Goal: Information Seeking & Learning: Find specific fact

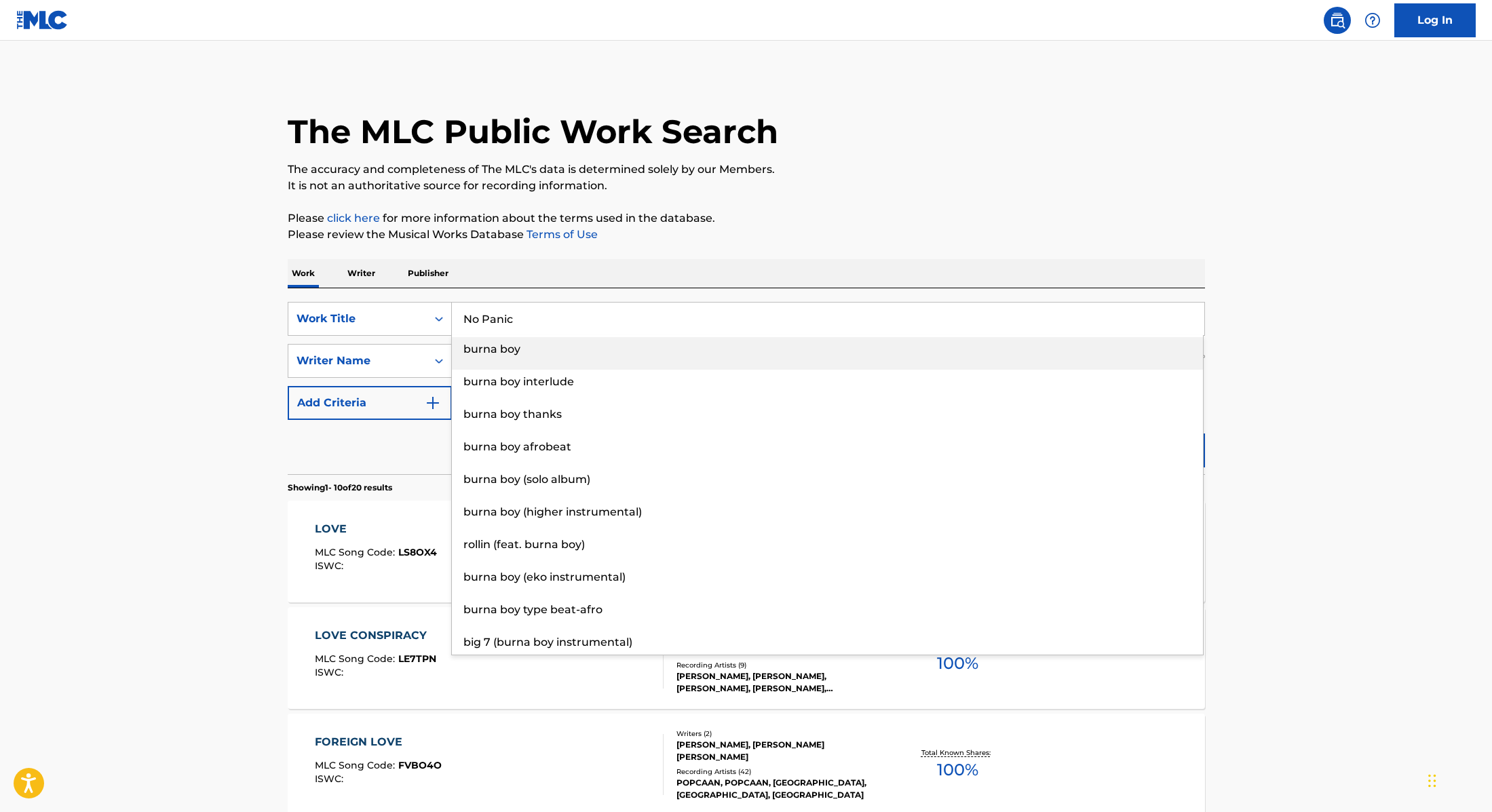
type input "No Panic"
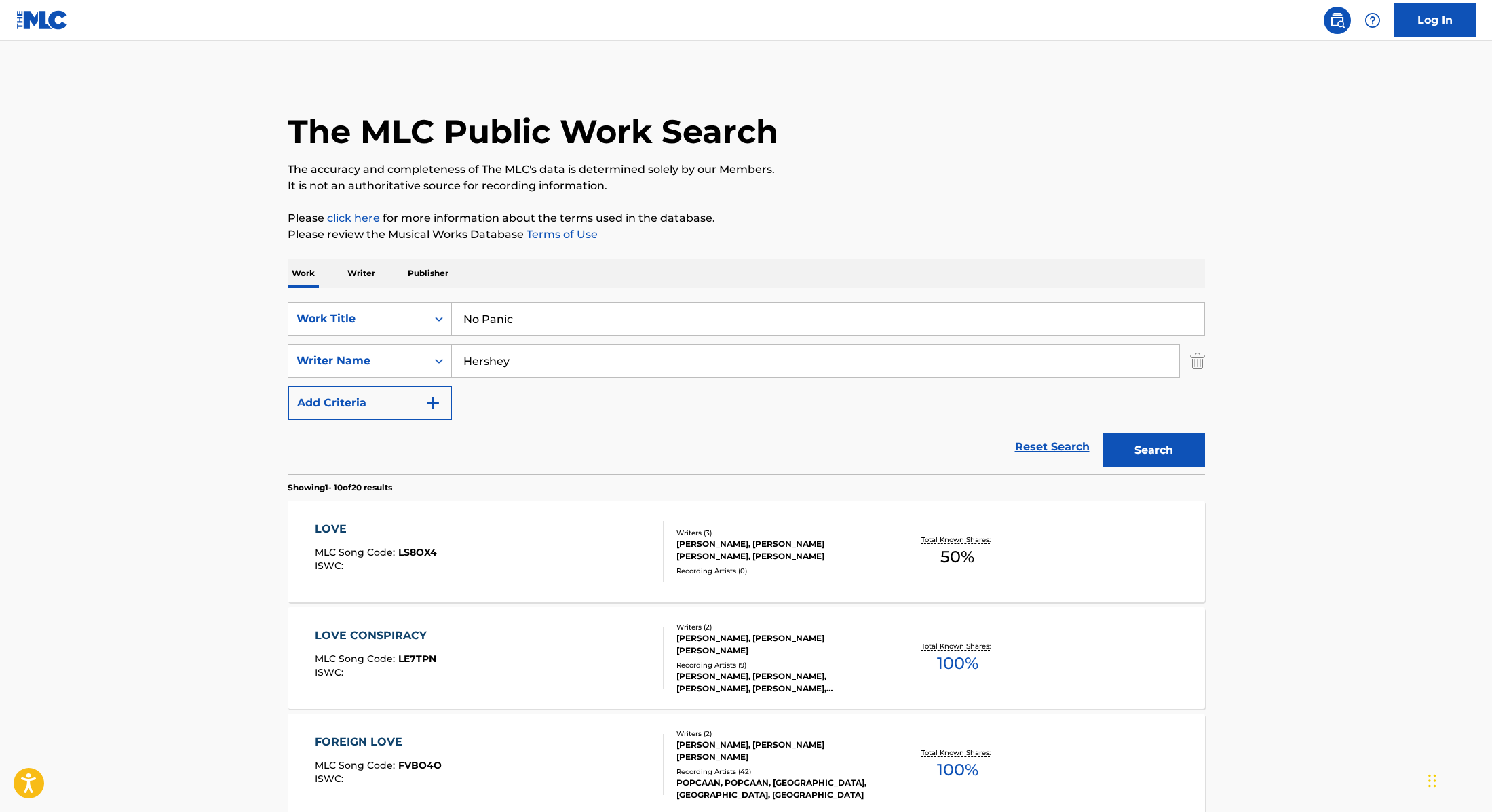
paste input "Ogulu"
drag, startPoint x: 527, startPoint y: 361, endPoint x: 406, endPoint y: 356, distance: 121.1
click at [406, 356] on div "SearchWithCriteria89e460e5-7744-4731-99c6-0be1078f7c3e Writer Name Hershey" at bounding box center [746, 361] width 918 height 34
type input "Ogulu"
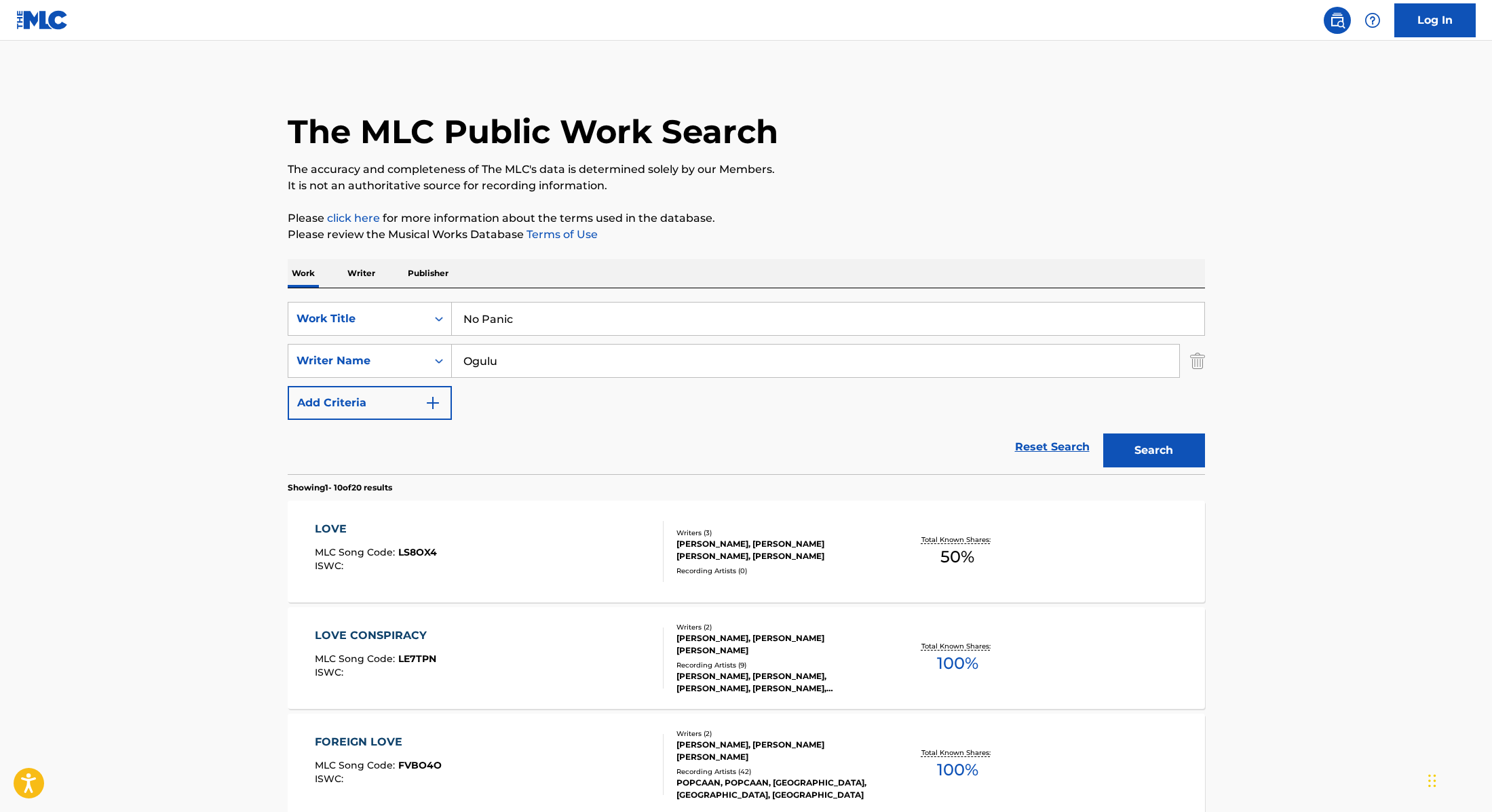
click at [1149, 455] on button "Search" at bounding box center [1154, 451] width 102 height 34
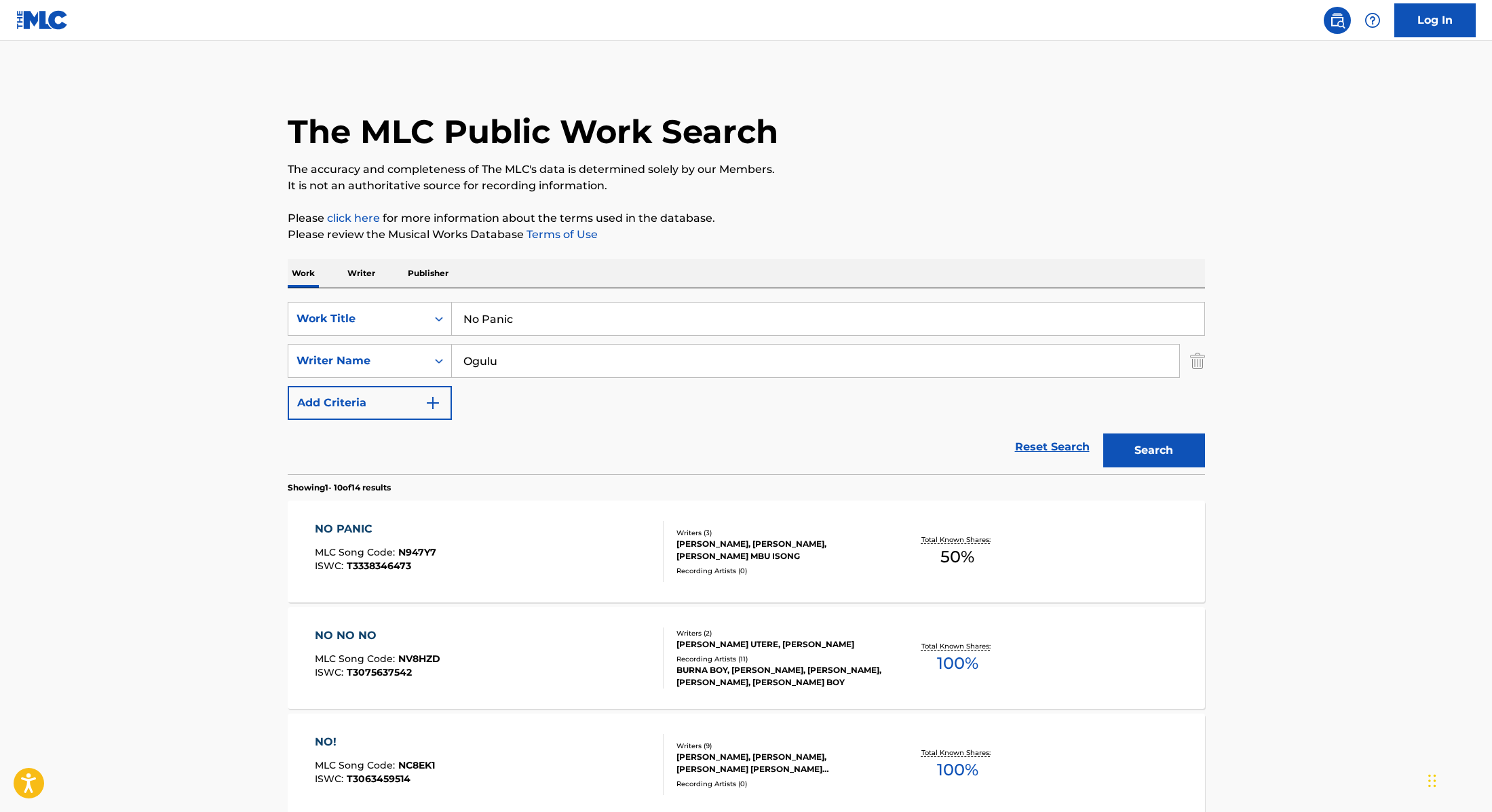
click at [610, 543] on div "NO PANIC MLC Song Code : N947Y7 ISWC : T3338346473" at bounding box center [489, 551] width 349 height 61
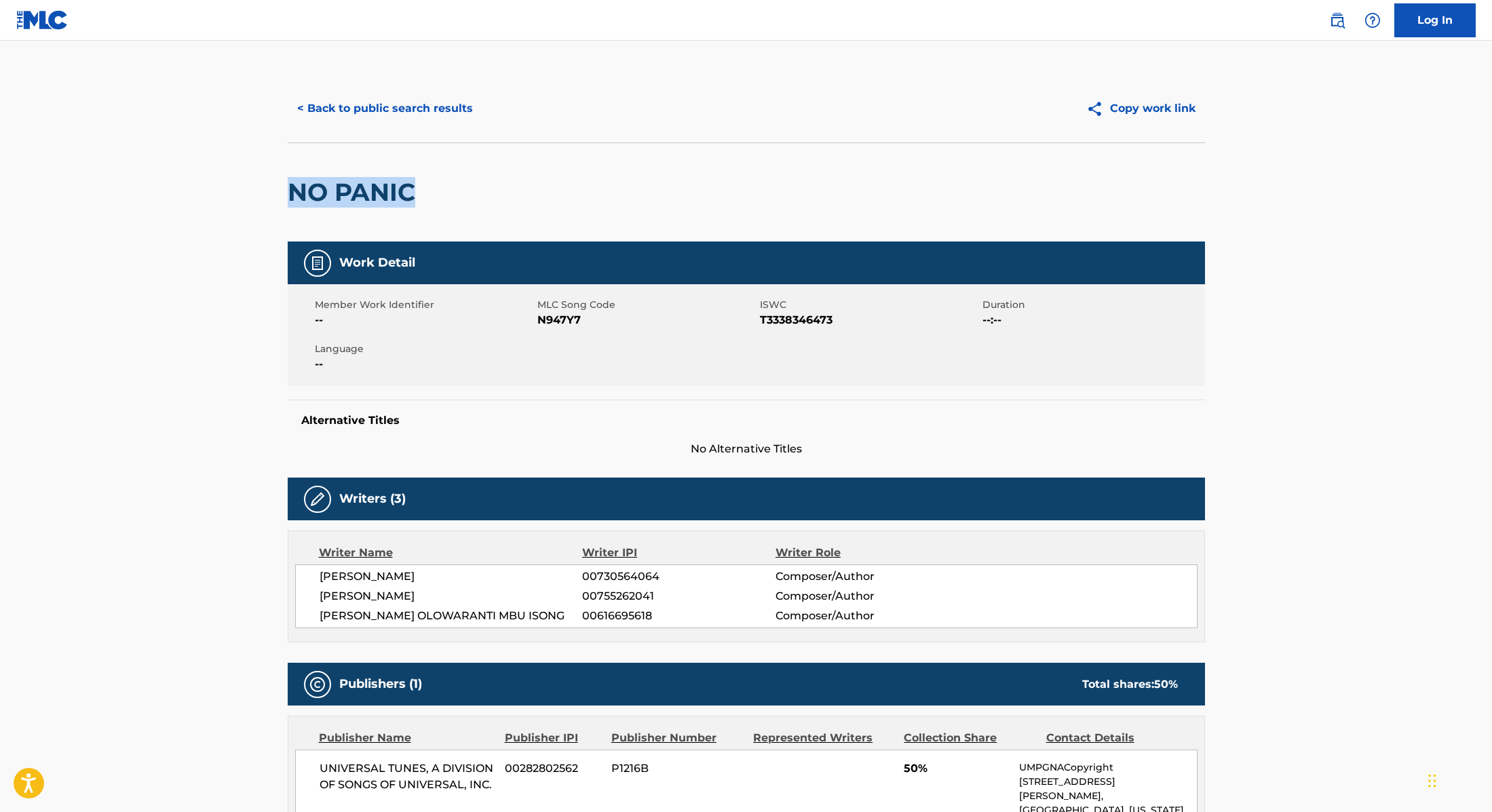
copy h2 "NO PANIC"
drag, startPoint x: 423, startPoint y: 188, endPoint x: 256, endPoint y: 187, distance: 167.0
click at [256, 187] on main "< Back to public search results Copy work link NO PANIC Work Detail Member Work…" at bounding box center [746, 520] width 1492 height 958
drag, startPoint x: 538, startPoint y: 321, endPoint x: 636, endPoint y: 319, distance: 98.0
click at [636, 319] on span "N947Y7" at bounding box center [647, 320] width 219 height 16
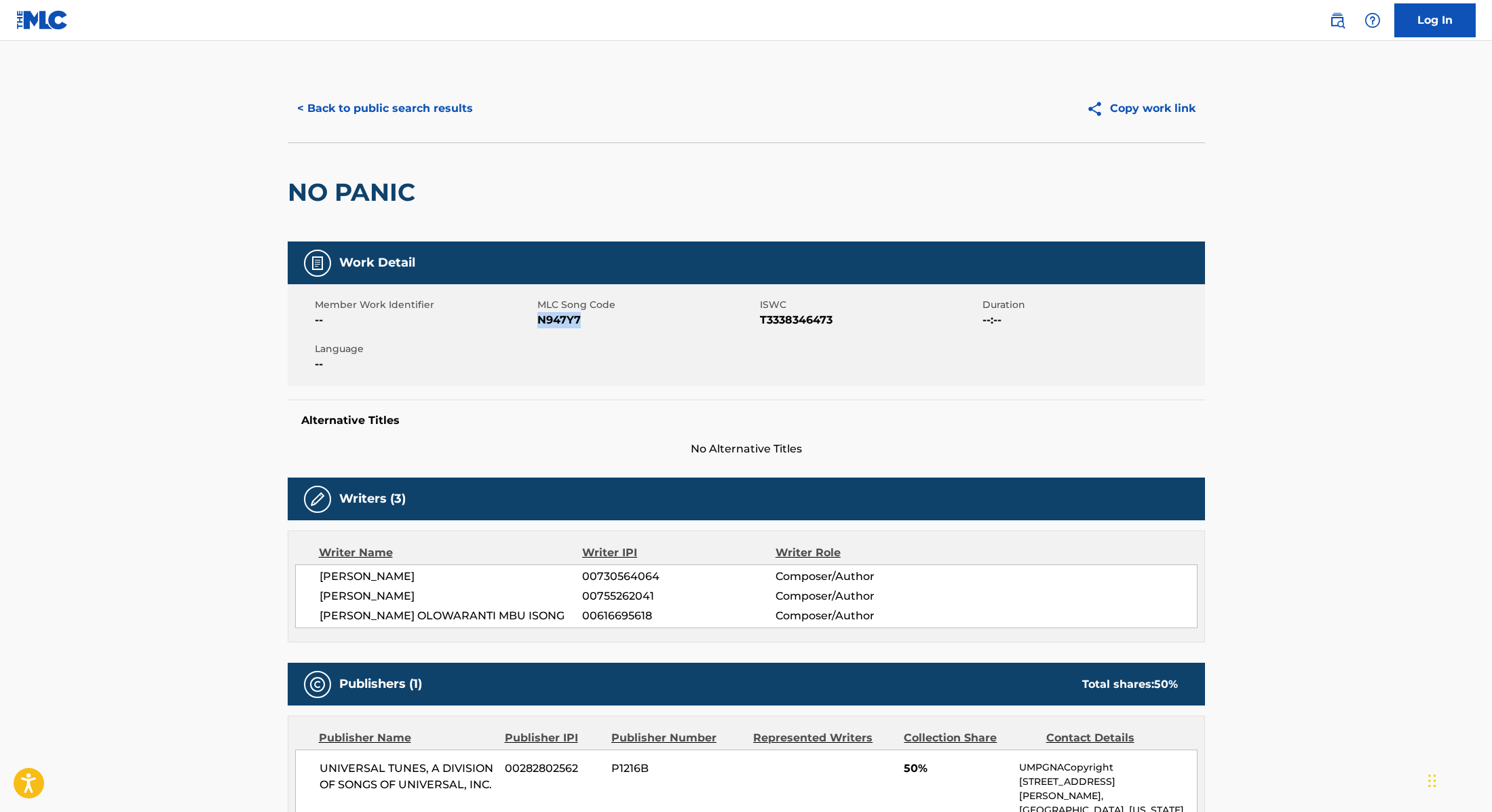
copy span "N947Y7"
click at [445, 104] on button "< Back to public search results" at bounding box center [385, 108] width 195 height 34
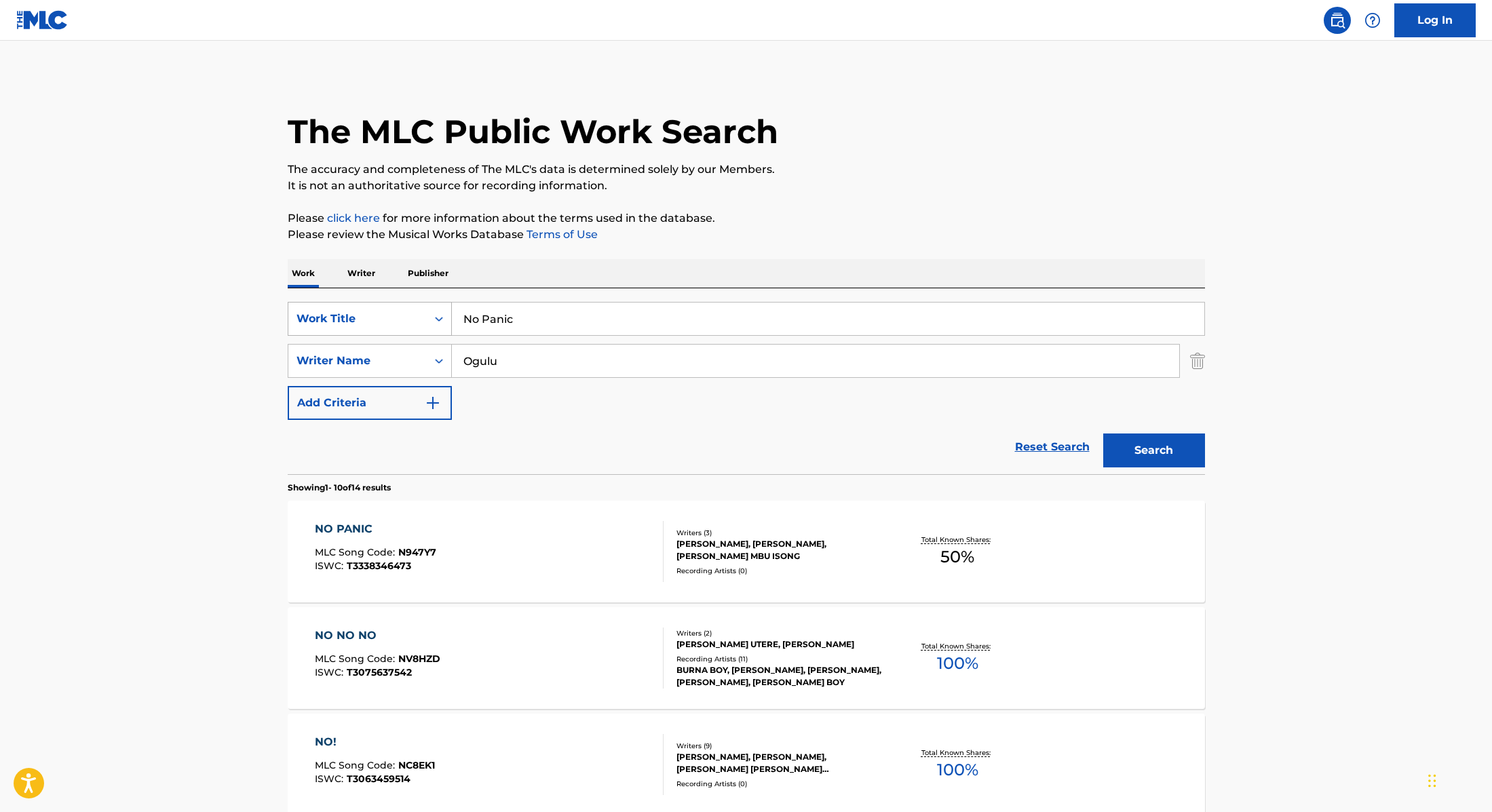
drag, startPoint x: 522, startPoint y: 317, endPoint x: 431, endPoint y: 314, distance: 91.0
click at [431, 314] on div "SearchWithCriteria9cc89112-0d42-42f8-b15c-104aad945215 Work Title No Panic" at bounding box center [746, 318] width 918 height 34
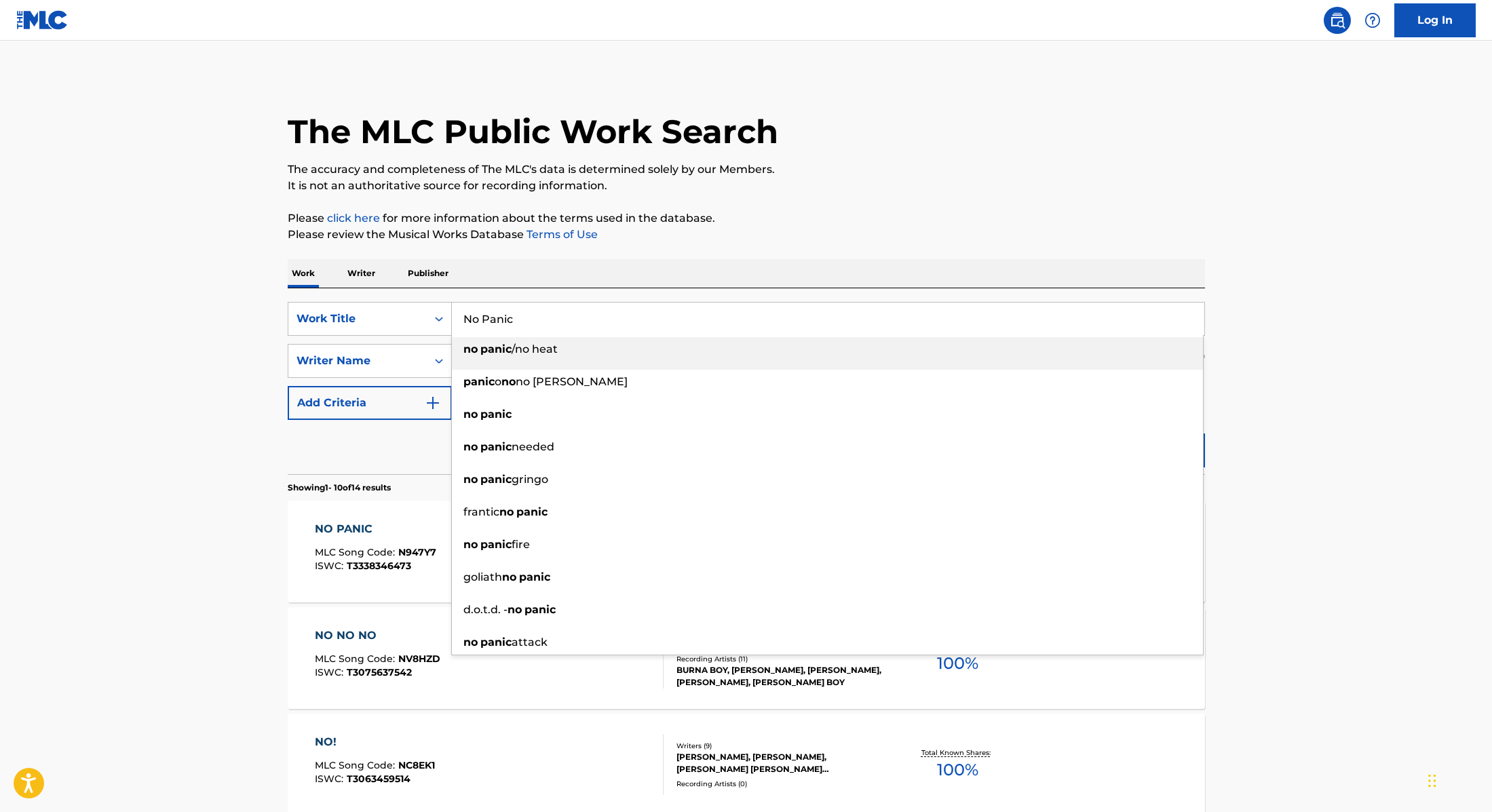
paste input "Sign of Weakness"
type input "No Sign of Weakness"
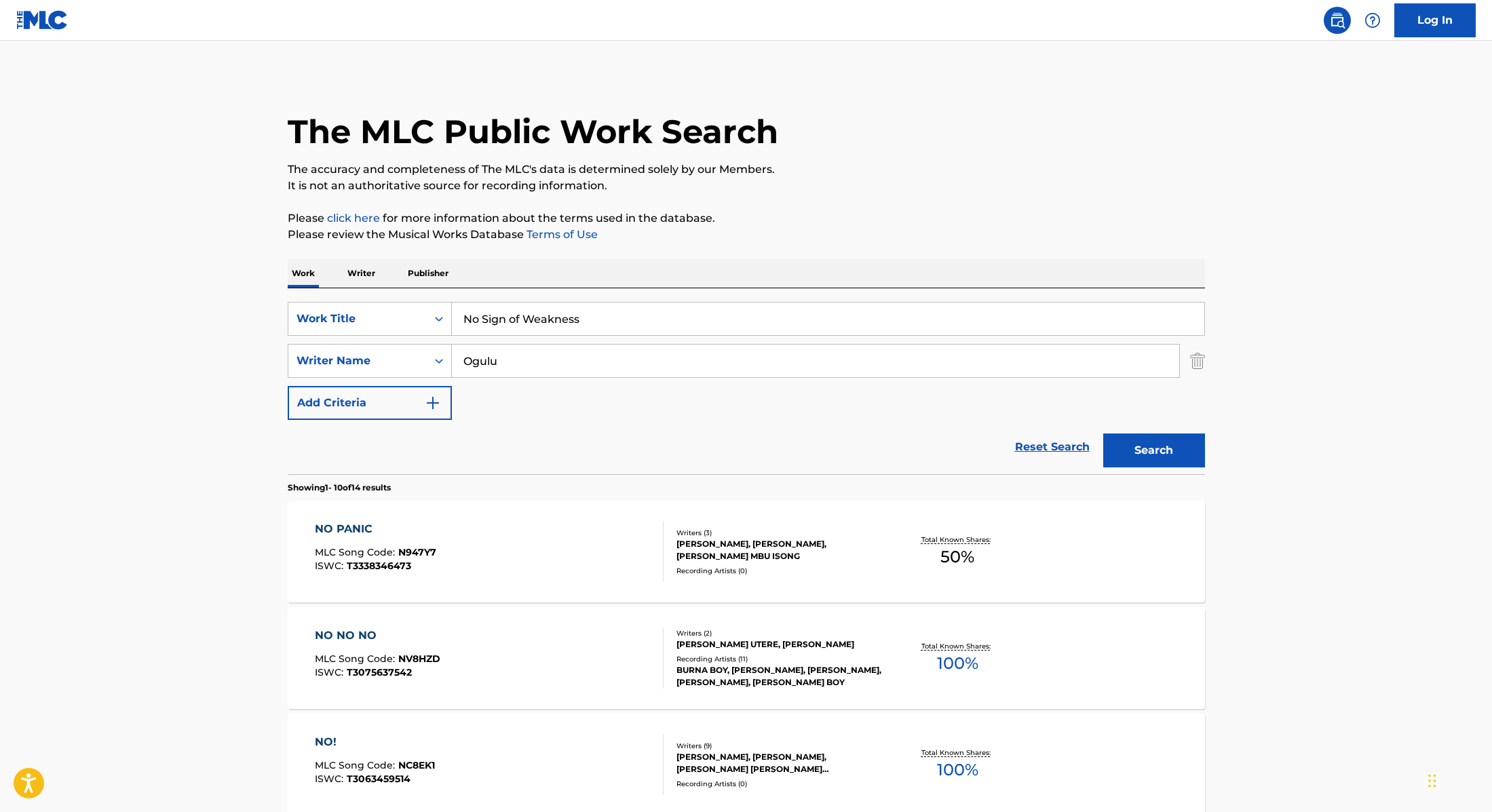
click at [836, 234] on p "Please review the Musical Works Database Terms of Use" at bounding box center [746, 234] width 918 height 16
click at [1114, 447] on button "Search" at bounding box center [1154, 451] width 102 height 34
click at [598, 554] on div "NO SIGNS OF WEAKNESS MLC Song Code : N99TAX ISWC : T3344094453" at bounding box center [489, 551] width 349 height 61
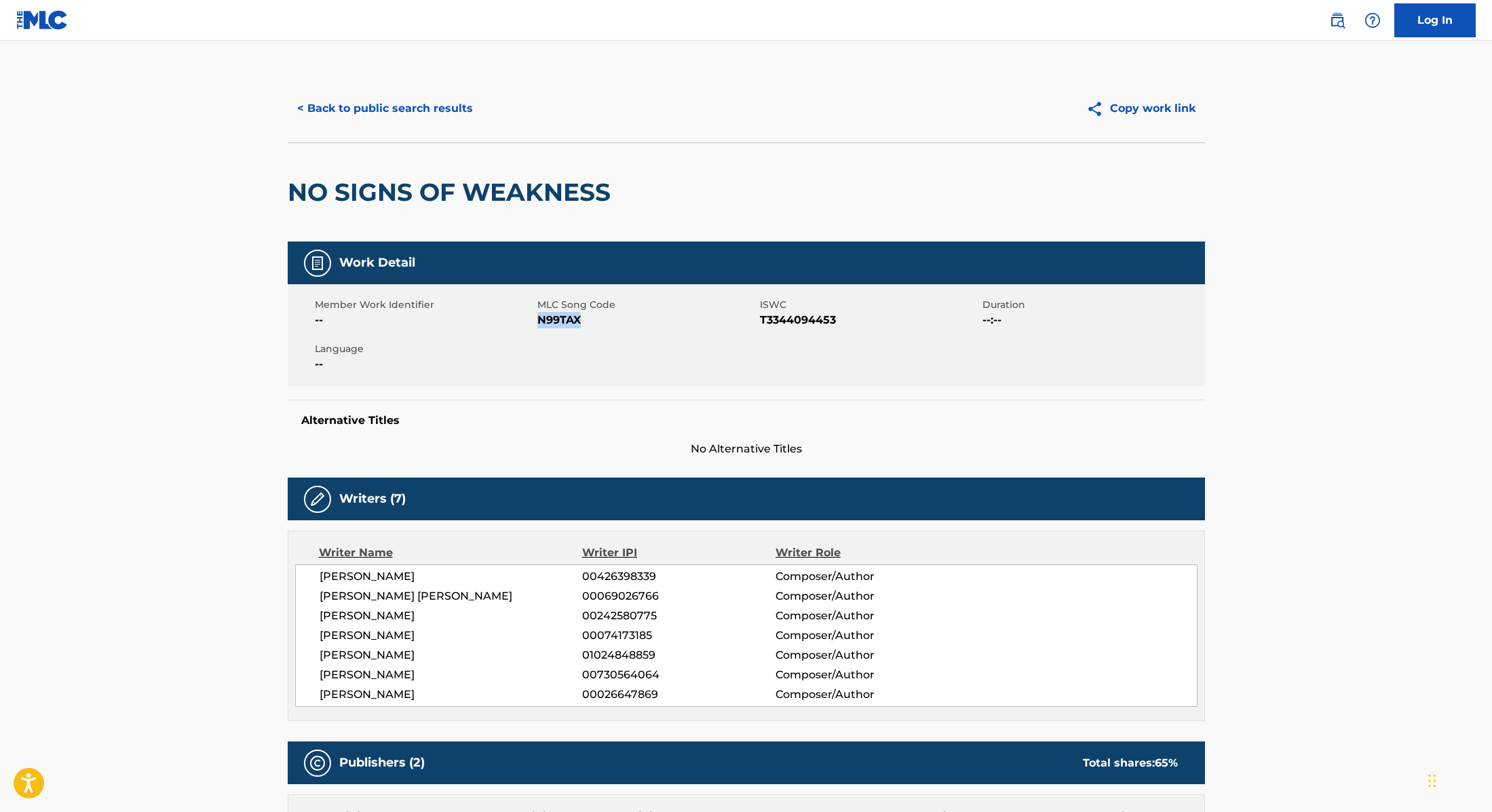
copy span "N99TAX"
drag, startPoint x: 538, startPoint y: 320, endPoint x: 627, endPoint y: 319, distance: 89.0
click at [627, 319] on span "N99TAX" at bounding box center [647, 320] width 219 height 16
click at [415, 115] on button "< Back to public search results" at bounding box center [385, 108] width 195 height 34
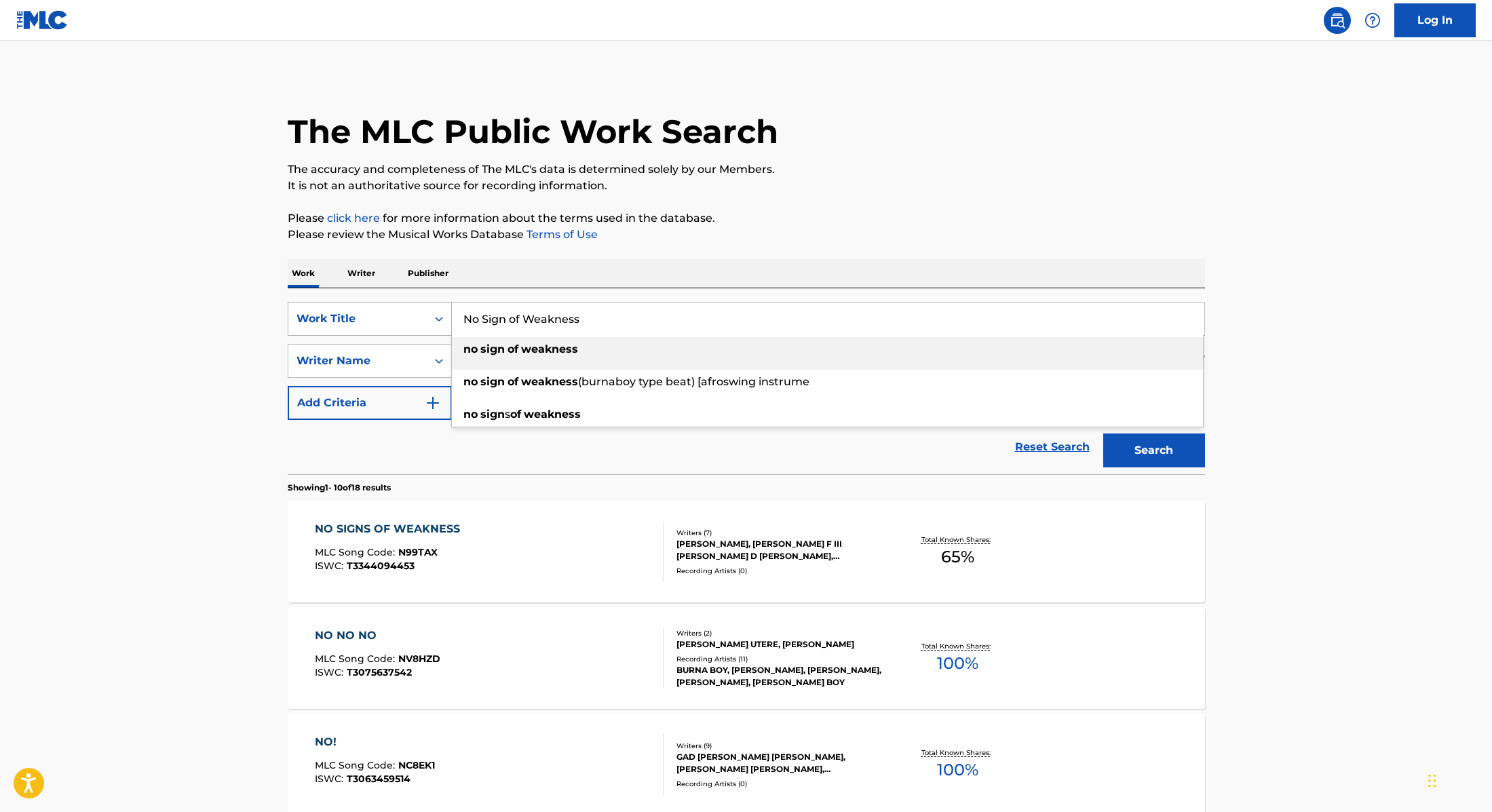
drag, startPoint x: 584, startPoint y: 319, endPoint x: 443, endPoint y: 315, distance: 141.1
click at [443, 315] on div "SearchWithCriteria9cc89112-0d42-42f8-b15c-104aad945215 Work Title No Sign of We…" at bounding box center [746, 318] width 918 height 34
paste input "Buy You Life"
type input "Buy You Life"
click at [790, 240] on p "Please review the Musical Works Database Terms of Use" at bounding box center [746, 234] width 918 height 16
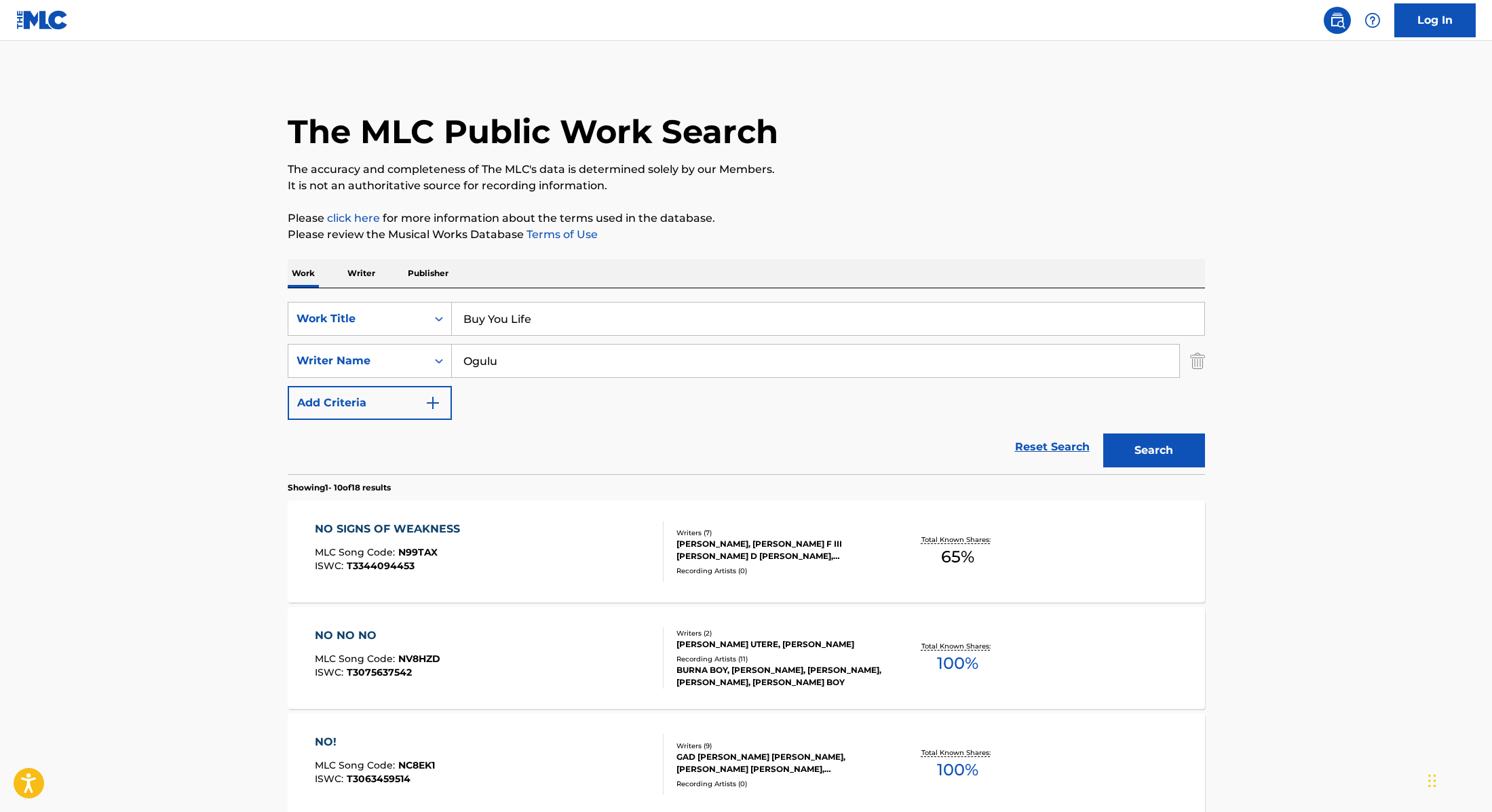
click at [1146, 456] on button "Search" at bounding box center [1154, 451] width 102 height 34
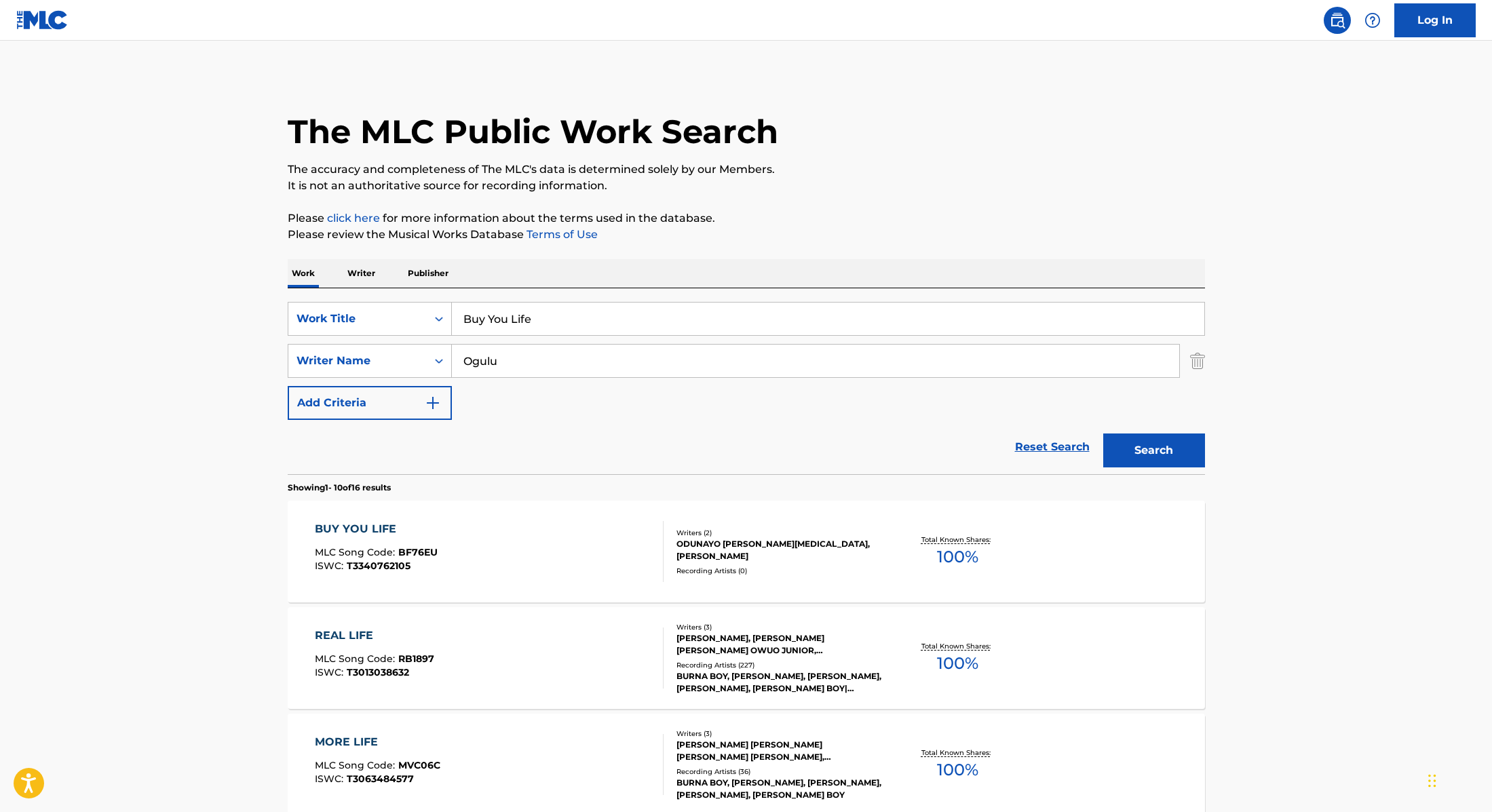
click at [584, 542] on div "BUY YOU LIFE MLC Song Code : BF76EU ISWC : T3340762105" at bounding box center [489, 551] width 349 height 61
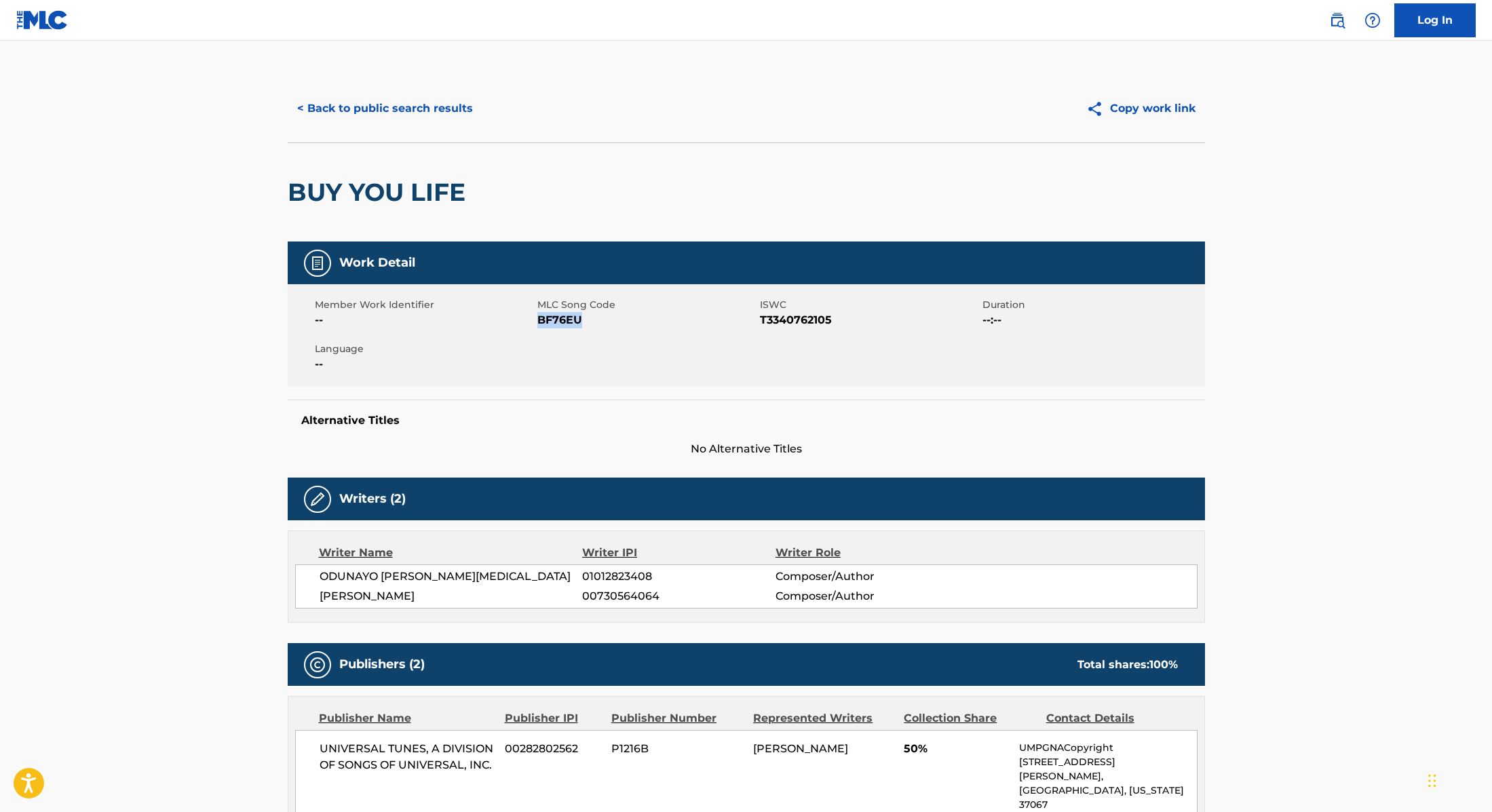
drag, startPoint x: 539, startPoint y: 319, endPoint x: 608, endPoint y: 319, distance: 69.0
click at [608, 319] on span "BF76EU" at bounding box center [647, 320] width 219 height 16
copy span "BF76EU"
click at [413, 108] on button "< Back to public search results" at bounding box center [385, 108] width 195 height 34
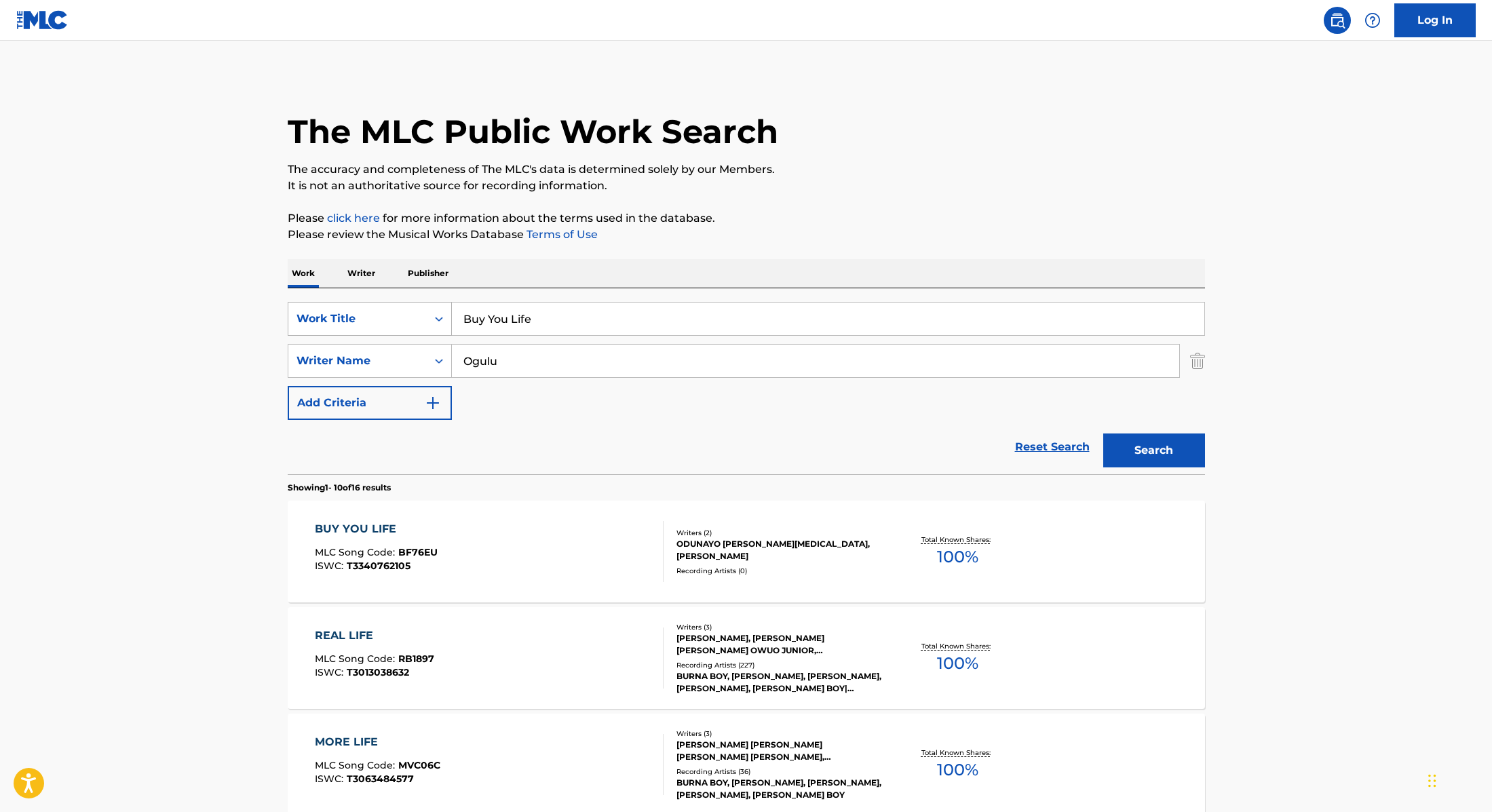
drag, startPoint x: 542, startPoint y: 321, endPoint x: 411, endPoint y: 309, distance: 131.5
click at [411, 309] on div "SearchWithCriteria9cc89112-0d42-42f8-b15c-104aad945215 Work Title Buy You Life" at bounding box center [746, 318] width 918 height 34
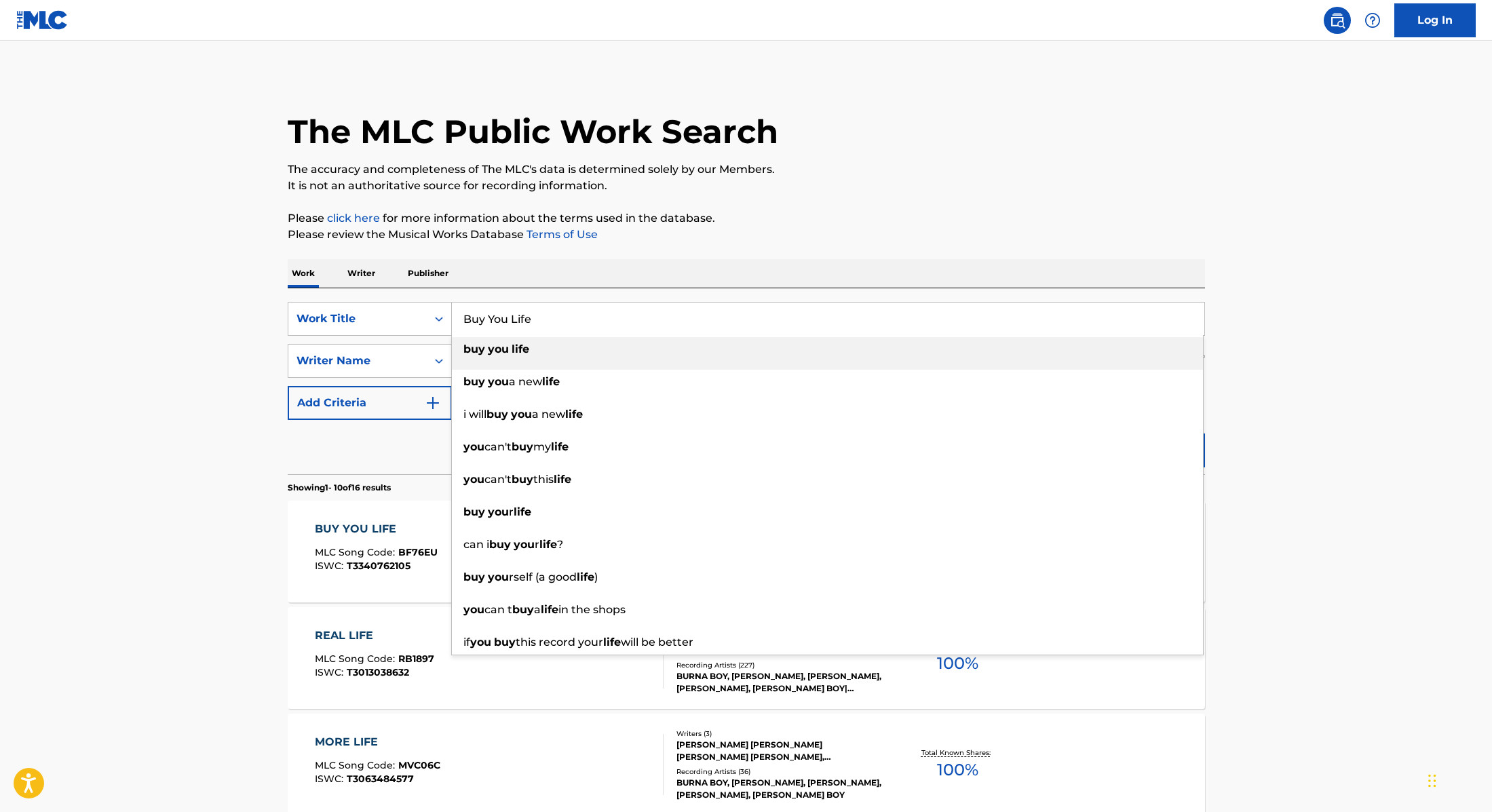
paste input "TaTaTa"
type input "TaTaTa"
click at [842, 218] on p "Please click here for more information about the terms used in the database." at bounding box center [746, 218] width 918 height 16
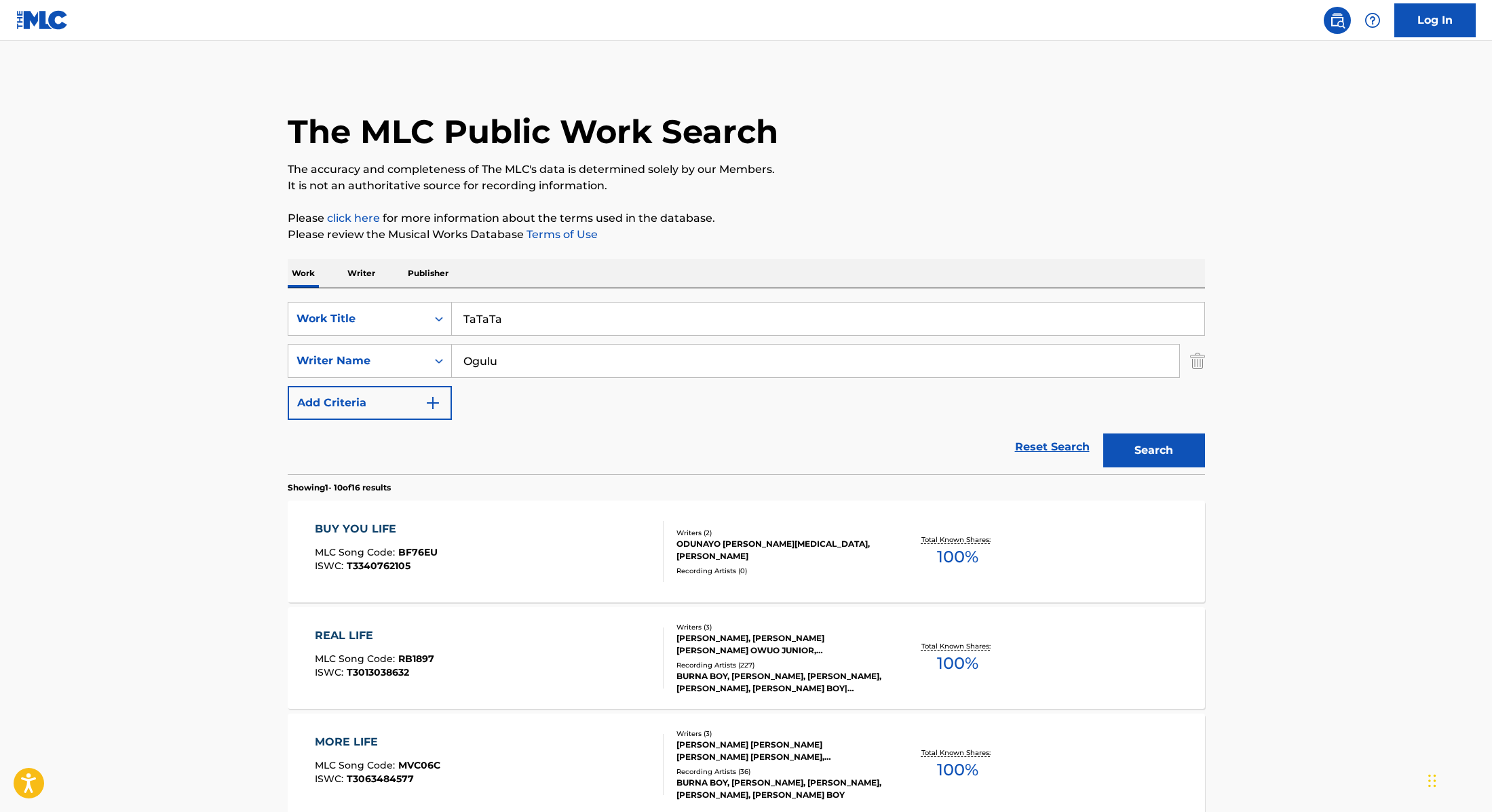
click at [1135, 449] on button "Search" at bounding box center [1154, 451] width 102 height 34
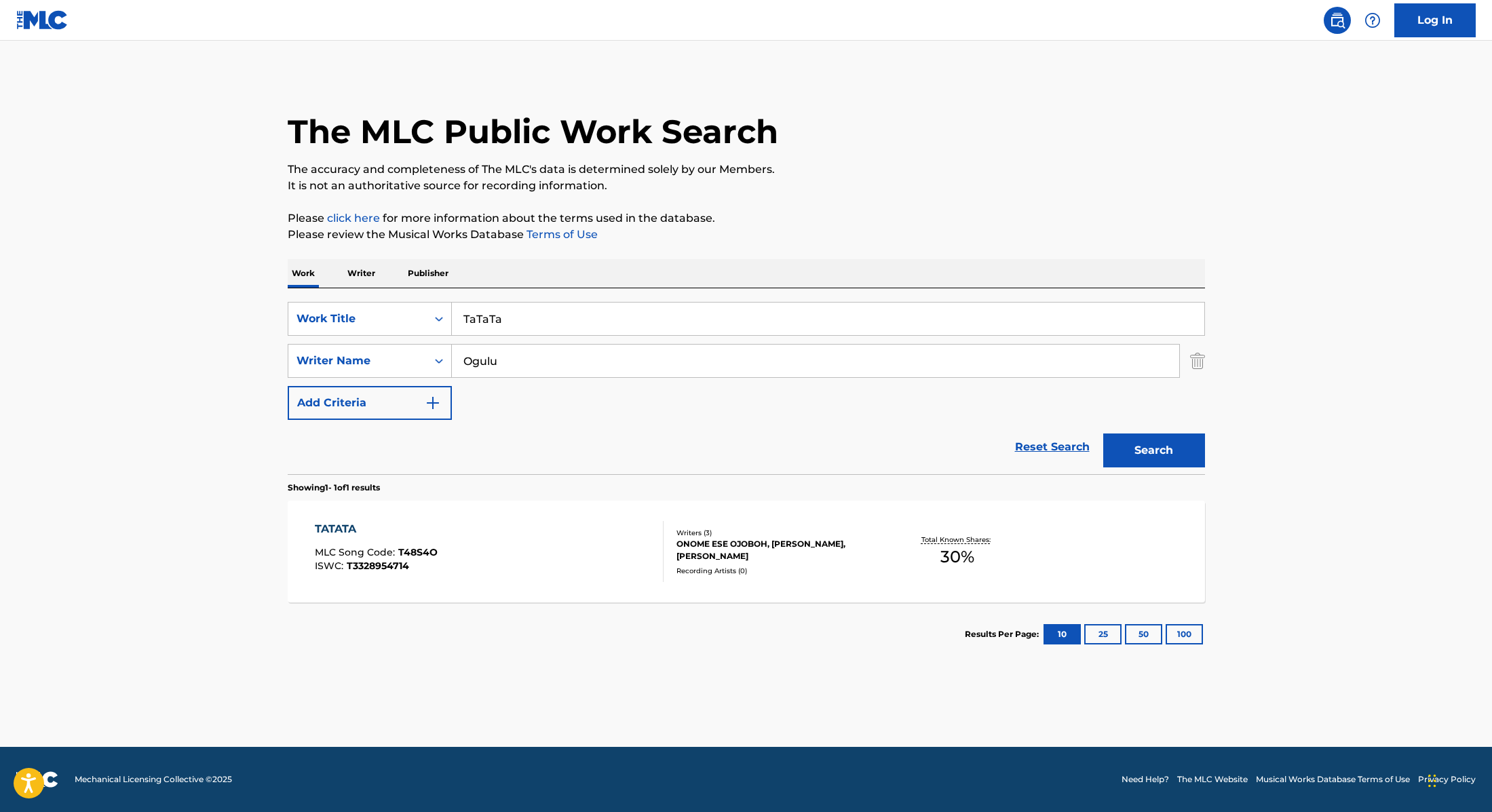
click at [631, 524] on div "TATATA MLC Song Code : T48S4O ISWC : T3328954714" at bounding box center [489, 551] width 349 height 61
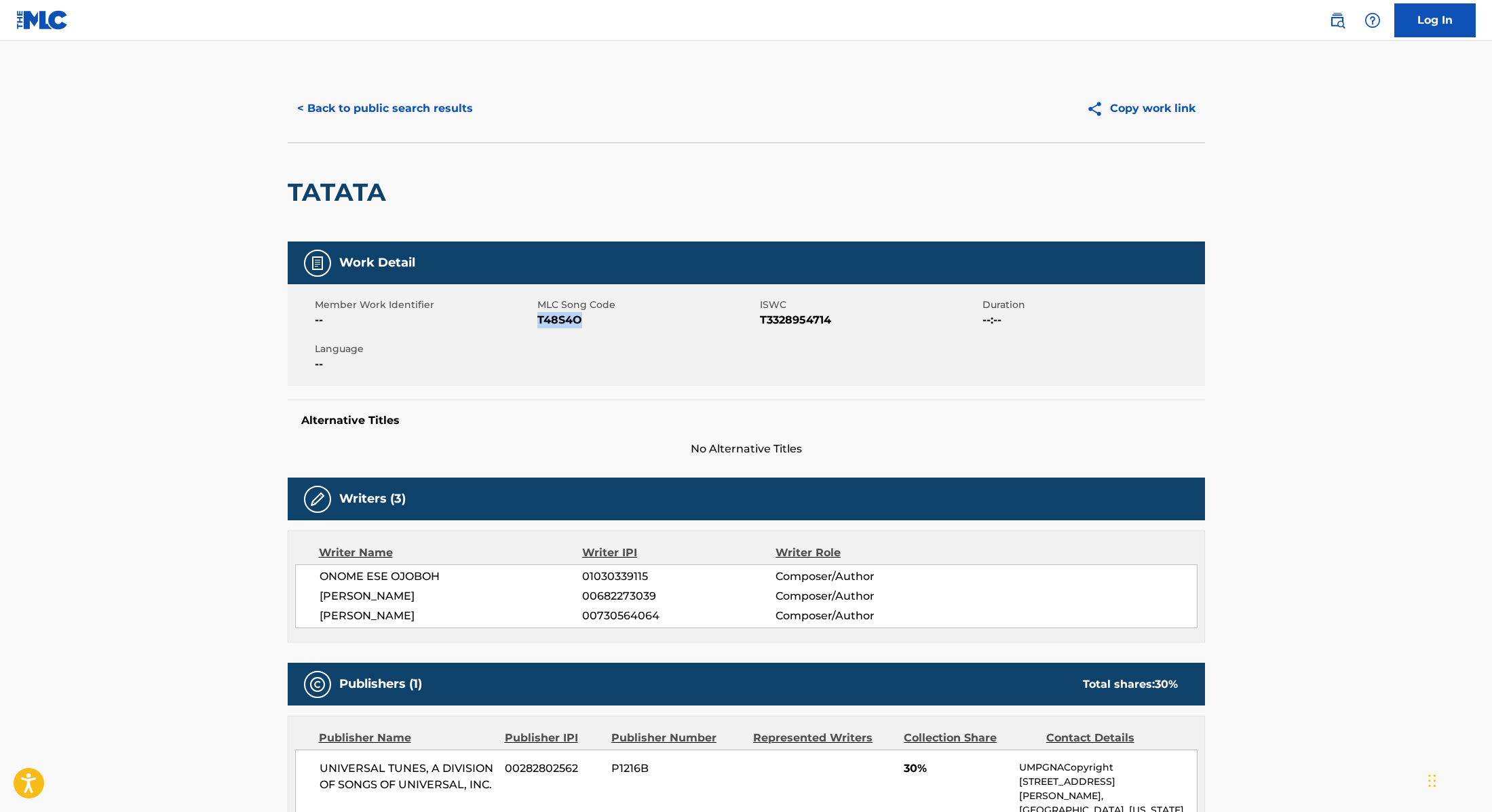
drag, startPoint x: 536, startPoint y: 320, endPoint x: 592, endPoint y: 319, distance: 56.0
click at [592, 319] on span "T48S4O" at bounding box center [647, 320] width 219 height 16
copy span "T48S4O"
click at [435, 115] on button "< Back to public search results" at bounding box center [385, 108] width 195 height 34
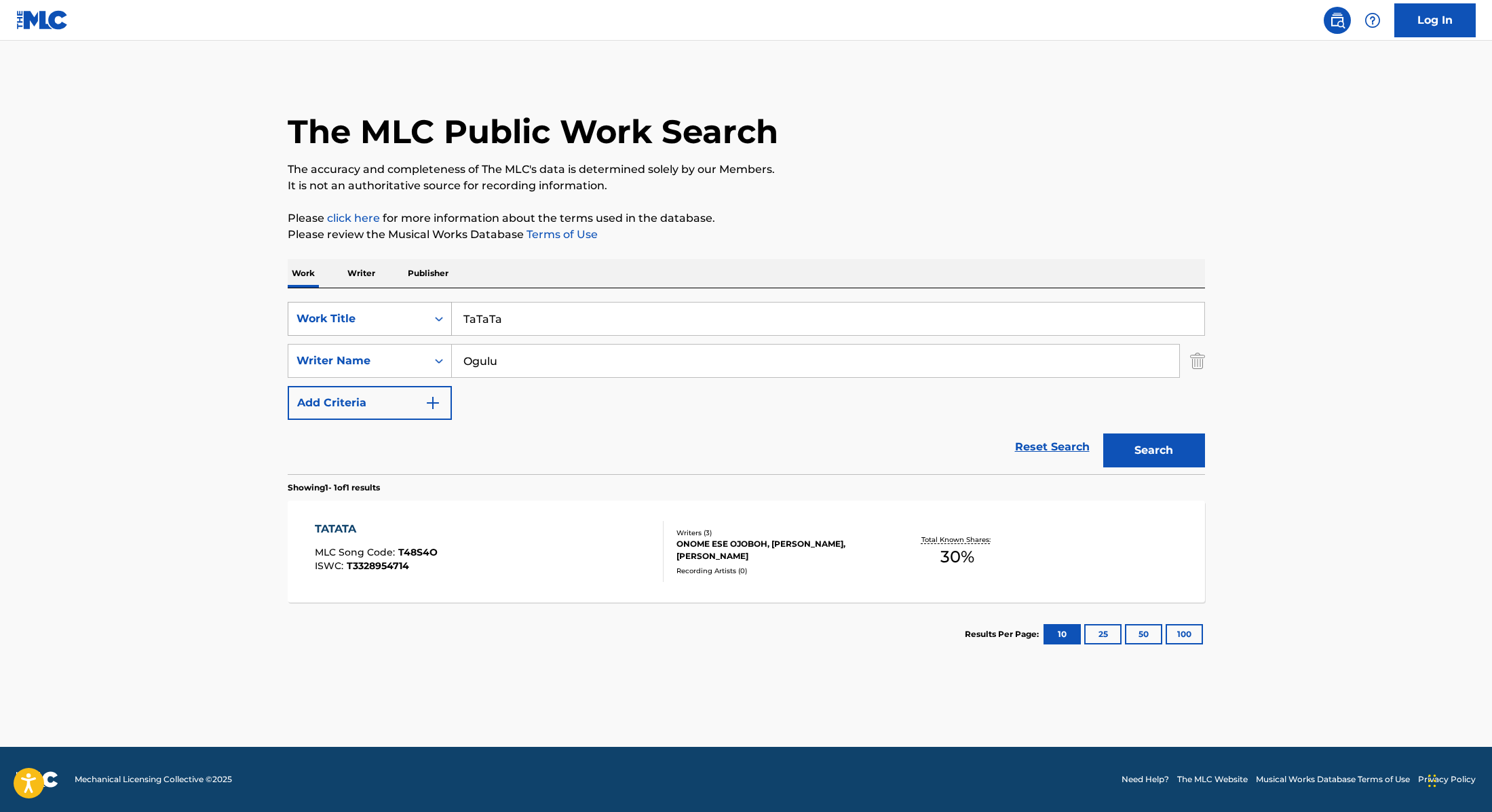
drag, startPoint x: 528, startPoint y: 321, endPoint x: 404, endPoint y: 314, distance: 124.2
click at [404, 314] on div "SearchWithCriteria9cc89112-0d42-42f8-b15c-104aad945215 Work Title TaTaTa" at bounding box center [746, 318] width 918 height 34
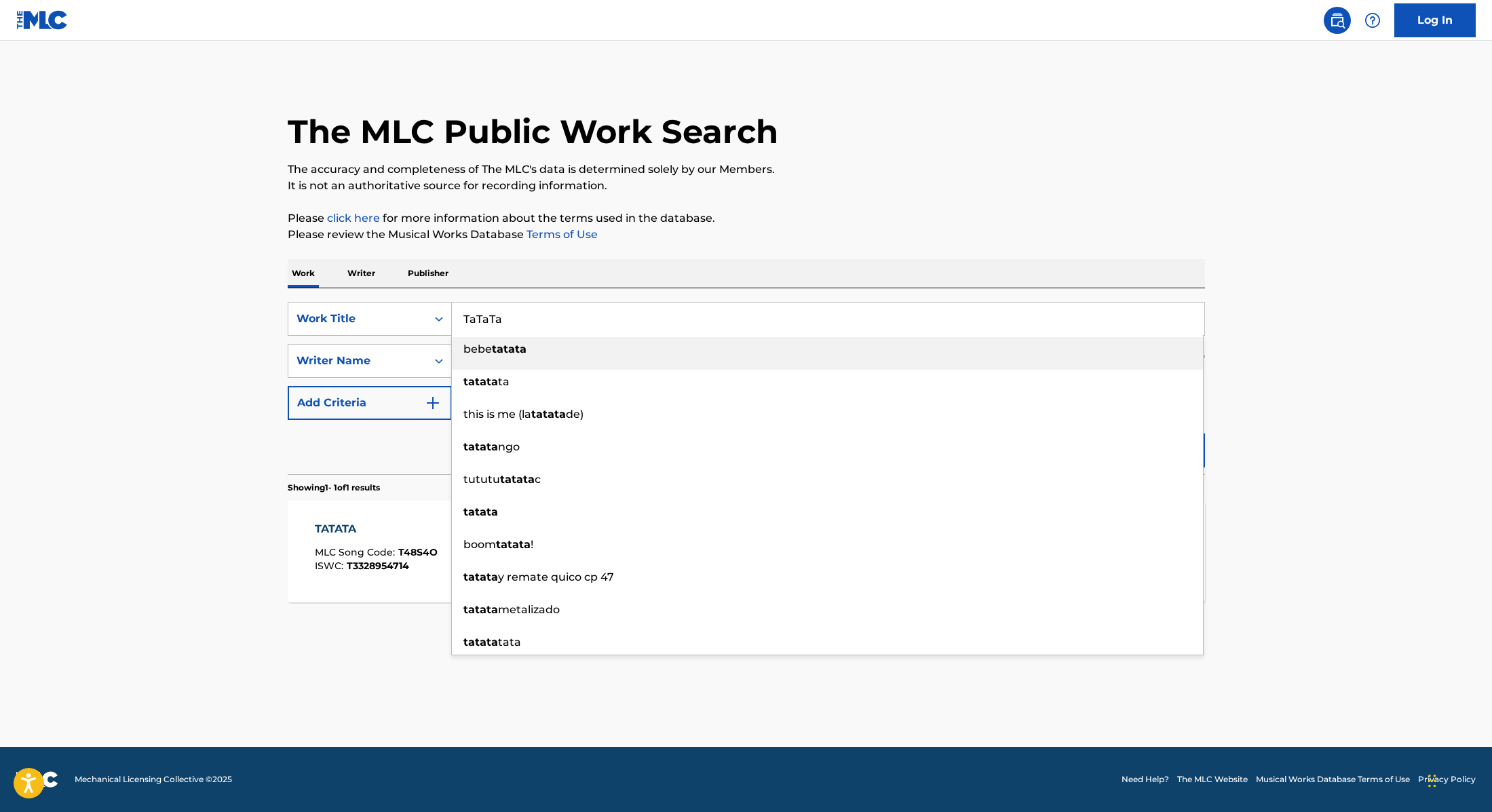
paste input "Come Gimme"
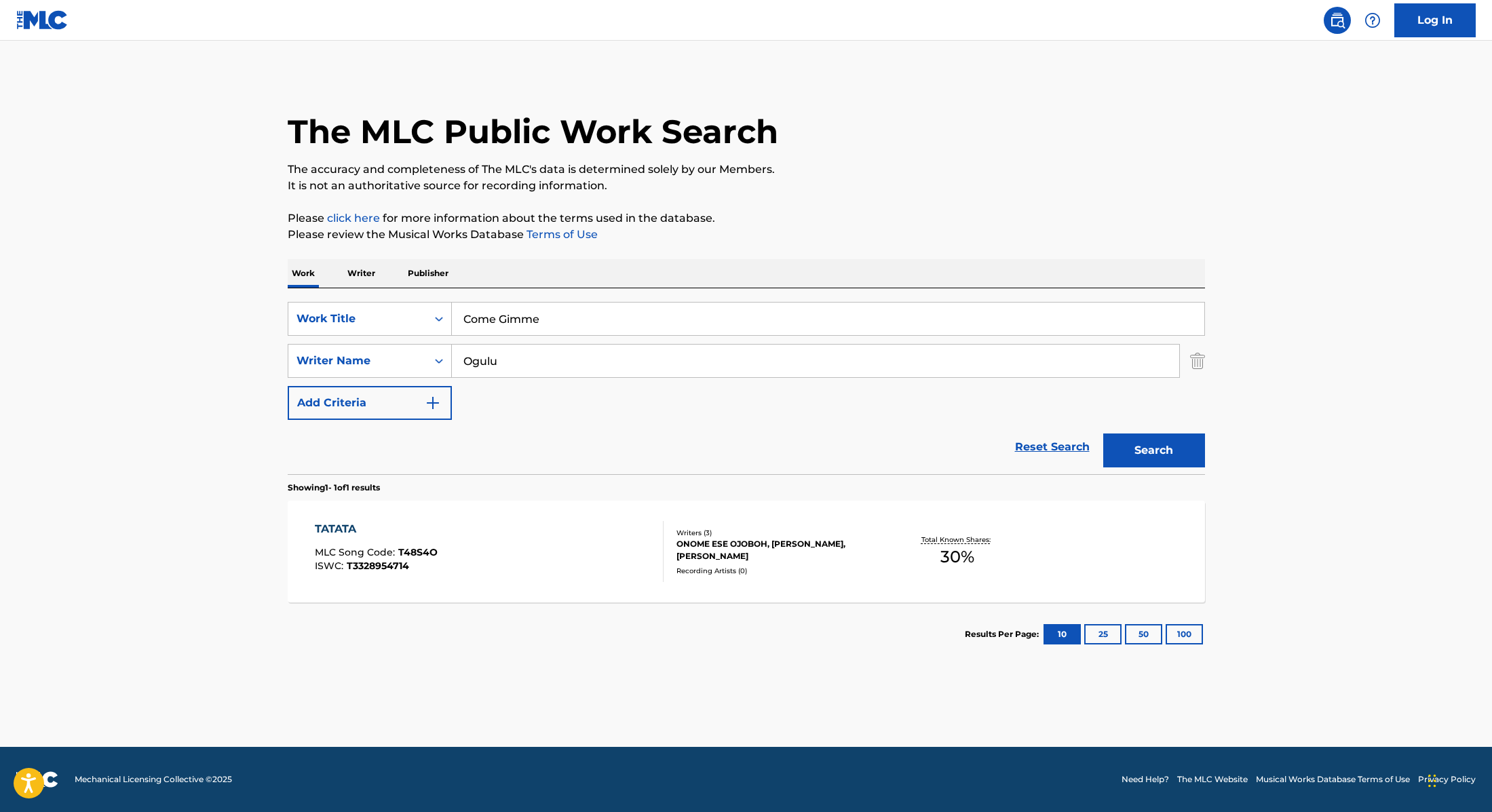
click at [834, 203] on div "The MLC Public Work Search The accuracy and completeness of The MLC's data is d…" at bounding box center [746, 370] width 950 height 591
click at [1135, 442] on button "Search" at bounding box center [1154, 451] width 102 height 34
drag, startPoint x: 547, startPoint y: 324, endPoint x: 386, endPoint y: 311, distance: 161.5
click at [386, 311] on div "SearchWithCriteria9cc89112-0d42-42f8-b15c-104aad945215 Work Title Come Gimme" at bounding box center [746, 318] width 918 height 34
paste input "[URL][DOMAIN_NAME]"
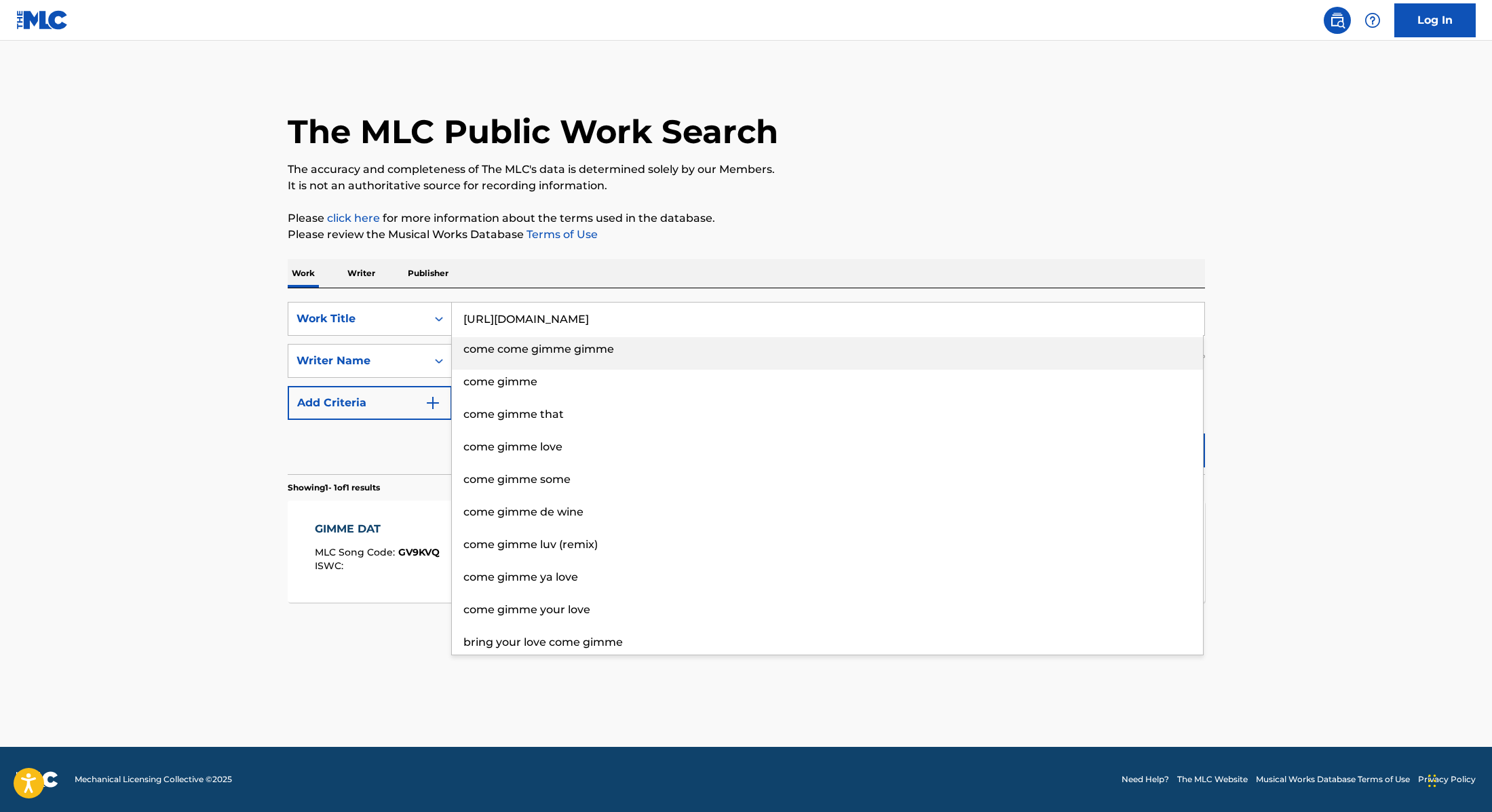
click at [798, 214] on p "Please click here for more information about the terms used in the database." at bounding box center [746, 218] width 918 height 16
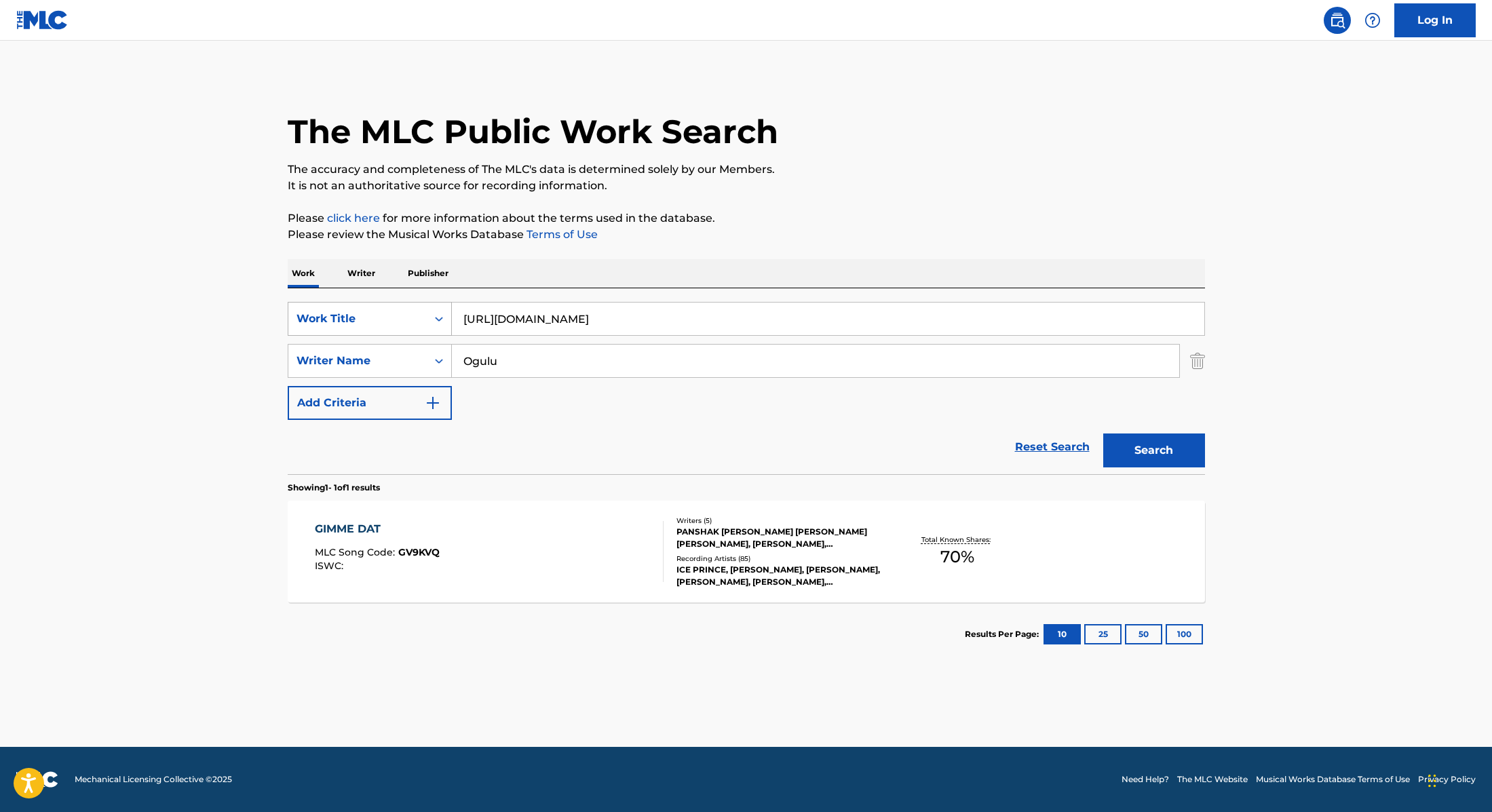
drag, startPoint x: 806, startPoint y: 319, endPoint x: 444, endPoint y: 317, distance: 362.0
click at [444, 317] on div "SearchWithCriteria9cc89112-0d42-42f8-b15c-104aad945215 Work Title [URL][DOMAIN_…" at bounding box center [746, 318] width 918 height 34
paste input "Dem [PERSON_NAME]"
type input "Dem [PERSON_NAME]"
click at [800, 254] on div "The MLC Public Work Search The accuracy and completeness of The MLC's data is d…" at bounding box center [746, 370] width 950 height 591
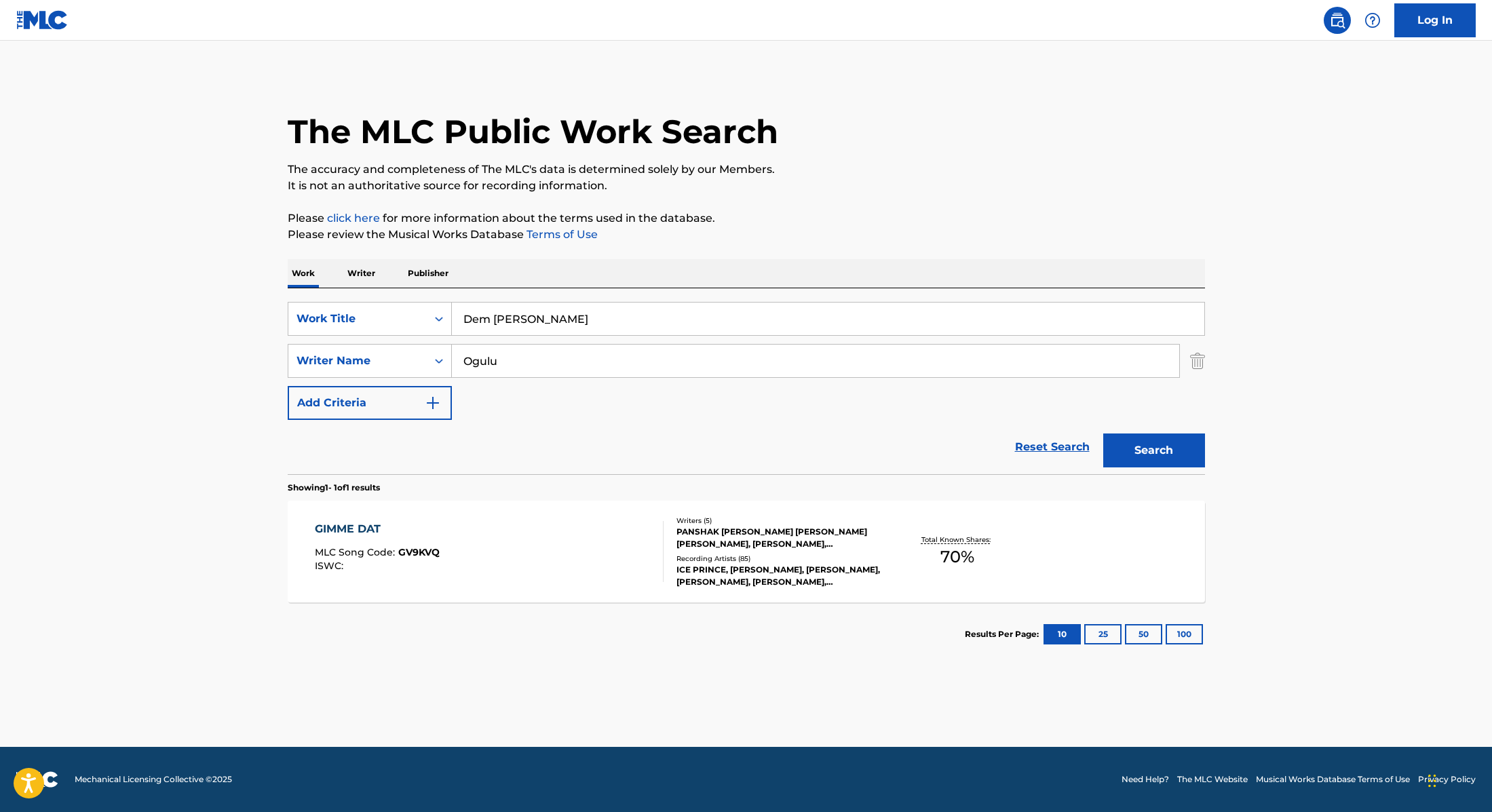
click at [1177, 455] on button "Search" at bounding box center [1154, 451] width 102 height 34
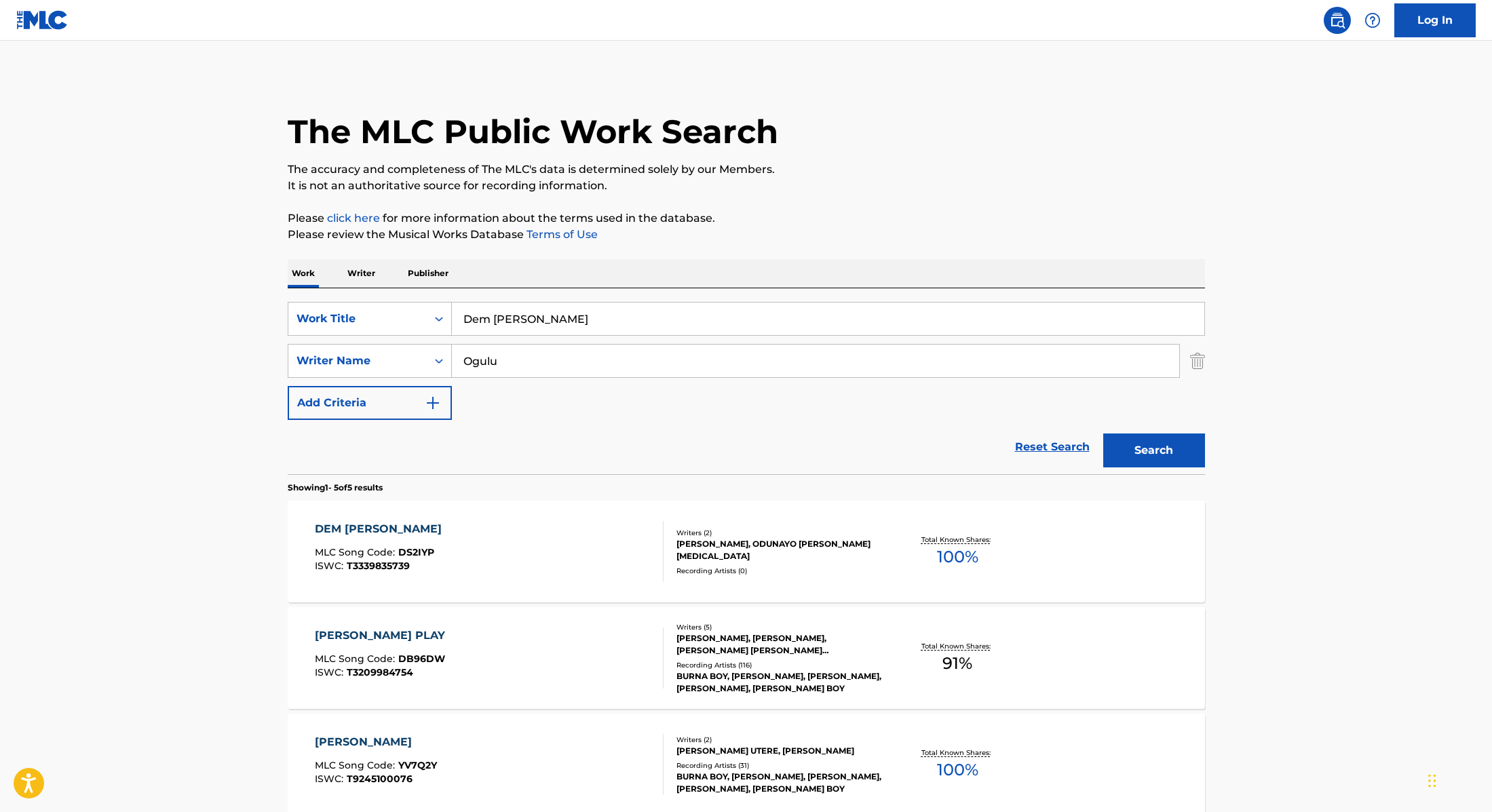
click at [580, 543] on div "DEM [PERSON_NAME] MLC Song Code : DS2IYP ISWC : T3339835739" at bounding box center [489, 551] width 349 height 61
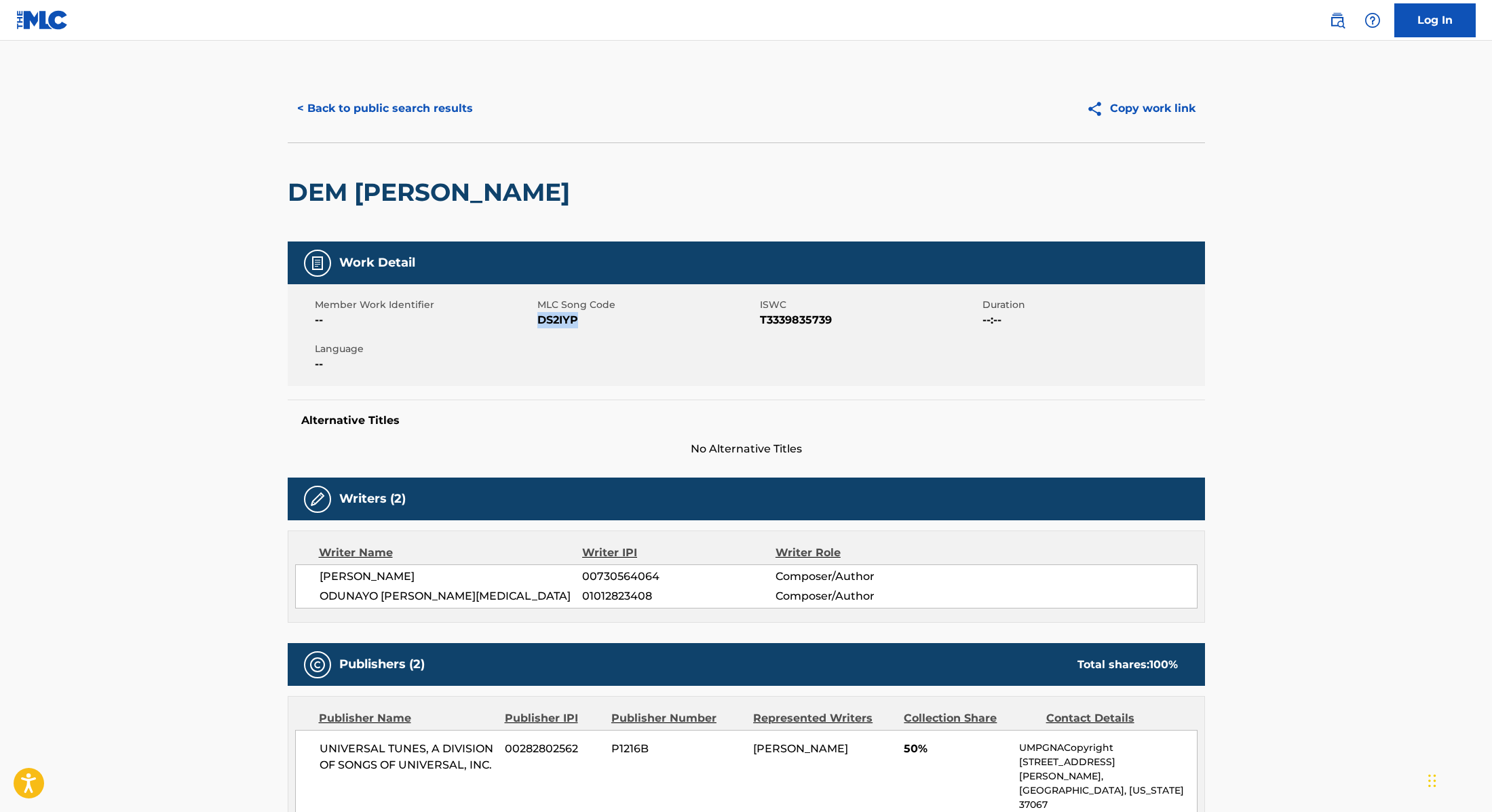
drag, startPoint x: 539, startPoint y: 321, endPoint x: 626, endPoint y: 321, distance: 87.0
click at [626, 321] on span "DS2IYP" at bounding box center [647, 320] width 219 height 16
copy span "DS2IYP"
click at [437, 112] on button "< Back to public search results" at bounding box center [385, 108] width 195 height 34
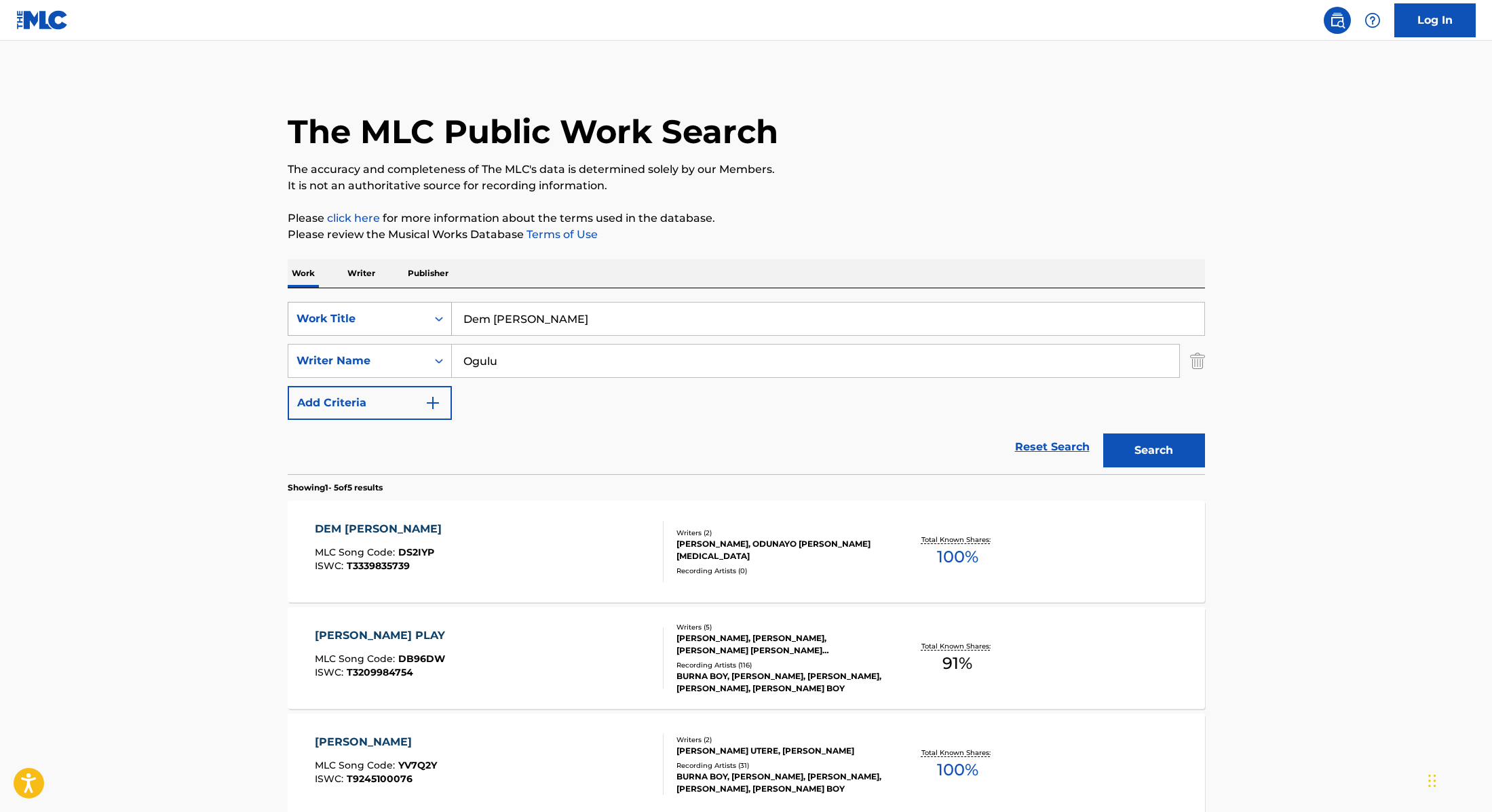
drag, startPoint x: 499, startPoint y: 315, endPoint x: 413, endPoint y: 307, distance: 86.4
click at [413, 307] on div "SearchWithCriteria9cc89112-0d42-42f8-b15c-104aad945215 Work Title Dem [PERSON_N…" at bounding box center [746, 318] width 918 height 34
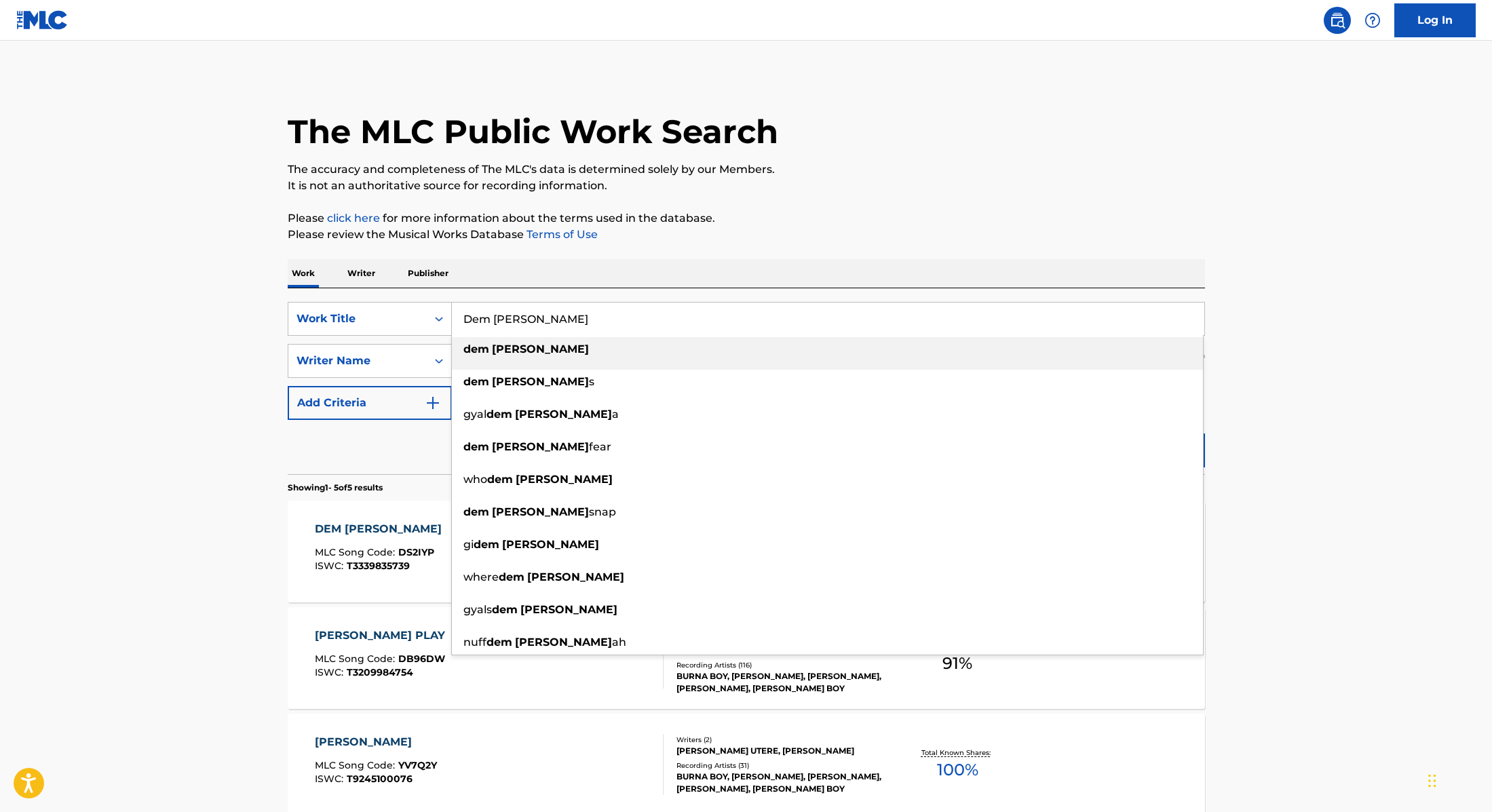
paste input "Sweet Love"
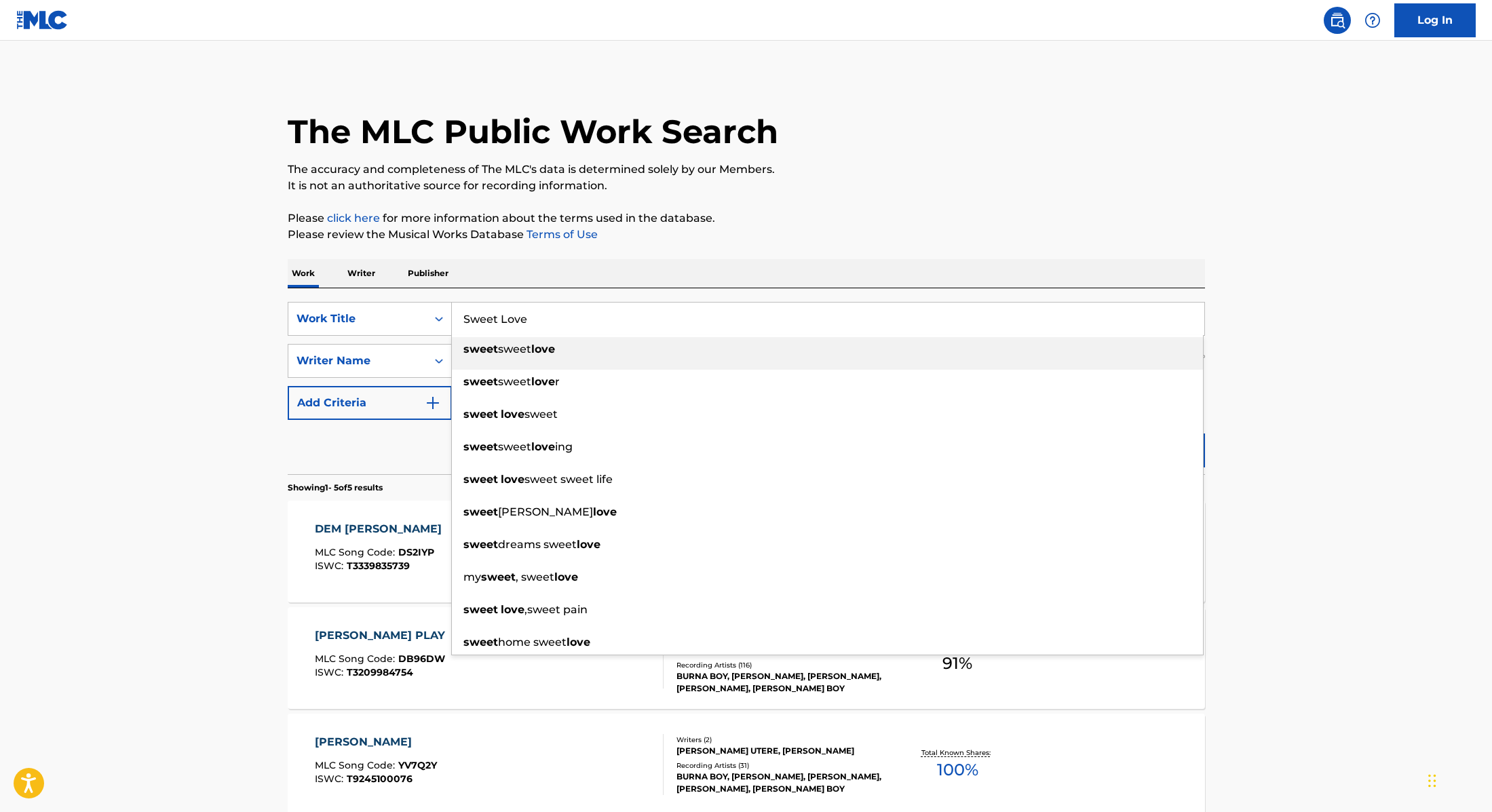
type input "Sweet Love"
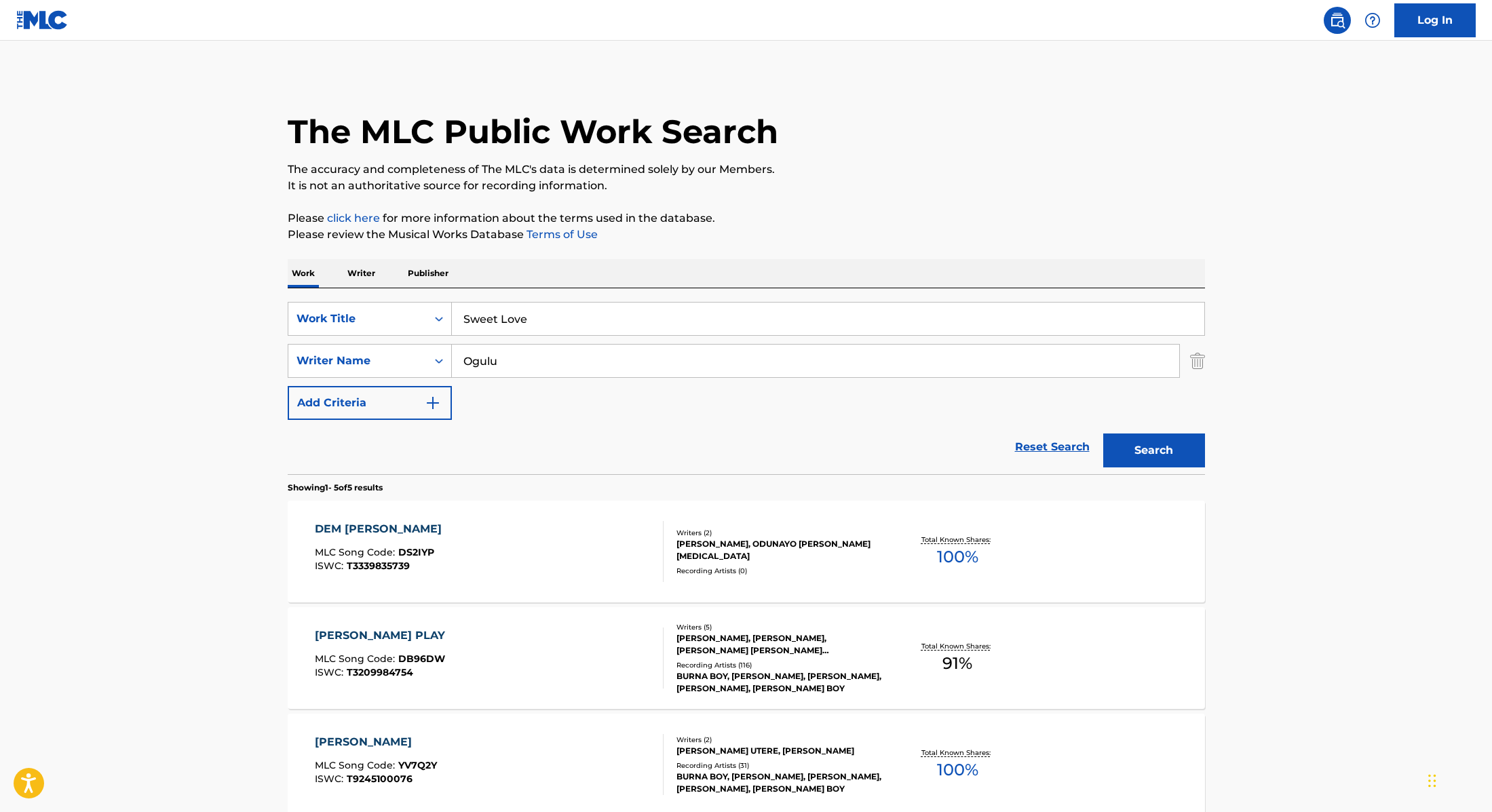
click at [788, 230] on p "Please review the Musical Works Database Terms of Use" at bounding box center [746, 234] width 918 height 16
click at [1176, 449] on button "Search" at bounding box center [1154, 451] width 102 height 34
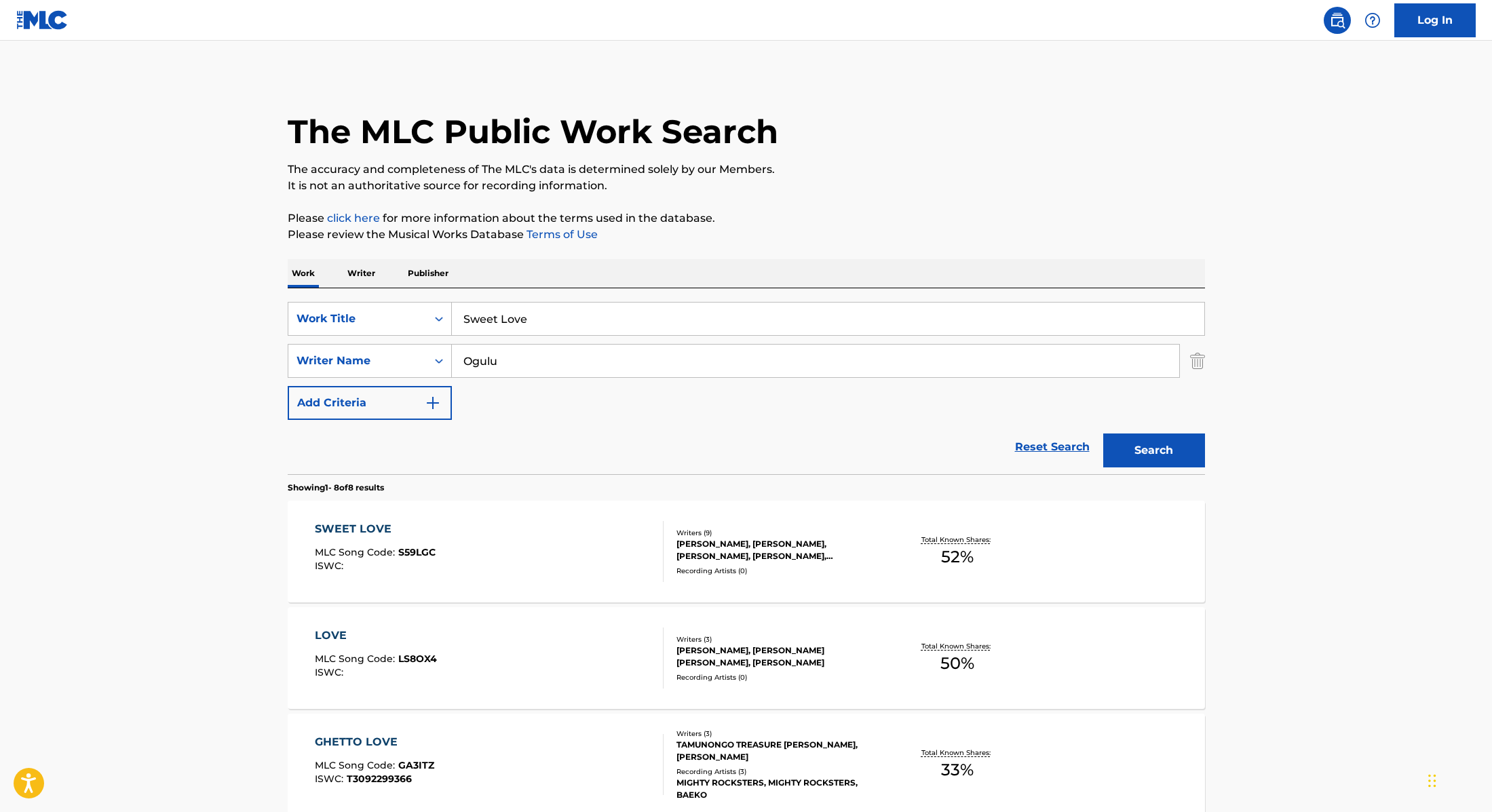
click at [487, 549] on div "SWEET LOVE MLC Song Code : S59LGC ISWC :" at bounding box center [489, 551] width 349 height 61
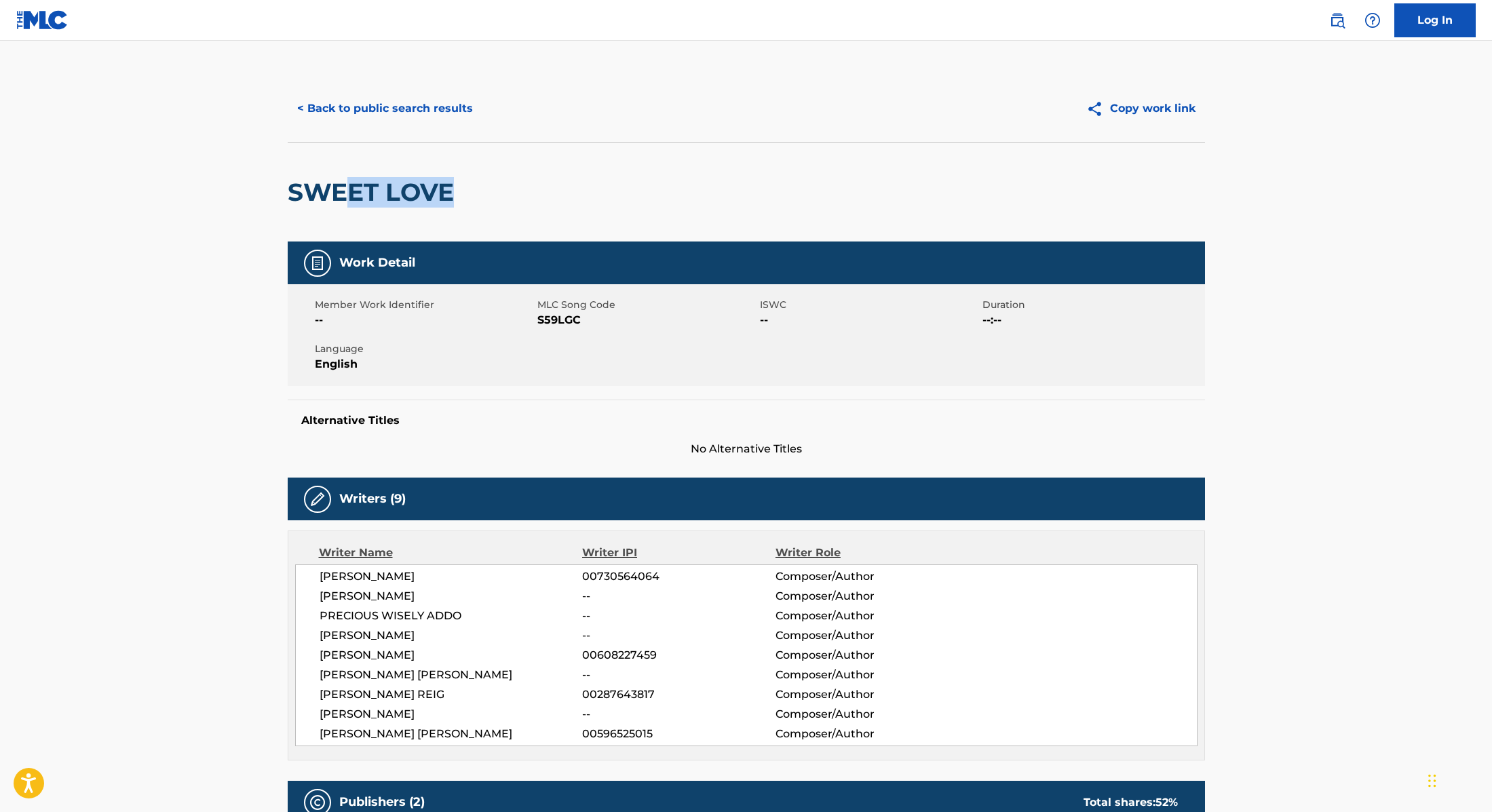
drag, startPoint x: 472, startPoint y: 188, endPoint x: 394, endPoint y: 184, distance: 78.1
click at [394, 184] on div "SWEET LOVE" at bounding box center [746, 192] width 918 height 99
drag, startPoint x: 537, startPoint y: 318, endPoint x: 583, endPoint y: 319, distance: 46.0
click at [583, 319] on span "S59LGC" at bounding box center [647, 320] width 219 height 16
copy span "S59LGC"
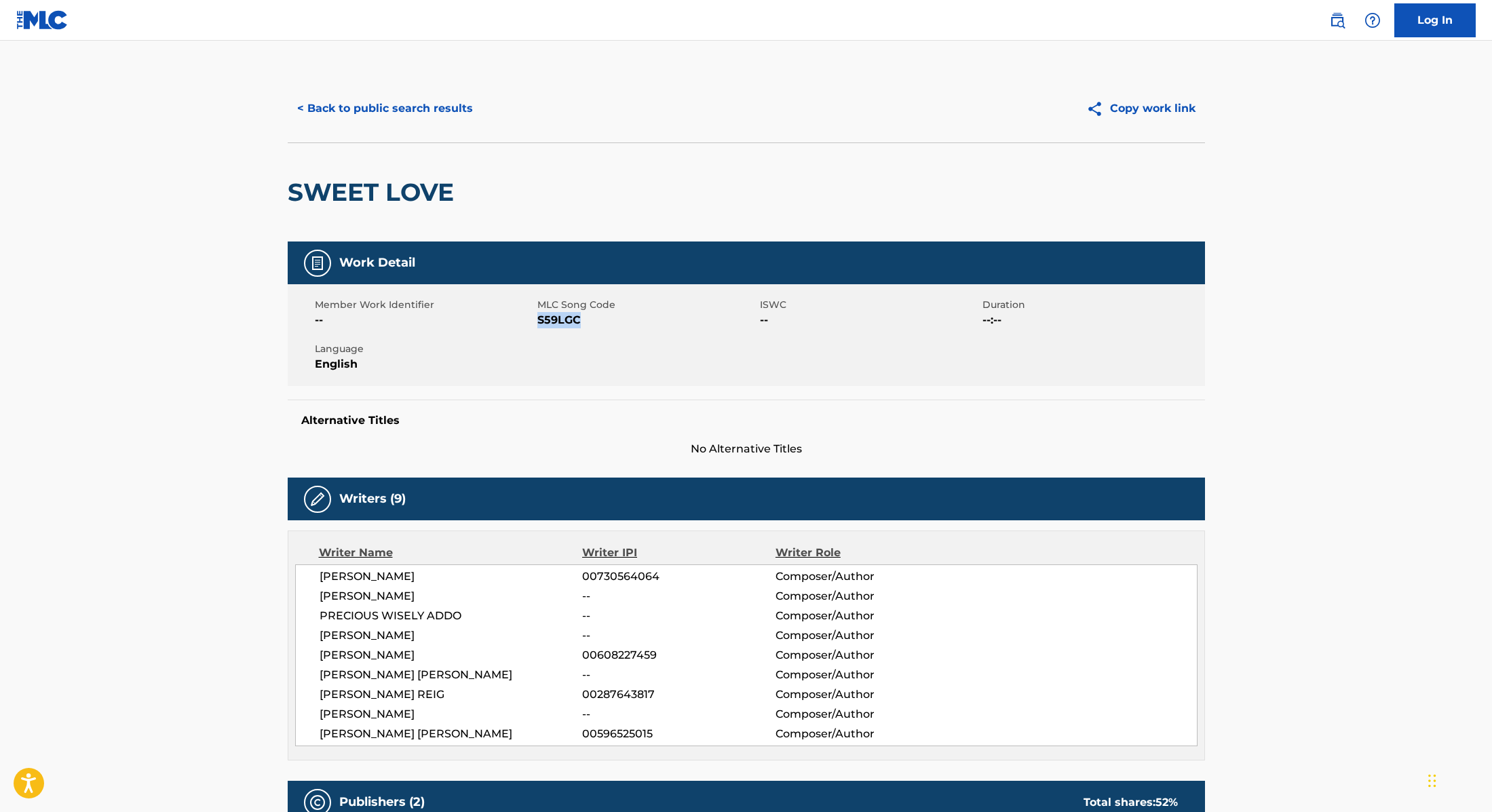
click at [438, 108] on button "< Back to public search results" at bounding box center [385, 108] width 195 height 34
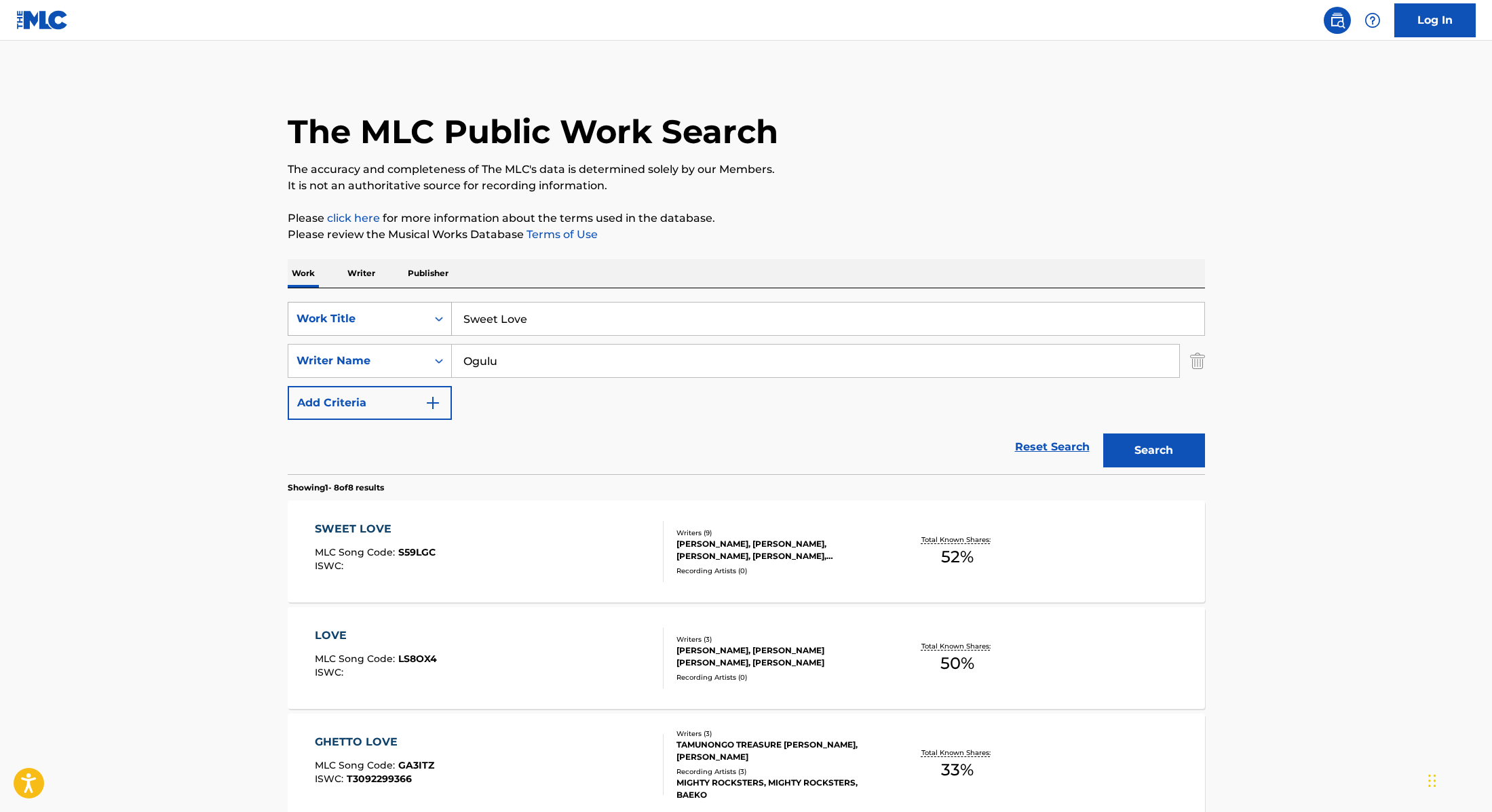
drag, startPoint x: 544, startPoint y: 320, endPoint x: 396, endPoint y: 317, distance: 148.0
click at [396, 318] on div "SearchWithCriteria9cc89112-0d42-42f8-b15c-104aad945215 Work Title Sweet Love" at bounding box center [746, 318] width 918 height 34
paste input "28 grams"
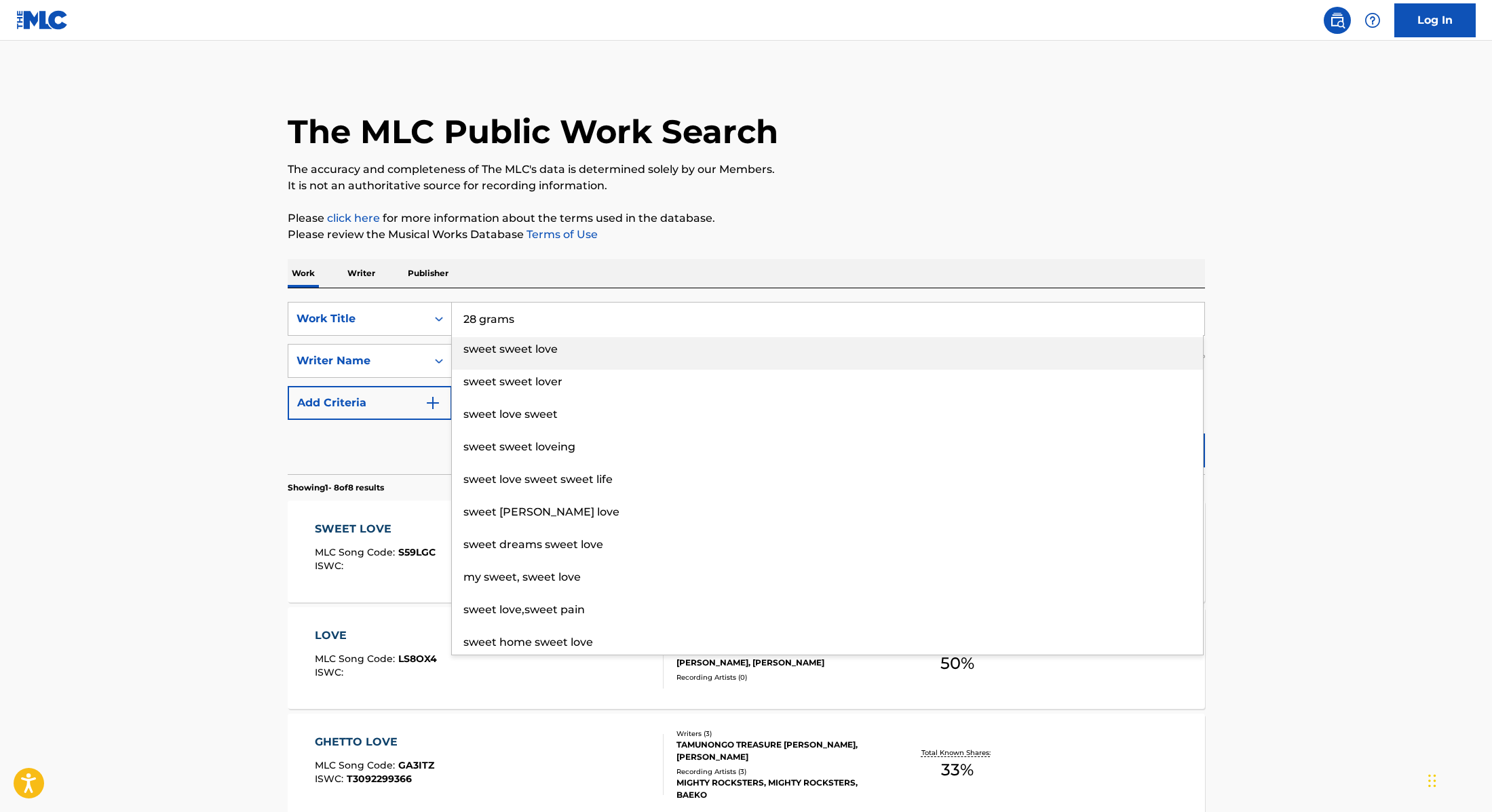
type input "28 grams"
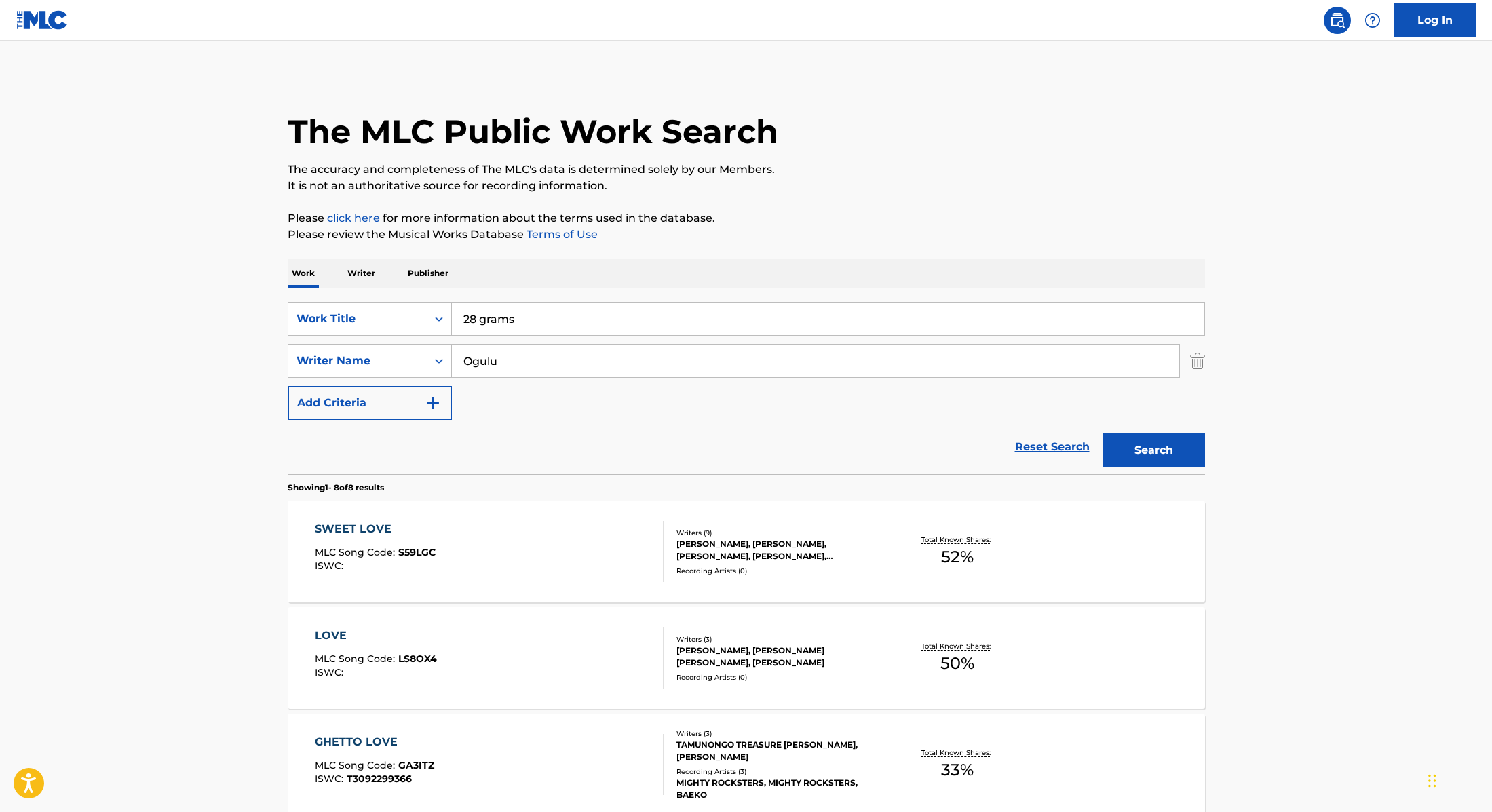
click at [953, 204] on div "The MLC Public Work Search The accuracy and completeness of The MLC's data is d…" at bounding box center [746, 743] width 950 height 1337
click at [1166, 445] on button "Search" at bounding box center [1154, 451] width 102 height 34
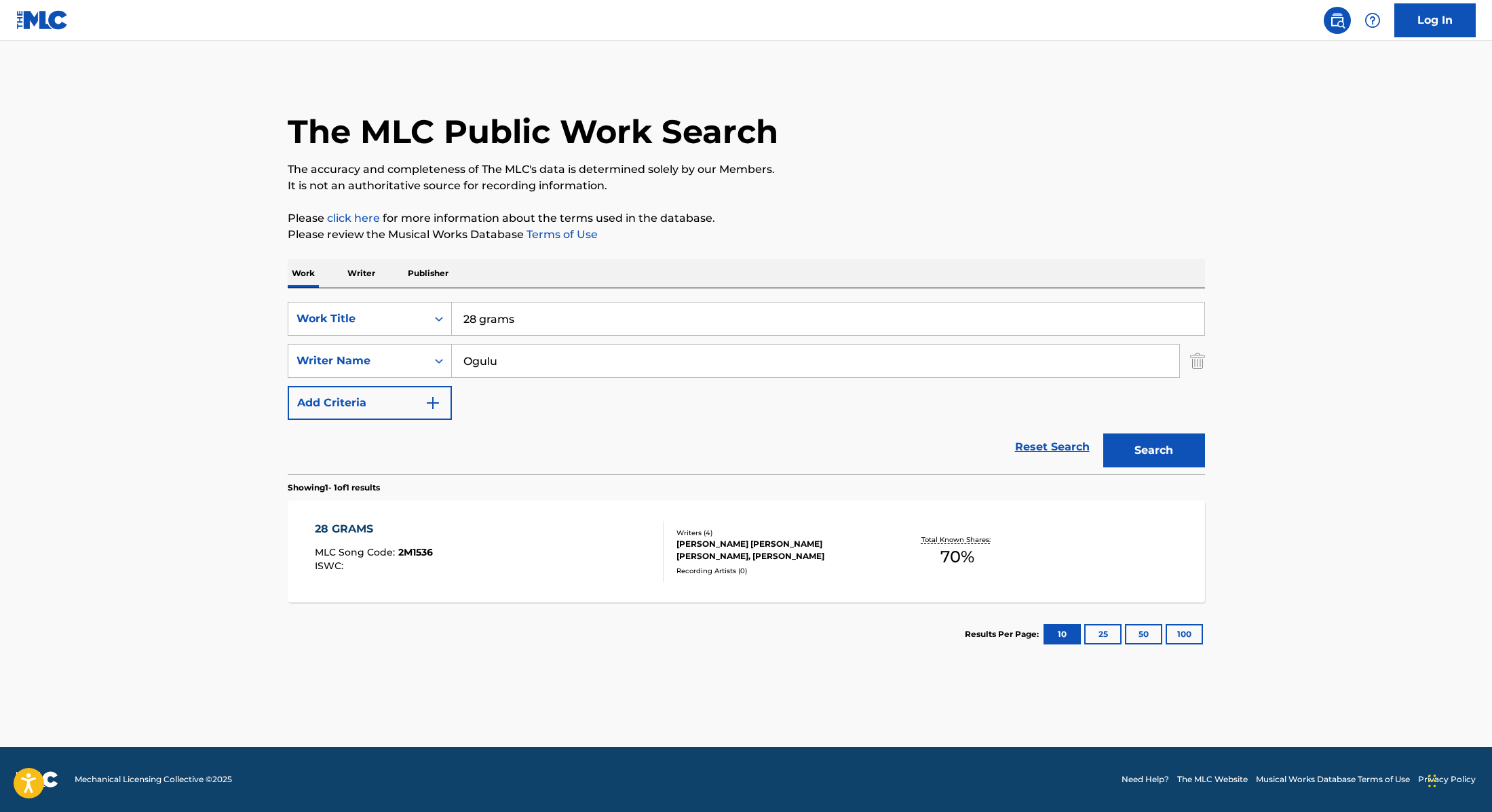
click at [592, 569] on div "28 GRAMS MLC Song Code : 2M1536 ISWC :" at bounding box center [489, 551] width 349 height 61
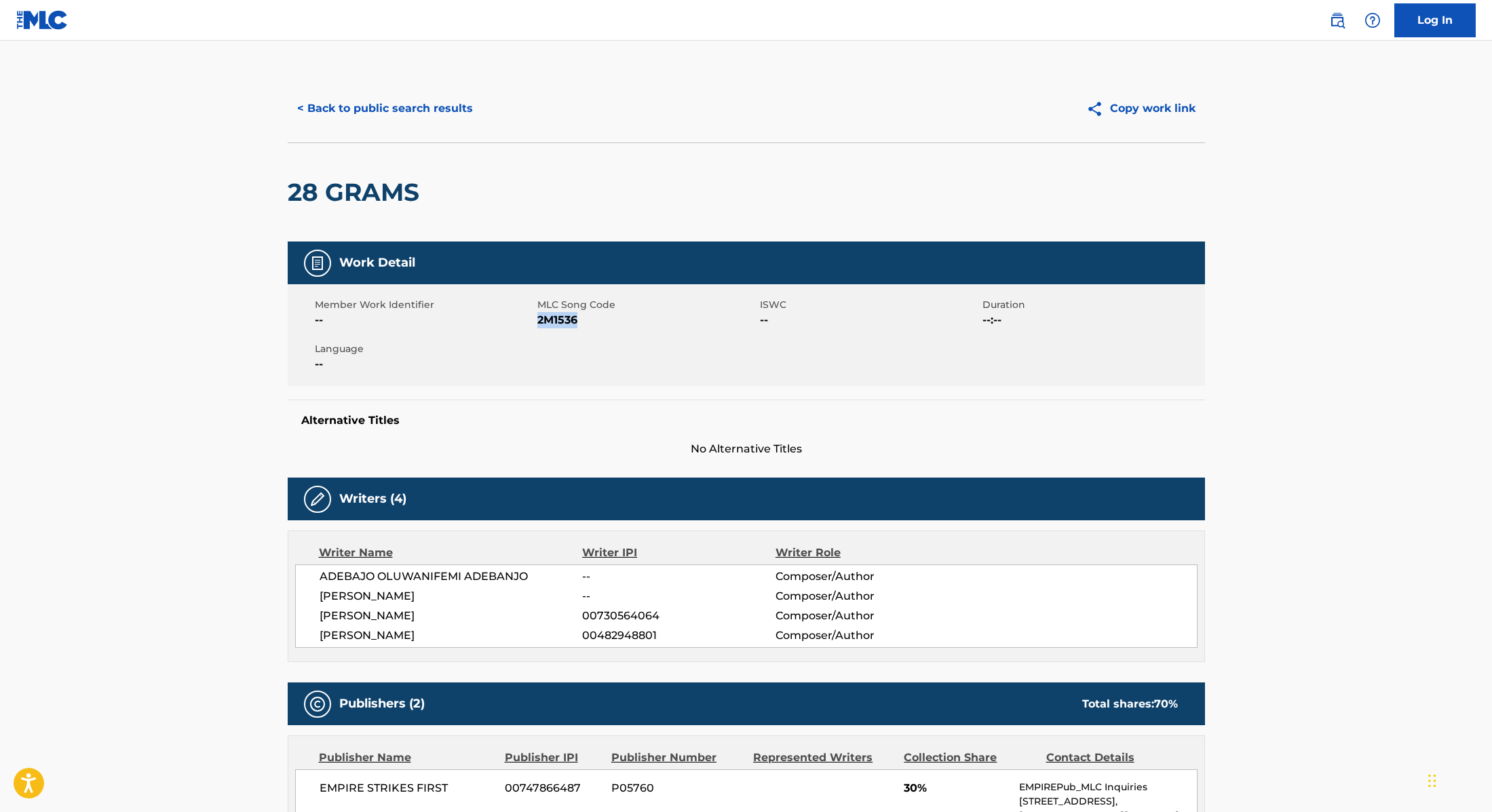
drag, startPoint x: 539, startPoint y: 321, endPoint x: 610, endPoint y: 321, distance: 71.0
click at [610, 321] on span "2M1536" at bounding box center [647, 320] width 219 height 16
copy span "2M1536"
click at [388, 105] on button "< Back to public search results" at bounding box center [385, 108] width 195 height 34
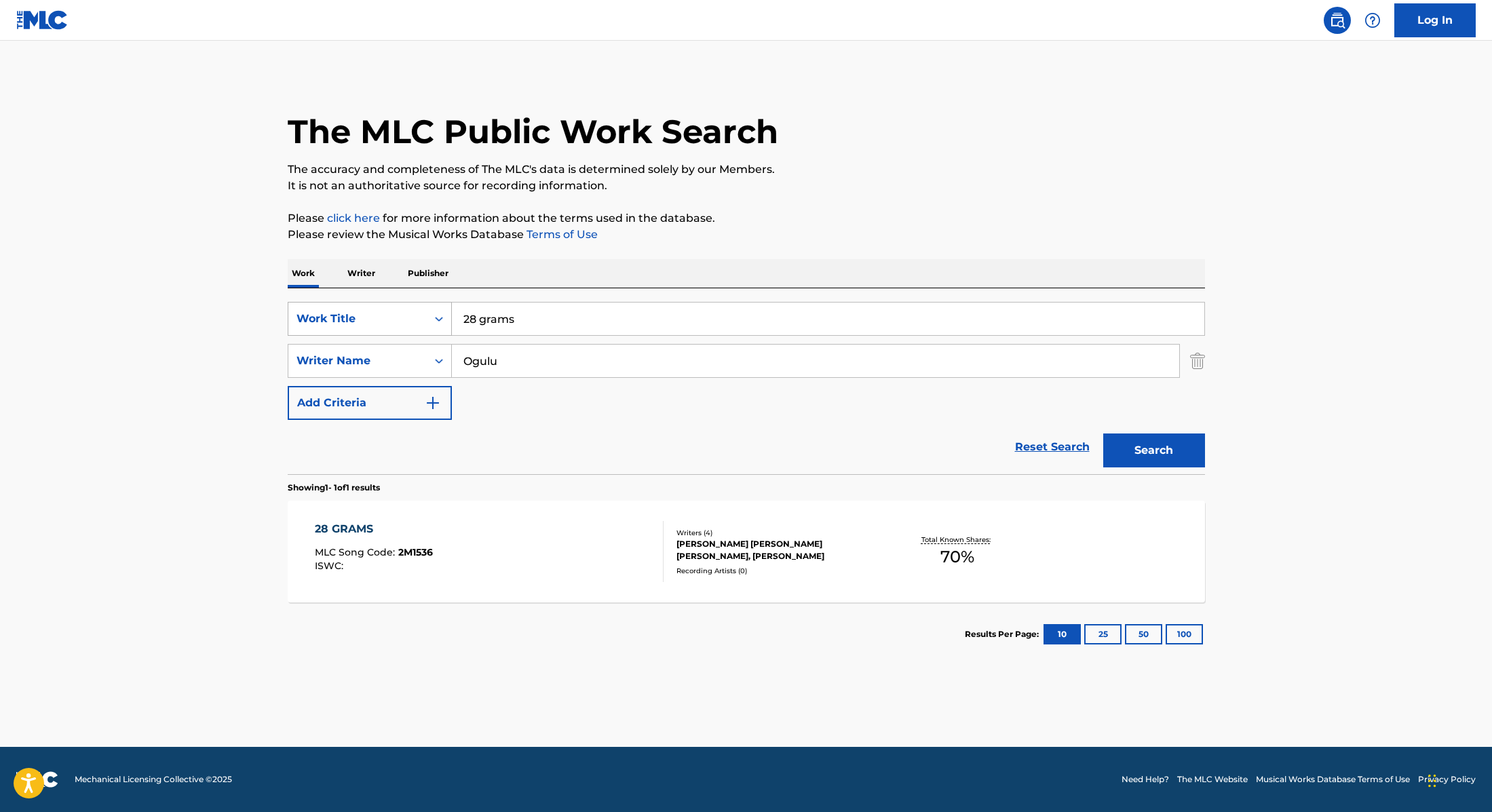
drag, startPoint x: 548, startPoint y: 322, endPoint x: 420, endPoint y: 307, distance: 128.9
click at [420, 307] on div "SearchWithCriteria9cc89112-0d42-42f8-b15c-104aad945215 Work Title 28 grams" at bounding box center [746, 318] width 918 height 34
paste input "Kabiyesi"
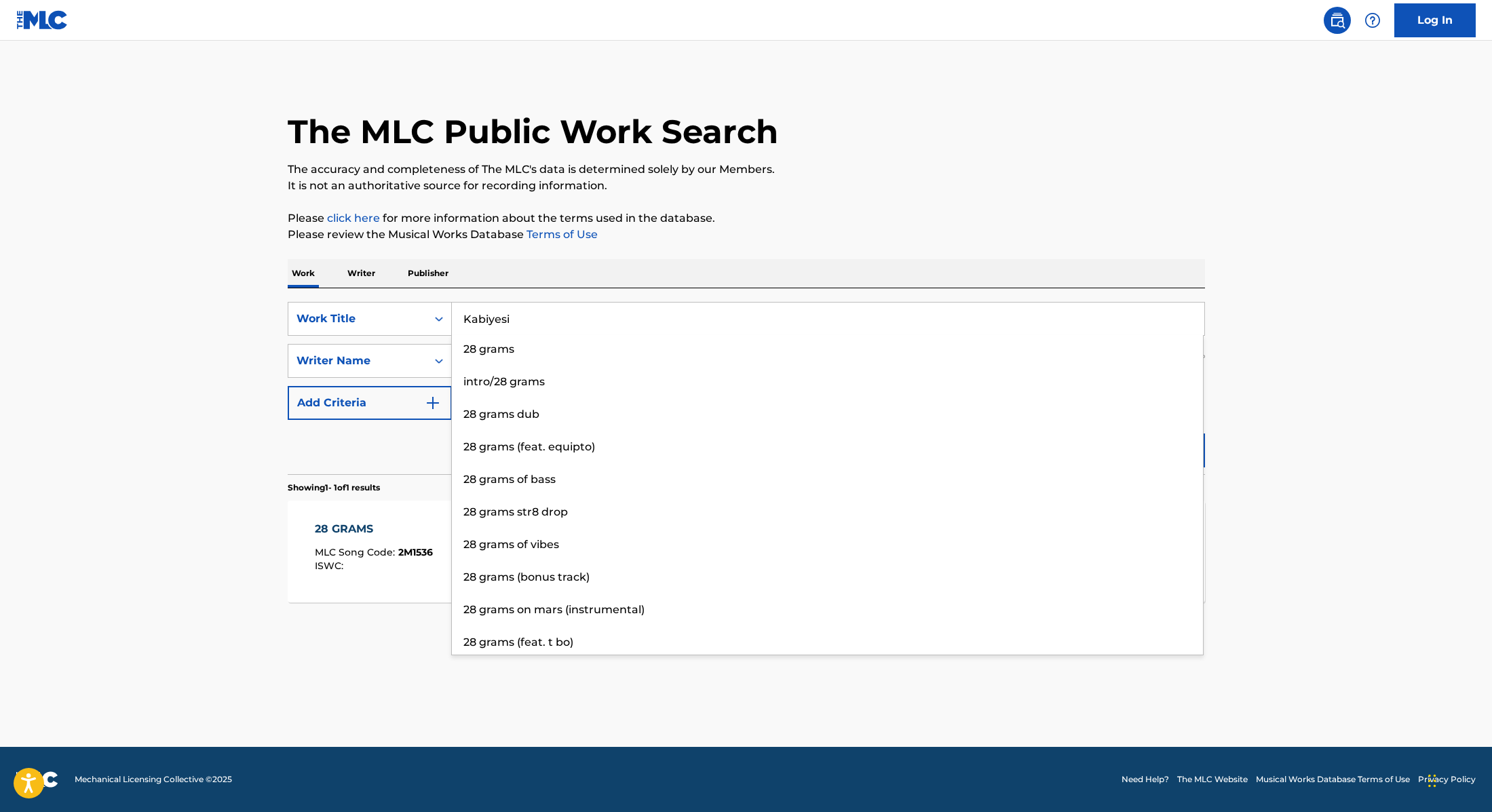
type input "Kabiyesi"
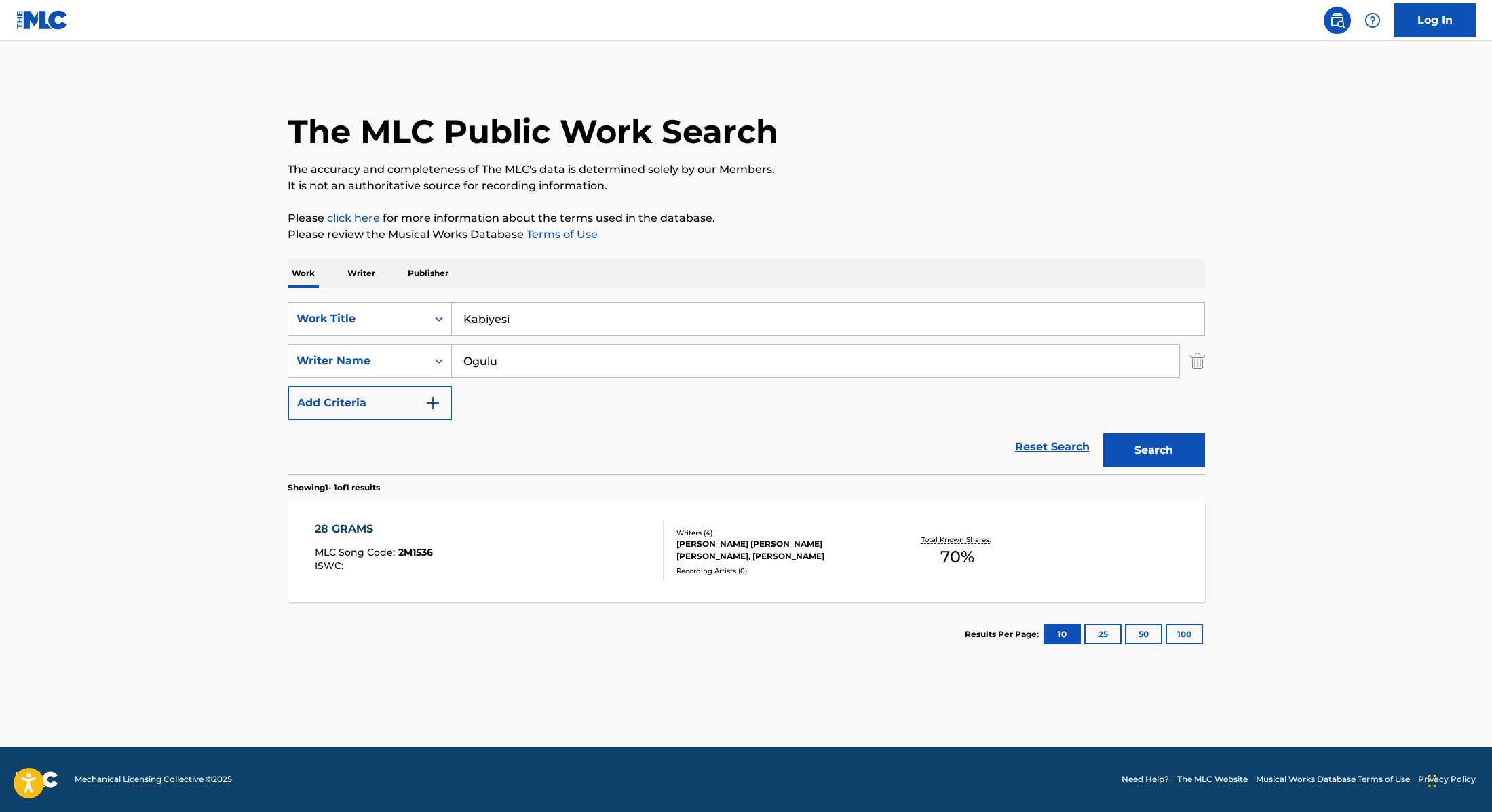
click at [790, 235] on p "Please review the Musical Works Database Terms of Use" at bounding box center [746, 234] width 918 height 16
click at [1127, 460] on button "Search" at bounding box center [1154, 451] width 102 height 34
click at [496, 554] on div "KABIYESI MLC Song Code : KB6YXM ISWC : T3337717183" at bounding box center [489, 551] width 349 height 61
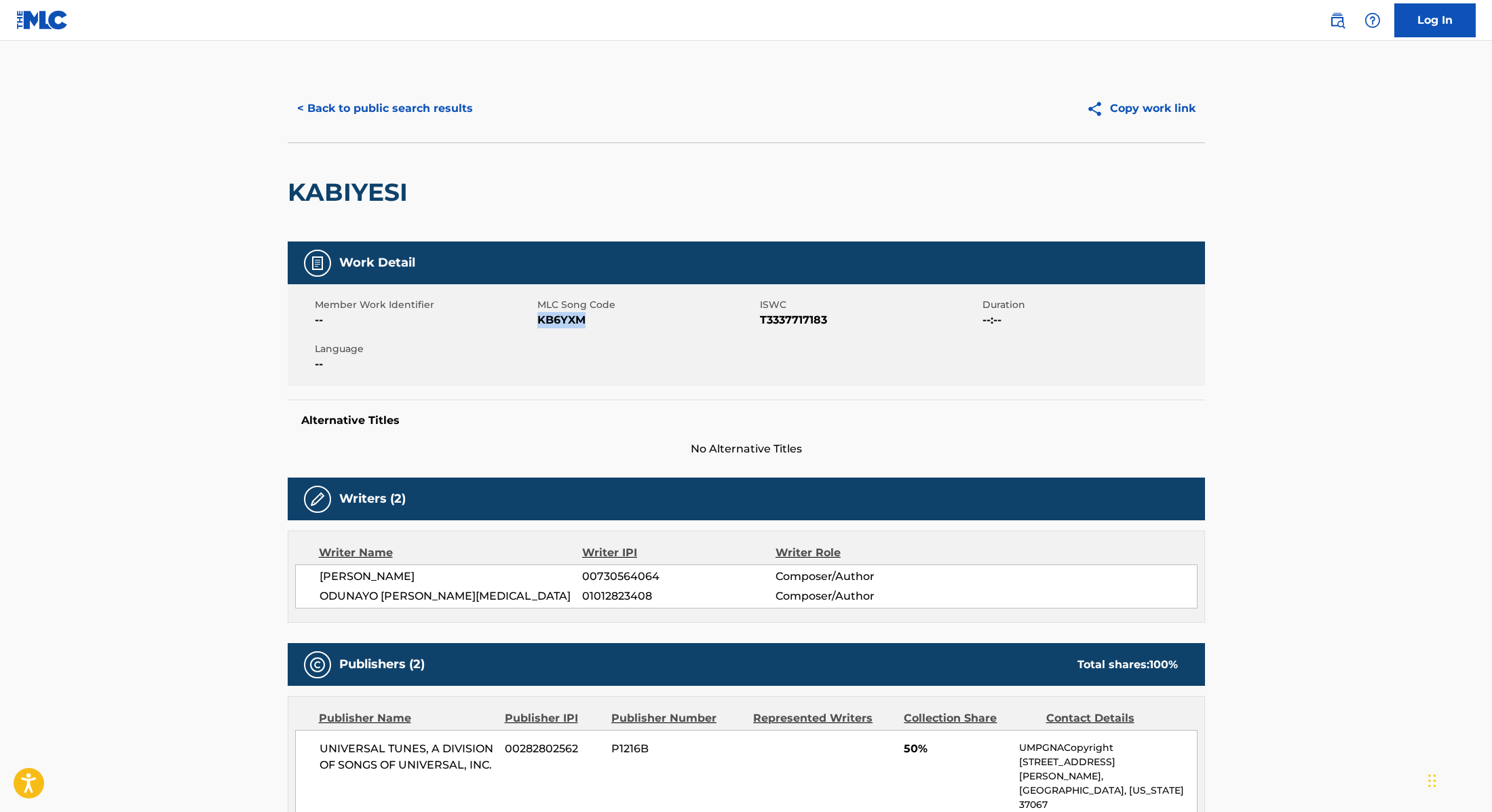
drag, startPoint x: 539, startPoint y: 321, endPoint x: 607, endPoint y: 321, distance: 68.0
click at [607, 321] on span "KB6YXM" at bounding box center [647, 320] width 219 height 16
copy span "KB6YXM"
click at [449, 104] on button "< Back to public search results" at bounding box center [385, 108] width 195 height 34
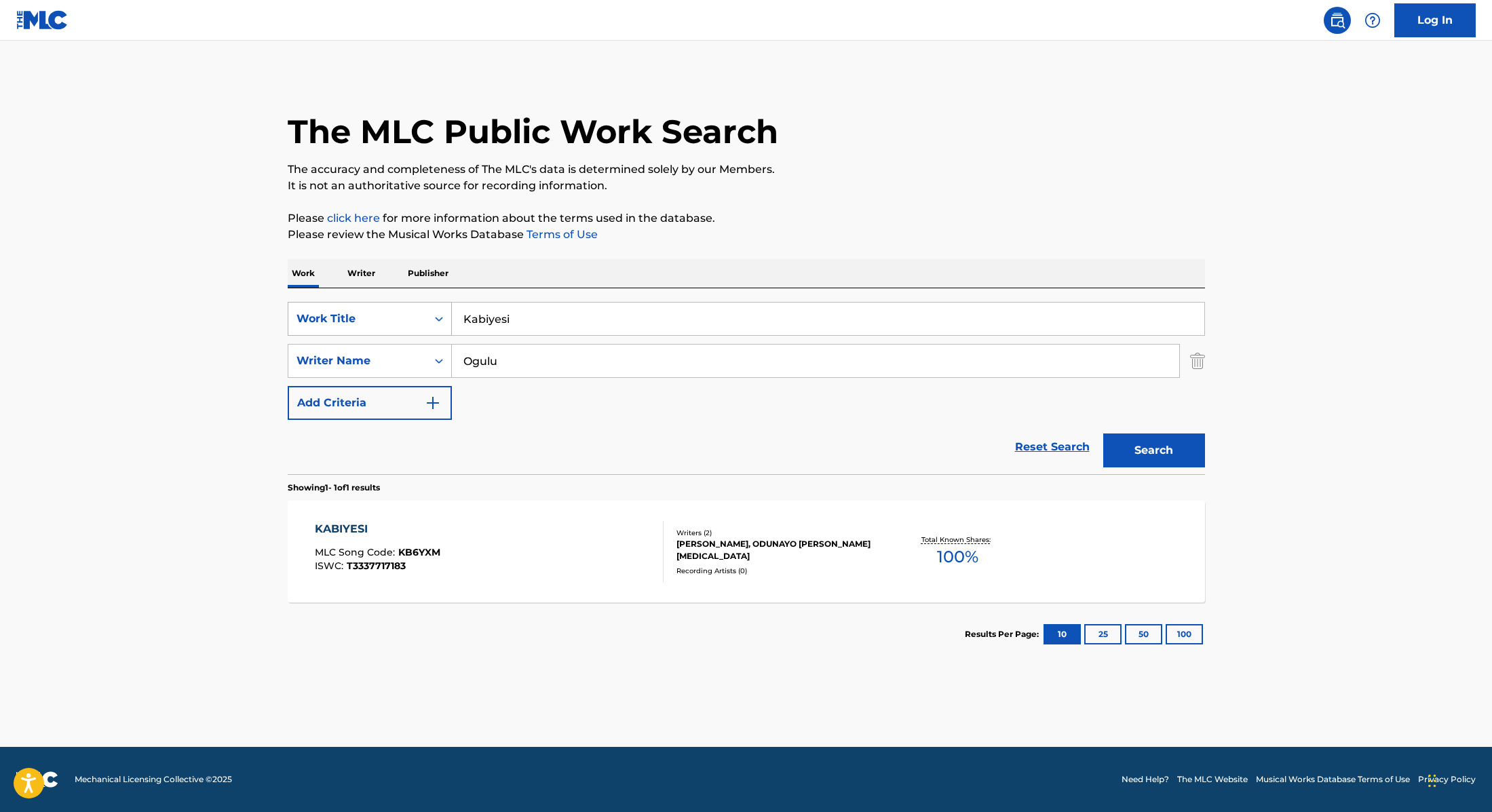
drag, startPoint x: 531, startPoint y: 318, endPoint x: 416, endPoint y: 309, distance: 115.4
click at [416, 309] on div "SearchWithCriteria9cc89112-0d42-42f8-b15c-104aad945215 Work Title Kabiyesi" at bounding box center [746, 318] width 918 height 34
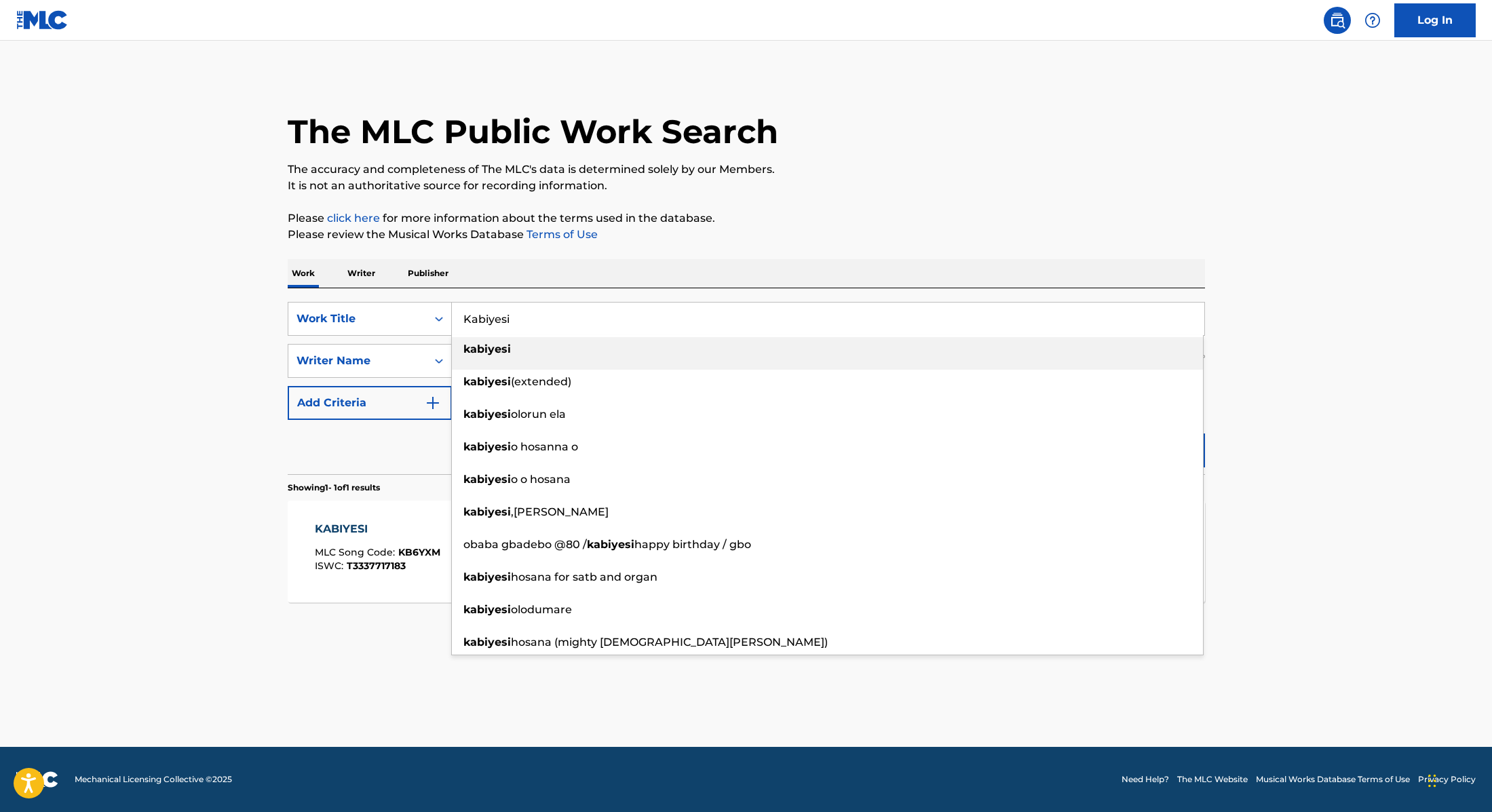
paste input "Empty Chairs"
type input "Empty Chairs"
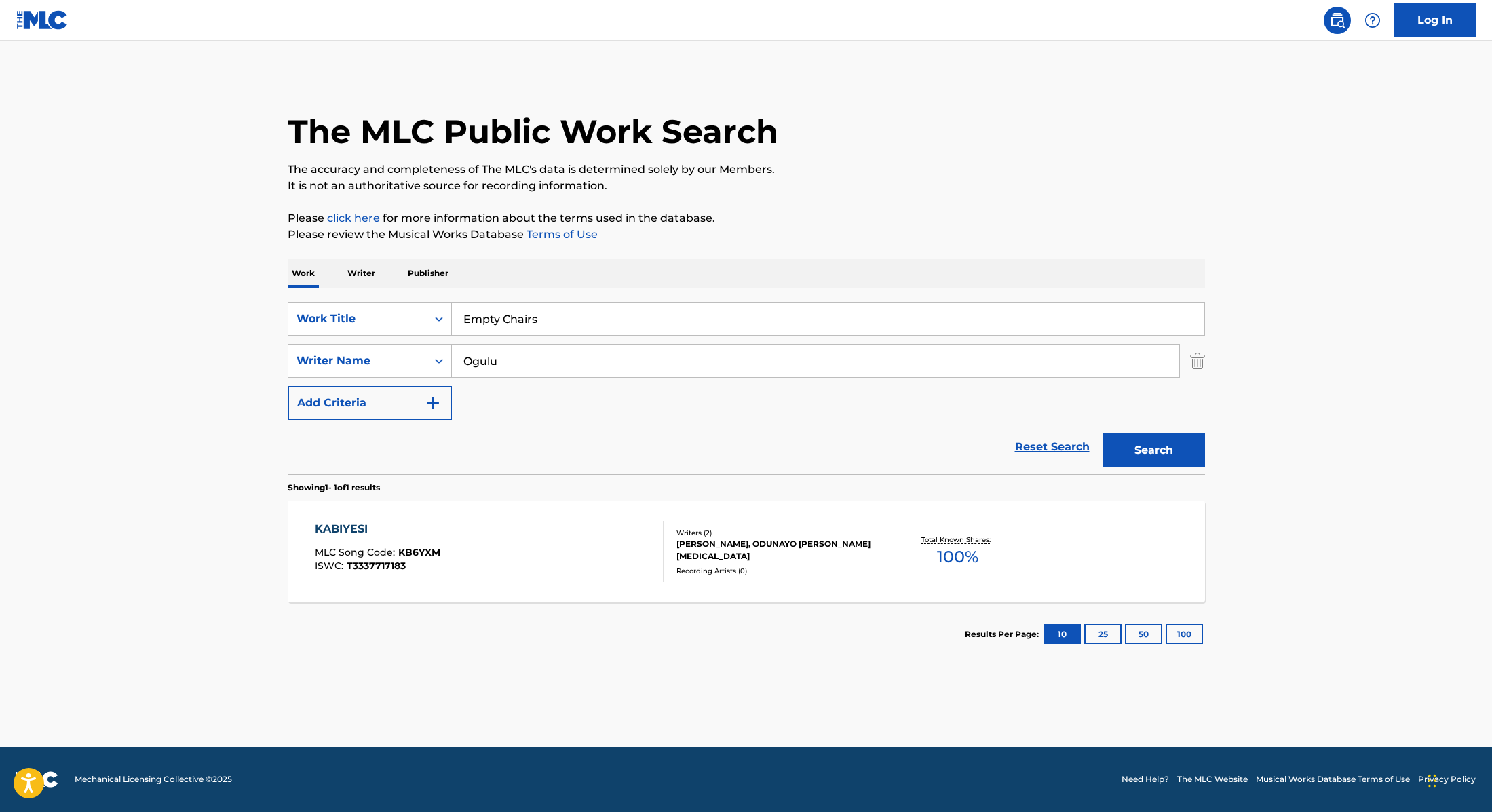
click at [907, 219] on p "Please click here for more information about the terms used in the database." at bounding box center [746, 218] width 918 height 16
click at [1184, 449] on button "Search" at bounding box center [1154, 451] width 102 height 34
click at [536, 546] on div "EMPTY CHAIRS MLC Song Code : ES4AO5 ISWC : T3340770056" at bounding box center [489, 551] width 349 height 61
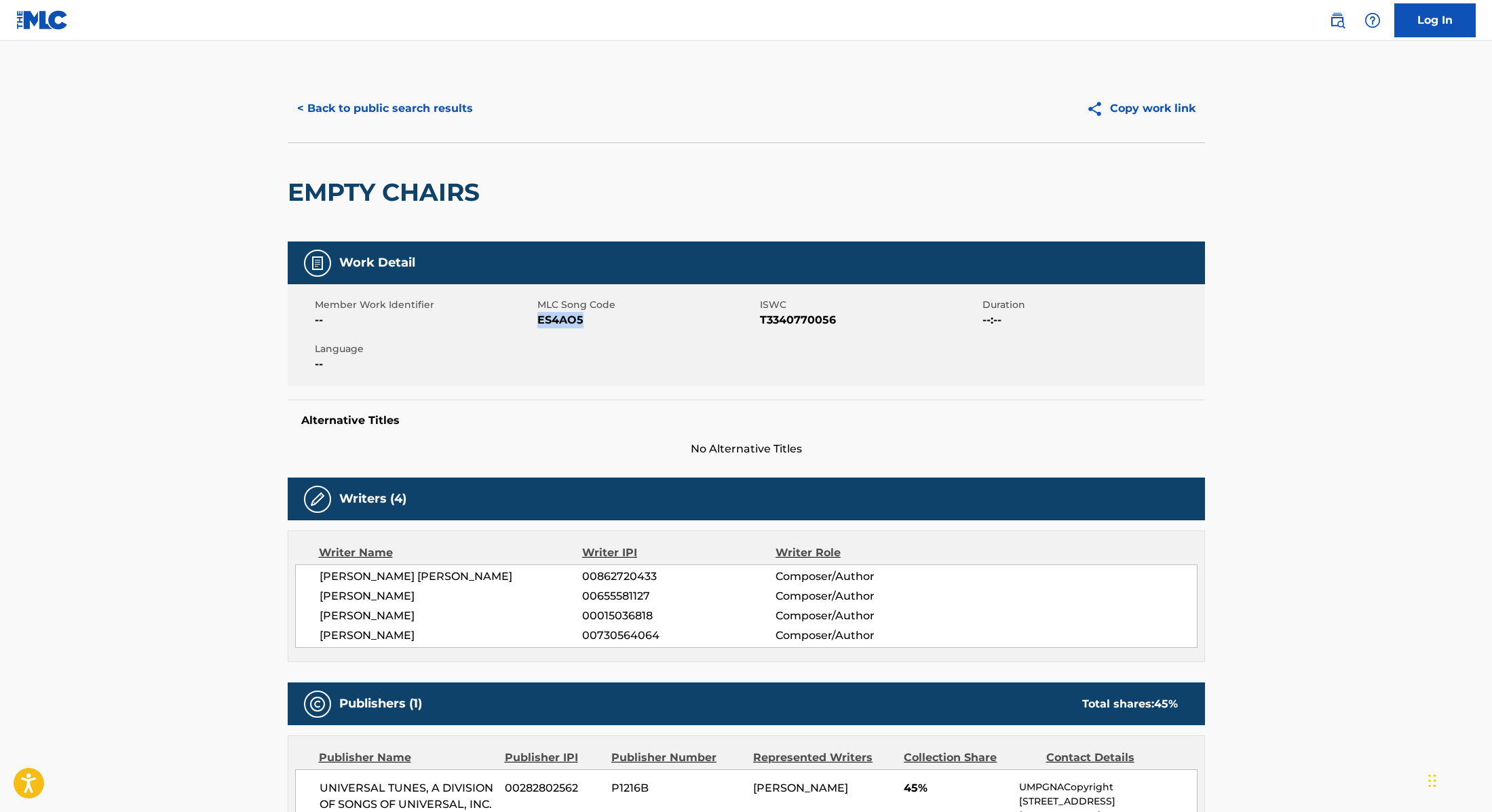
drag, startPoint x: 536, startPoint y: 322, endPoint x: 605, endPoint y: 319, distance: 69.1
click at [605, 319] on span "ES4AO5" at bounding box center [647, 320] width 219 height 16
copy span "ES4AO5"
click at [392, 111] on button "< Back to public search results" at bounding box center [385, 108] width 195 height 34
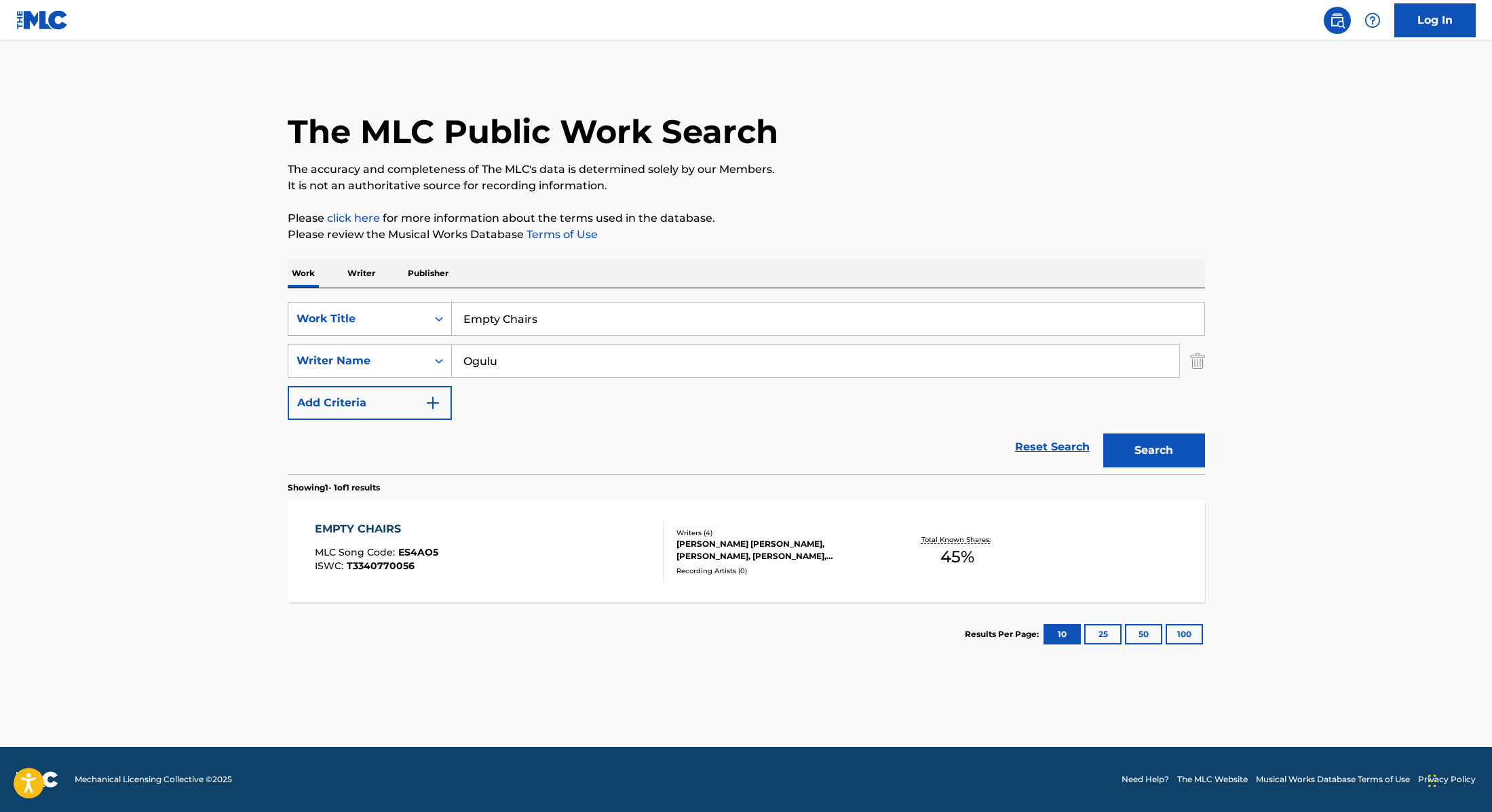
drag, startPoint x: 551, startPoint y: 322, endPoint x: 442, endPoint y: 312, distance: 109.5
click at [442, 312] on div "SearchWithCriteria9cc89112-0d42-42f8-b15c-104aad945215 Work Title Empty Chairs" at bounding box center [746, 318] width 918 height 34
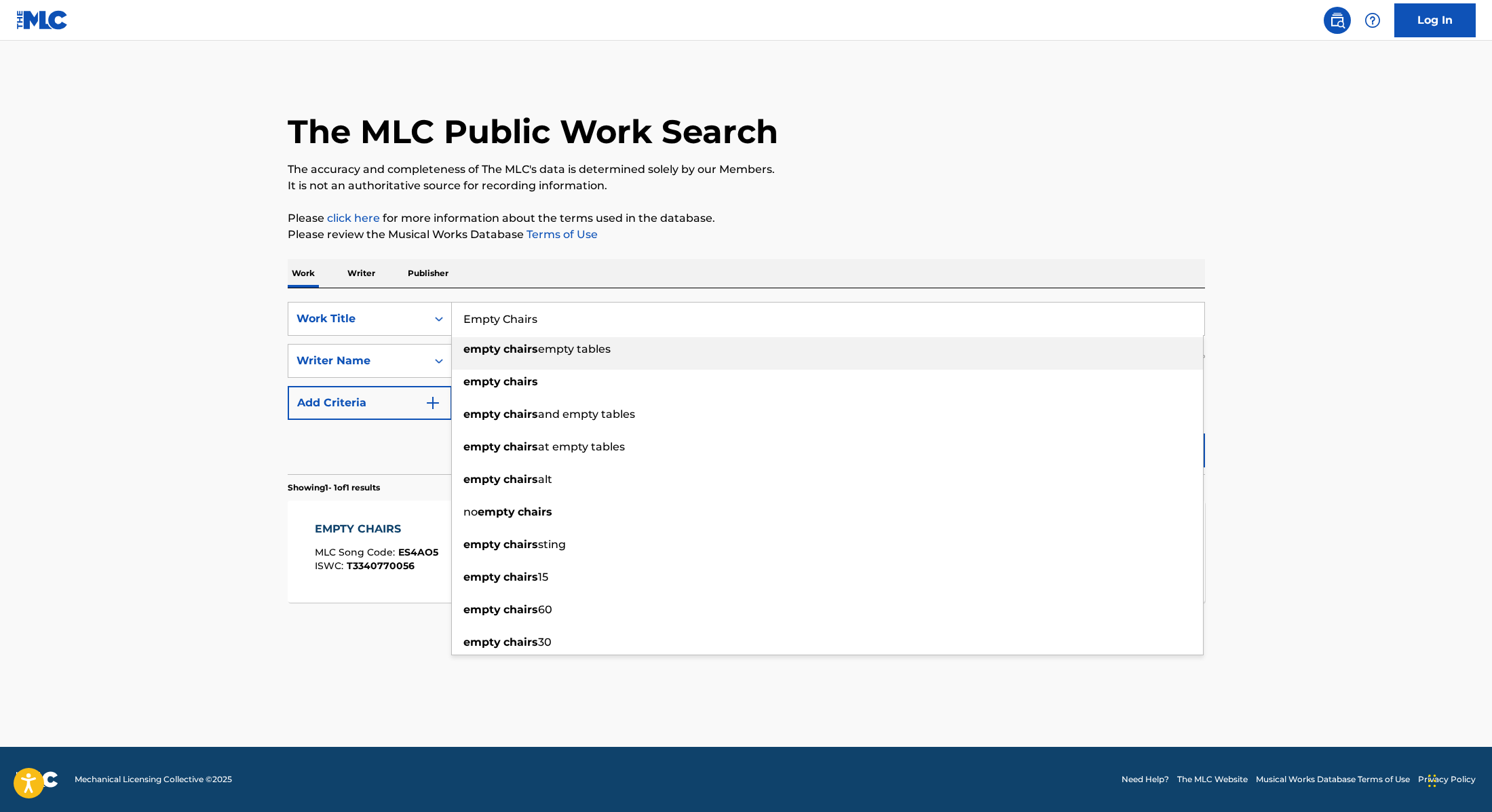
paste input "Update"
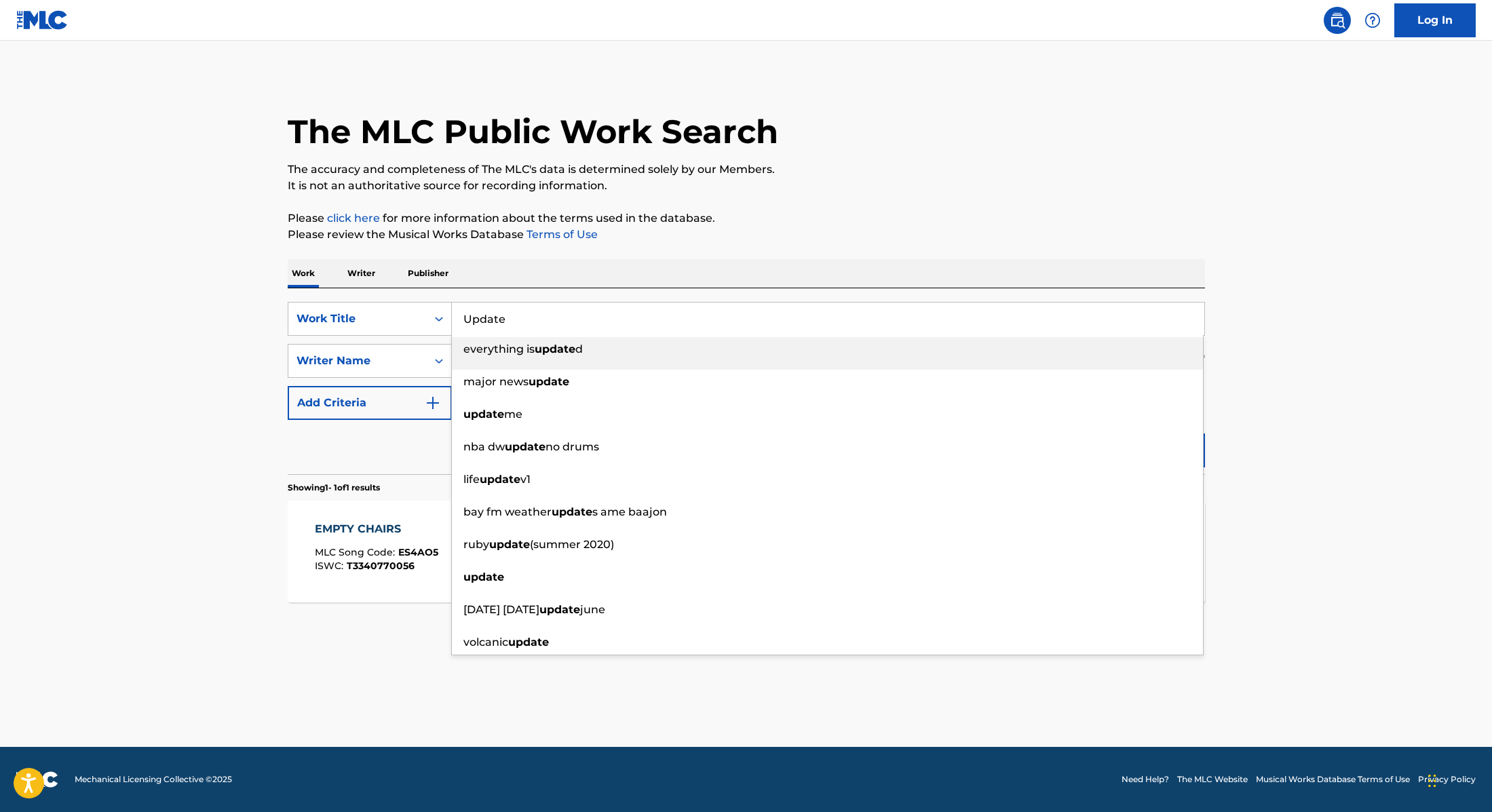
type input "Update"
click at [750, 250] on div "The MLC Public Work Search The accuracy and completeness of The MLC's data is d…" at bounding box center [746, 370] width 950 height 591
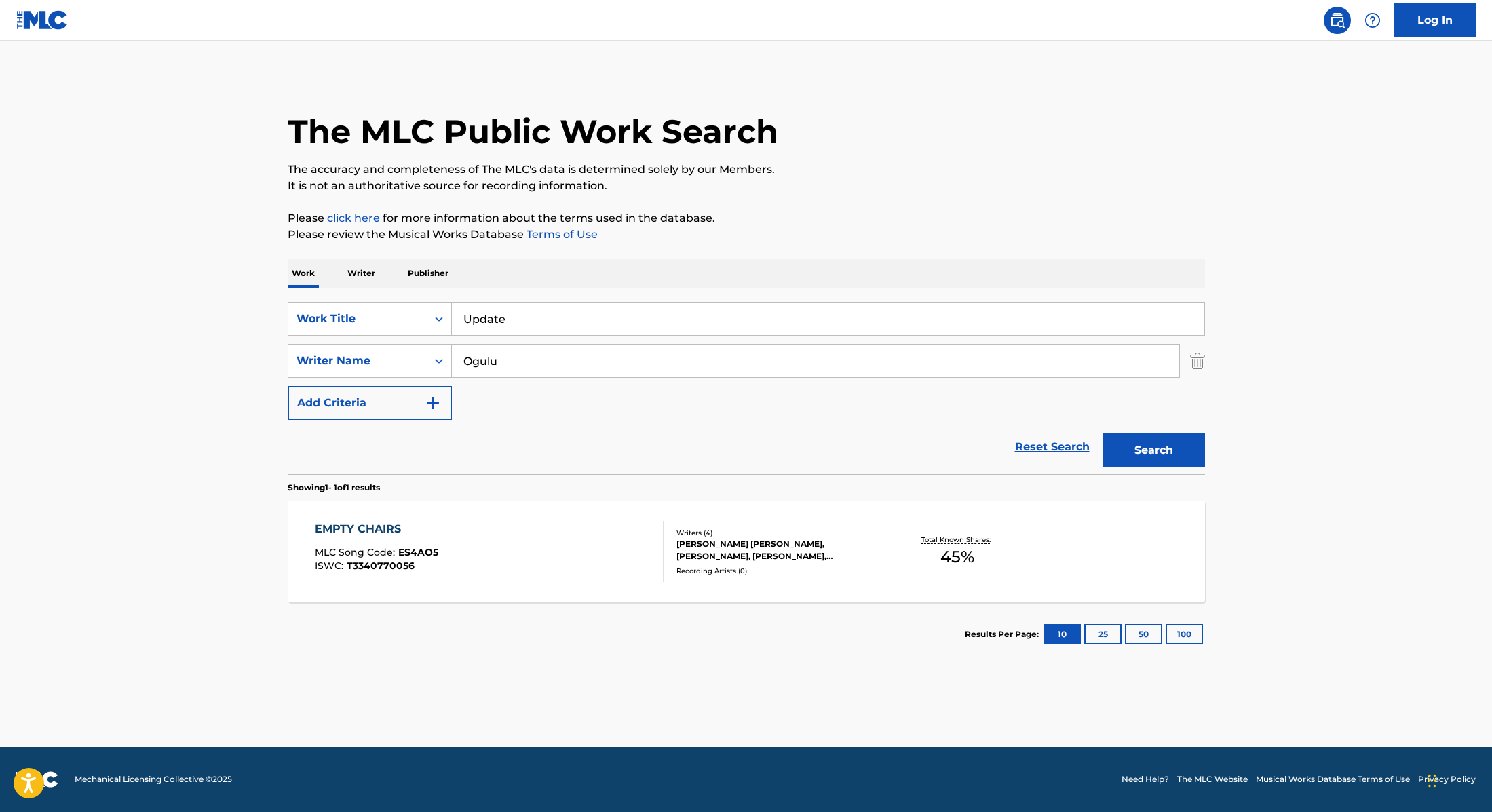
click at [1150, 453] on button "Search" at bounding box center [1154, 451] width 102 height 34
click at [586, 571] on div "UPDATE MLC Song Code : UW9DR4 ISWC :" at bounding box center [489, 551] width 349 height 61
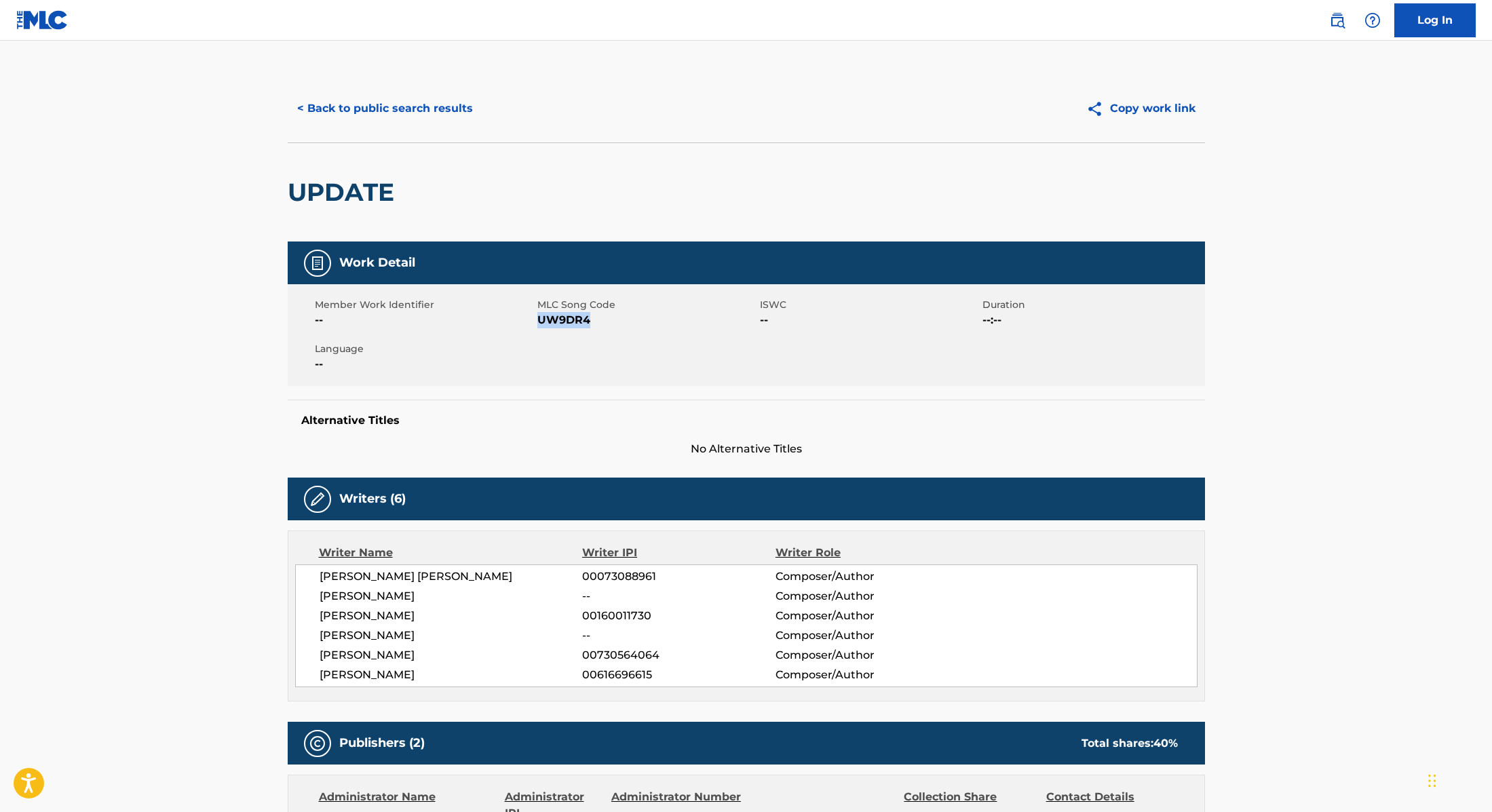
drag, startPoint x: 537, startPoint y: 321, endPoint x: 683, endPoint y: 315, distance: 146.1
click at [683, 315] on span "UW9DR4" at bounding box center [647, 320] width 219 height 16
click at [452, 104] on button "< Back to public search results" at bounding box center [385, 108] width 195 height 34
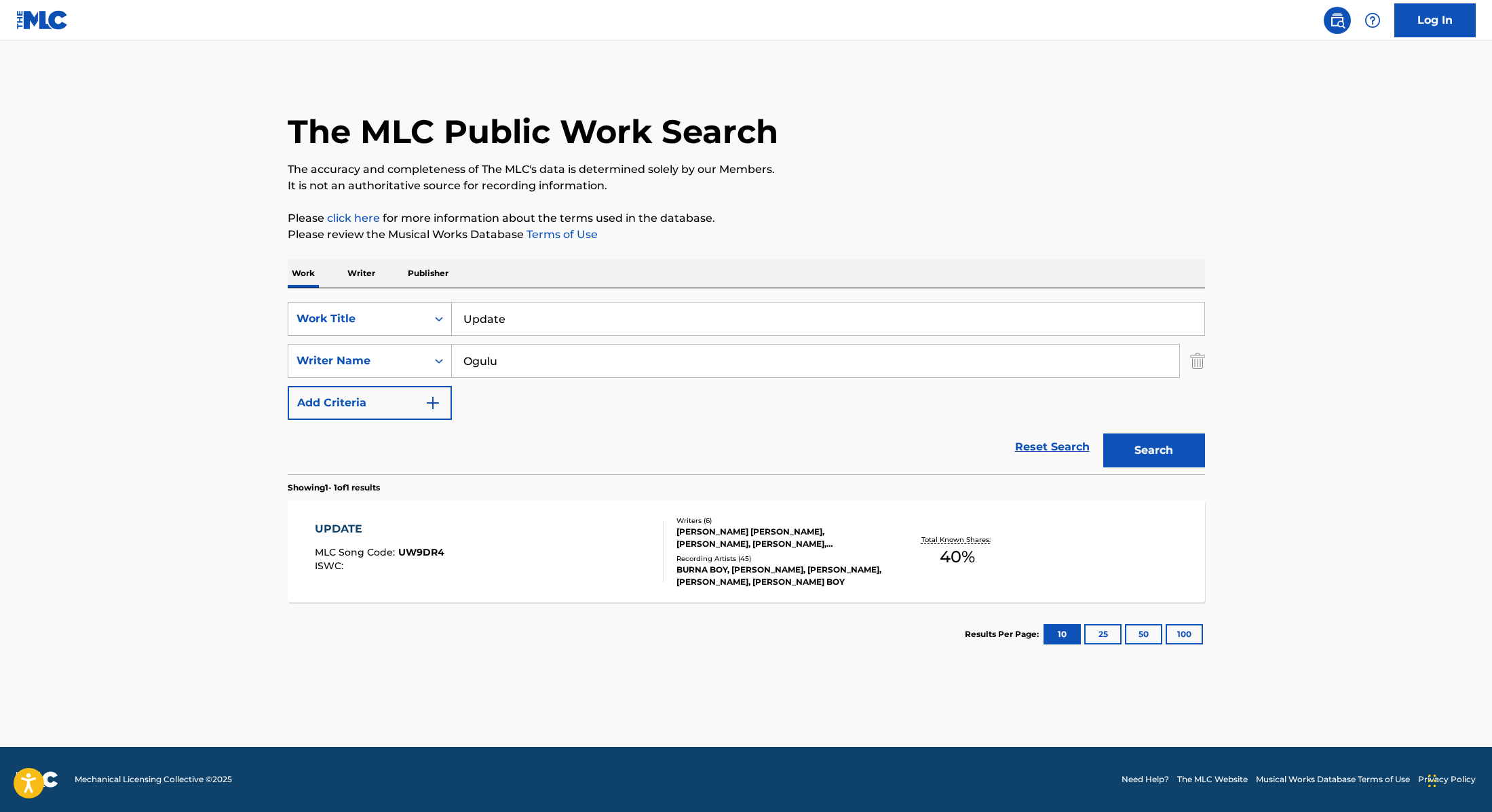
drag, startPoint x: 506, startPoint y: 319, endPoint x: 433, endPoint y: 314, distance: 73.2
click at [433, 314] on div "SearchWithCriteria9cc89112-0d42-42f8-b15c-104aad945215 Work Title Update" at bounding box center [746, 318] width 918 height 34
paste input "Pardon"
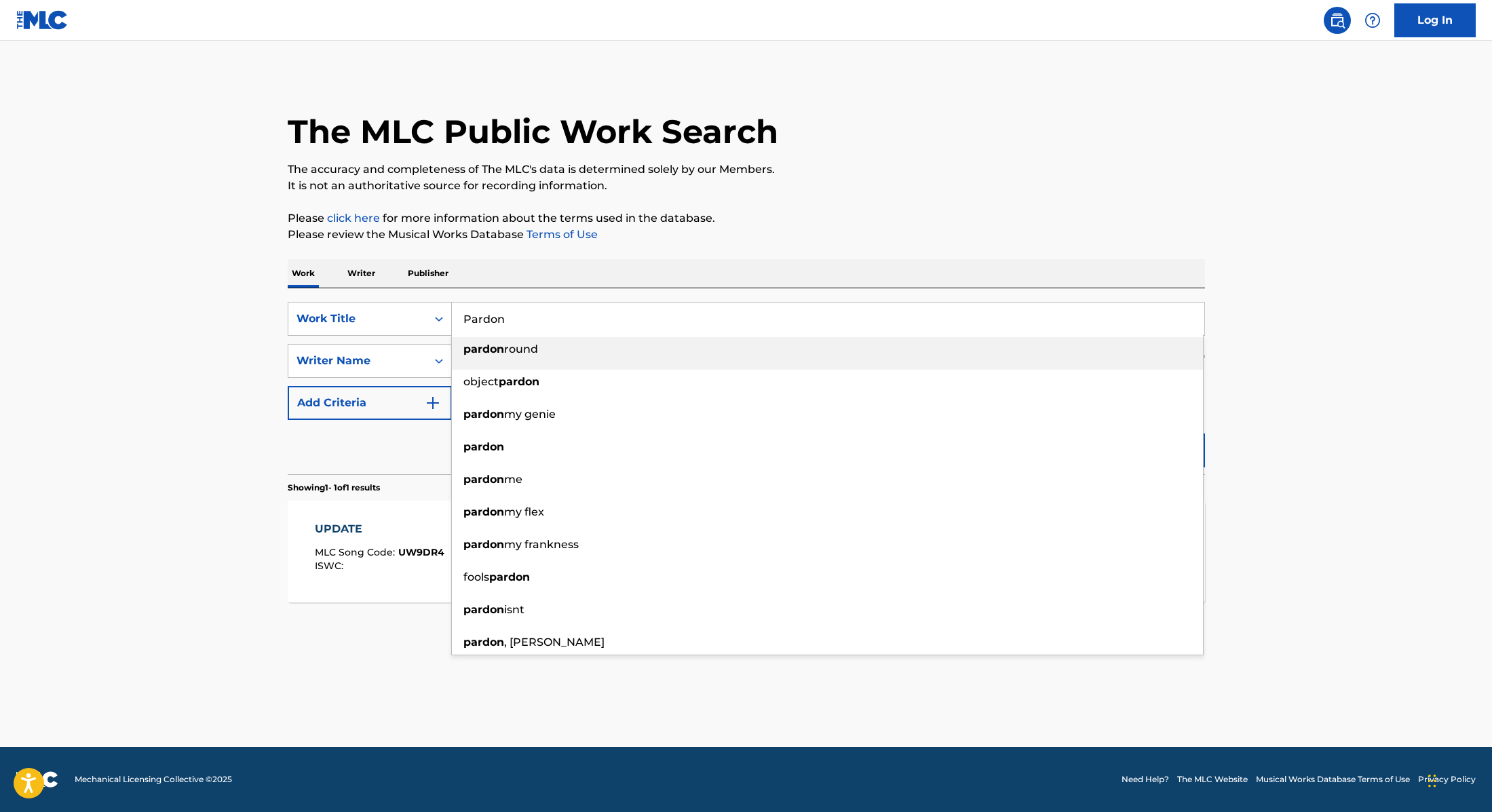
type input "Pardon"
click at [863, 241] on p "Please review the Musical Works Database Terms of Use" at bounding box center [746, 234] width 918 height 16
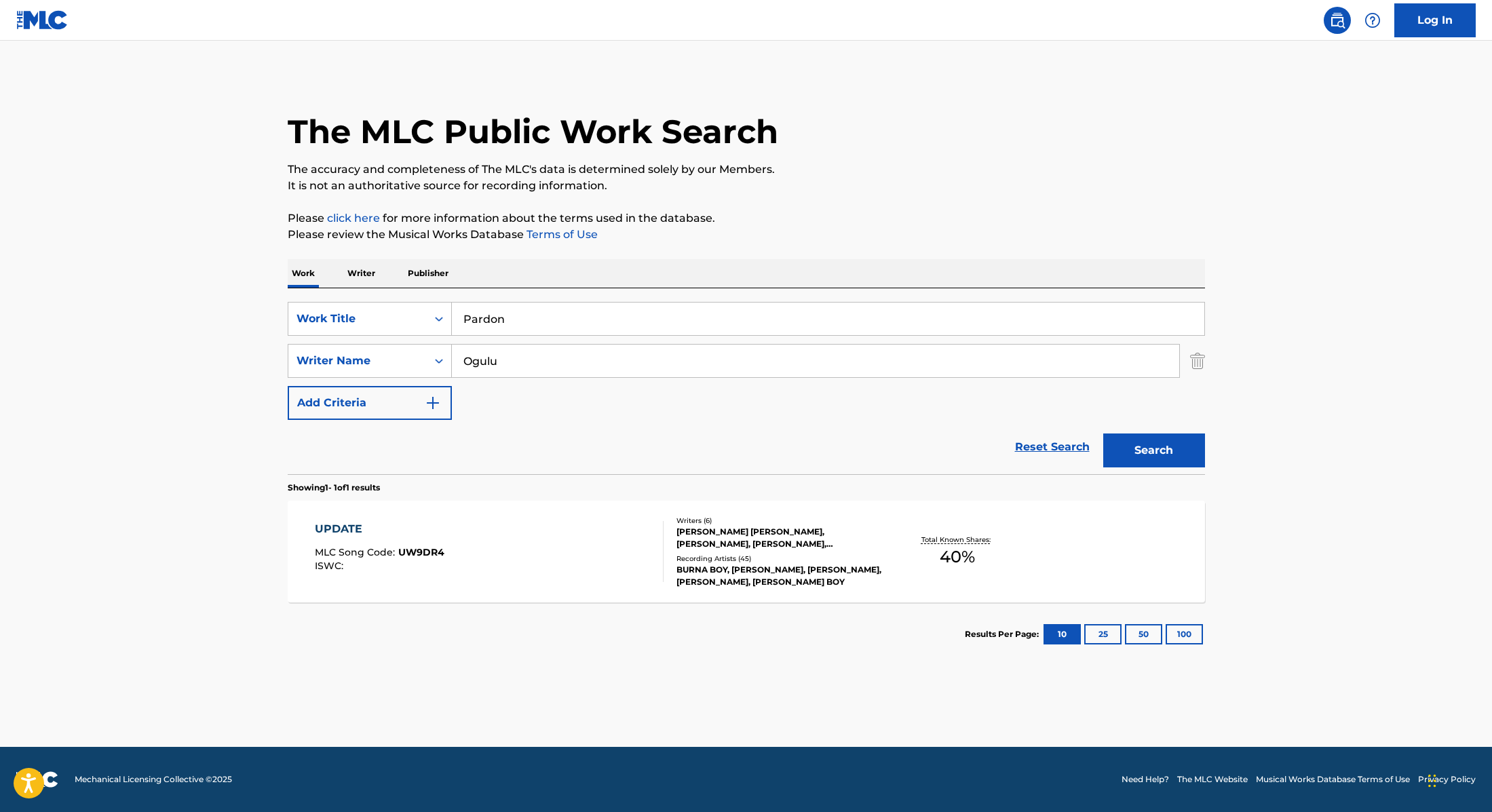
click at [1155, 439] on button "Search" at bounding box center [1154, 451] width 102 height 34
click at [544, 572] on div "PARDON MLC Song Code : PP0PQH ISWC : T3338347012" at bounding box center [489, 551] width 349 height 61
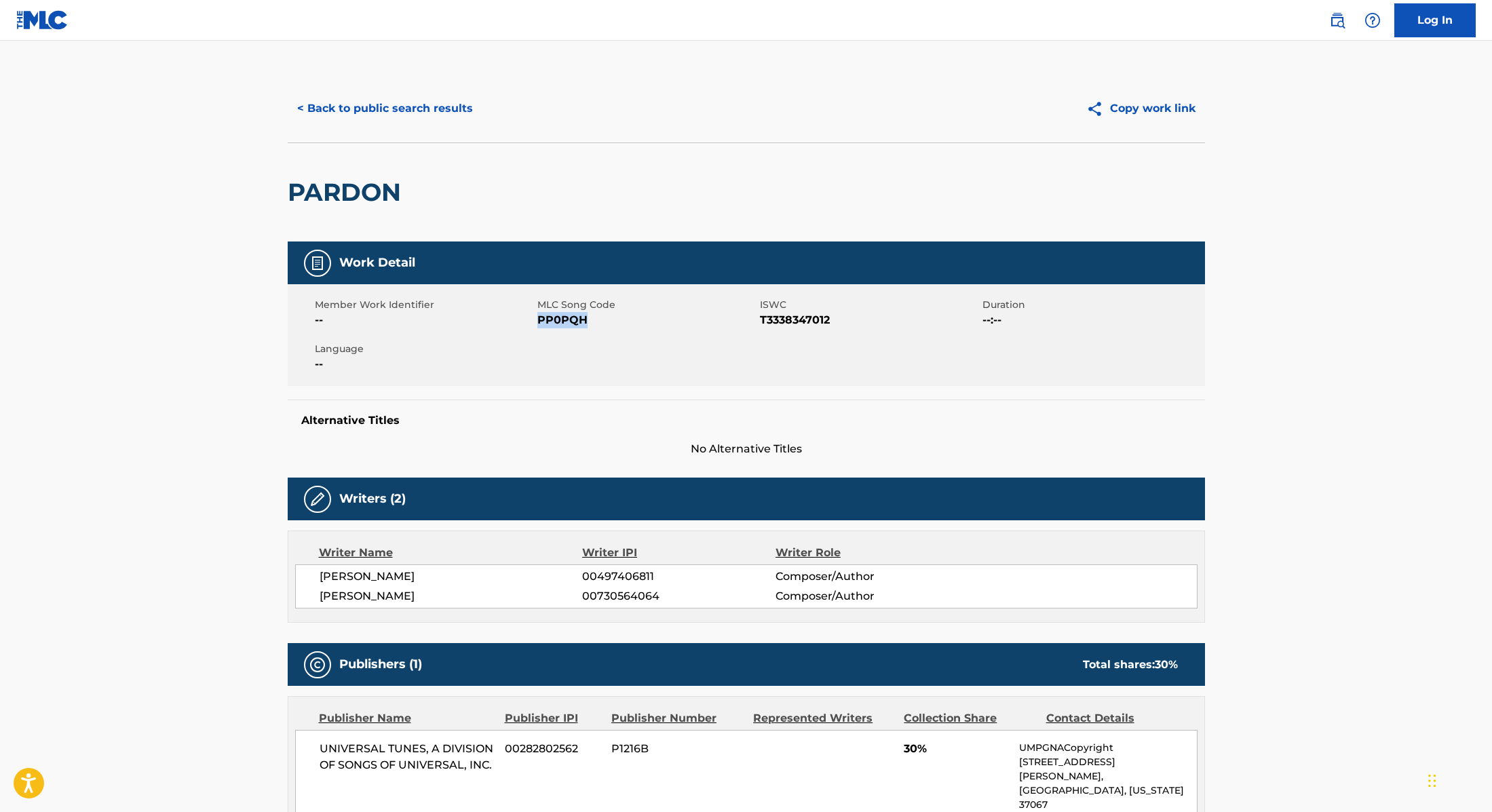
drag, startPoint x: 539, startPoint y: 321, endPoint x: 631, endPoint y: 319, distance: 92.0
click at [631, 319] on span "PP0PQH" at bounding box center [647, 320] width 219 height 16
click at [415, 115] on button "< Back to public search results" at bounding box center [385, 108] width 195 height 34
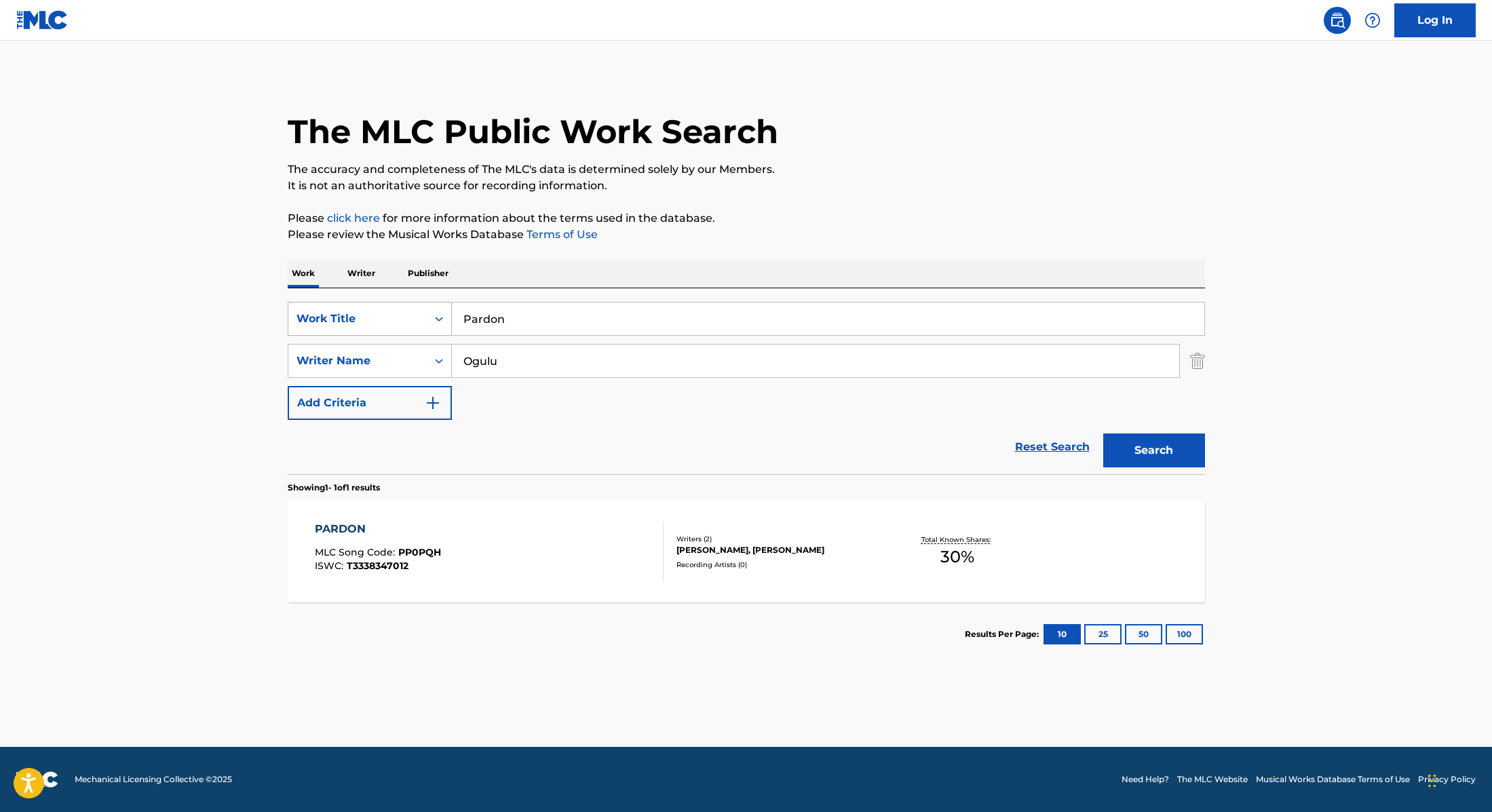
drag, startPoint x: 536, startPoint y: 324, endPoint x: 419, endPoint y: 309, distance: 118.0
click at [419, 309] on div "SearchWithCriteria9cc89112-0d42-42f8-b15c-104aad945215 Work Title Pardon" at bounding box center [746, 318] width 918 height 34
paste input "Bundle By Bundle"
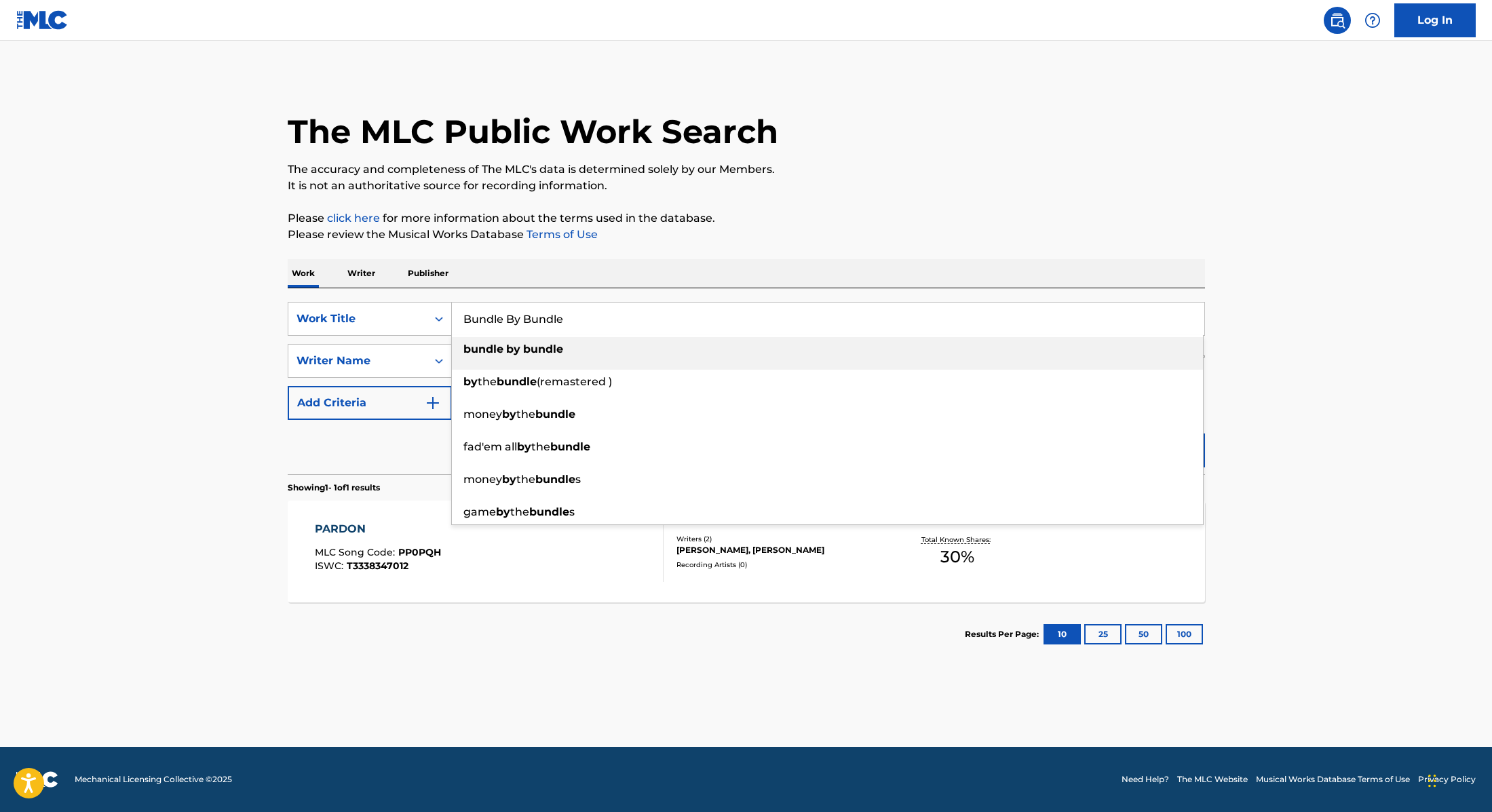
type input "Bundle By Bundle"
click at [825, 217] on p "Please click here for more information about the terms used in the database." at bounding box center [746, 218] width 918 height 16
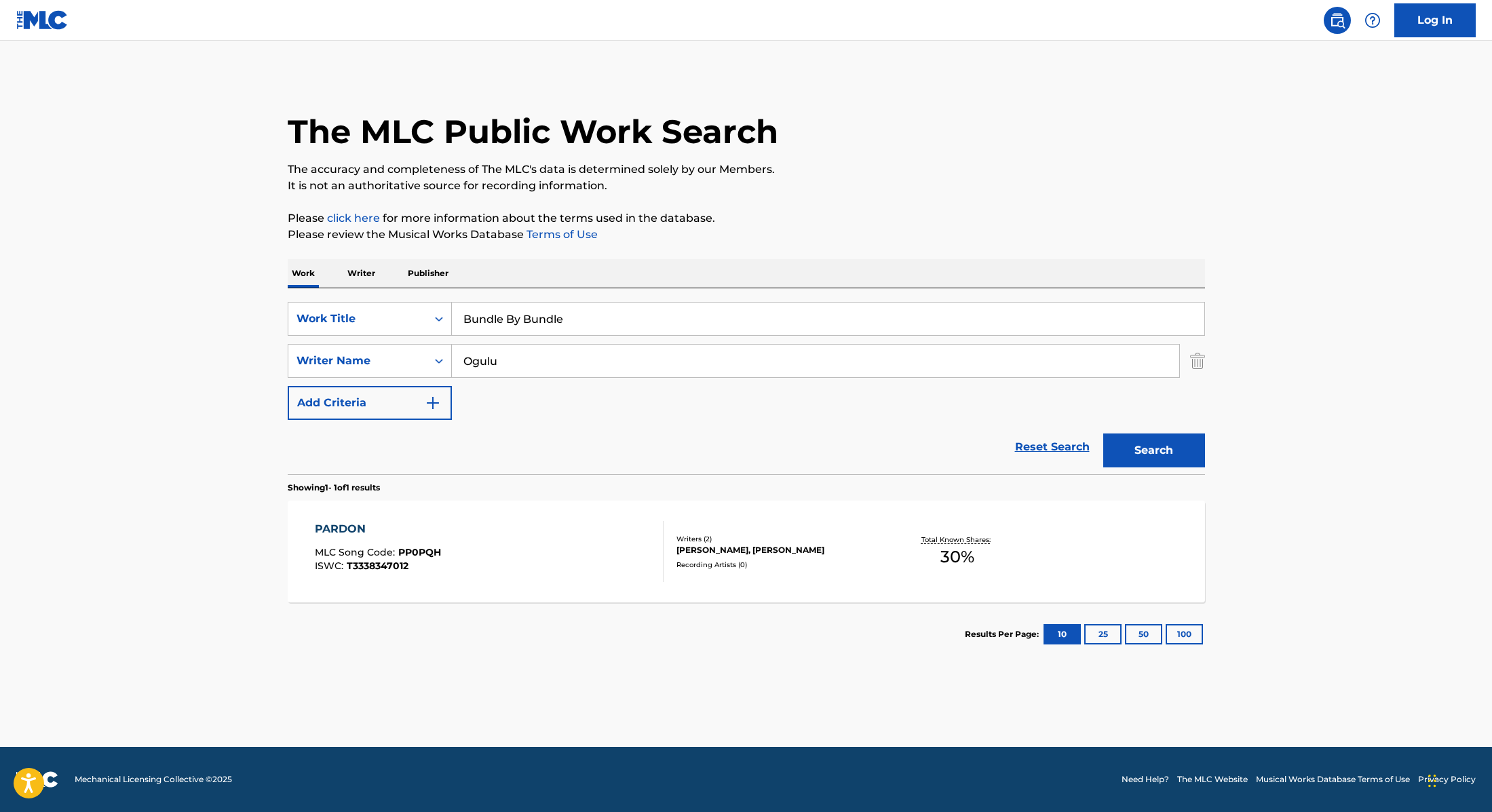
click at [1131, 447] on button "Search" at bounding box center [1154, 451] width 102 height 34
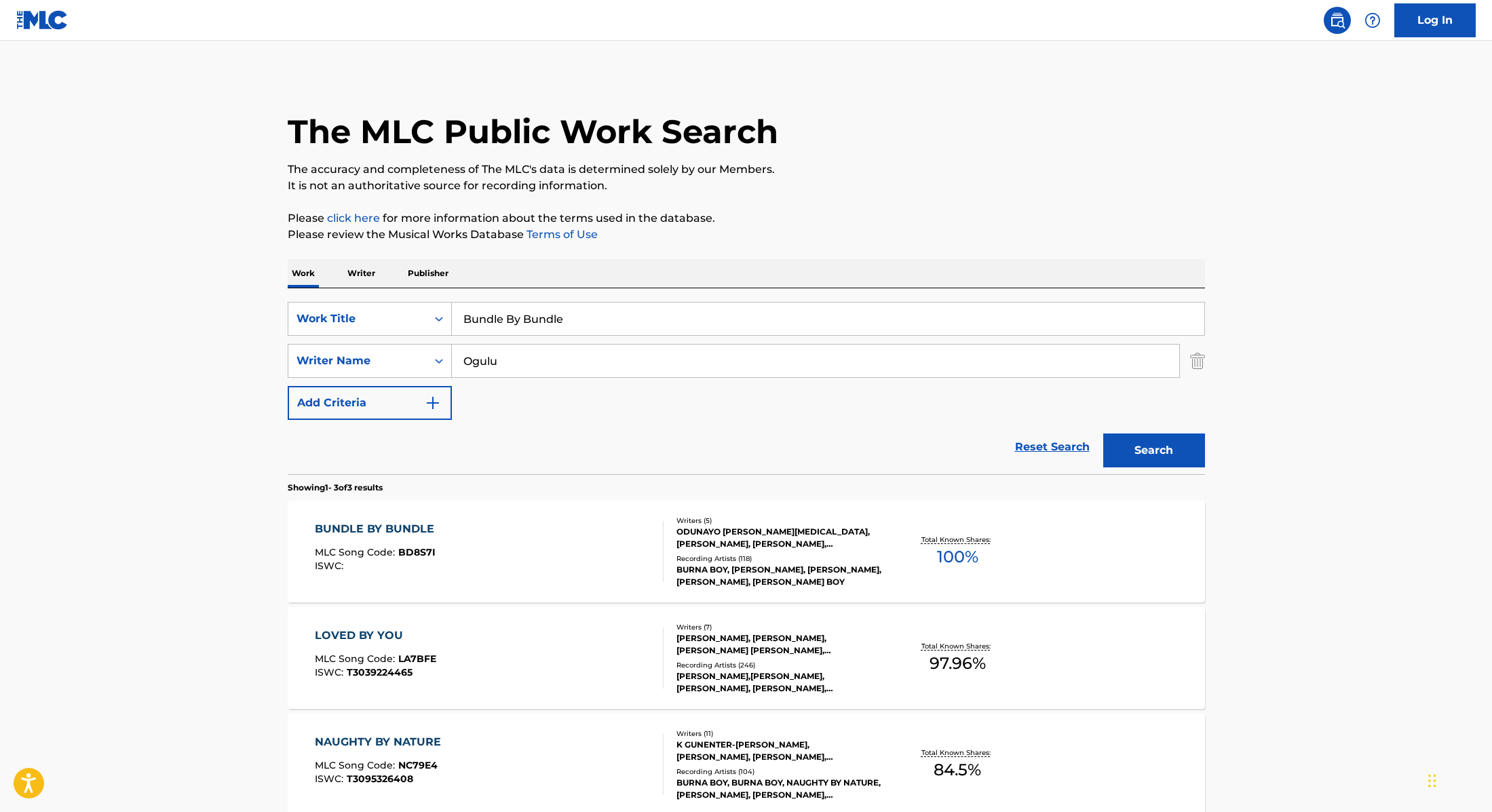
click at [560, 560] on div "BUNDLE BY BUNDLE MLC Song Code : BD8S7I ISWC :" at bounding box center [489, 551] width 349 height 61
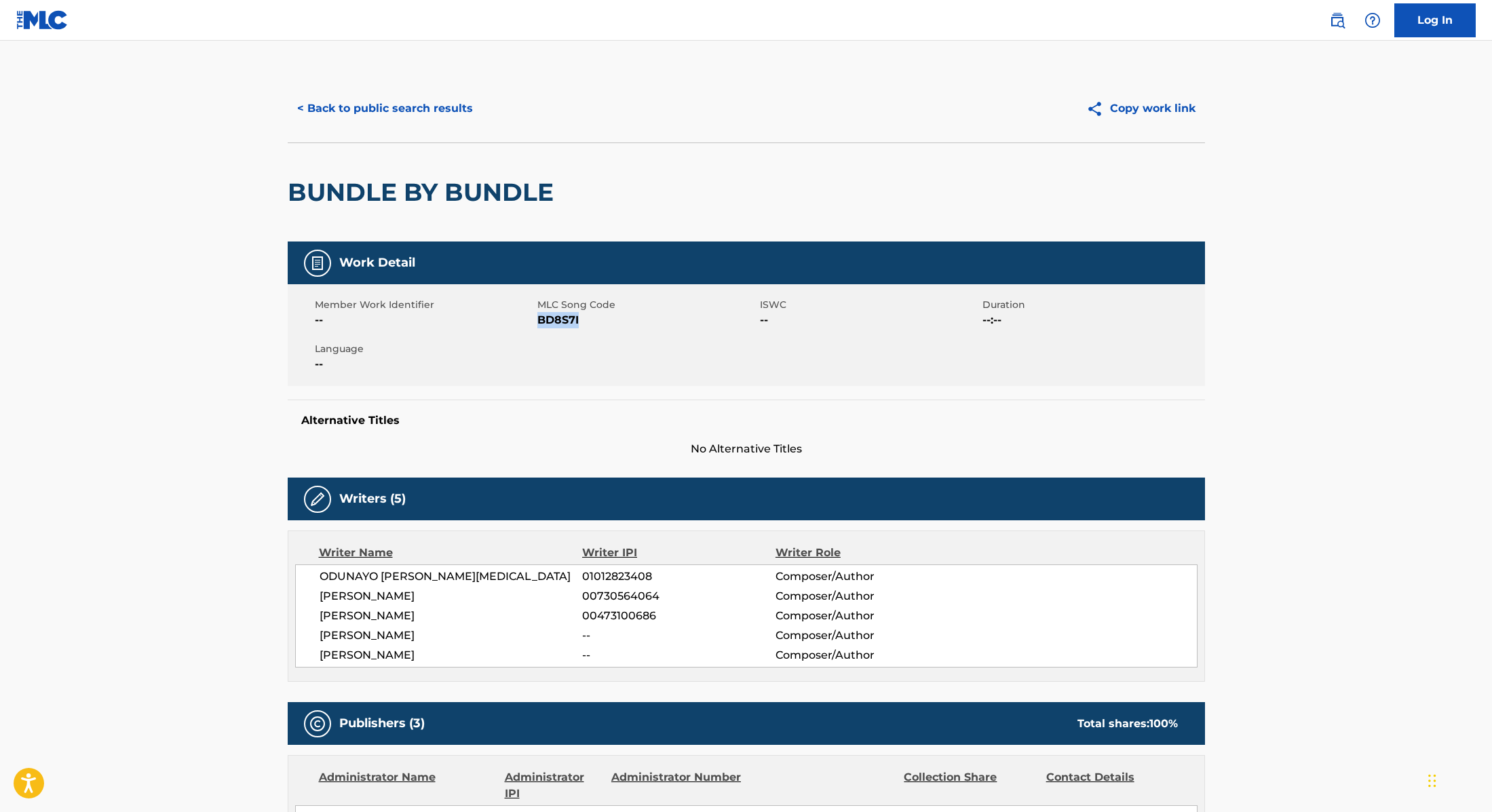
drag, startPoint x: 539, startPoint y: 322, endPoint x: 615, endPoint y: 322, distance: 76.0
click at [615, 322] on span "BD8S7I" at bounding box center [647, 320] width 219 height 16
click at [377, 115] on button "< Back to public search results" at bounding box center [385, 108] width 195 height 34
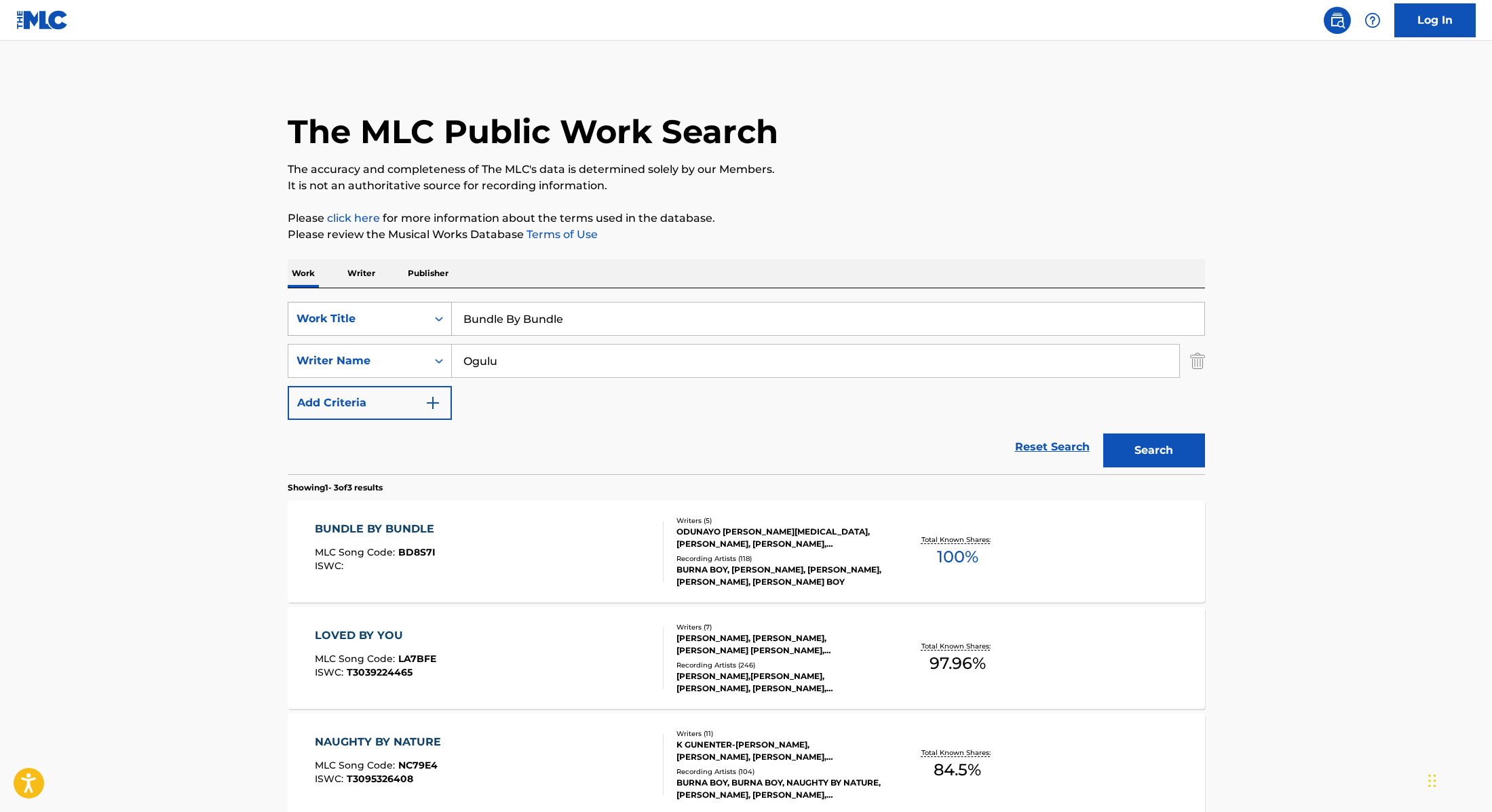
drag, startPoint x: 586, startPoint y: 324, endPoint x: 426, endPoint y: 314, distance: 160.3
click at [426, 314] on div "SearchWithCriteria9cc89112-0d42-42f8-b15c-104aad945215 Work Title Bundle By Bun…" at bounding box center [746, 318] width 918 height 34
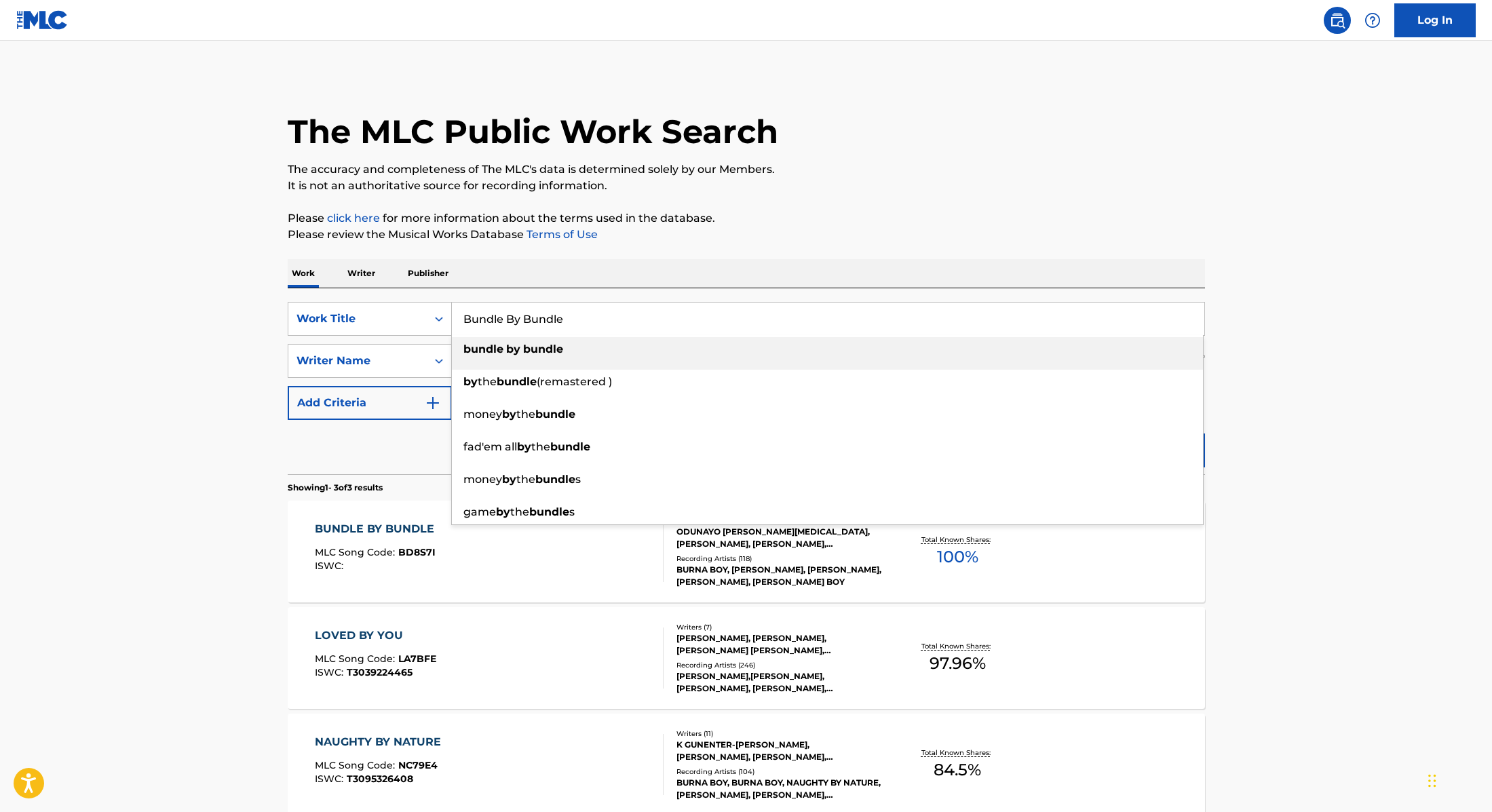
paste input "[URL][DOMAIN_NAME]"
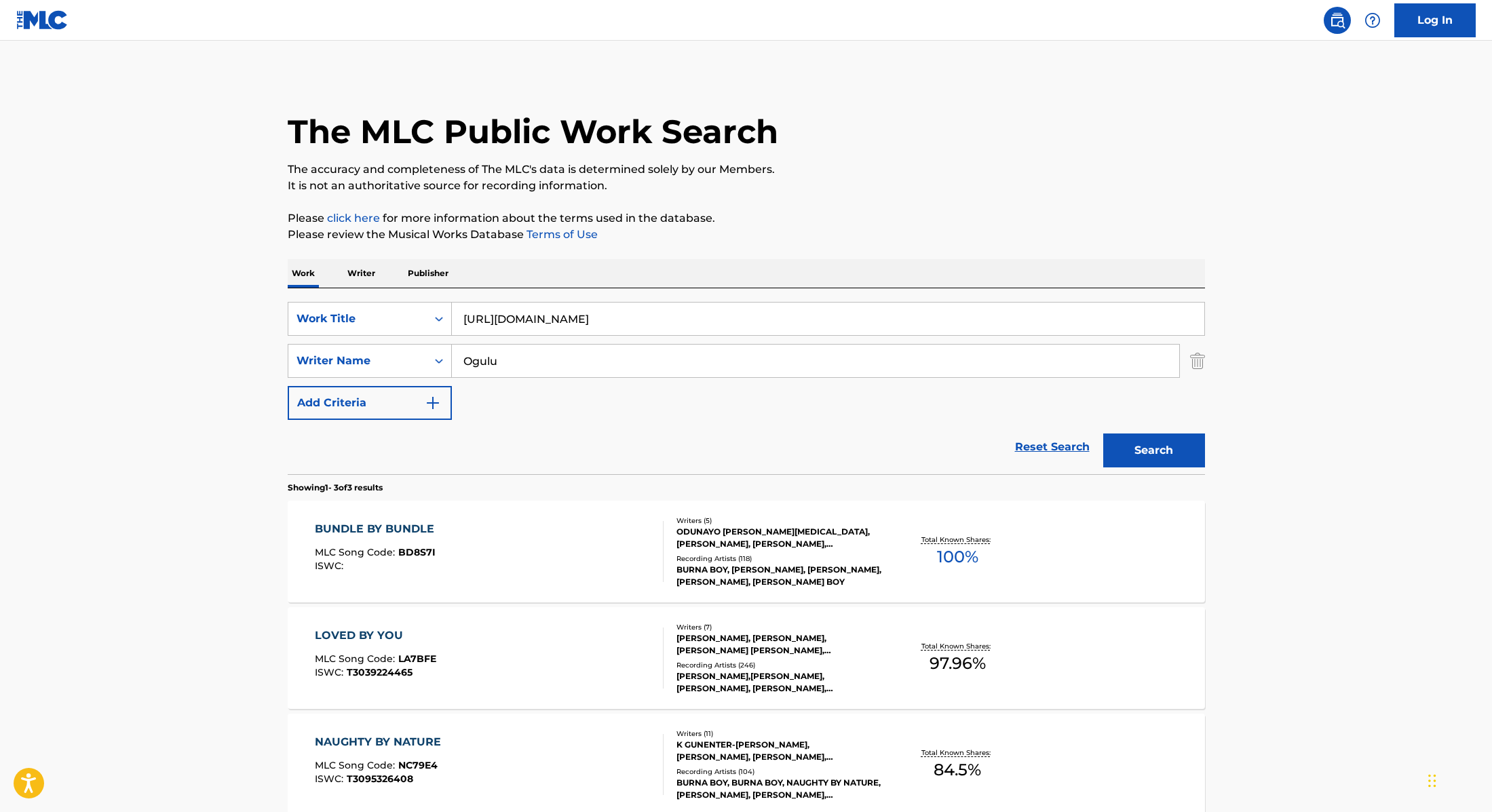
click at [837, 223] on p "Please click here for more information about the terms used in the database." at bounding box center [746, 218] width 918 height 16
paste input "Change Your Mind"
drag, startPoint x: 797, startPoint y: 314, endPoint x: 458, endPoint y: 307, distance: 339.1
click at [457, 307] on input "Change Your Mind" at bounding box center [828, 318] width 752 height 32
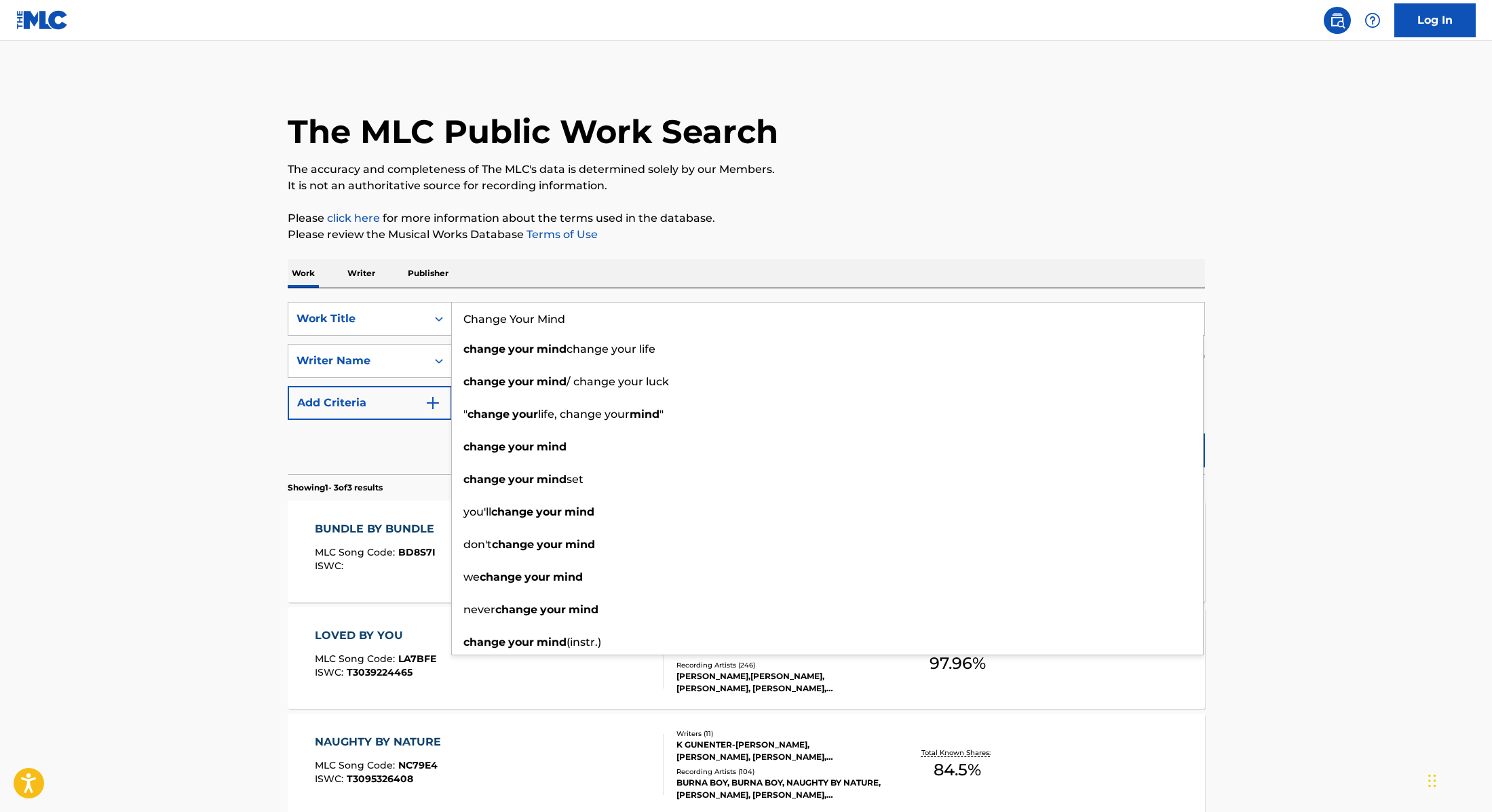
type input "Change Your Mind"
click at [1088, 209] on div "The MLC Public Work Search The accuracy and completeness of The MLC's data is d…" at bounding box center [746, 477] width 950 height 804
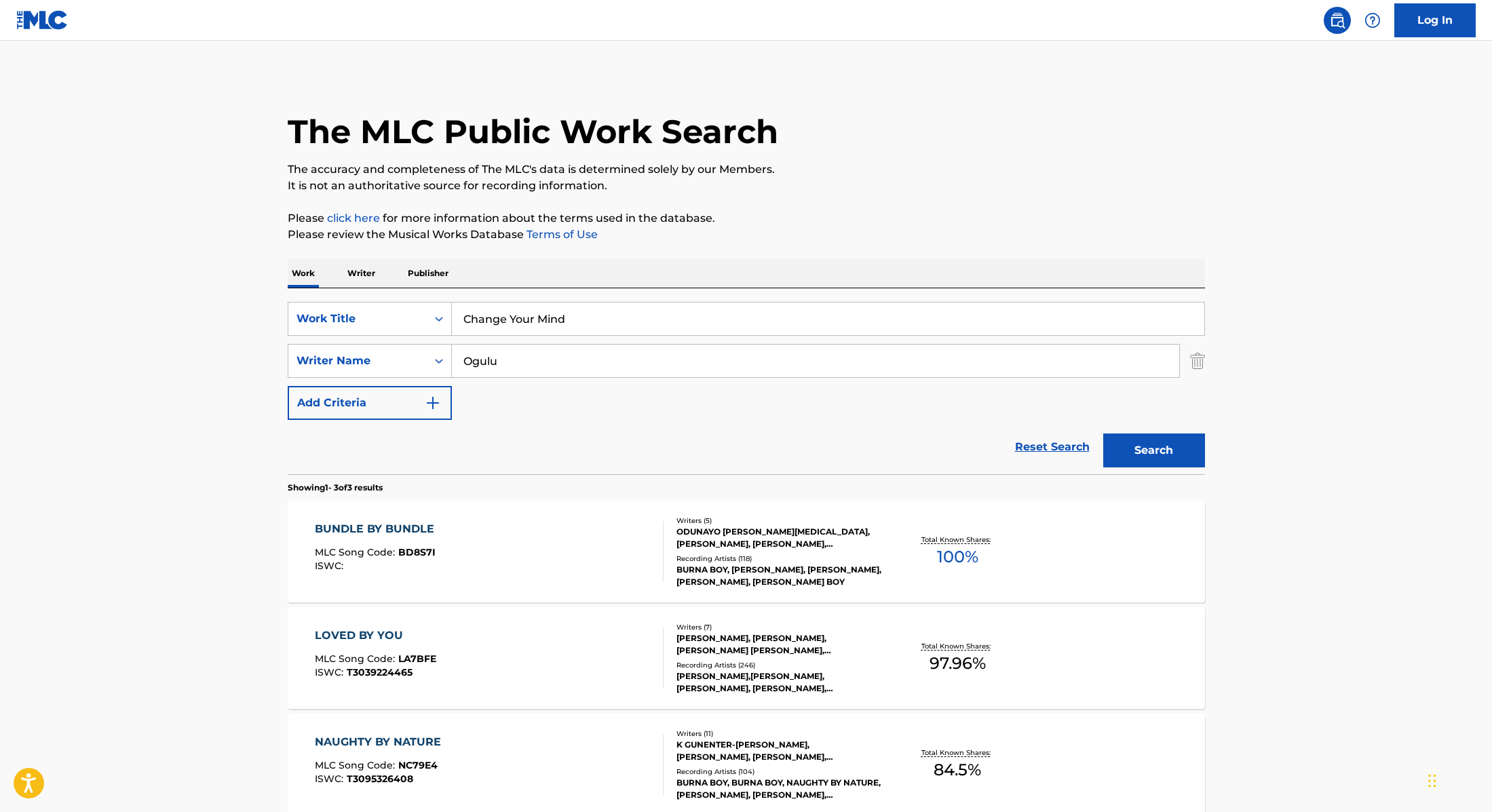
click at [1171, 467] on div "Search" at bounding box center [1150, 446] width 108 height 54
click at [1170, 453] on button "Search" at bounding box center [1154, 451] width 102 height 34
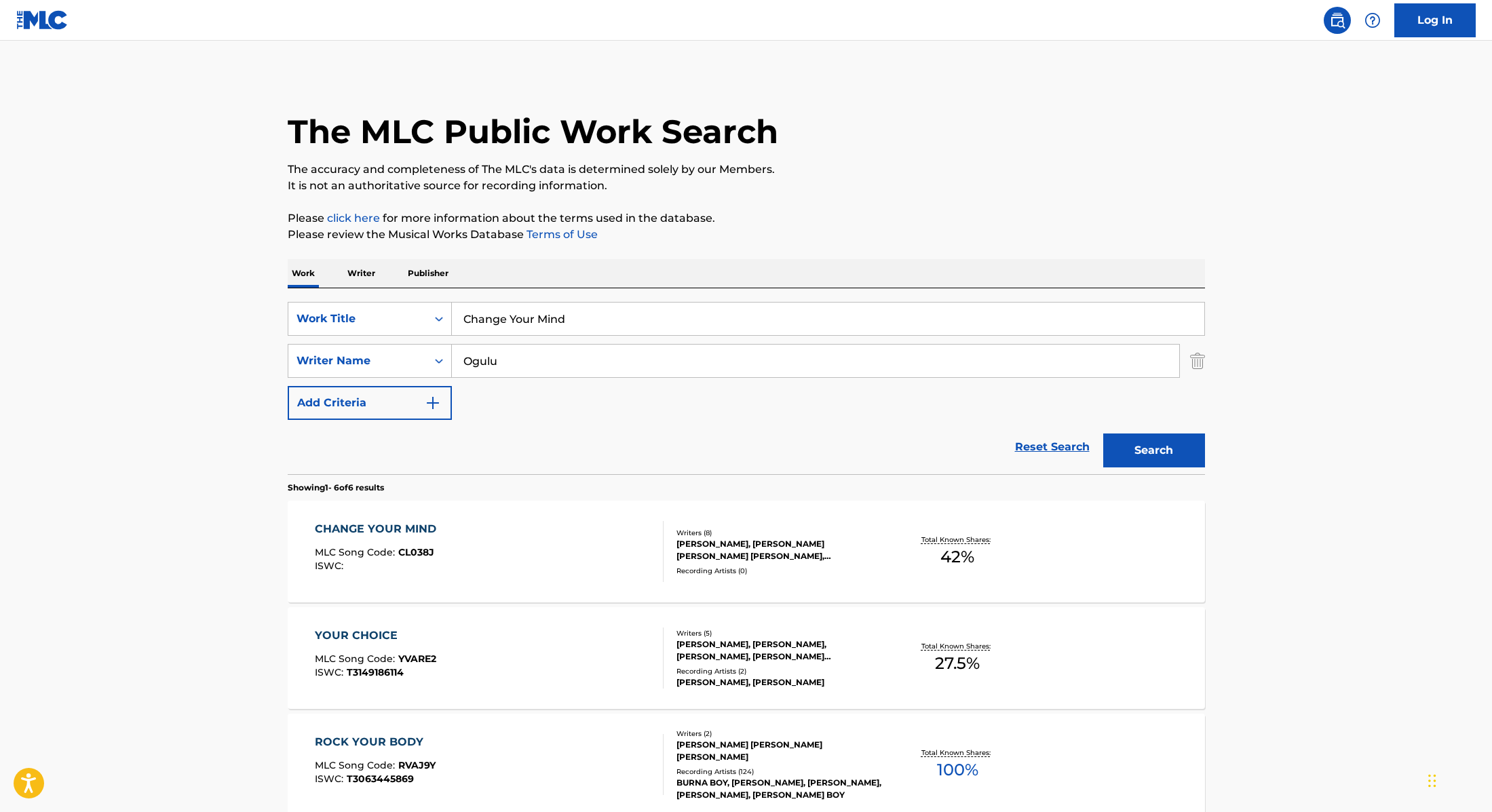
click at [621, 545] on div "CHANGE YOUR MIND MLC Song Code : CL038J ISWC :" at bounding box center [489, 551] width 349 height 61
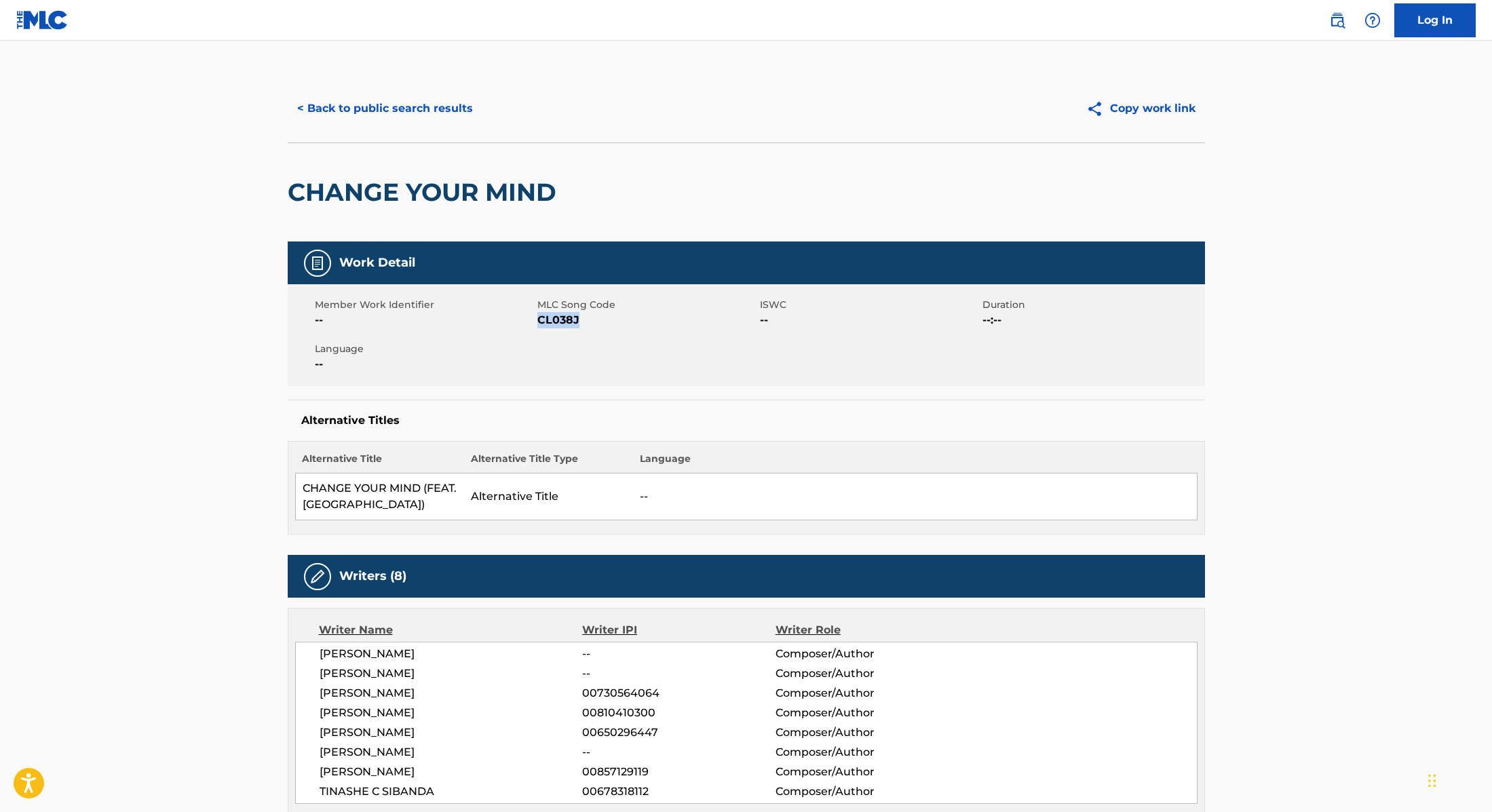
drag, startPoint x: 539, startPoint y: 318, endPoint x: 615, endPoint y: 321, distance: 76.1
click at [615, 321] on span "CL038J" at bounding box center [647, 320] width 219 height 16
click at [440, 106] on button "< Back to public search results" at bounding box center [385, 108] width 195 height 34
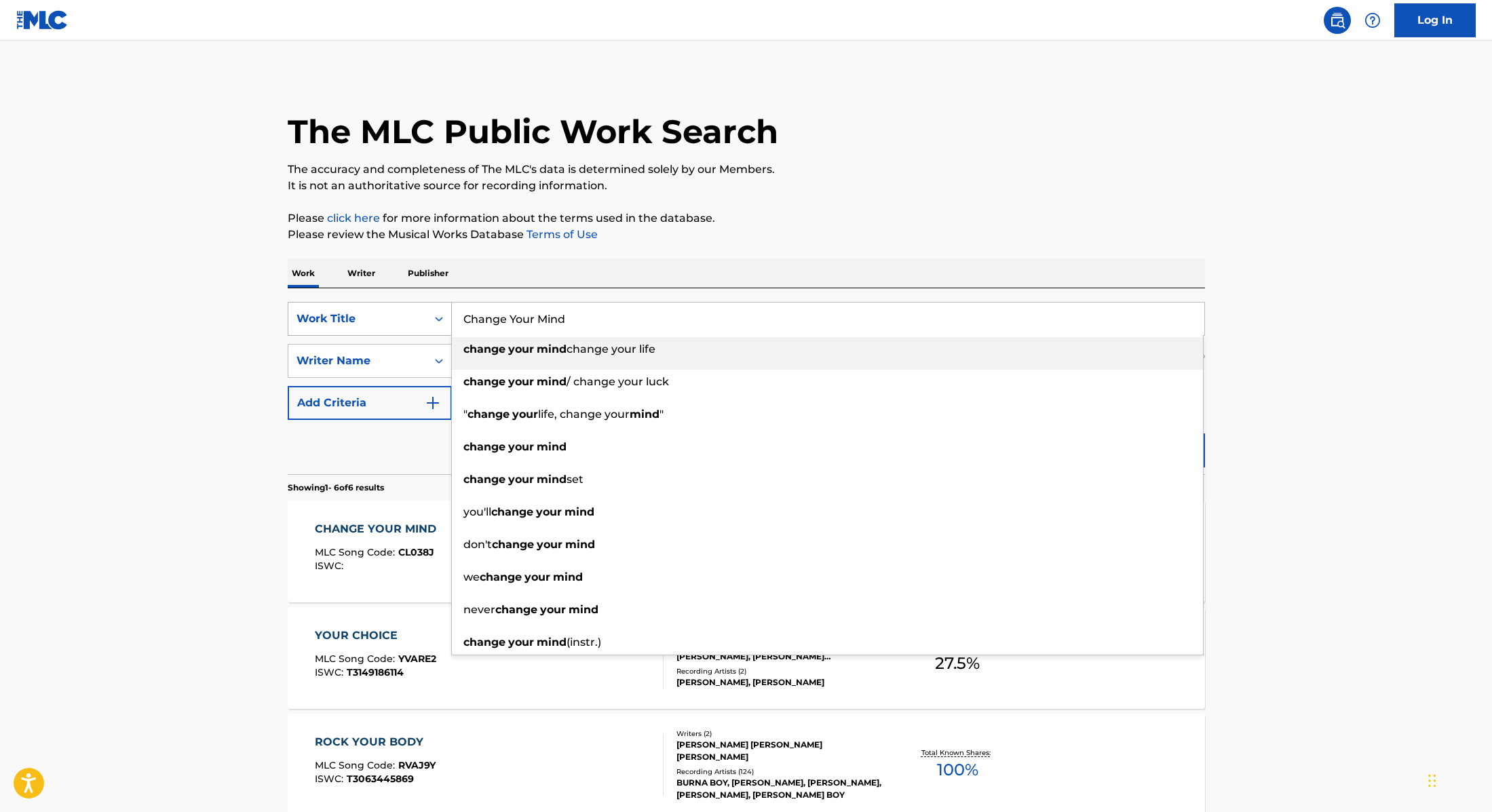
drag, startPoint x: 585, startPoint y: 321, endPoint x: 432, endPoint y: 306, distance: 153.7
click at [432, 306] on div "SearchWithCriteria9cc89112-0d42-42f8-b15c-104aad945215 Work Title Change Your M…" at bounding box center [746, 318] width 918 height 34
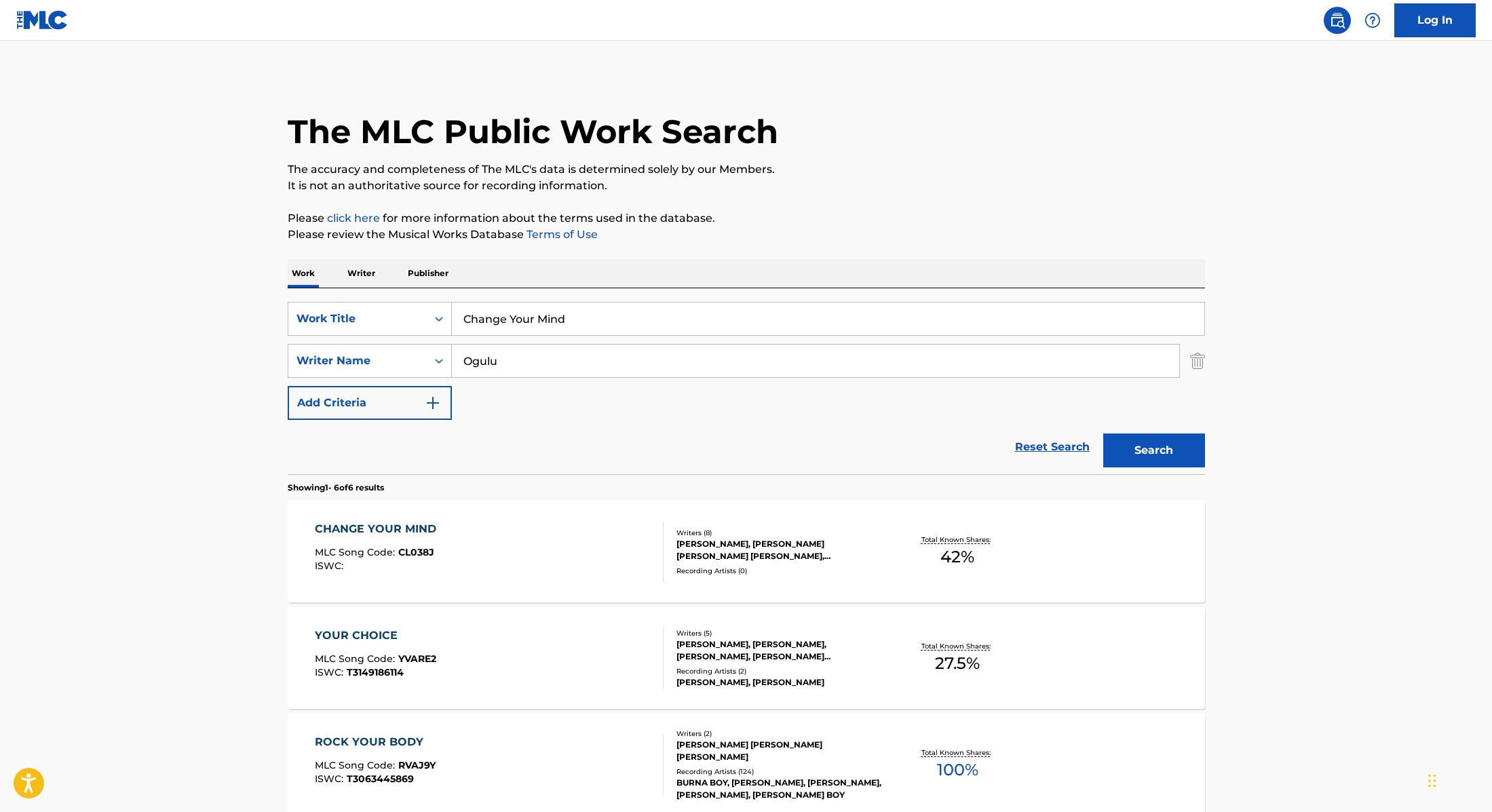
paste input "Born Winner"
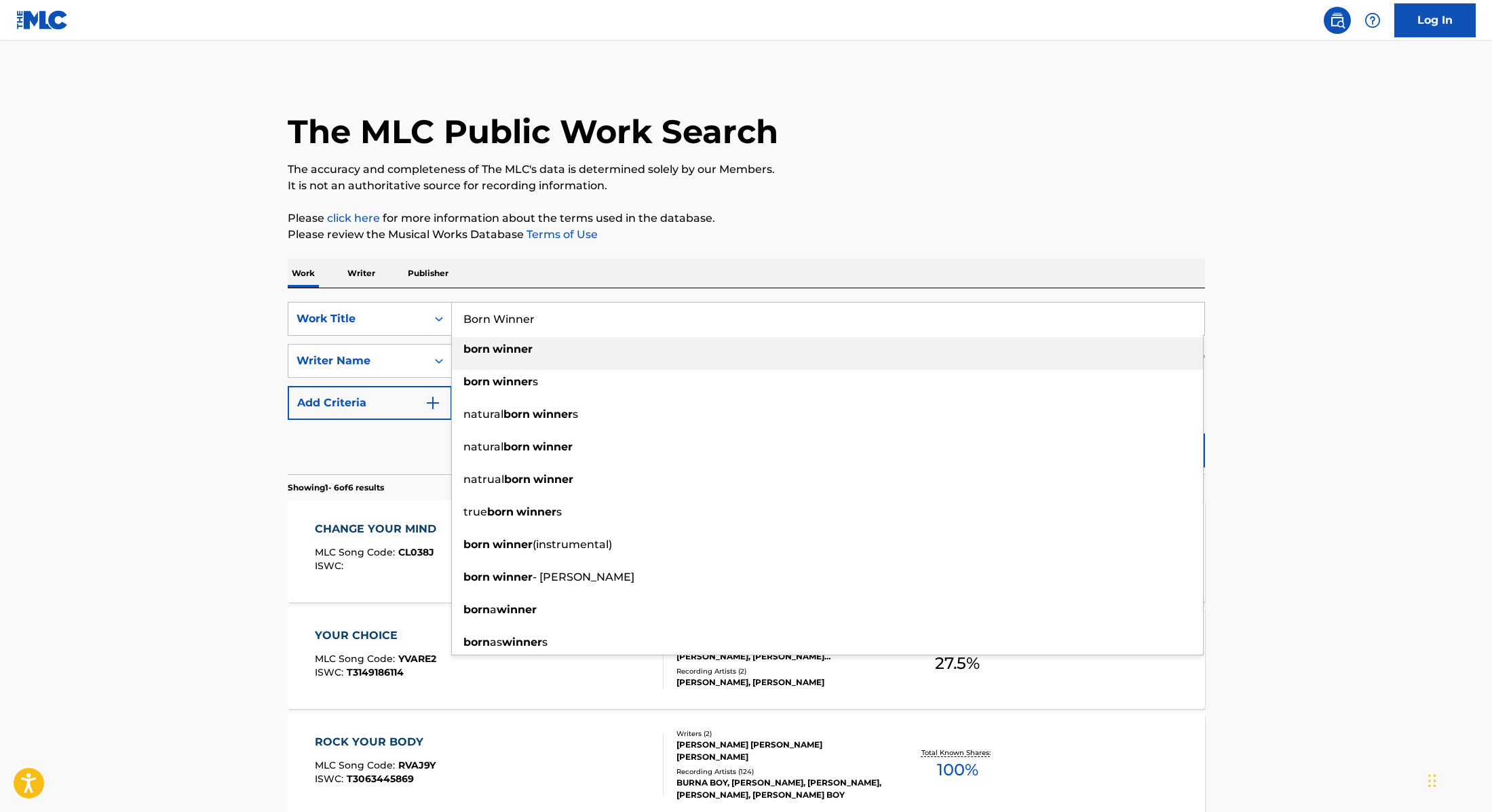
type input "Born Winner"
click at [766, 243] on div "The MLC Public Work Search The accuracy and completeness of The MLC's data is d…" at bounding box center [746, 636] width 950 height 1124
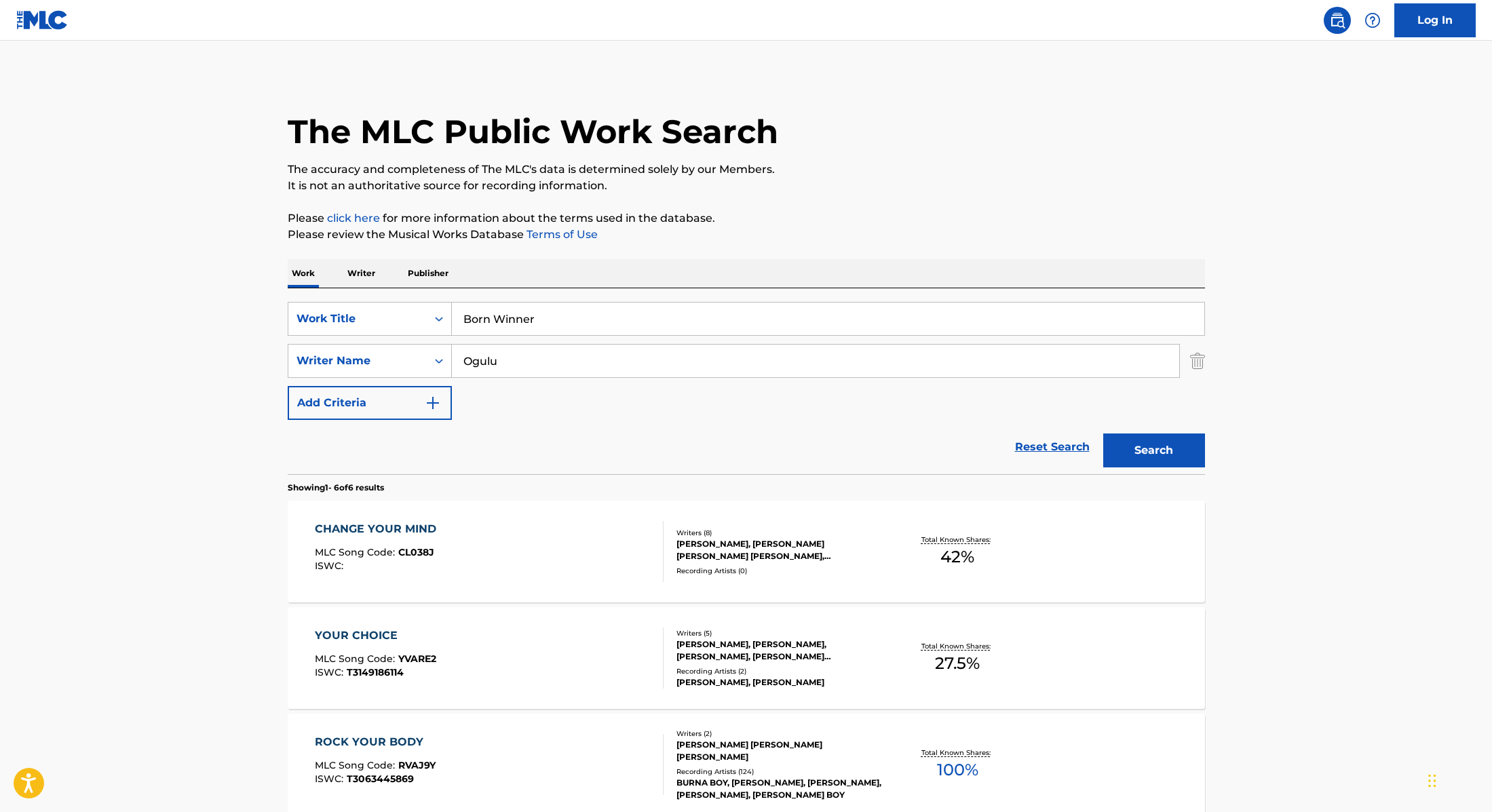
click at [1136, 452] on button "Search" at bounding box center [1154, 451] width 102 height 34
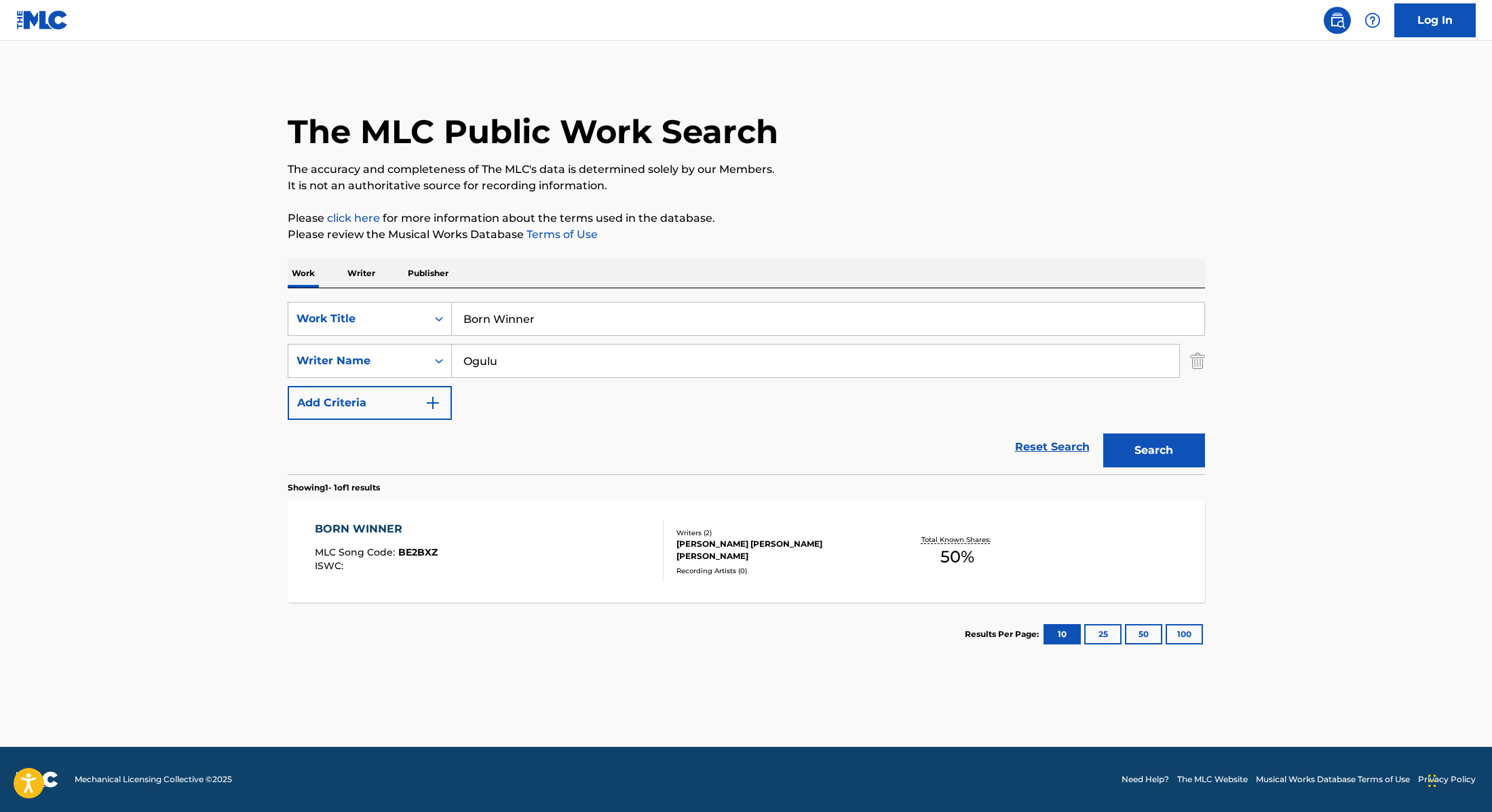
click at [520, 562] on div "BORN WINNER MLC Song Code : BE2BXZ ISWC :" at bounding box center [489, 551] width 349 height 61
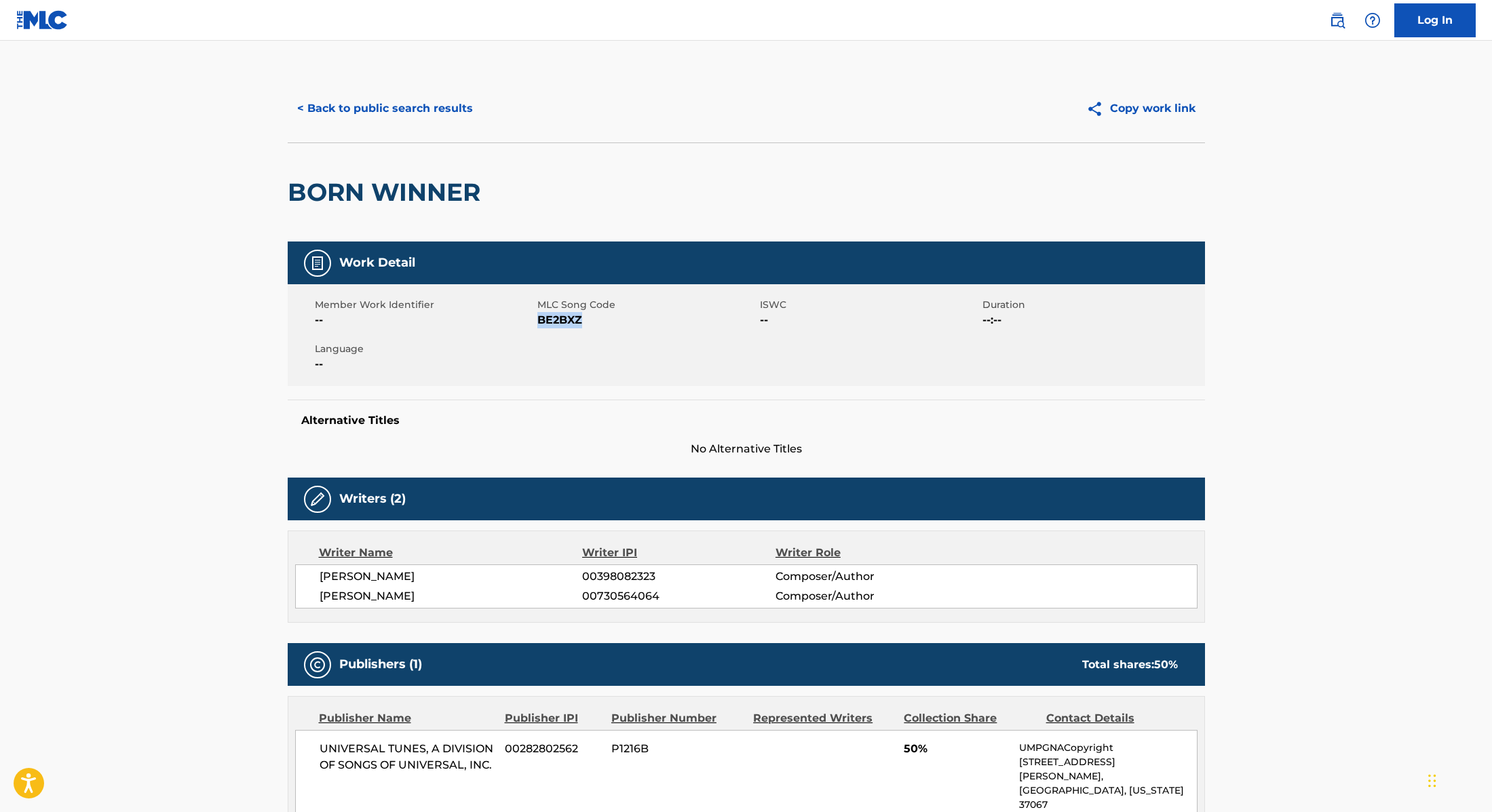
drag, startPoint x: 539, startPoint y: 323, endPoint x: 612, endPoint y: 323, distance: 73.0
click at [612, 323] on span "BE2BXZ" at bounding box center [647, 320] width 219 height 16
click at [456, 108] on button "< Back to public search results" at bounding box center [385, 108] width 195 height 34
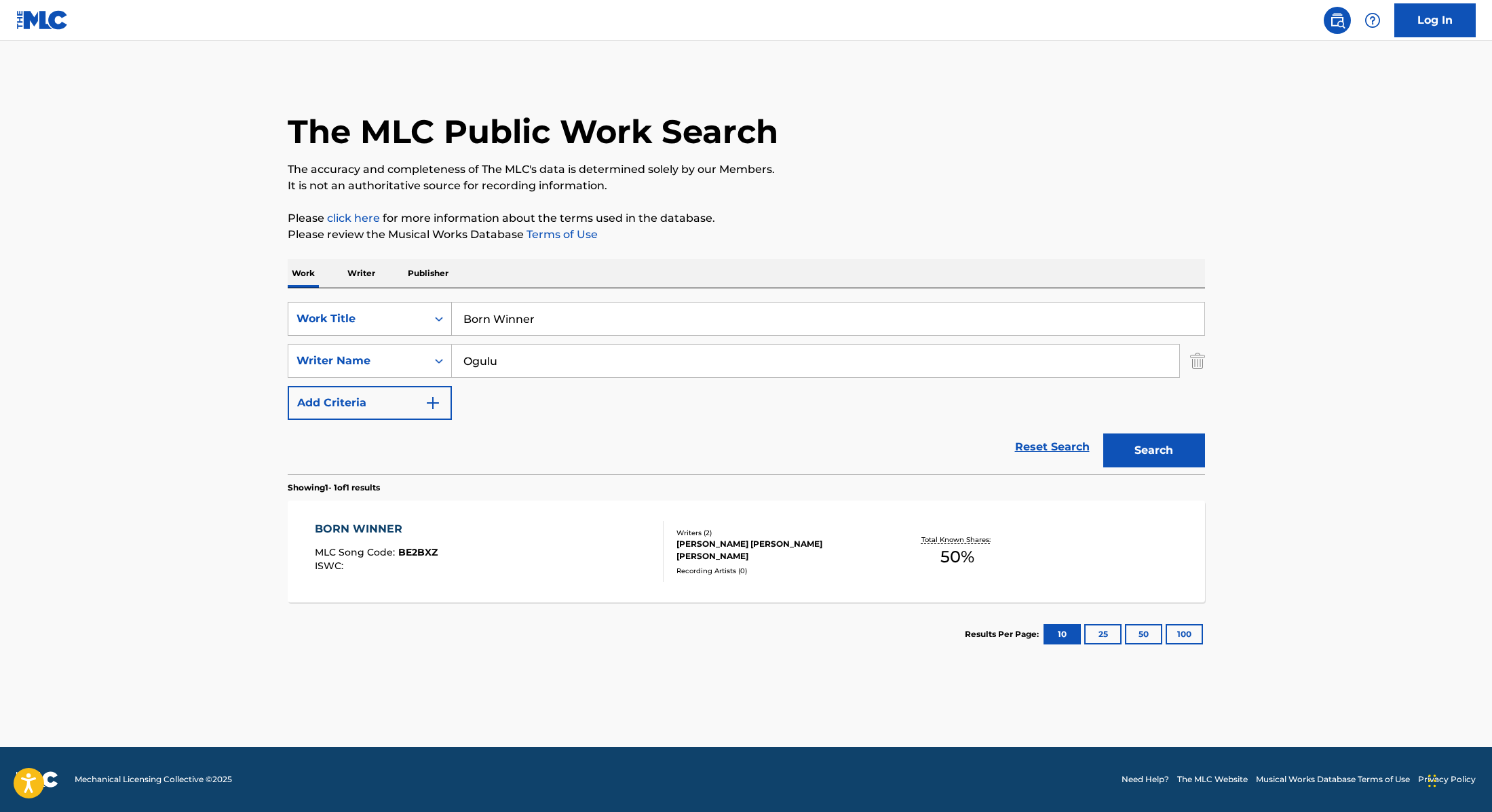
drag, startPoint x: 546, startPoint y: 318, endPoint x: 432, endPoint y: 310, distance: 114.3
click at [432, 310] on div "SearchWithCriteria9cc89112-0d42-42f8-b15c-104aad945215 Work Title Born Winner" at bounding box center [746, 318] width 918 height 34
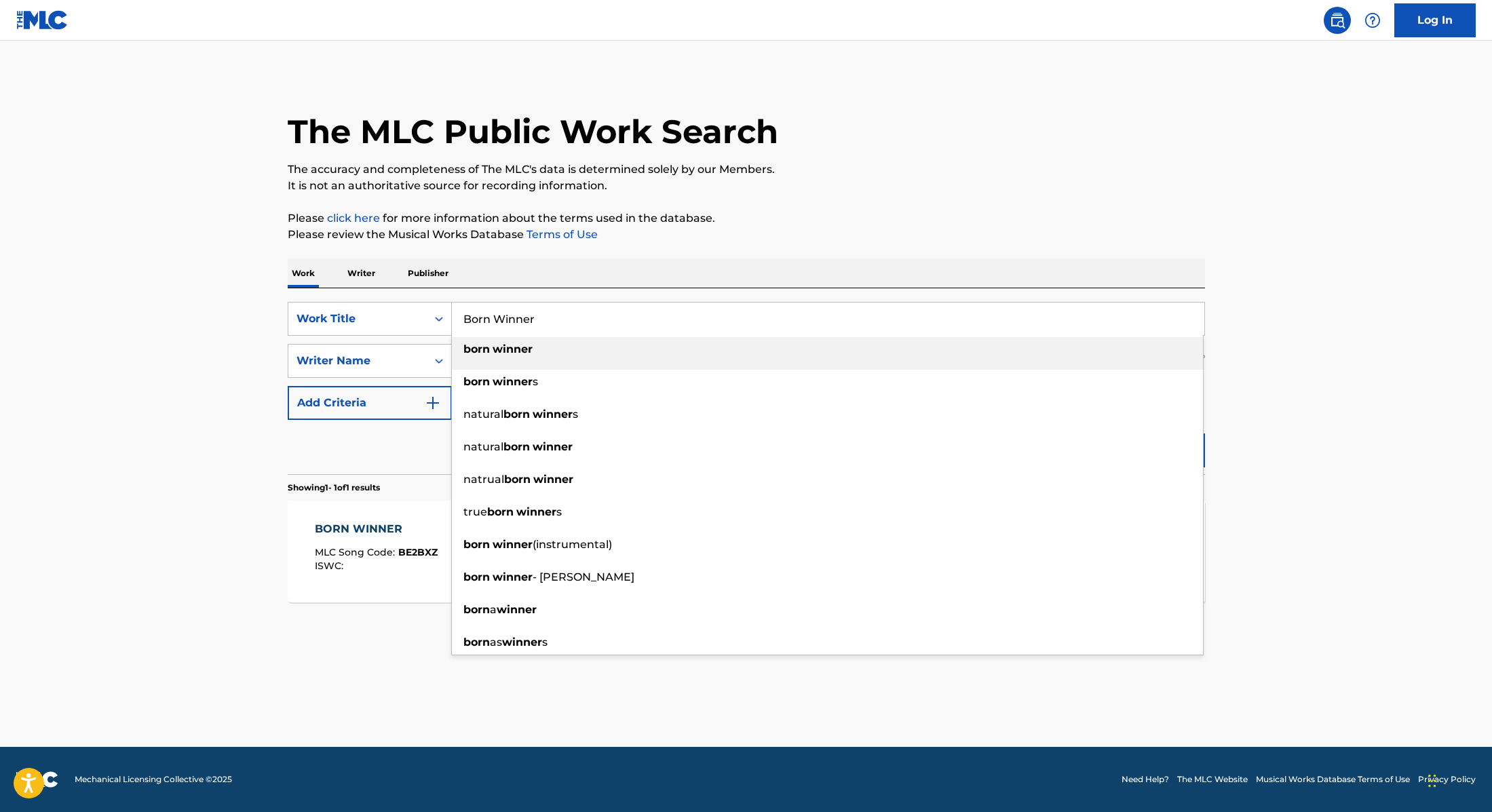
paste input "Drinks Med Citroner I"
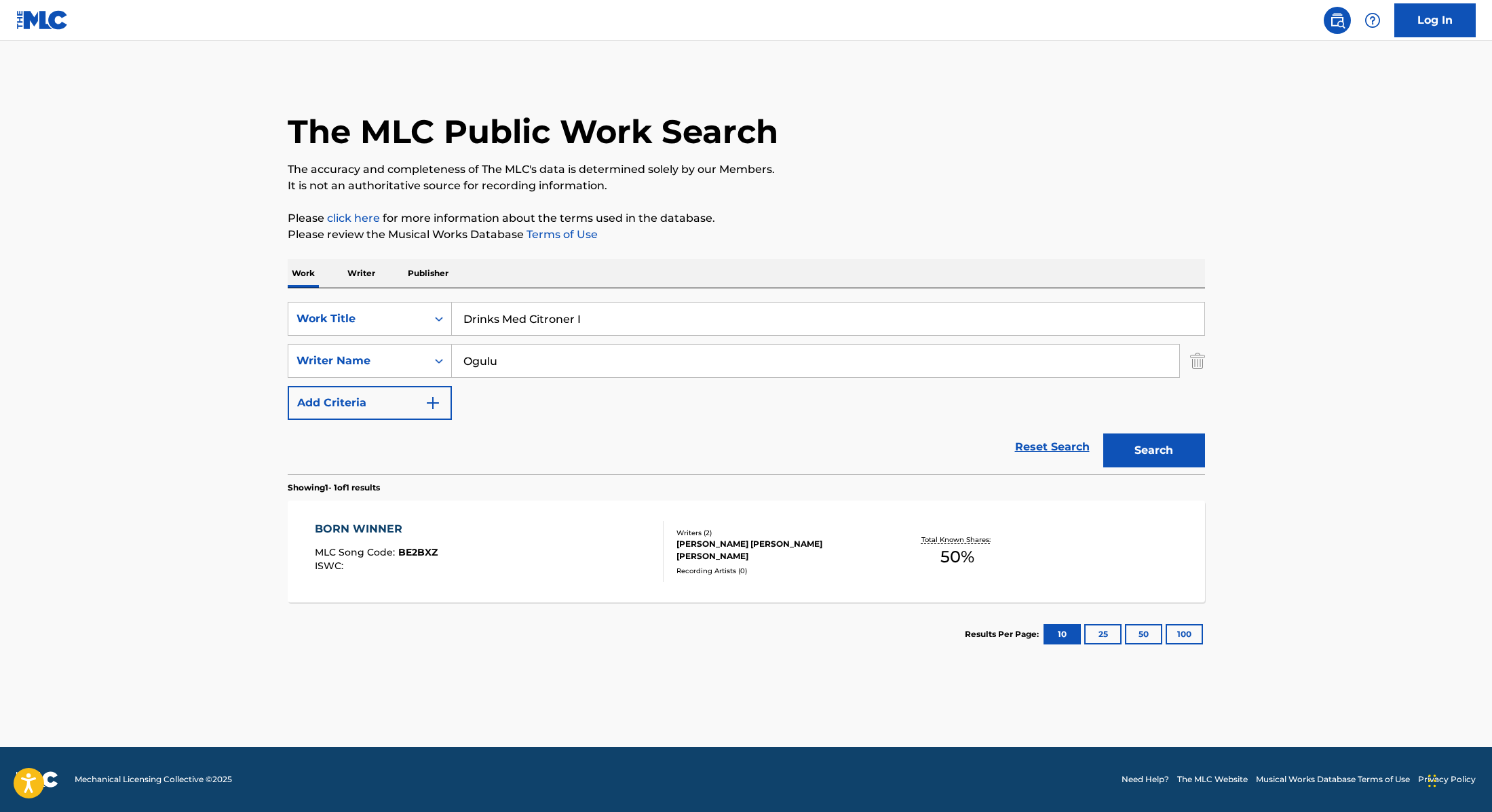
type input "Drinks Med Citroner I"
click at [522, 274] on div "Work Writer Publisher" at bounding box center [746, 273] width 918 height 29
drag, startPoint x: 503, startPoint y: 362, endPoint x: 439, endPoint y: 353, distance: 64.6
click at [439, 353] on div "SearchWithCriteria89e460e5-7744-4731-99c6-0be1078f7c3e Writer Name [PERSON_NAME]" at bounding box center [746, 361] width 918 height 34
click at [1124, 447] on button "Search" at bounding box center [1154, 451] width 102 height 34
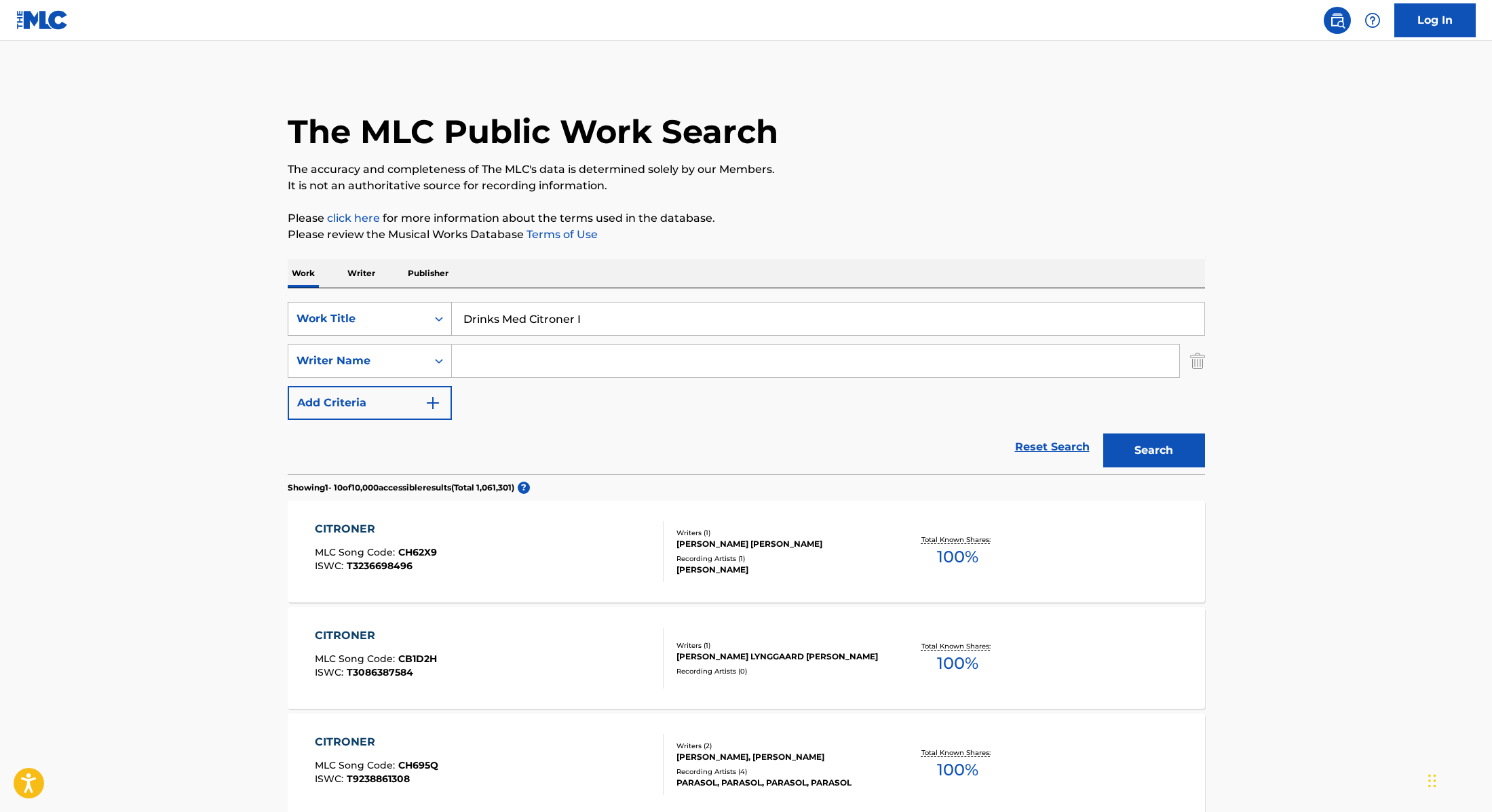
drag, startPoint x: 595, startPoint y: 323, endPoint x: 358, endPoint y: 316, distance: 237.1
click at [358, 316] on div "SearchWithCriteria9cc89112-0d42-42f8-b15c-104aad945215 Work Title Drinks Med Ci…" at bounding box center [746, 318] width 918 height 34
paste input "I Forgive That Man"
type input "I Forgive That Man"
click at [754, 225] on p "Please click here for more information about the terms used in the database." at bounding box center [746, 218] width 918 height 16
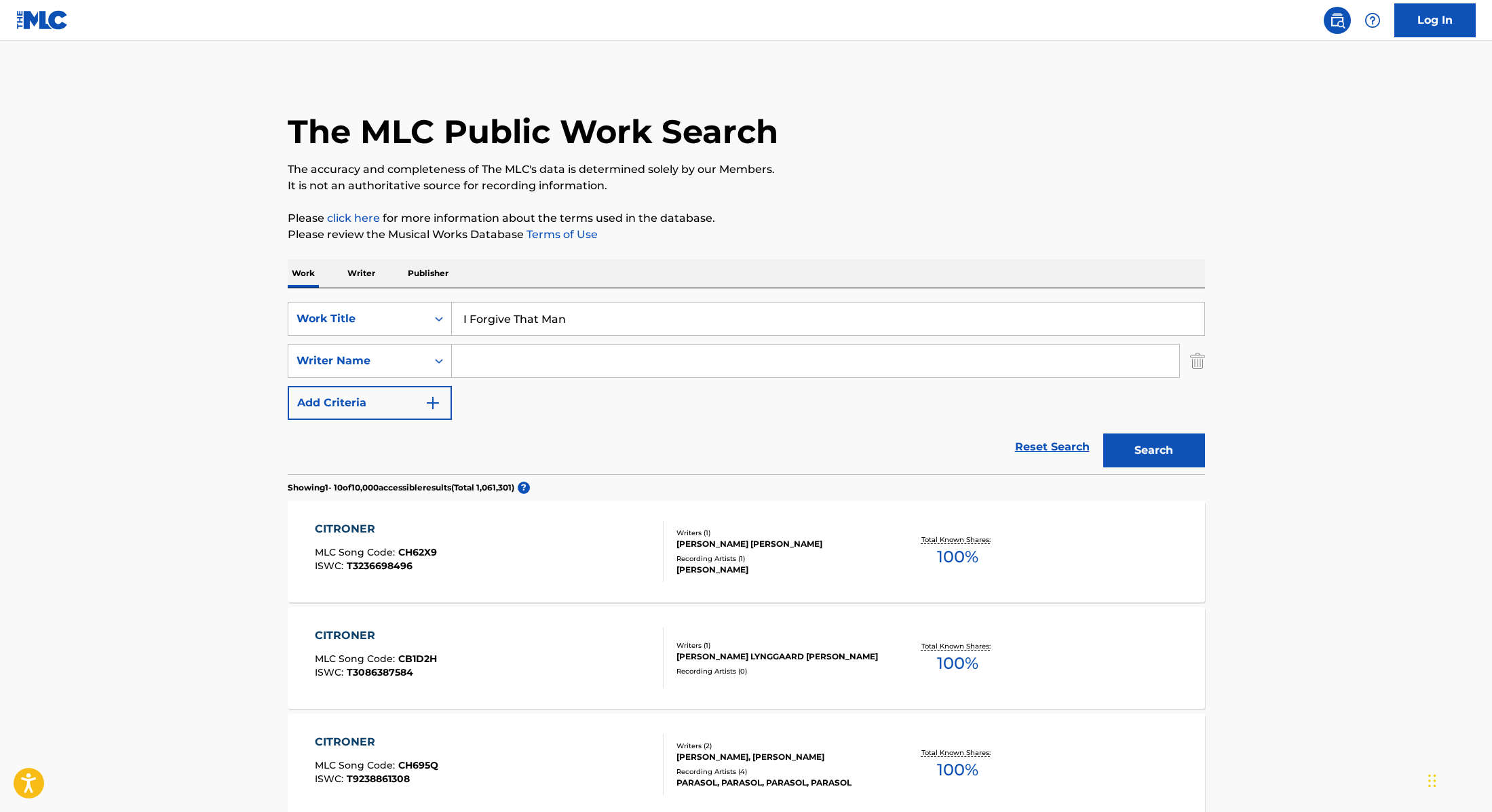
click at [536, 362] on input "Search Form" at bounding box center [816, 361] width 727 height 32
paste input "[GEOGRAPHIC_DATA]"
type input "[GEOGRAPHIC_DATA]"
click at [1165, 451] on button "Search" at bounding box center [1154, 451] width 102 height 34
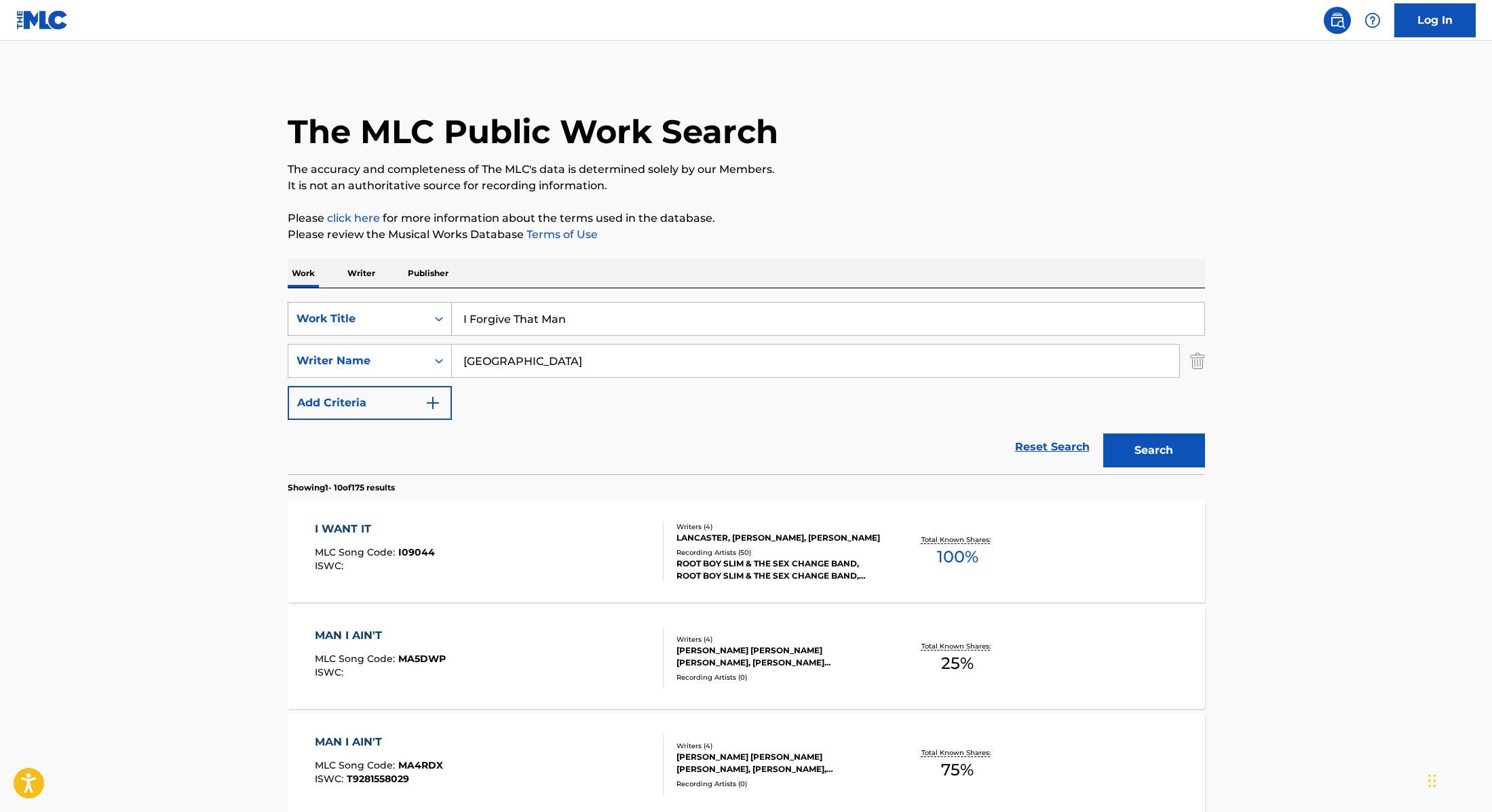
paste input "Charger"
drag, startPoint x: 577, startPoint y: 323, endPoint x: 423, endPoint y: 320, distance: 154.0
click at [423, 320] on div "SearchWithCriteria9cc89112-0d42-42f8-b15c-104aad945215 Work Title Charger" at bounding box center [746, 318] width 918 height 34
type input "Charger"
click at [802, 231] on p "Please review the Musical Works Database Terms of Use" at bounding box center [746, 234] width 918 height 16
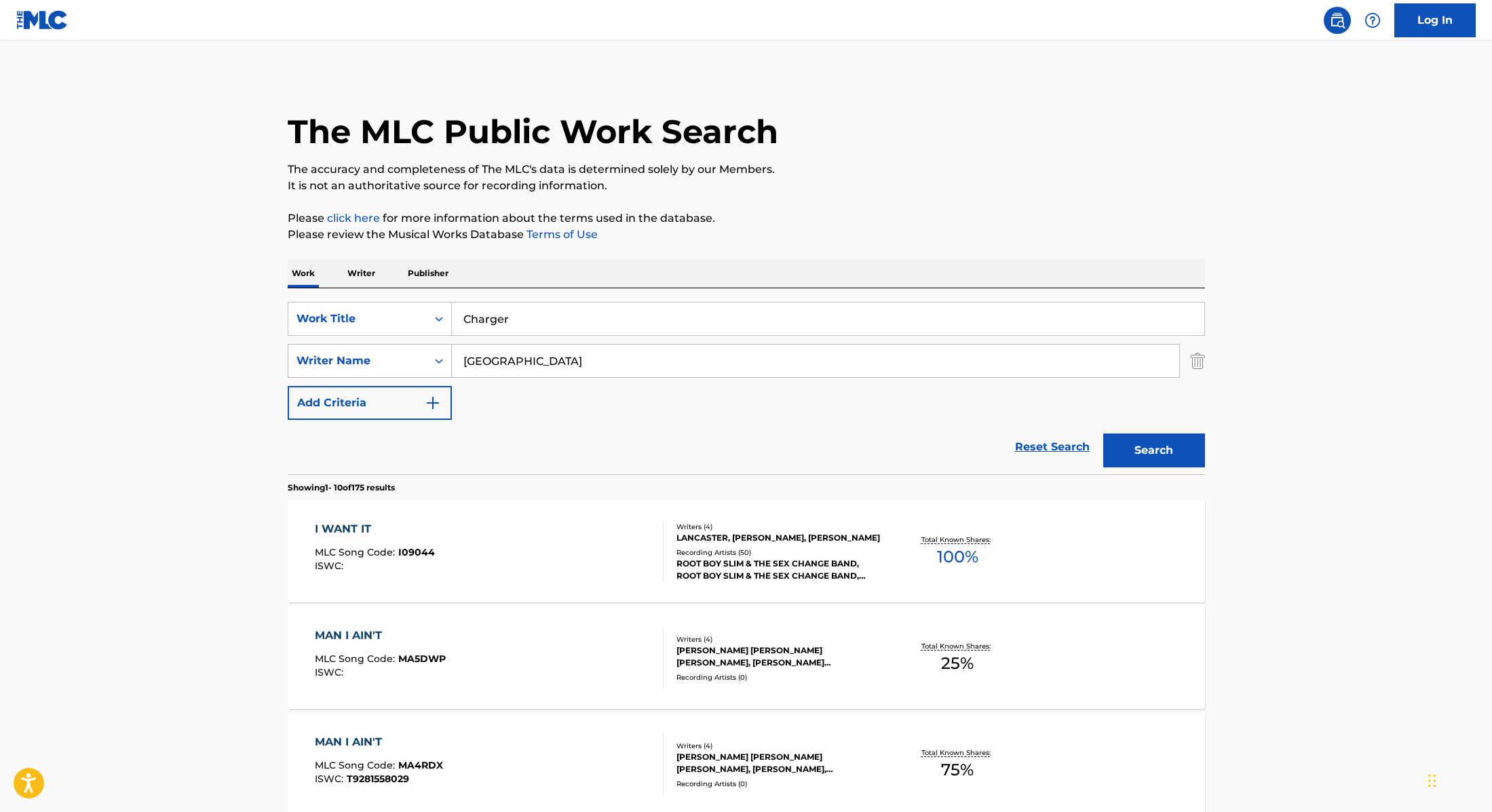
drag, startPoint x: 527, startPoint y: 359, endPoint x: 407, endPoint y: 356, distance: 120.0
click at [378, 358] on div "SearchWithCriteria89e460e5-7744-4731-99c6-0be1078f7c3e Writer Name [PERSON_NAME]" at bounding box center [746, 361] width 918 height 34
paste input "Monsta,"
type input "Monsta,"
click at [1155, 448] on button "Search" at bounding box center [1154, 451] width 102 height 34
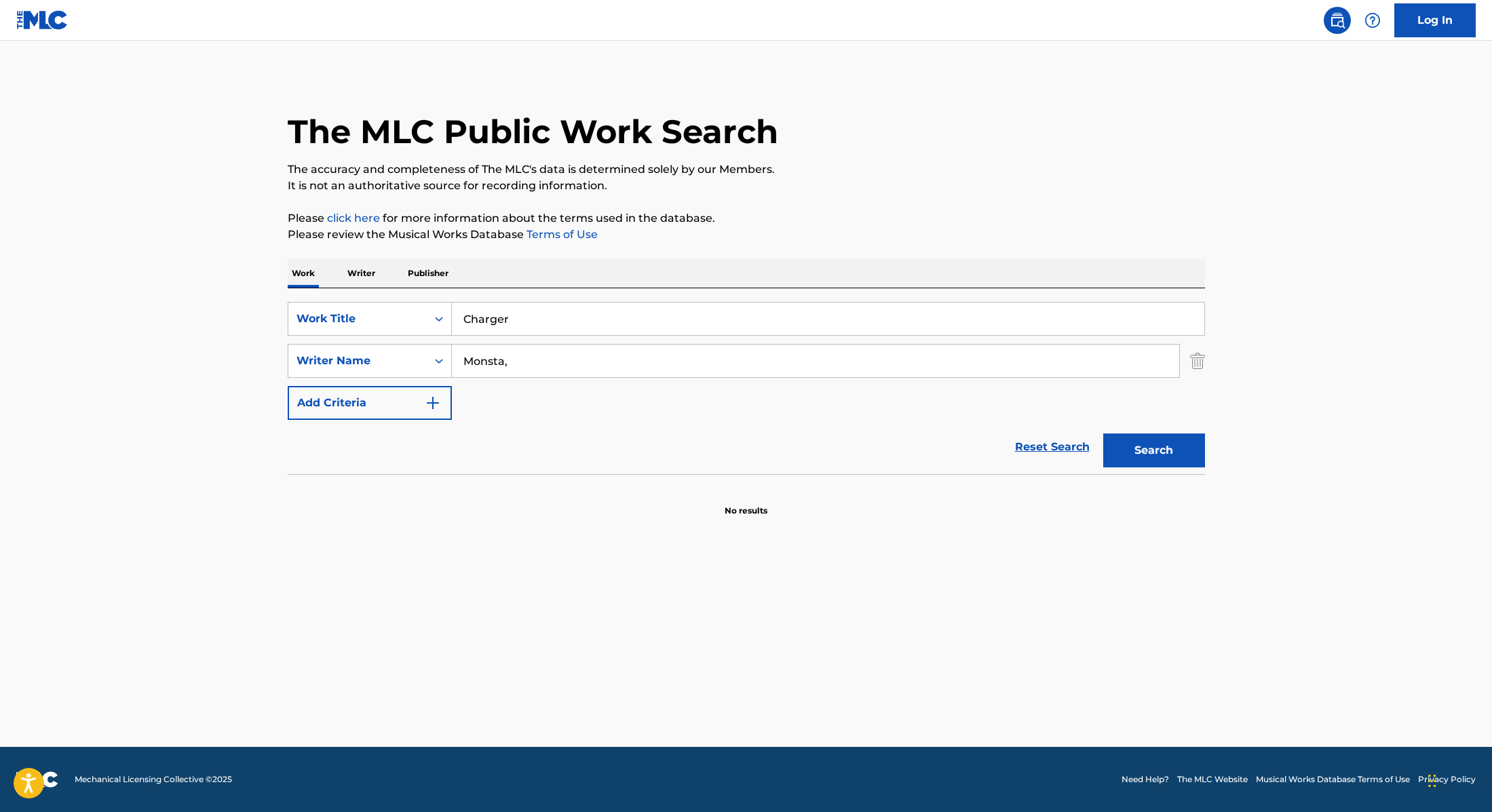
drag, startPoint x: 546, startPoint y: 319, endPoint x: 401, endPoint y: 297, distance: 146.7
click at [400, 298] on div "SearchWithCriteria9cc89112-0d42-42f8-b15c-104aad945215 Work Title Charger Searc…" at bounding box center [746, 381] width 918 height 186
paste input "Stormbrin"
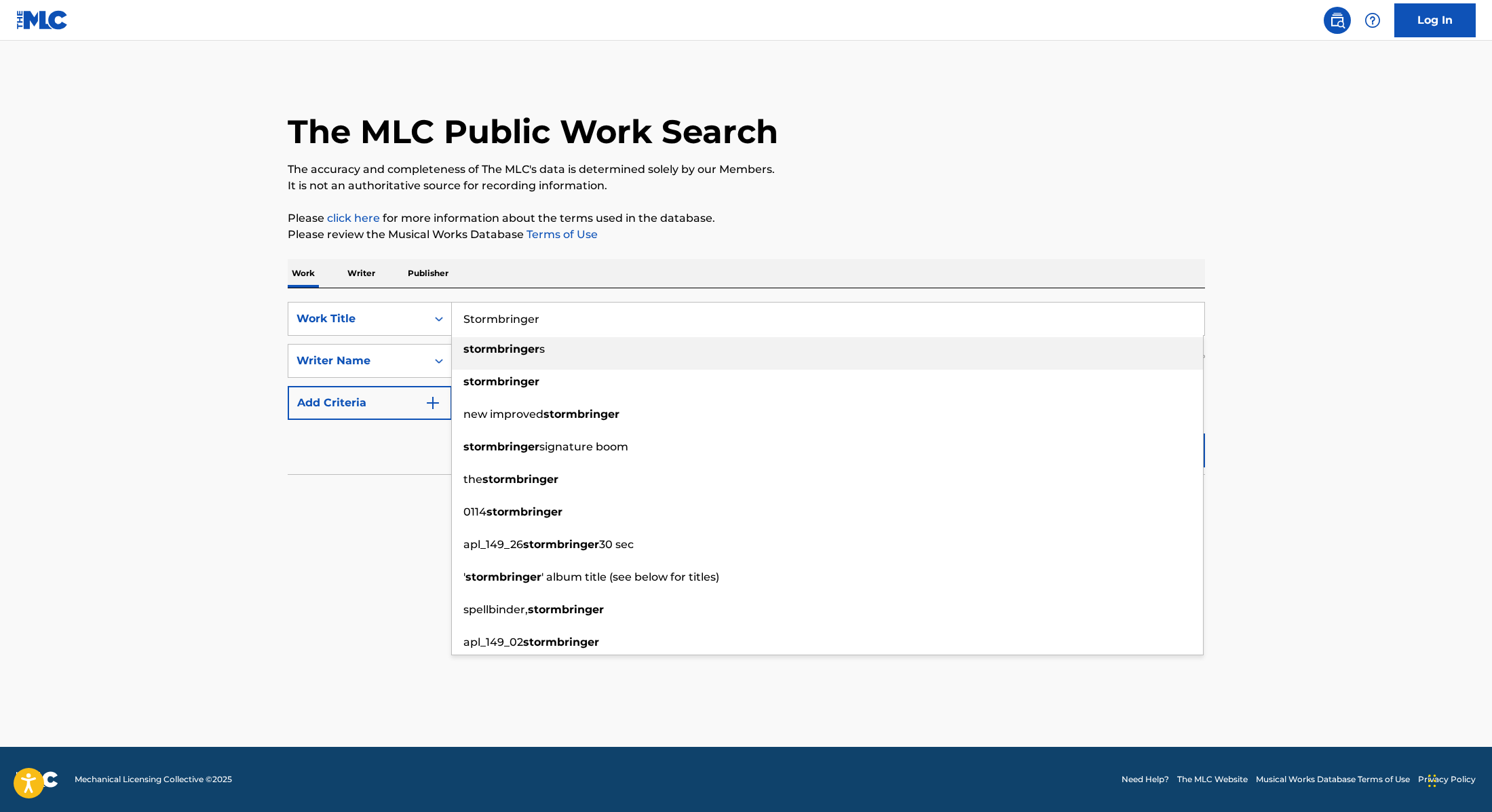
type input "Stormbringer"
click at [521, 283] on div "Work Writer Publisher" at bounding box center [746, 273] width 918 height 29
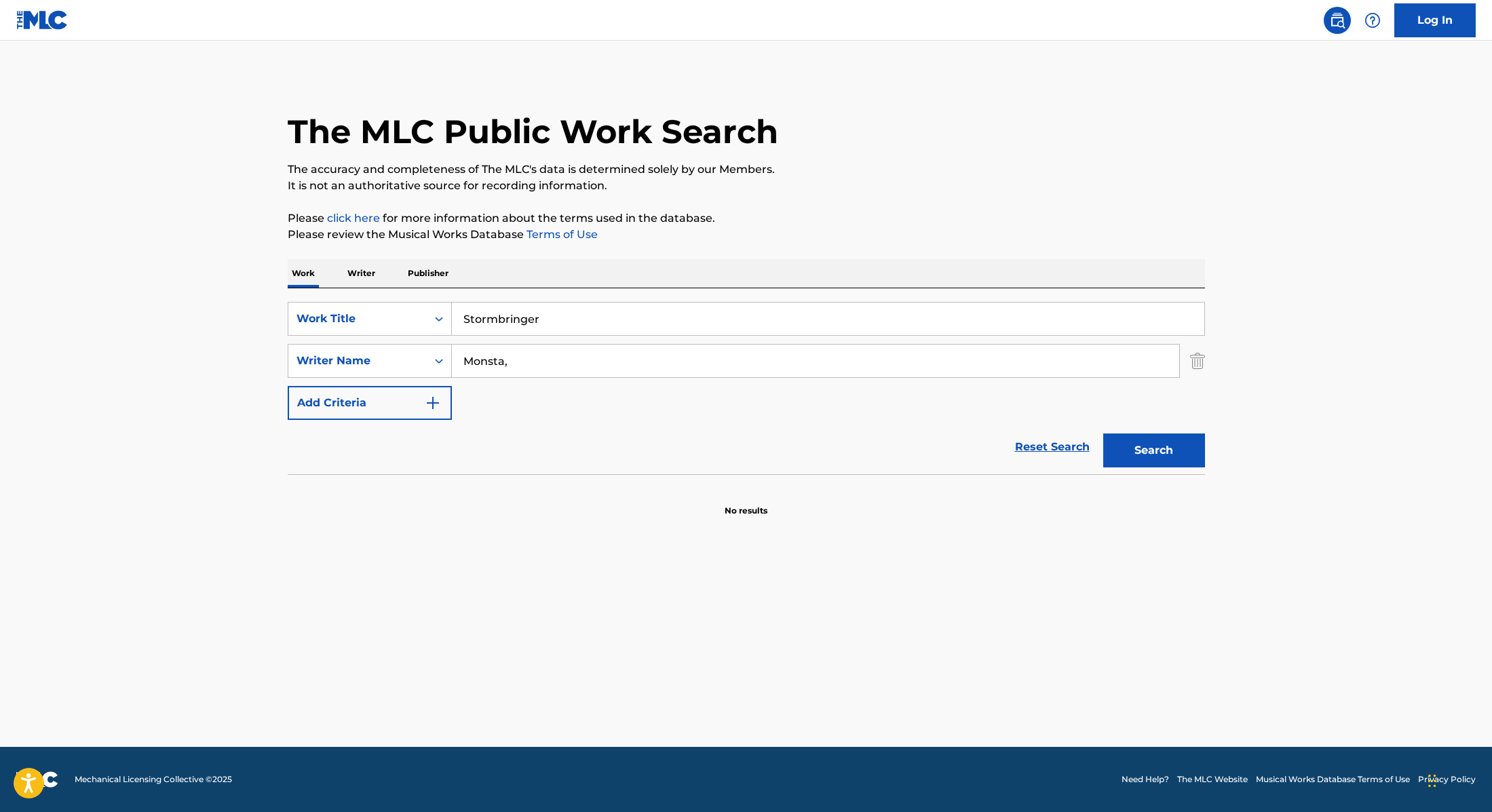
drag, startPoint x: 523, startPoint y: 361, endPoint x: 401, endPoint y: 342, distance: 123.5
click at [401, 342] on div "SearchWithCriteria9cc89112-0d42-42f8-b15c-104aad945215 Work Title Stormbringer …" at bounding box center [746, 361] width 918 height 118
click at [1103, 434] on button "Search" at bounding box center [1154, 451] width 102 height 34
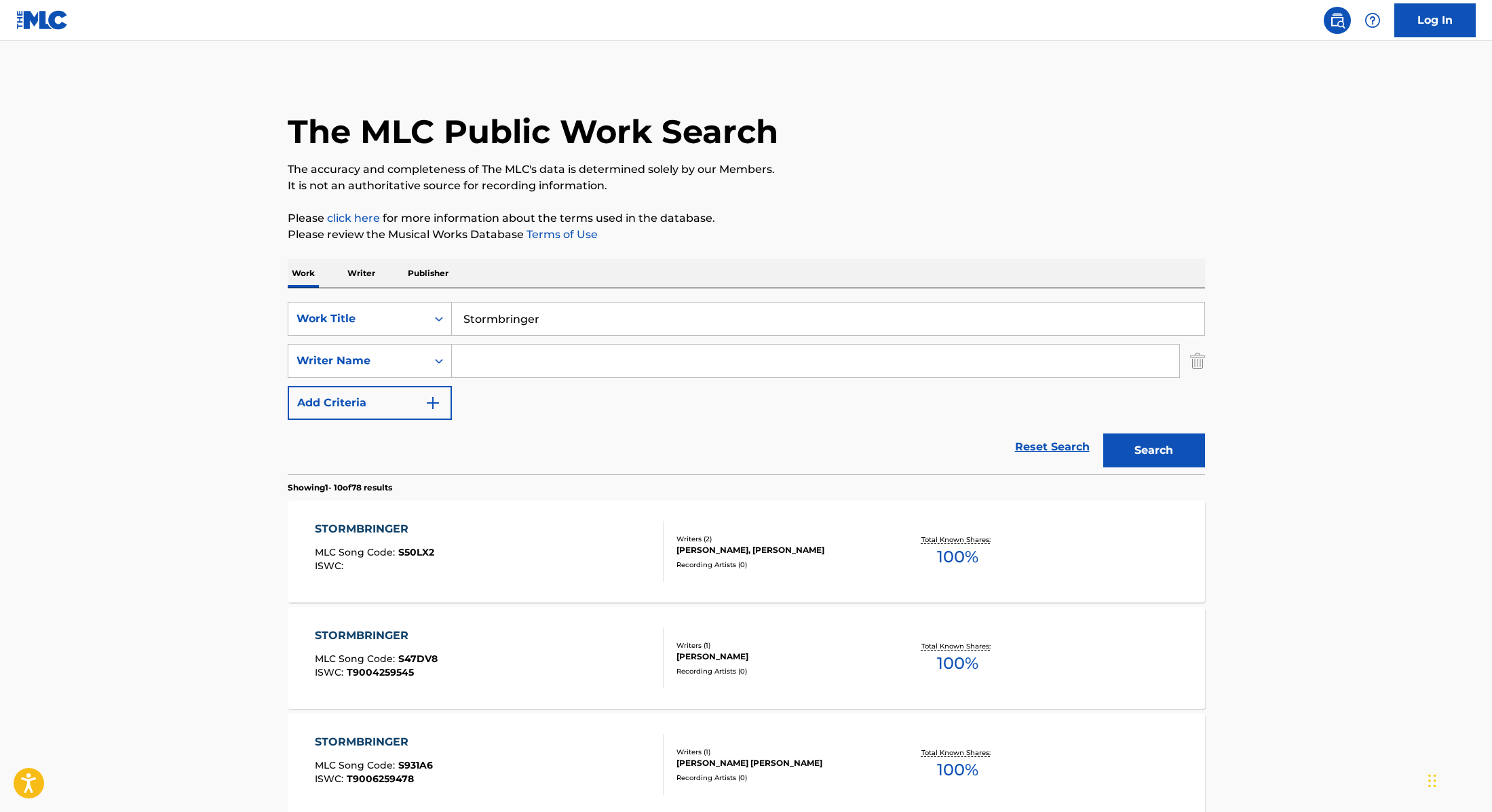
paste input "[PERSON_NAME]"
type input "[PERSON_NAME]"
click at [1130, 450] on button "Search" at bounding box center [1154, 451] width 102 height 34
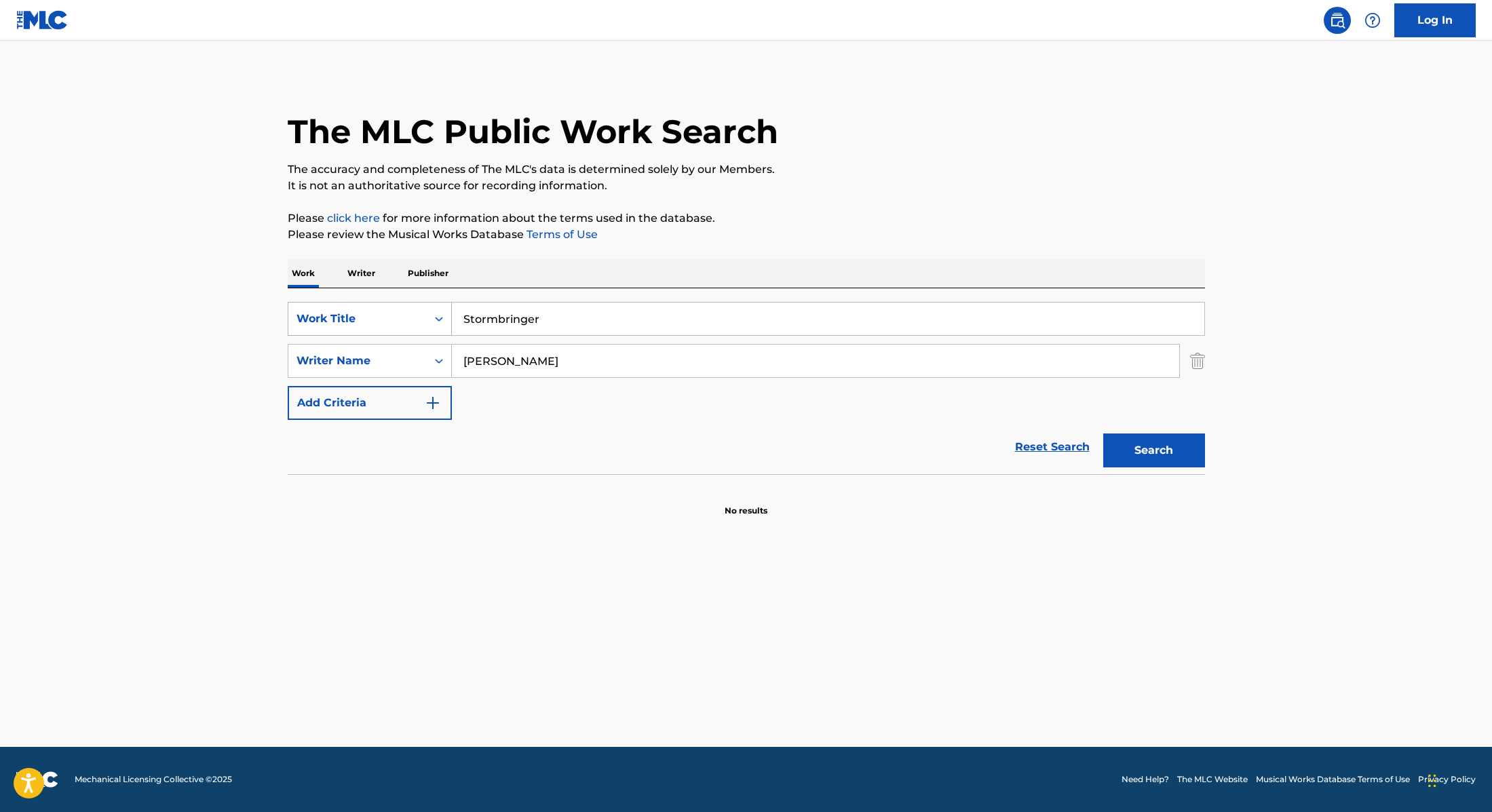
paste input "Break My Stride"
drag, startPoint x: 552, startPoint y: 317, endPoint x: 366, endPoint y: 301, distance: 186.7
click at [366, 302] on div "SearchWithCriteria9cc89112-0d42-42f8-b15c-104aad945215 Work Title Stormbringer" at bounding box center [746, 318] width 918 height 34
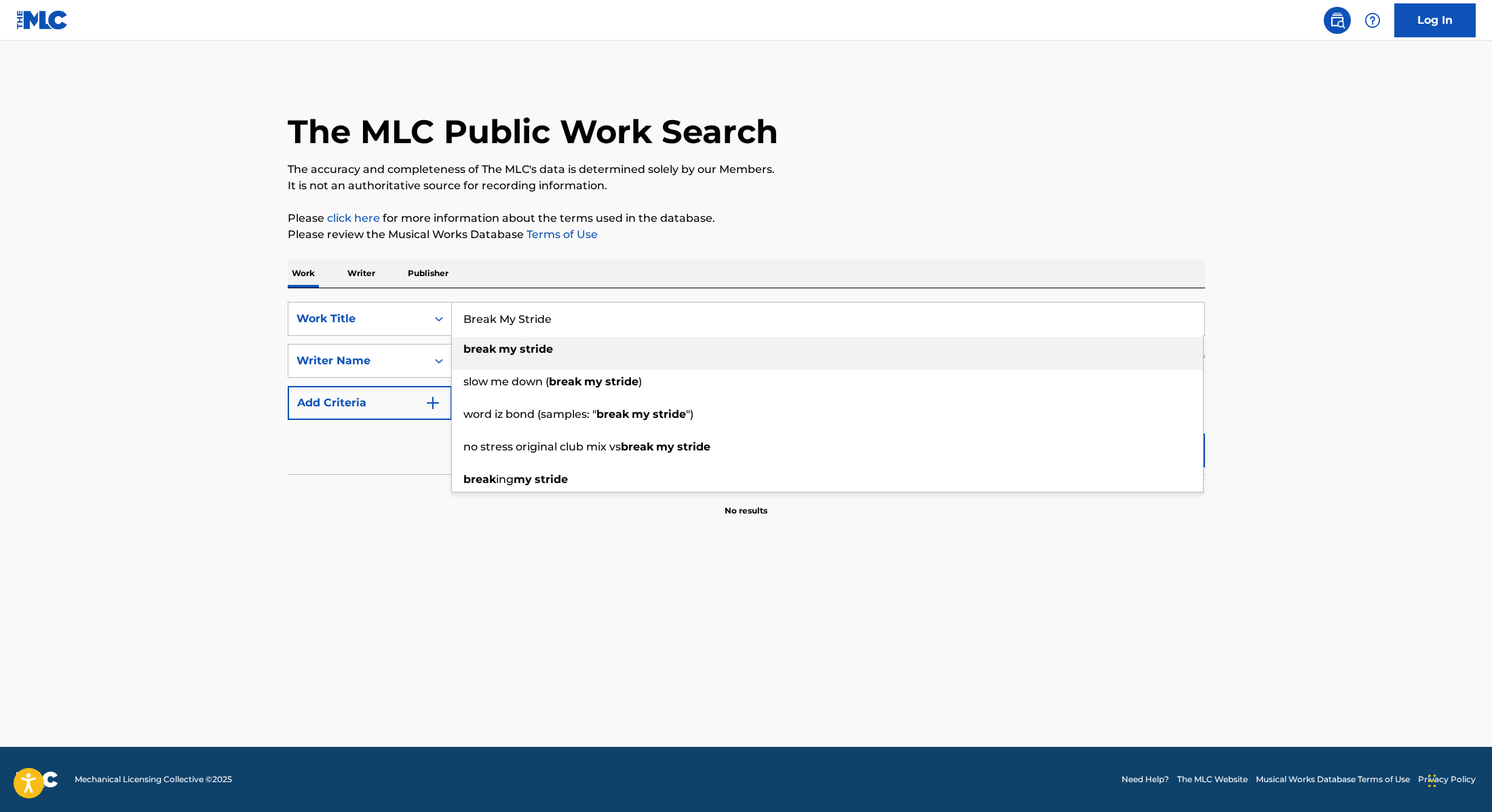
type input "Break My Stride"
click at [505, 269] on div "Work Writer Publisher" at bounding box center [746, 273] width 918 height 29
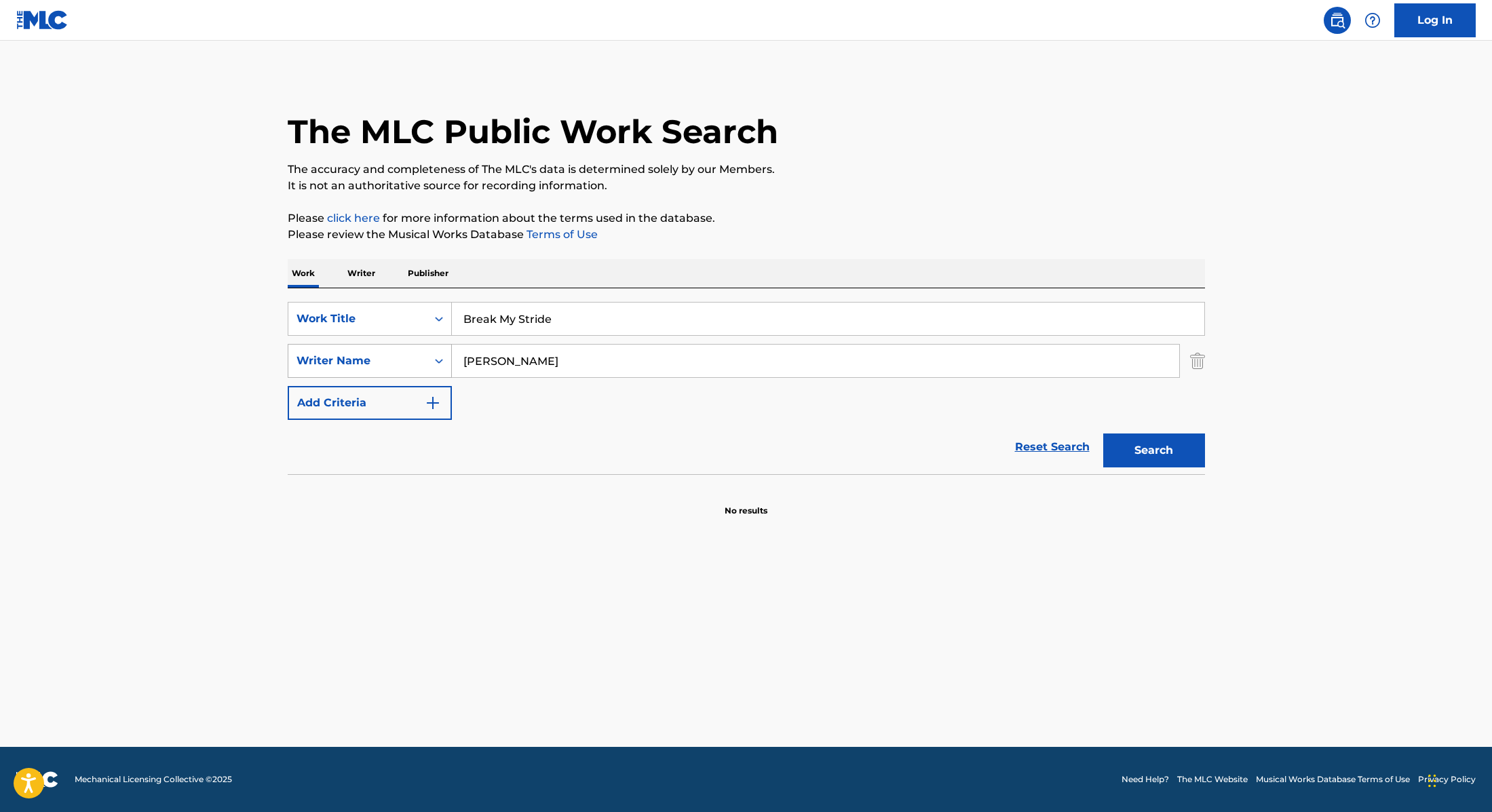
drag, startPoint x: 524, startPoint y: 367, endPoint x: 390, endPoint y: 344, distance: 136.0
click at [390, 344] on div "SearchWithCriteria89e460e5-7744-4731-99c6-0be1078f7c3e Writer Name [PERSON_NAME]" at bounding box center [746, 361] width 918 height 34
click at [1103, 434] on button "Search" at bounding box center [1154, 451] width 102 height 34
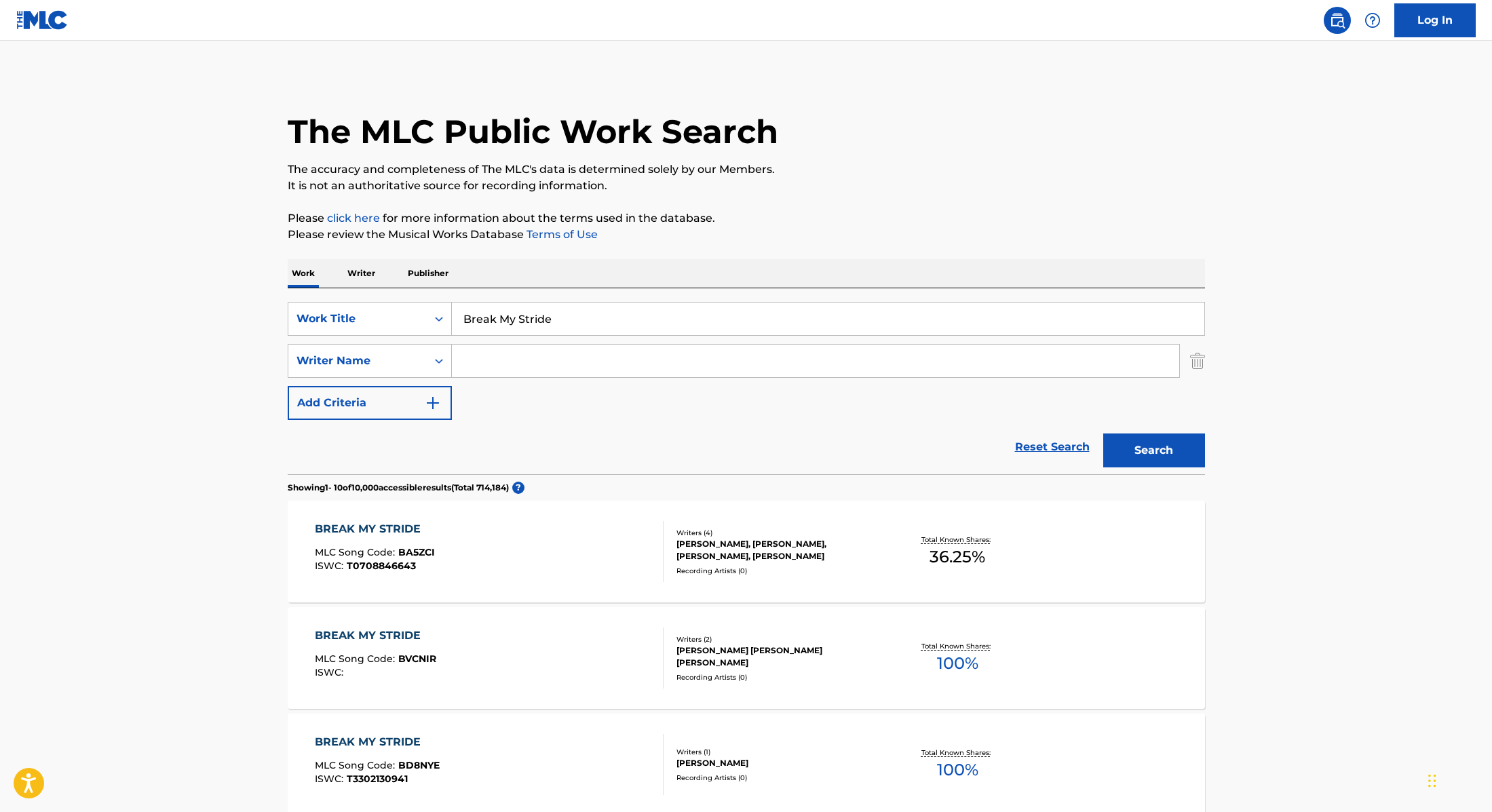
paste input "[PERSON_NAME]"
type input "[PERSON_NAME]"
click at [1169, 446] on button "Search" at bounding box center [1154, 451] width 102 height 34
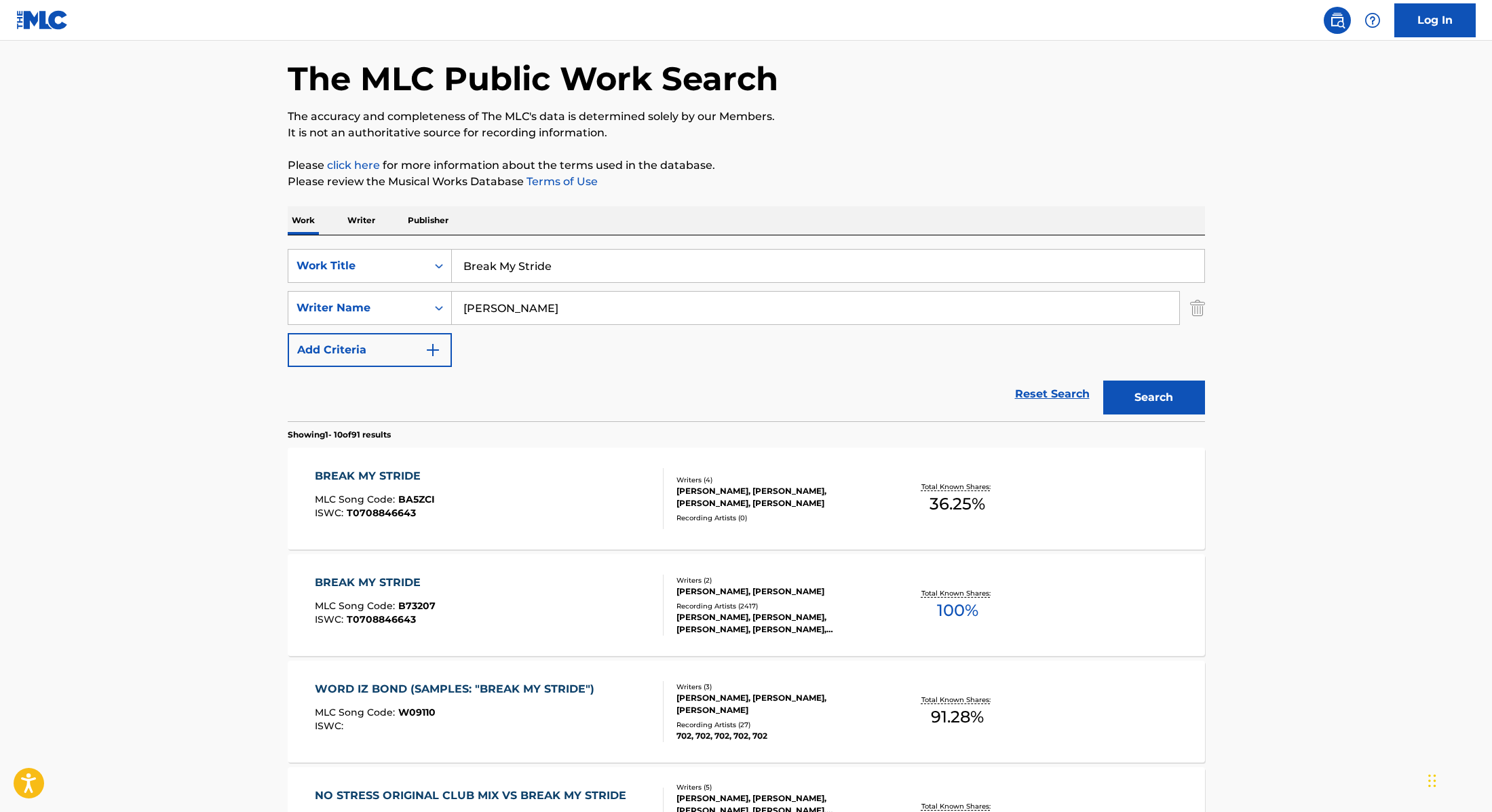
scroll to position [53, 0]
click at [602, 577] on div "BREAK MY STRIDE MLC Song Code : B73207 ISWC : T0708846643" at bounding box center [489, 604] width 349 height 61
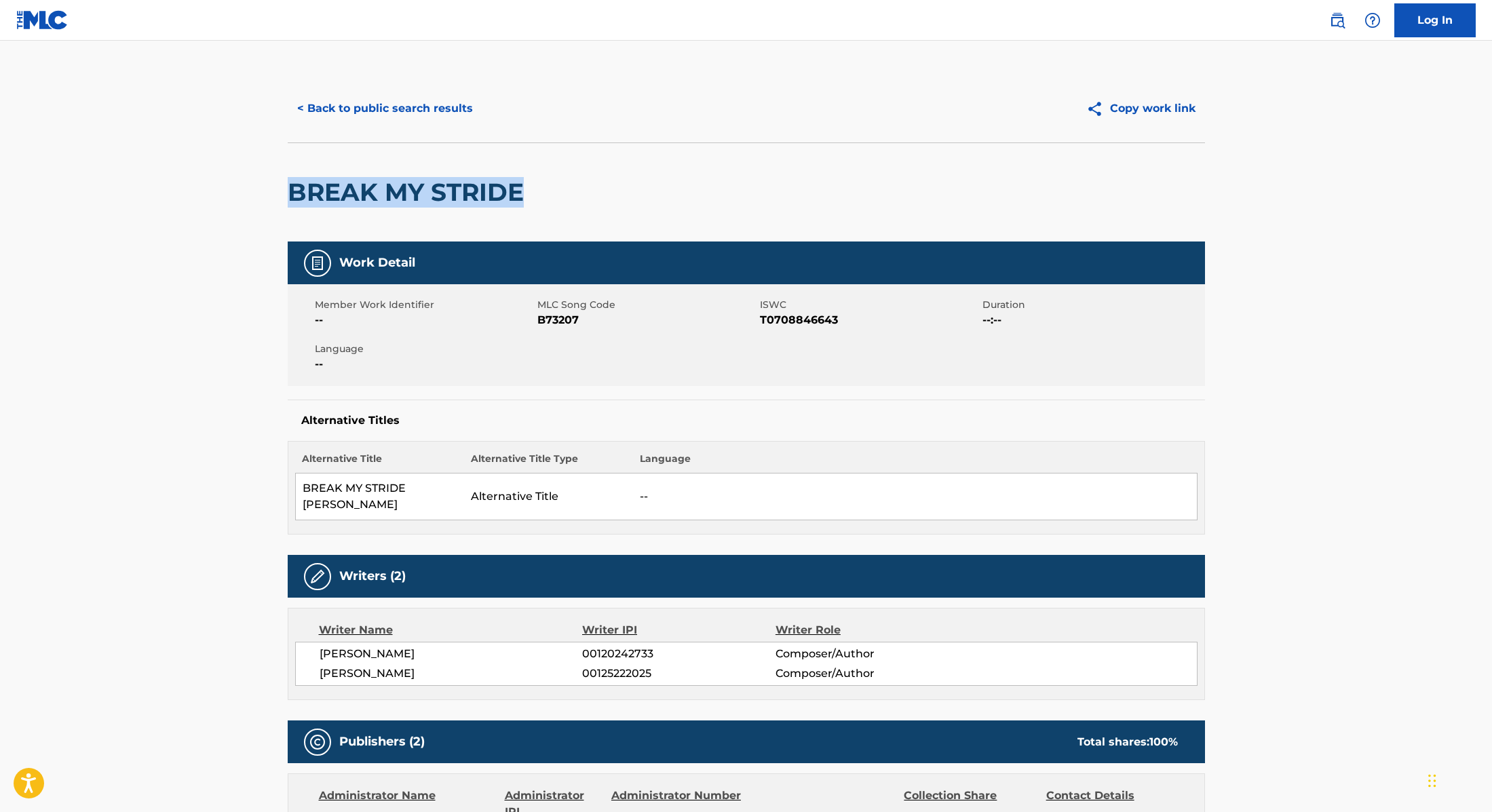
drag, startPoint x: 553, startPoint y: 198, endPoint x: 284, endPoint y: 186, distance: 269.3
drag, startPoint x: 538, startPoint y: 318, endPoint x: 641, endPoint y: 318, distance: 103.0
click at [641, 318] on span "B73207" at bounding box center [647, 320] width 219 height 16
click at [435, 100] on button "< Back to public search results" at bounding box center [385, 108] width 195 height 34
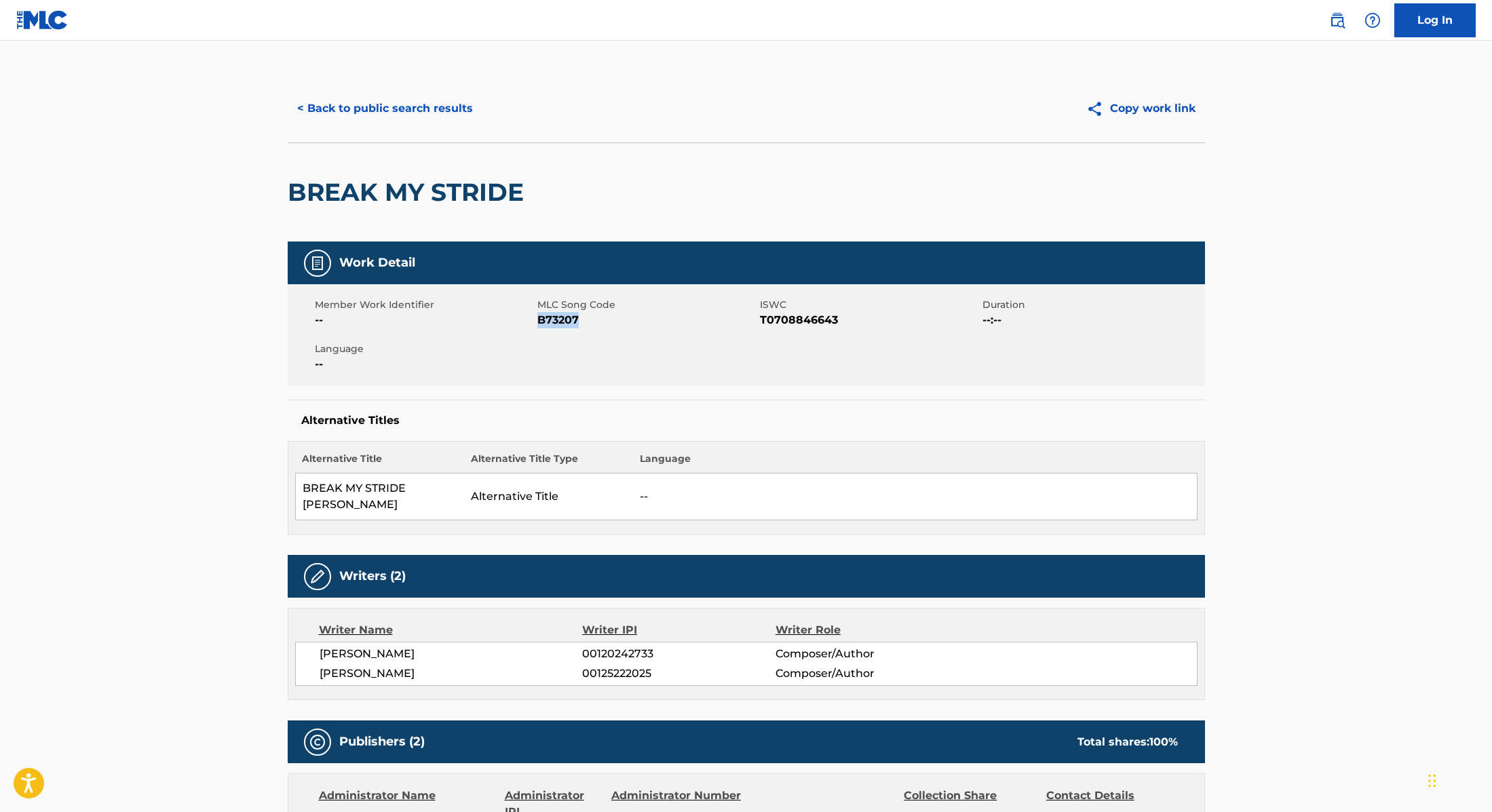
scroll to position [53, 0]
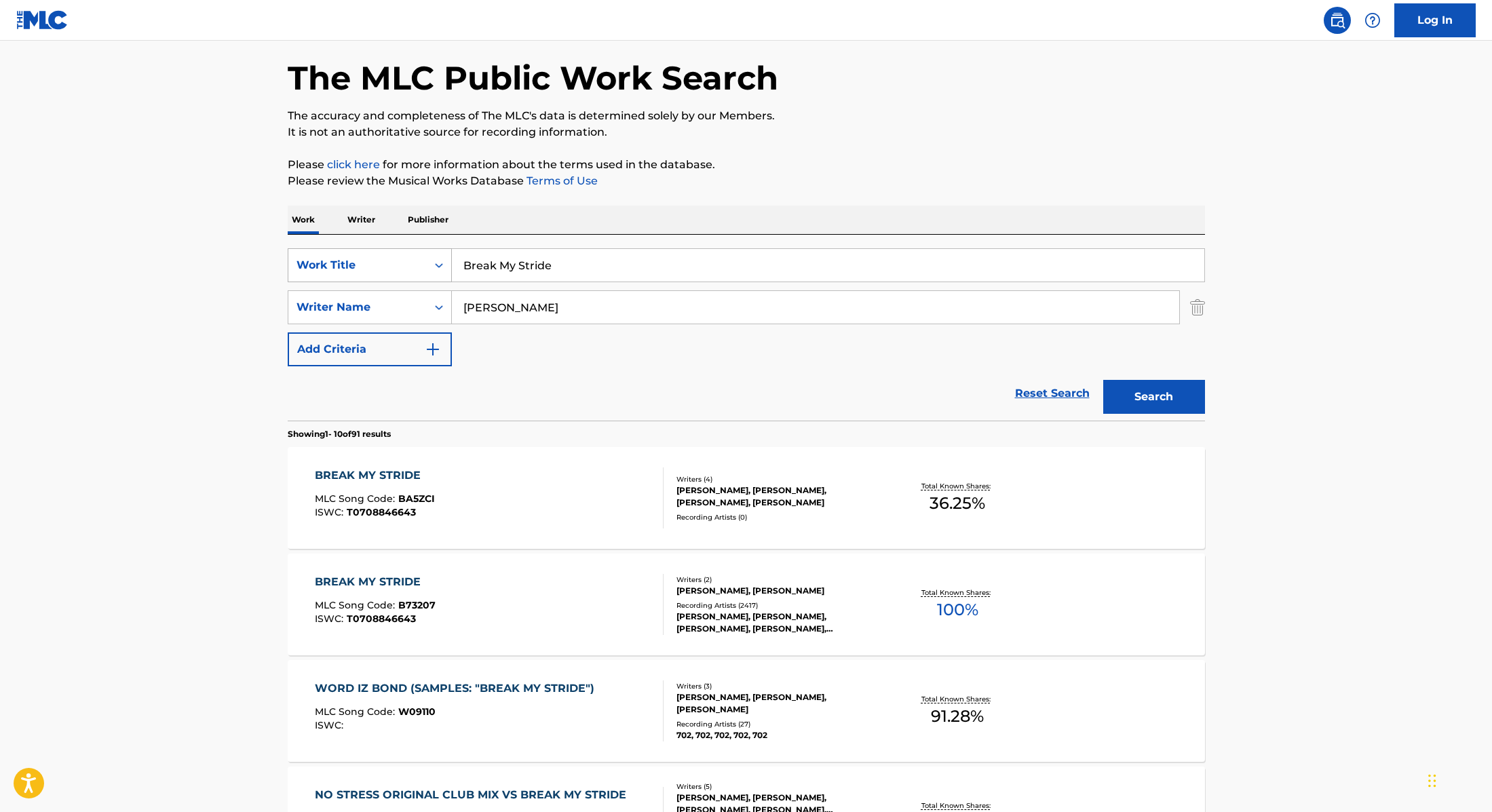
drag, startPoint x: 567, startPoint y: 268, endPoint x: 418, endPoint y: 248, distance: 150.3
click at [418, 248] on div "SearchWithCriteria9cc89112-0d42-42f8-b15c-104aad945215 Work Title Break My Stri…" at bounding box center [746, 265] width 918 height 34
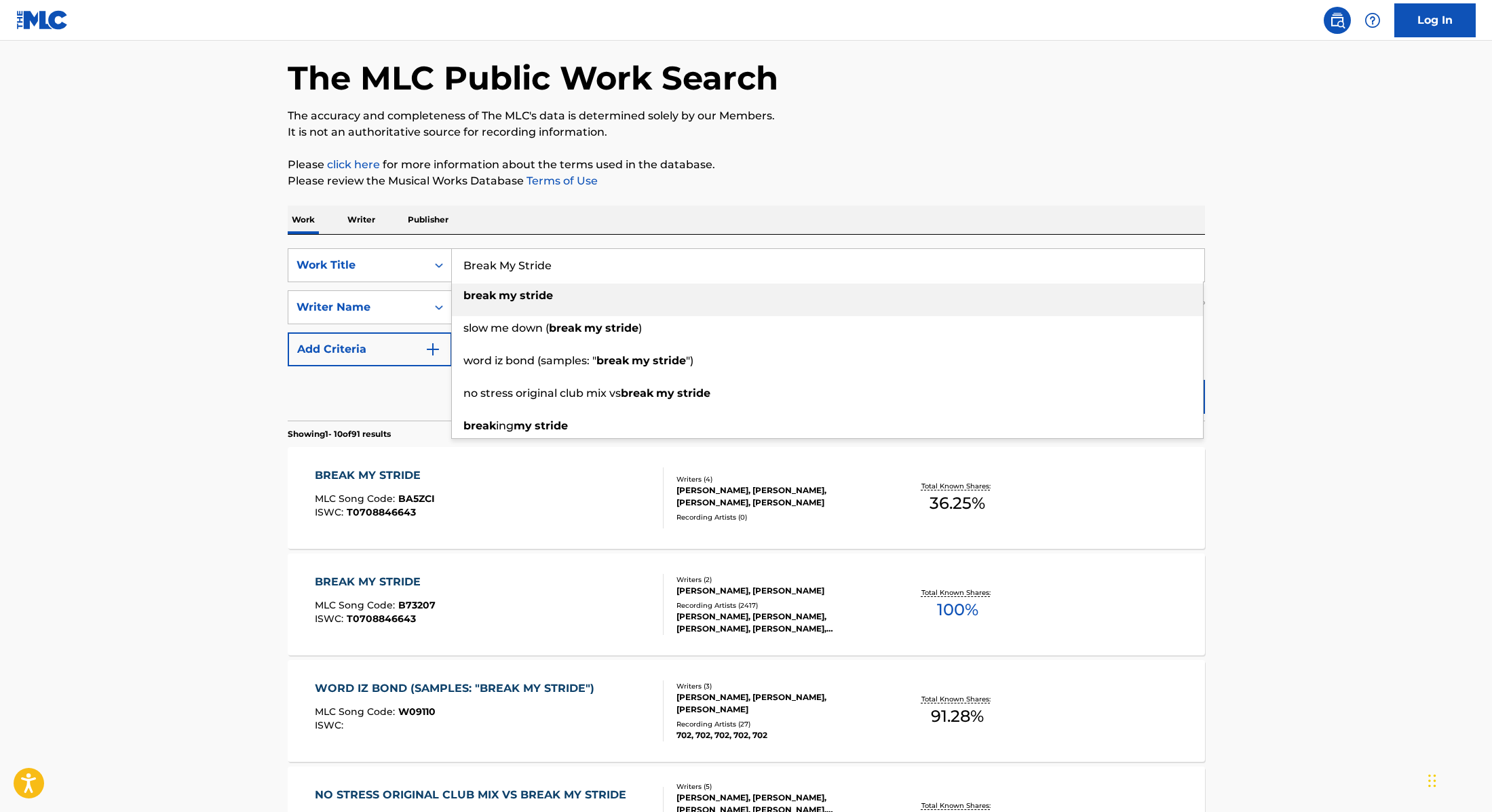
paste input "IG TIMBlue LagoonSalvatore [PERSON_NAME]"
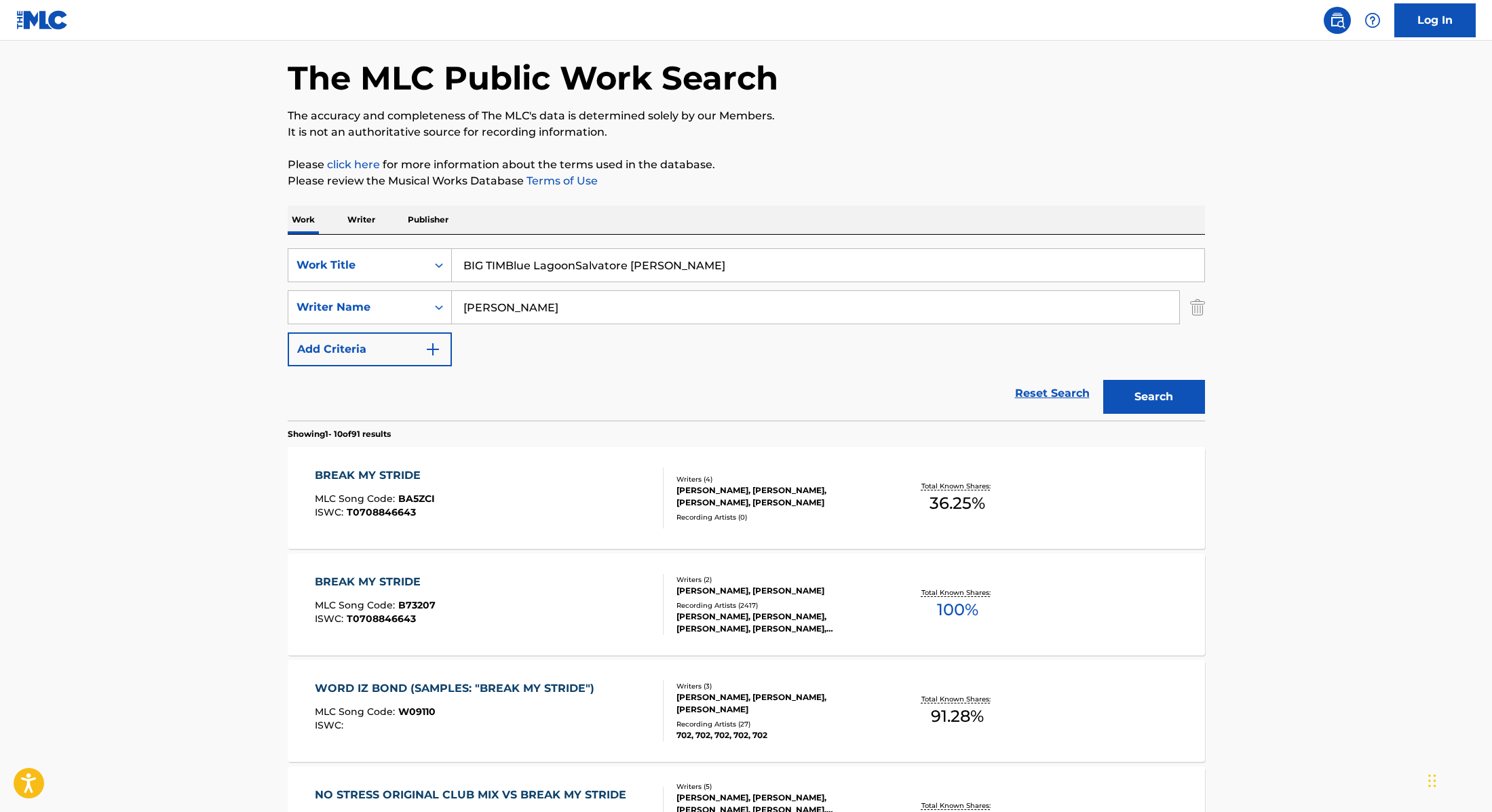
click at [504, 266] on input "BIG TIMBlue LagoonSalvatore [PERSON_NAME]" at bounding box center [828, 265] width 752 height 32
click at [580, 265] on input "BIG [PERSON_NAME], Blue LagoonSalvatore [PERSON_NAME]" at bounding box center [828, 265] width 752 height 32
drag, startPoint x: 737, startPoint y: 272, endPoint x: 408, endPoint y: 257, distance: 329.3
click at [408, 257] on div "SearchWithCriteria9cc89112-0d42-42f8-b15c-104aad945215 Work Title BIG [PERSON_N…" at bounding box center [746, 265] width 918 height 34
paste input "[PERSON_NAME] & [PERSON_NAME] x BIG [PERSON_NAME] Remix"
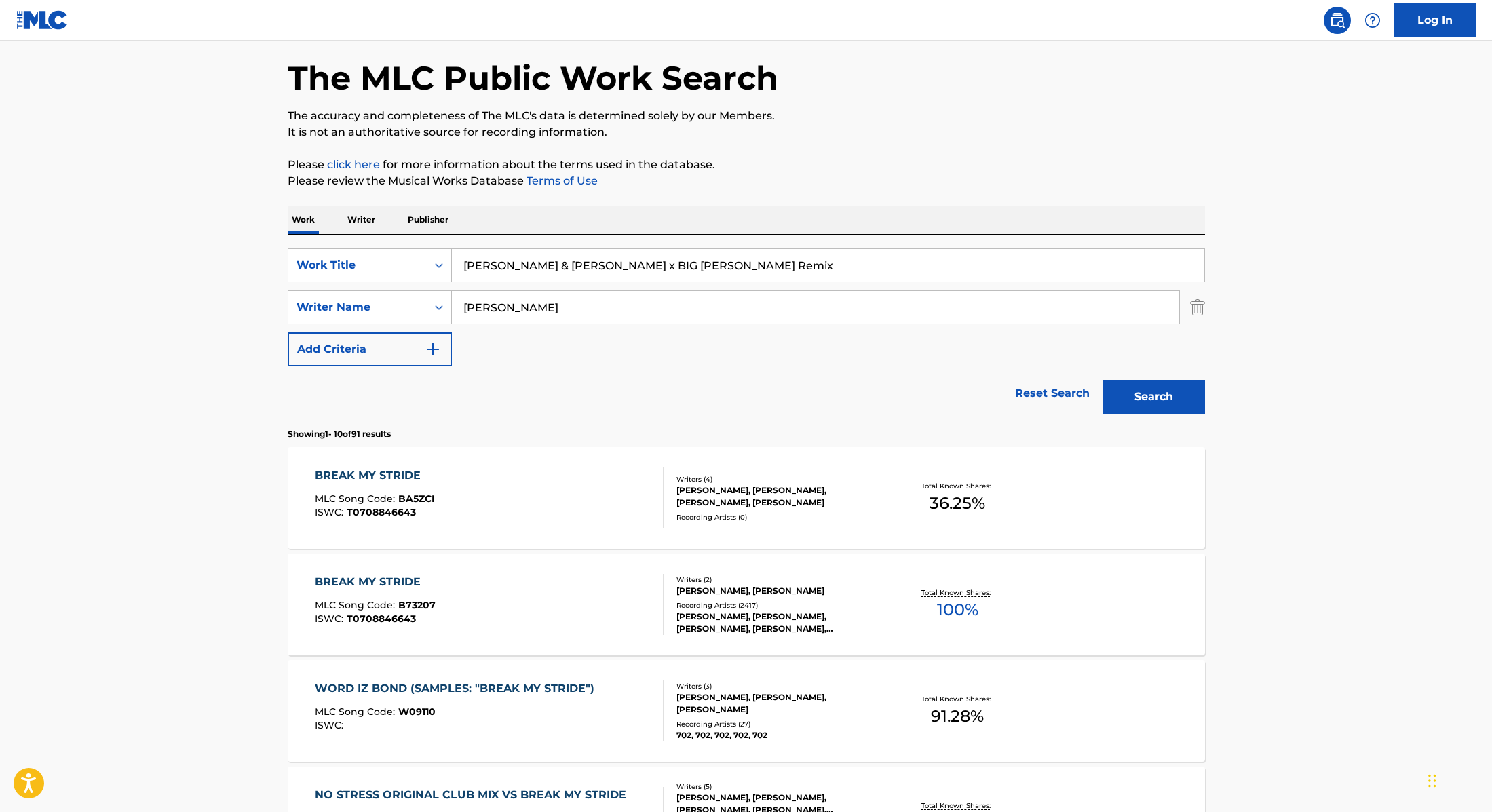
type input "[PERSON_NAME] & [PERSON_NAME] x BIG [PERSON_NAME] Remix"
click at [603, 213] on div "Work Writer Publisher" at bounding box center [746, 219] width 918 height 29
drag, startPoint x: 519, startPoint y: 308, endPoint x: 430, endPoint y: 297, distance: 89.7
click at [430, 298] on div "SearchWithCriteria89e460e5-7744-4731-99c6-0be1078f7c3e Writer Name [PERSON_NAME]" at bounding box center [746, 307] width 918 height 34
paste input "Prost"
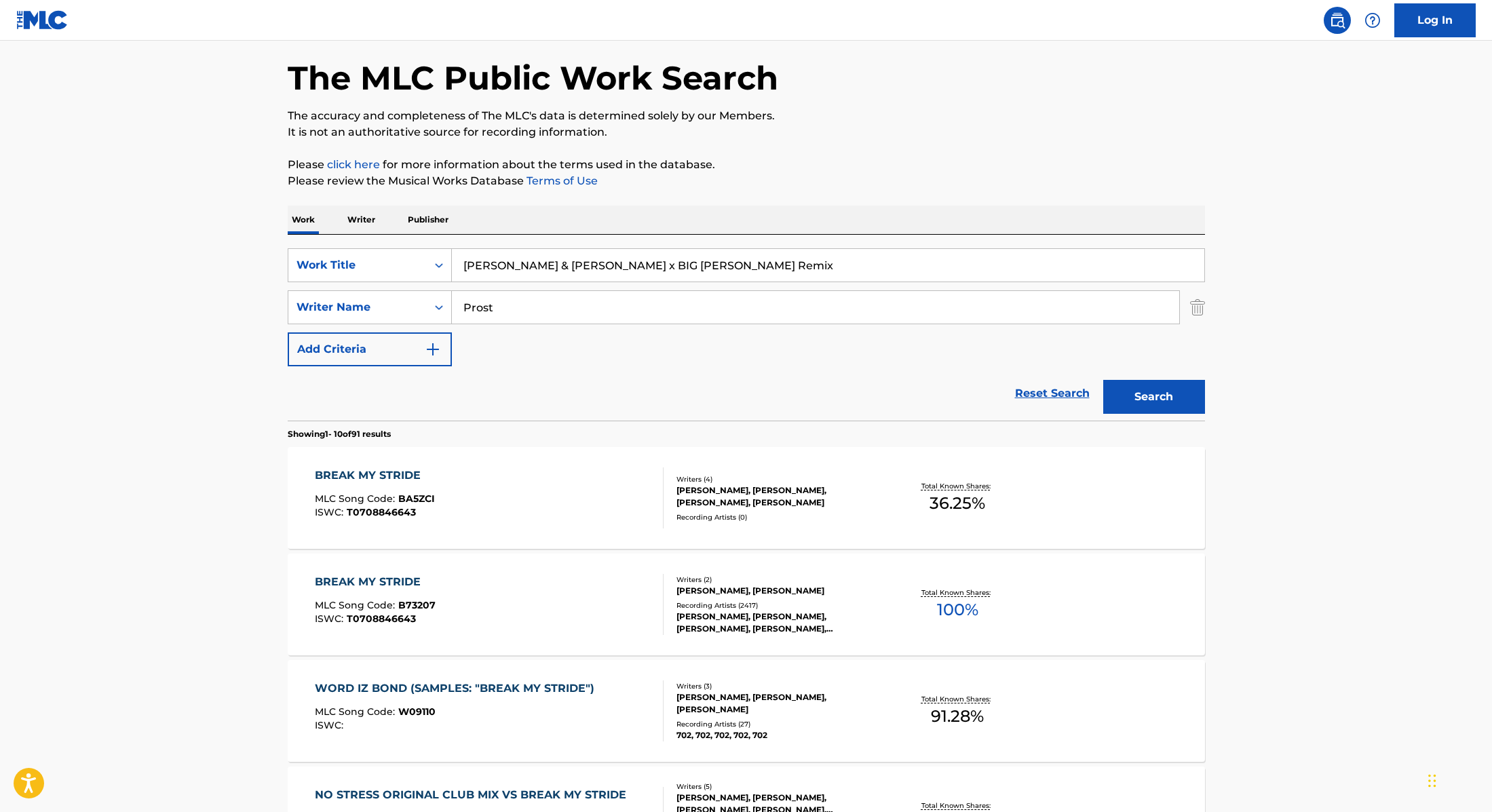
type input "Prost"
click at [1140, 400] on button "Search" at bounding box center [1154, 397] width 102 height 34
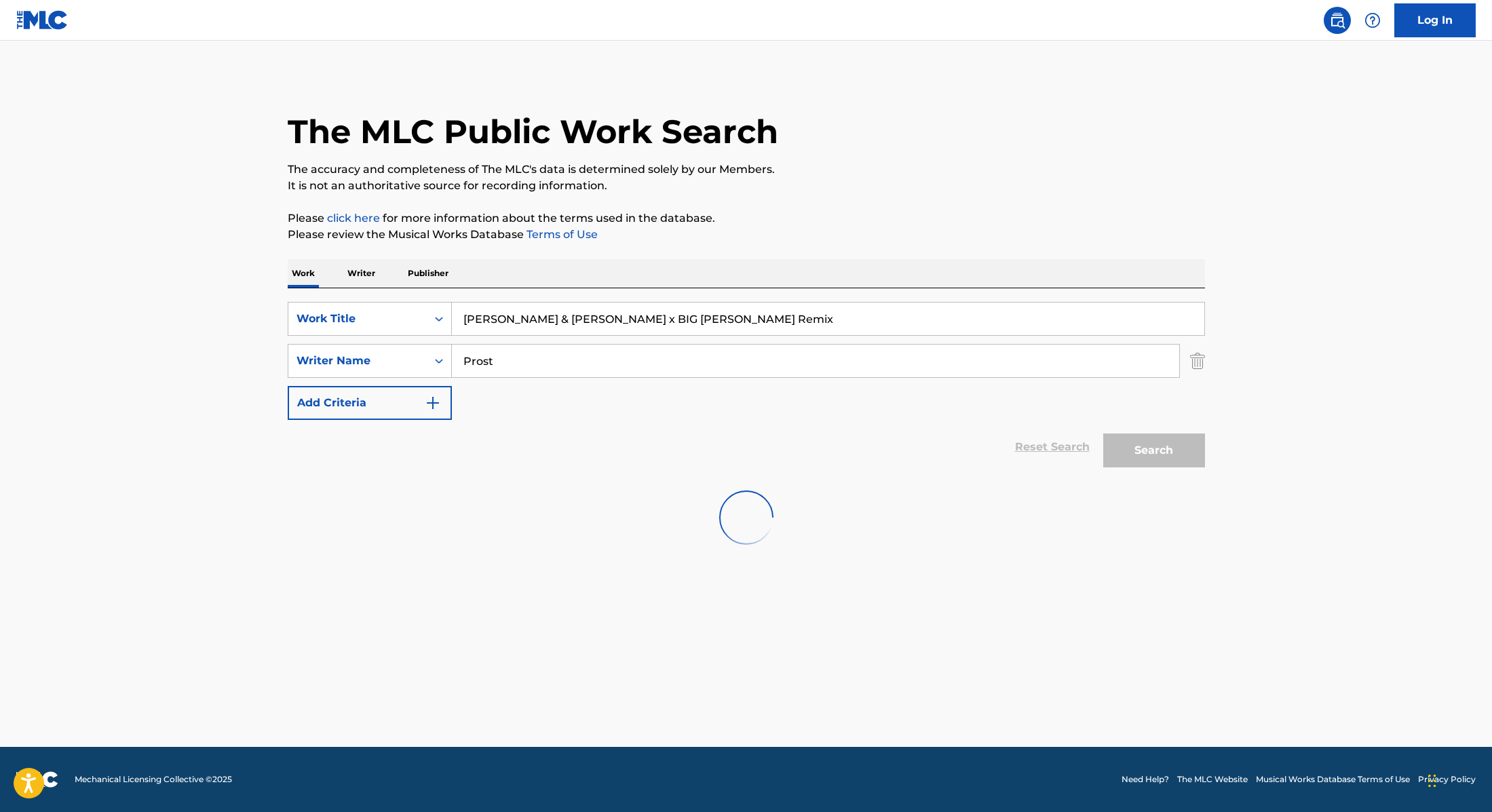
scroll to position [0, 0]
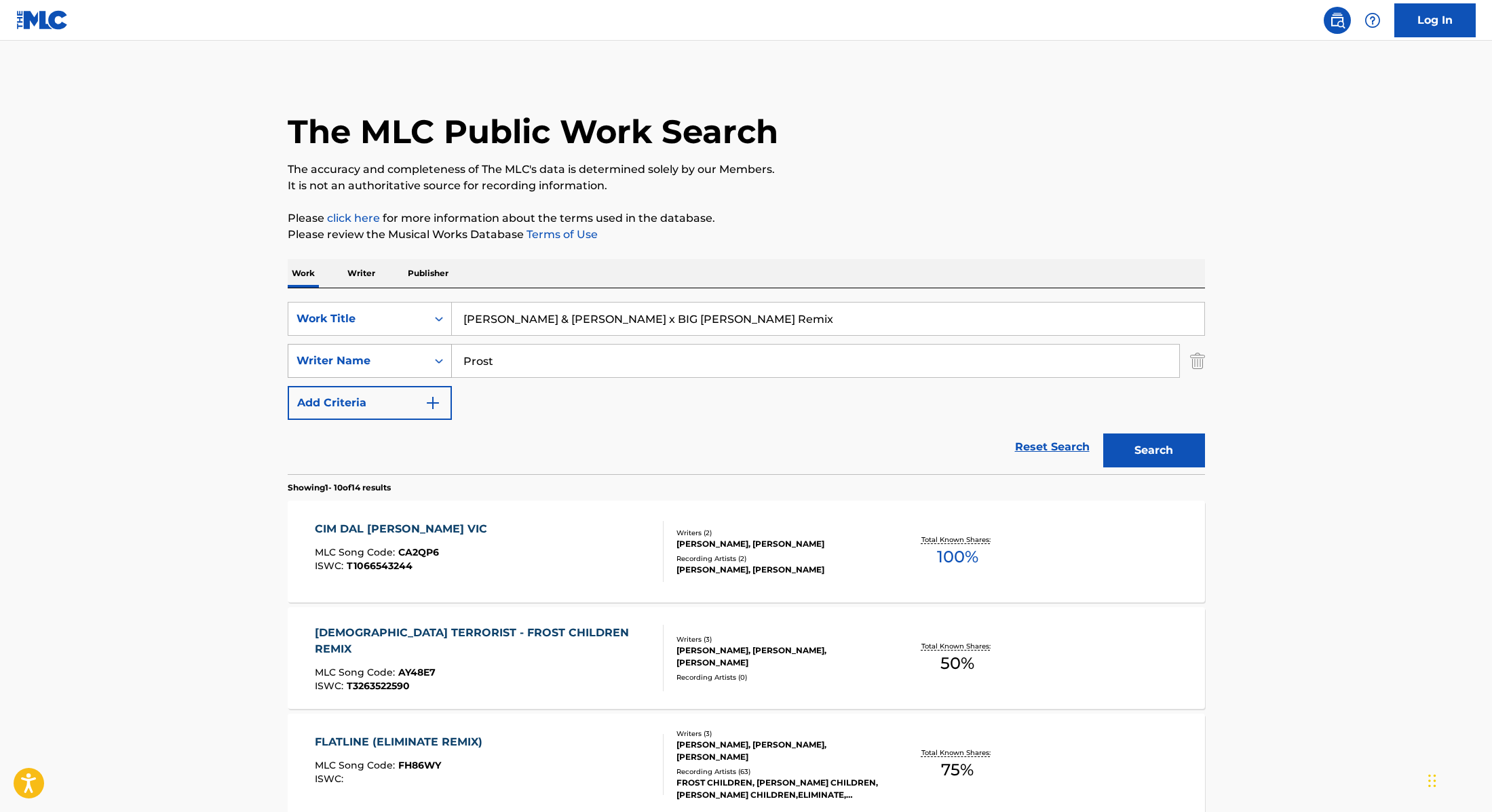
drag, startPoint x: 515, startPoint y: 356, endPoint x: 402, endPoint y: 346, distance: 113.4
click at [402, 346] on div "SearchWithCriteria89e460e5-7744-4731-99c6-0be1078f7c3e Writer Name [PERSON_NAME]" at bounding box center [746, 361] width 918 height 34
click at [1103, 434] on button "Search" at bounding box center [1154, 451] width 102 height 34
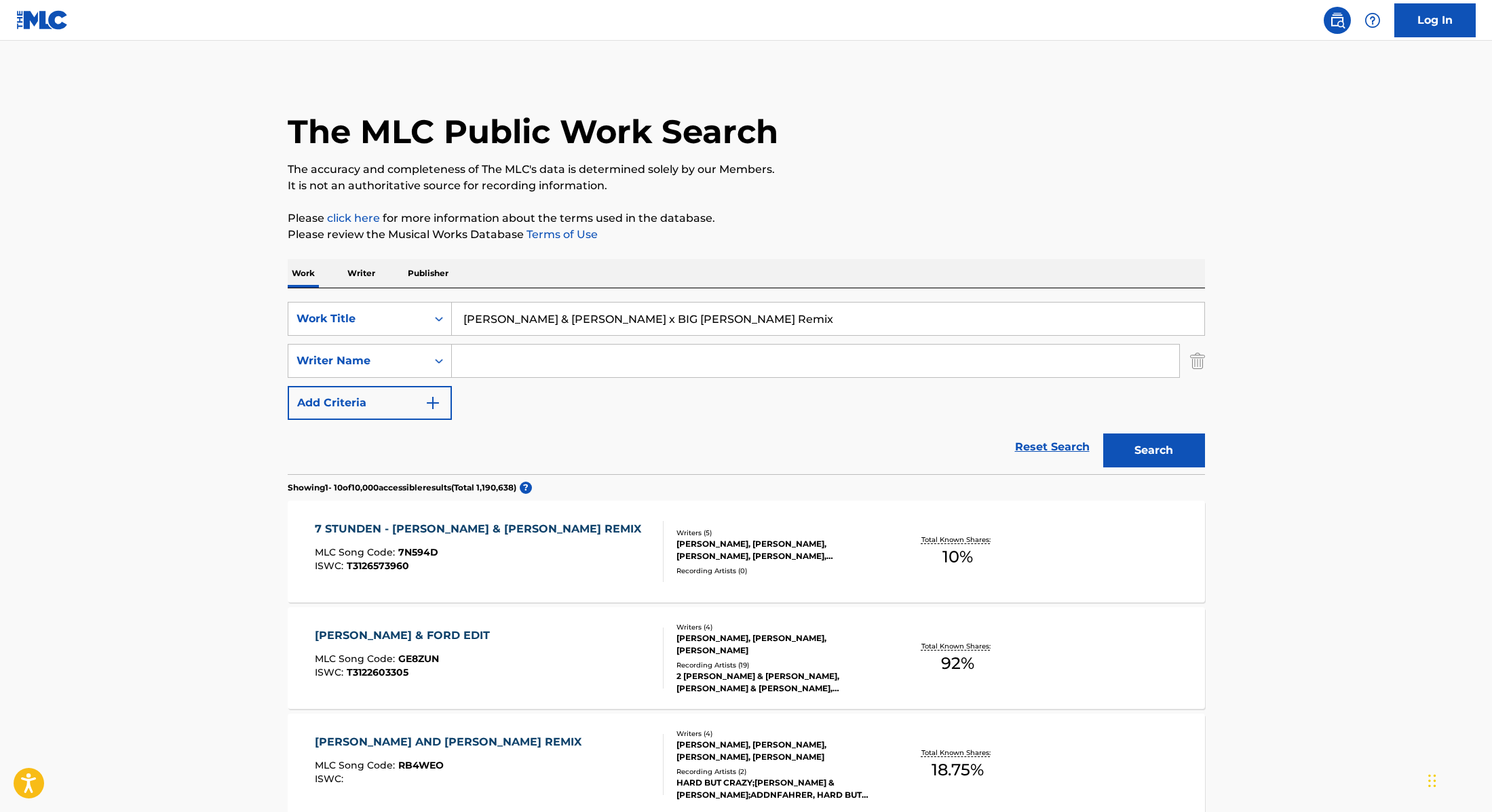
paste input "Alles ist relativ"
drag, startPoint x: 691, startPoint y: 317, endPoint x: 395, endPoint y: 286, distance: 297.6
click at [380, 291] on div "SearchWithCriteria9cc89112-0d42-42f8-b15c-104aad945215 Work Title [PERSON_NAME]…" at bounding box center [746, 381] width 918 height 186
type input "Alles ist relativ"
click at [791, 240] on p "Please review the Musical Works Database Terms of Use" at bounding box center [746, 234] width 918 height 16
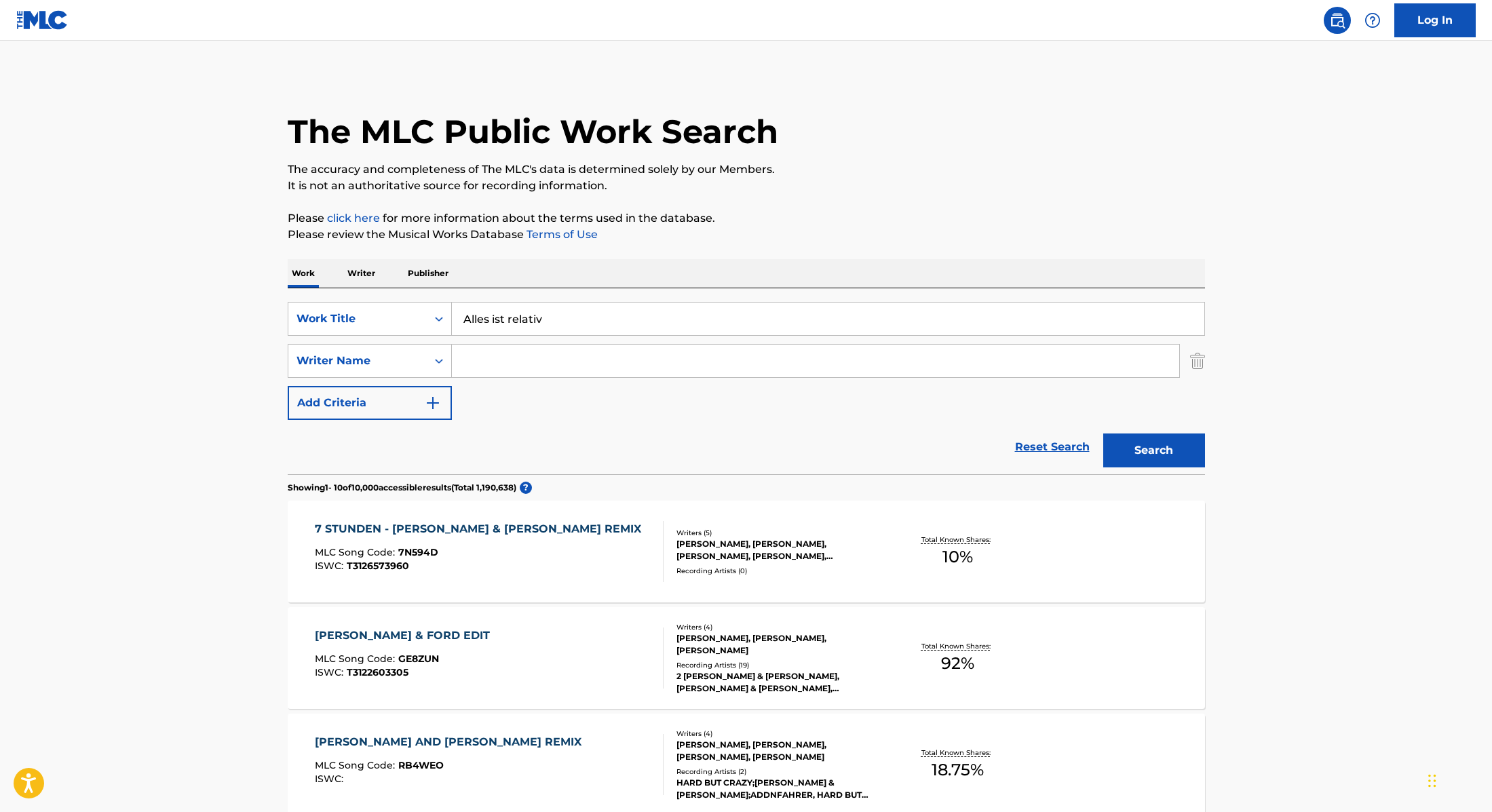
click at [1141, 448] on button "Search" at bounding box center [1154, 451] width 102 height 34
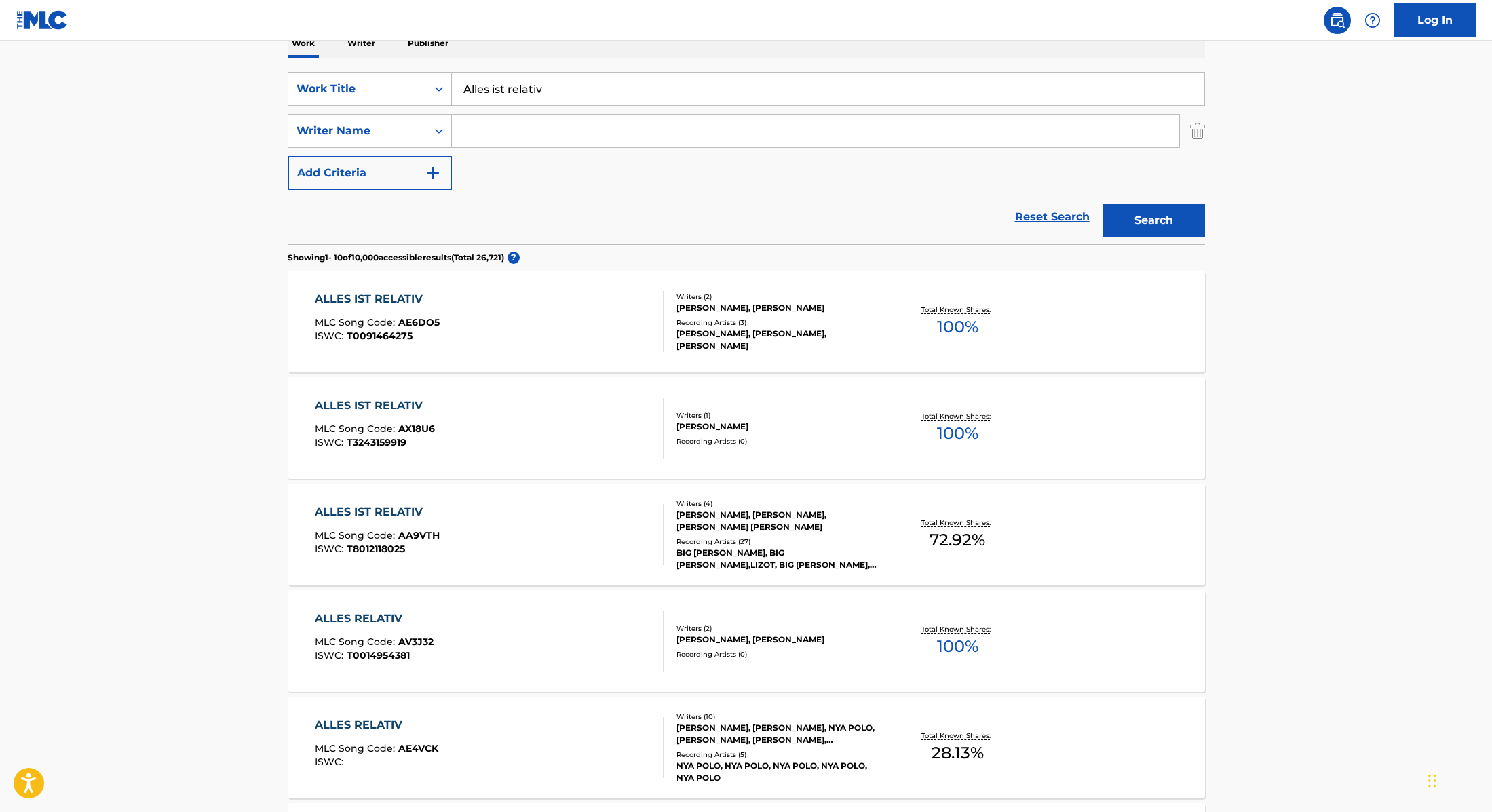
scroll to position [235, 0]
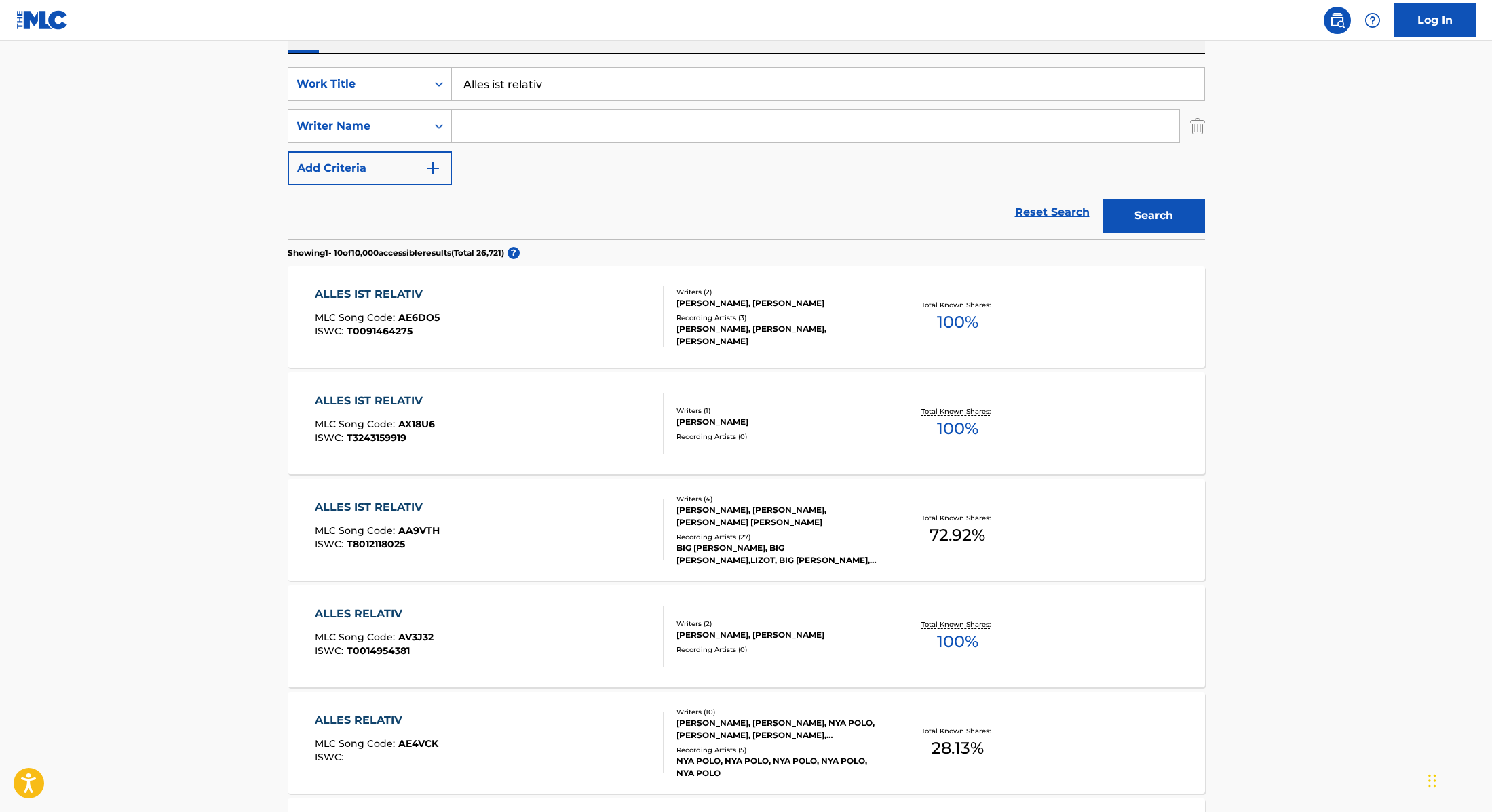
click at [609, 526] on div "ALLES IST RELATIV MLC Song Code : AA9VTH ISWC : T8012118025" at bounding box center [489, 529] width 349 height 61
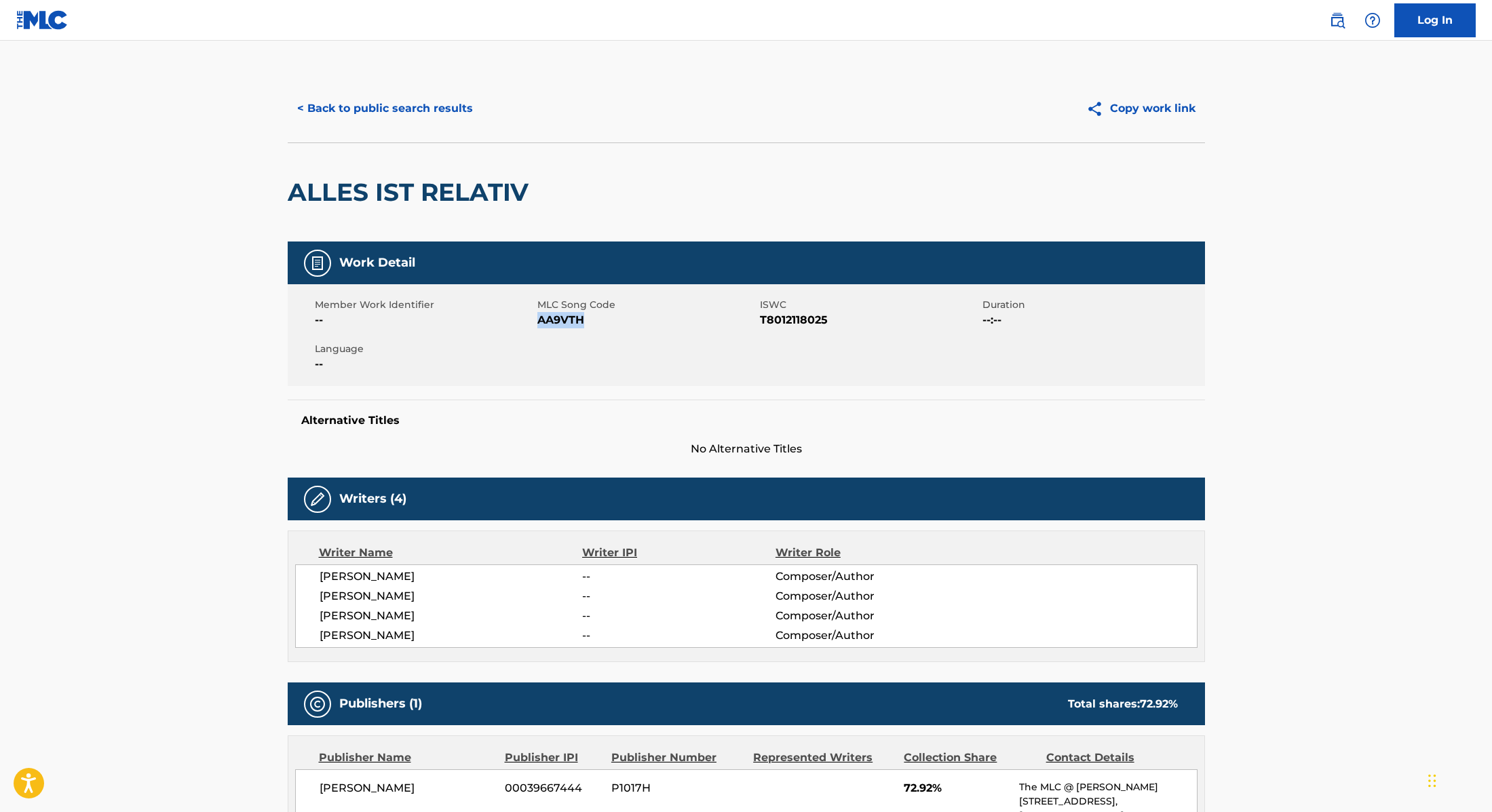
drag, startPoint x: 540, startPoint y: 318, endPoint x: 644, endPoint y: 318, distance: 104.0
click at [641, 318] on span "AA9VTH" at bounding box center [647, 320] width 219 height 16
drag, startPoint x: 560, startPoint y: 194, endPoint x: 216, endPoint y: 169, distance: 344.9
click at [216, 169] on main "< Back to public search results Copy work link ALLES IST RELATIV Work Detail Me…" at bounding box center [746, 736] width 1492 height 1391
drag, startPoint x: 538, startPoint y: 321, endPoint x: 666, endPoint y: 319, distance: 128.0
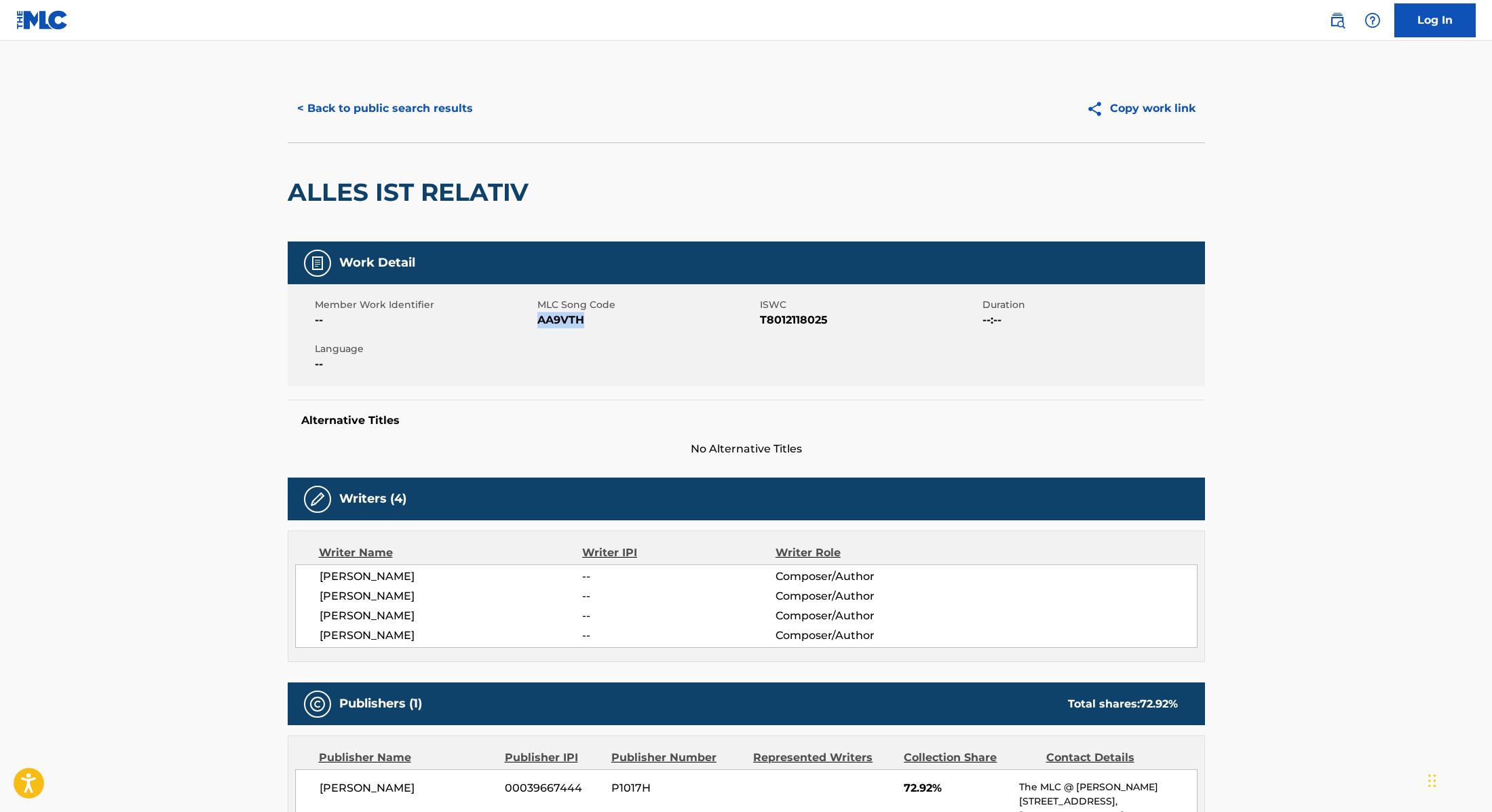
click at [655, 320] on span "AA9VTH" at bounding box center [647, 320] width 219 height 16
click at [443, 102] on button "< Back to public search results" at bounding box center [385, 108] width 195 height 34
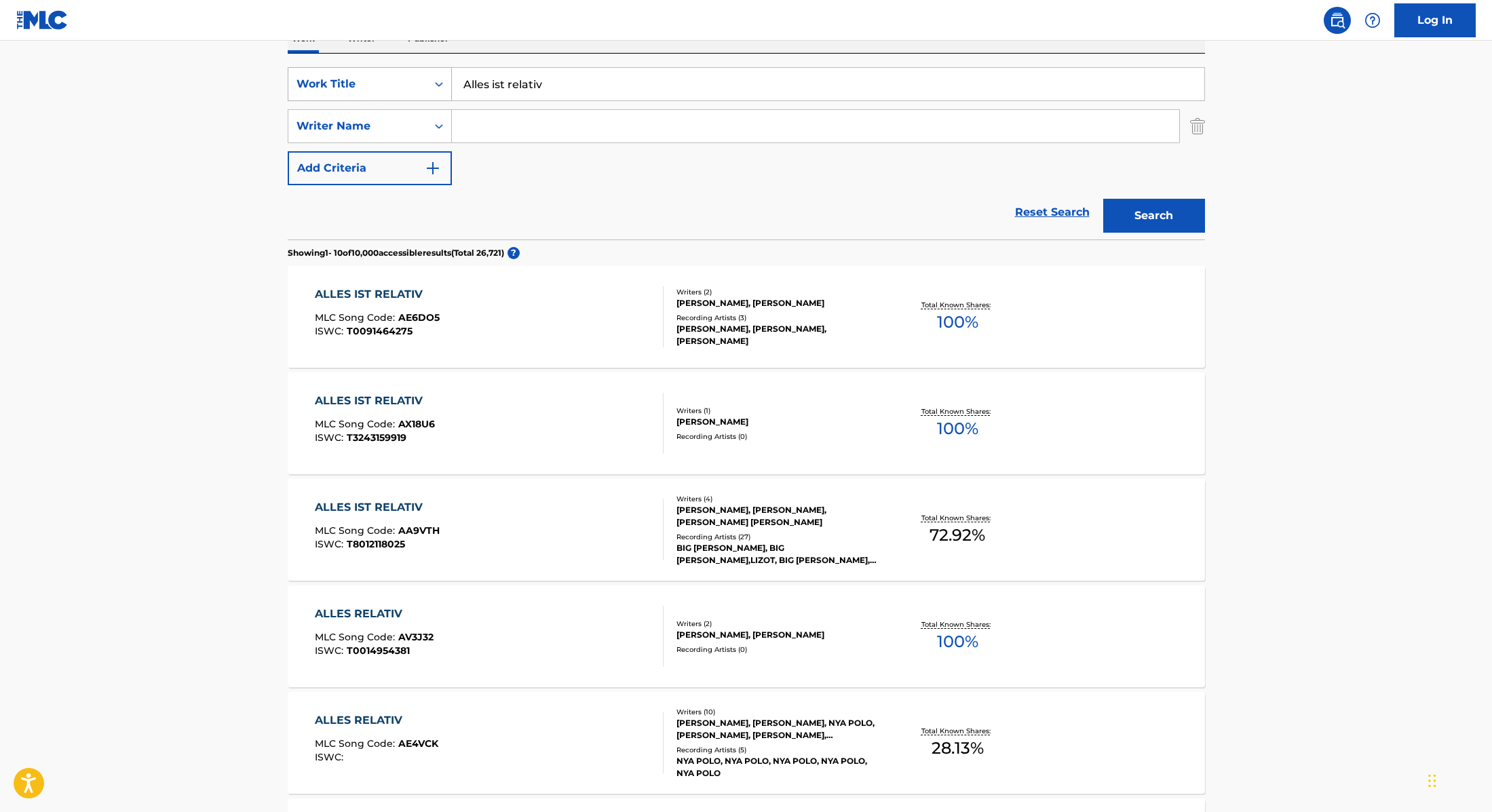
drag, startPoint x: 564, startPoint y: 85, endPoint x: 418, endPoint y: 73, distance: 146.5
click at [418, 73] on div "SearchWithCriteria9cc89112-0d42-42f8-b15c-104aad945215 Work Title Alles ist rel…" at bounding box center [746, 84] width 918 height 34
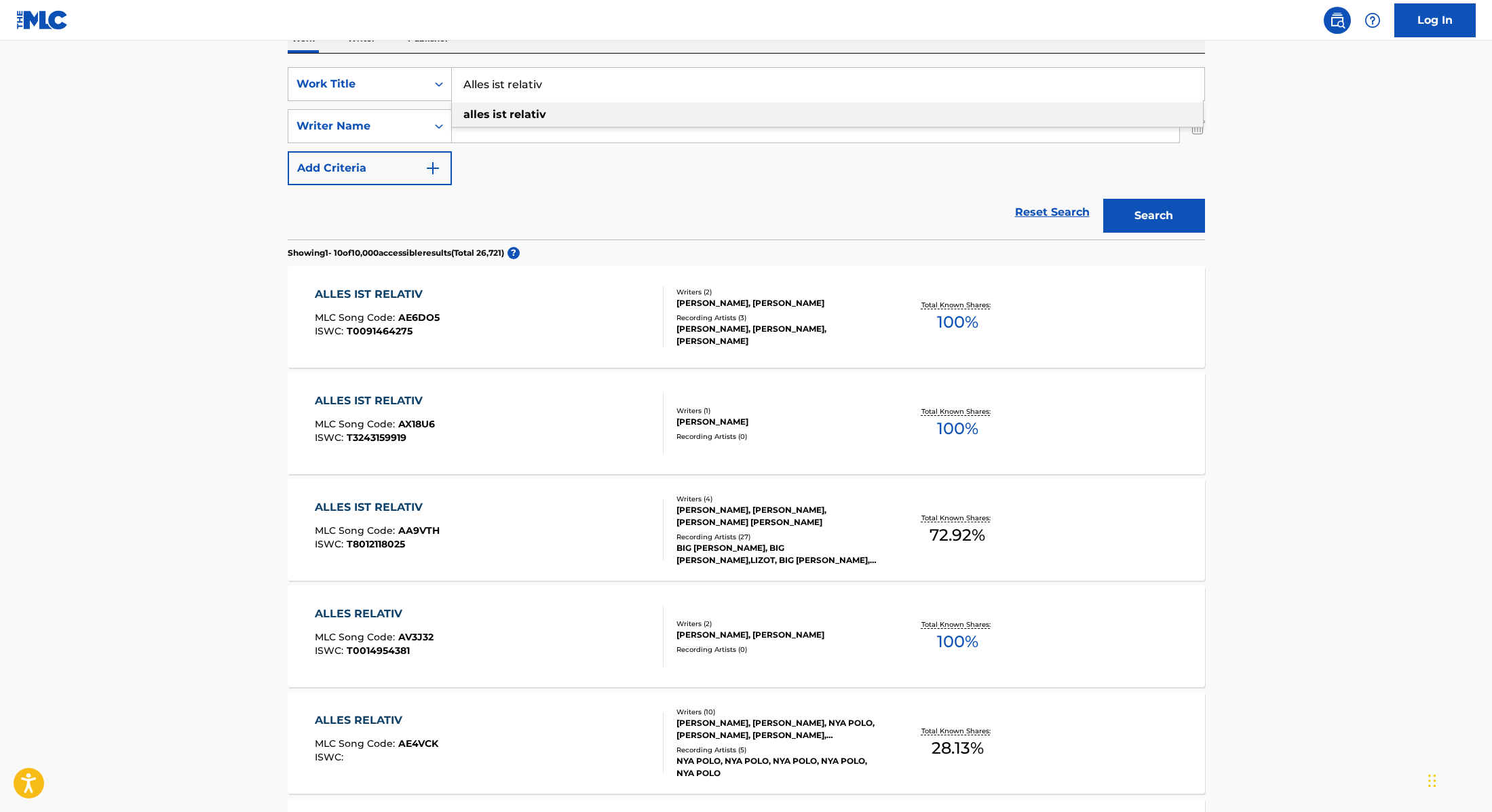
paste input "BIG [PERSON_NAME]"
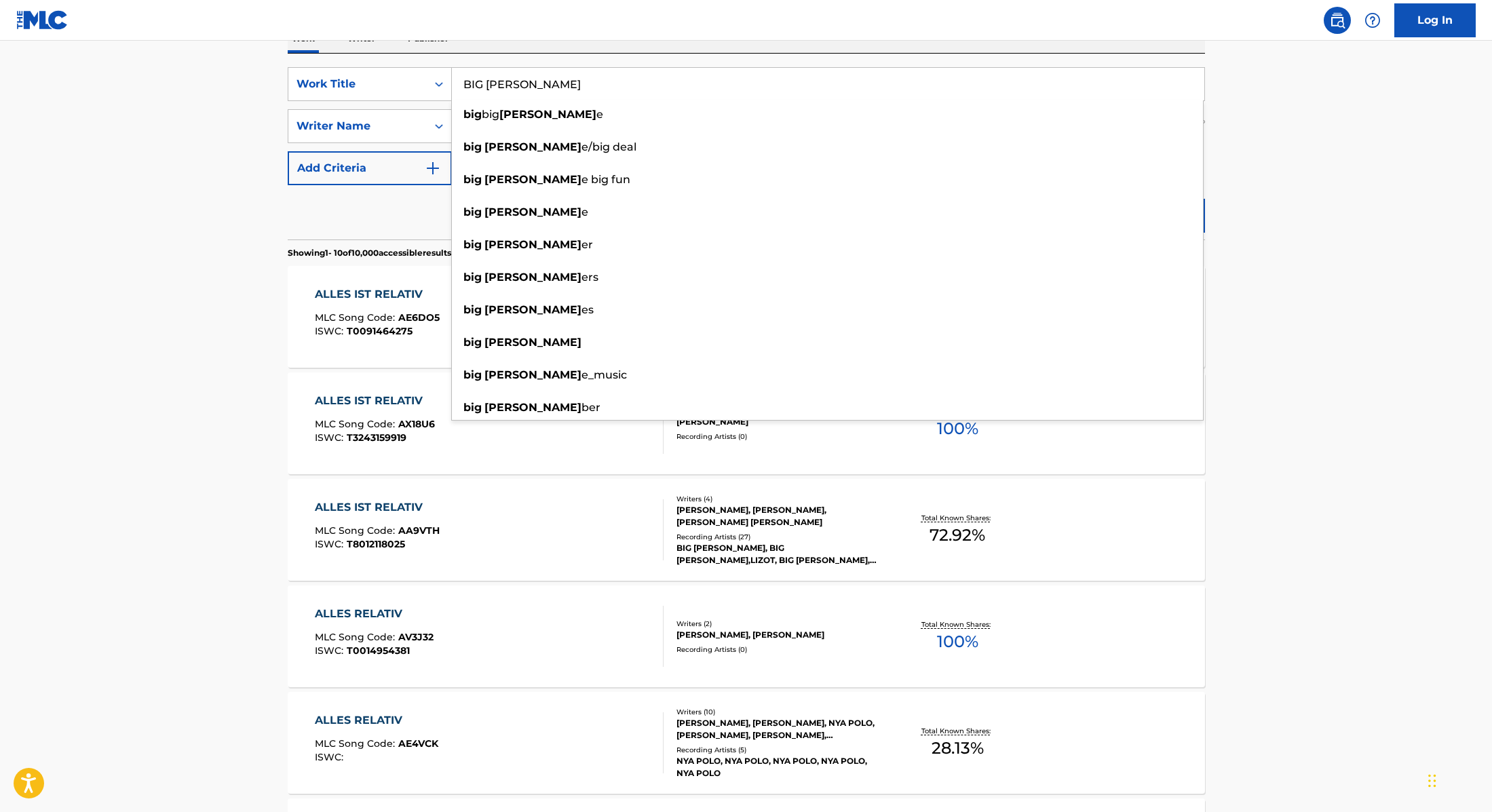
drag, startPoint x: 525, startPoint y: 81, endPoint x: 429, endPoint y: 65, distance: 97.3
click at [429, 65] on div "SearchWithCriteria9cc89112-0d42-42f8-b15c-104aad945215 Work Title BIG [PERSON_N…" at bounding box center [746, 146] width 918 height 186
paste input "Dein ist mein ganzes Herz"
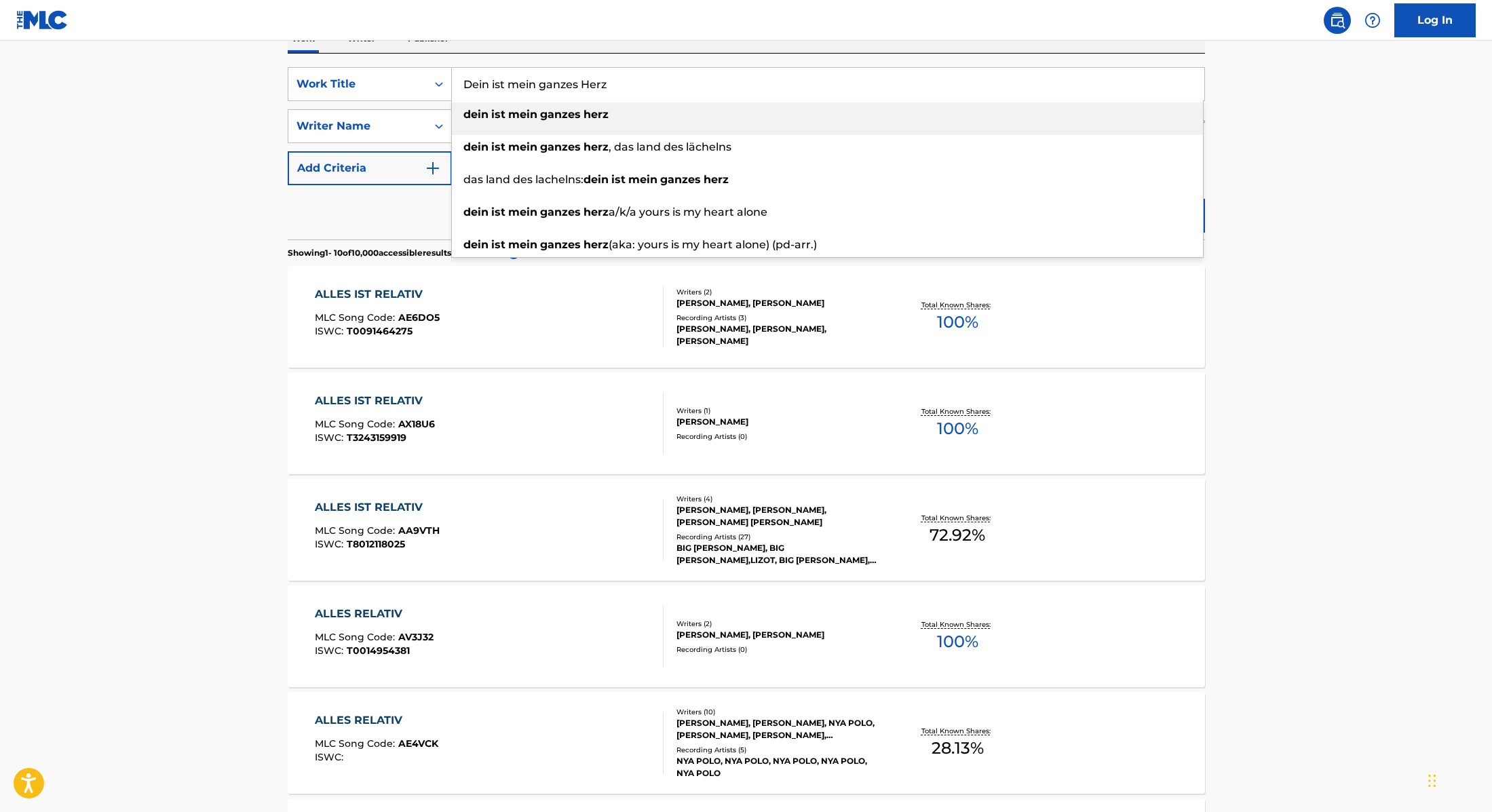
type input "Dein ist mein ganzes Herz"
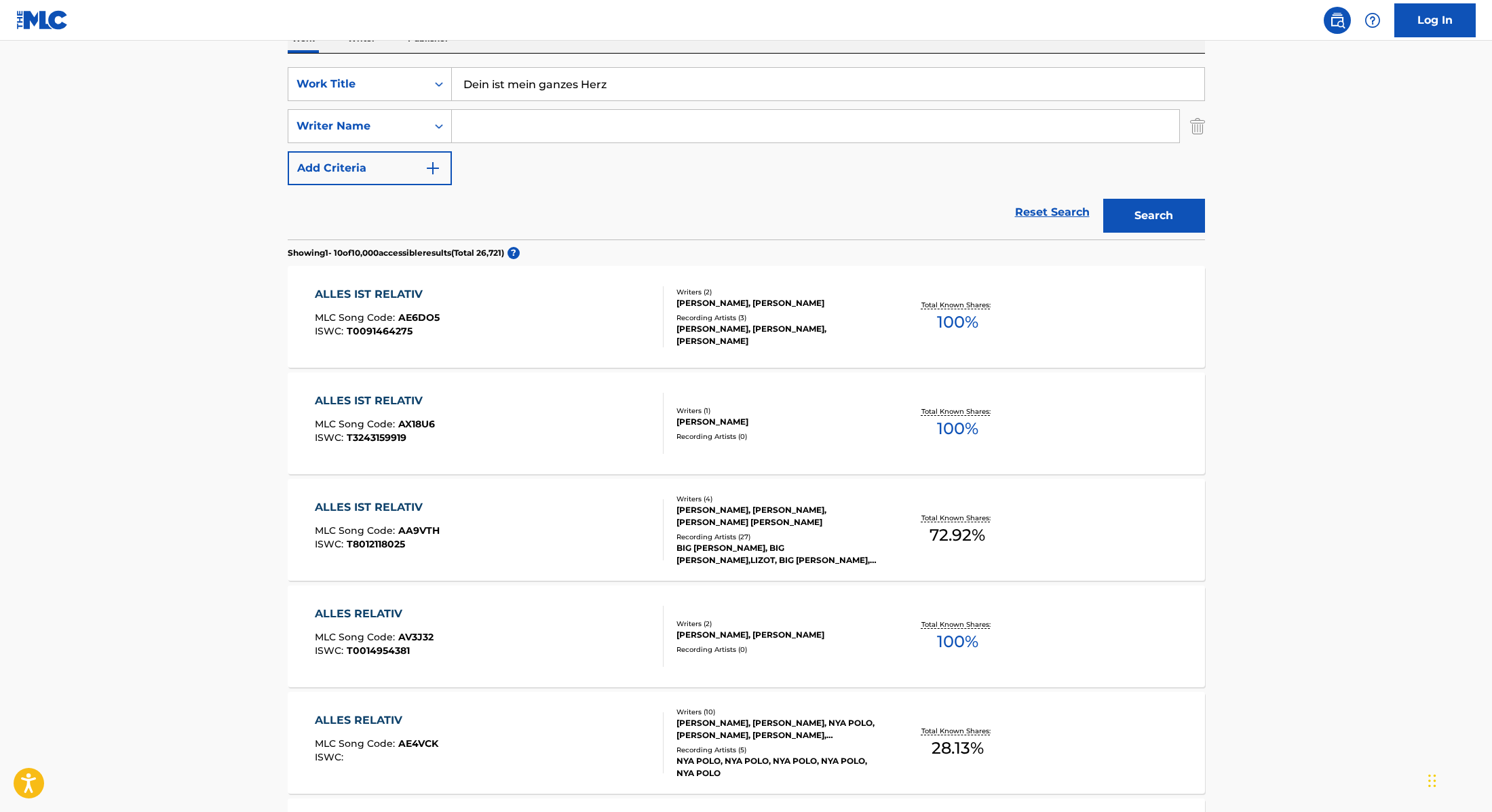
click at [1273, 136] on main "The MLC Public Work Search The accuracy and completeness of The MLC's data is d…" at bounding box center [746, 604] width 1492 height 1597
click at [1172, 225] on button "Search" at bounding box center [1154, 216] width 102 height 34
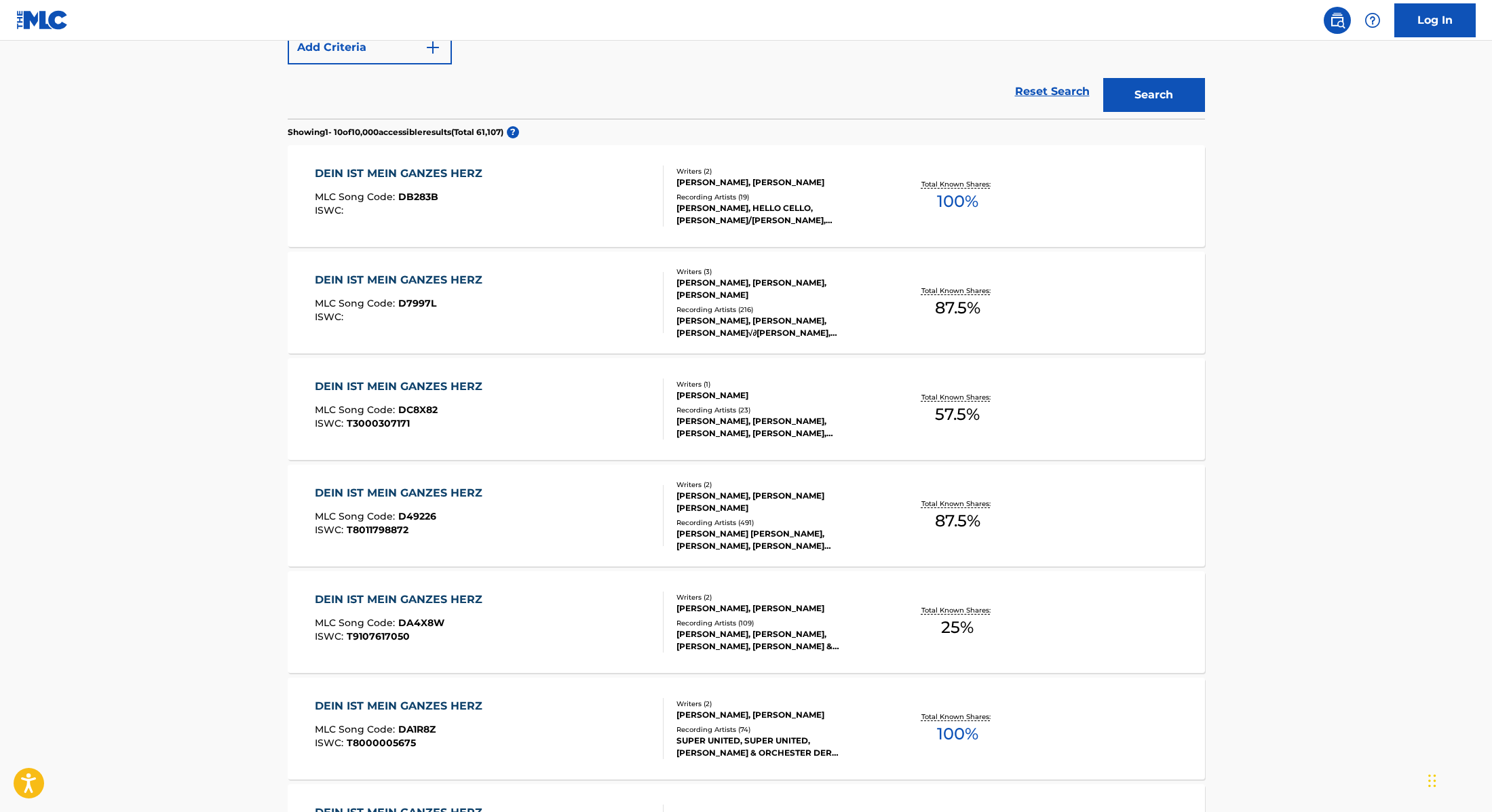
scroll to position [146, 0]
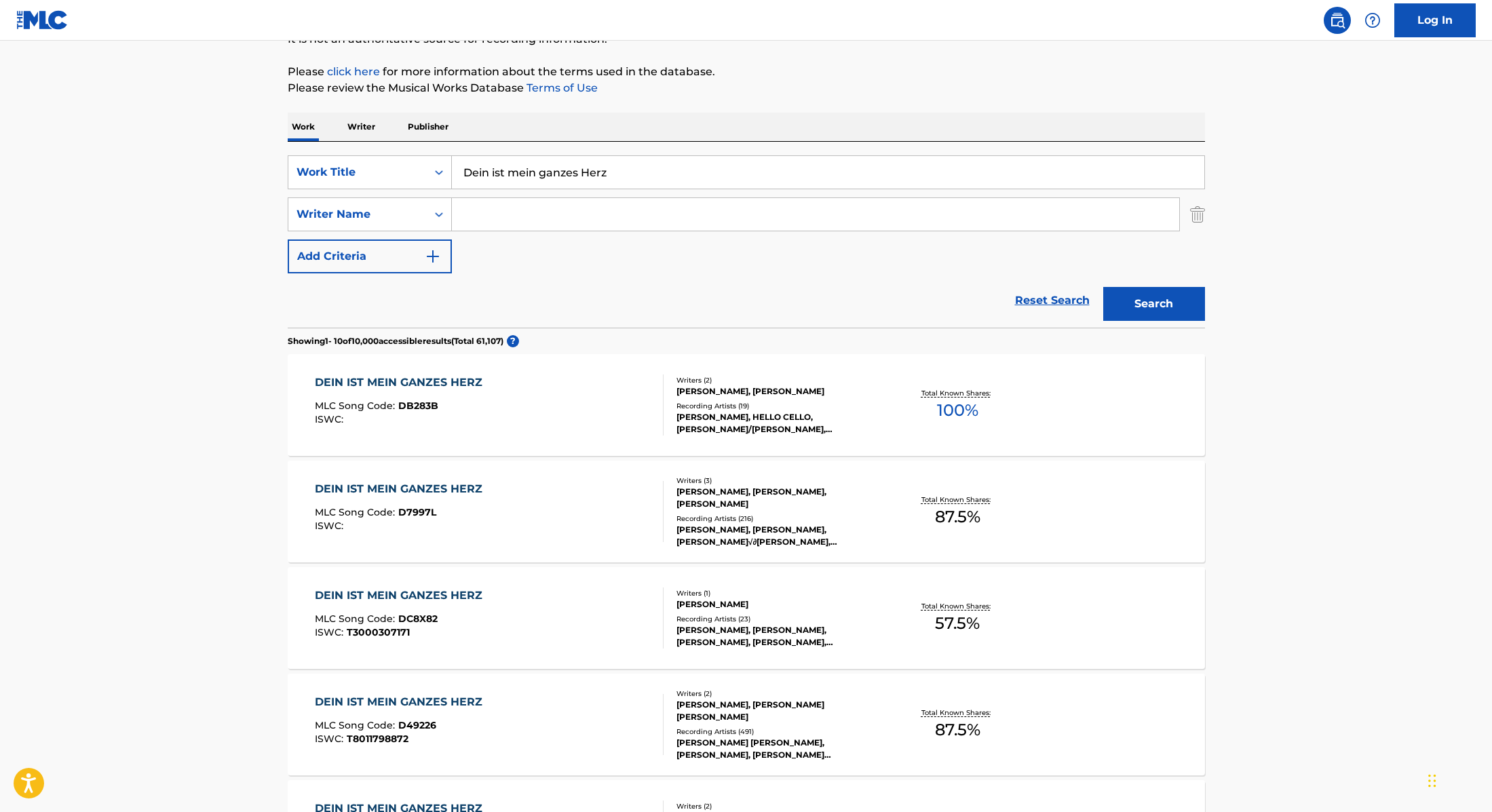
click at [610, 217] on input "Search Form" at bounding box center [816, 214] width 727 height 32
paste input "[PERSON_NAME]"
type input "[PERSON_NAME]"
click at [1130, 297] on button "Search" at bounding box center [1154, 304] width 102 height 34
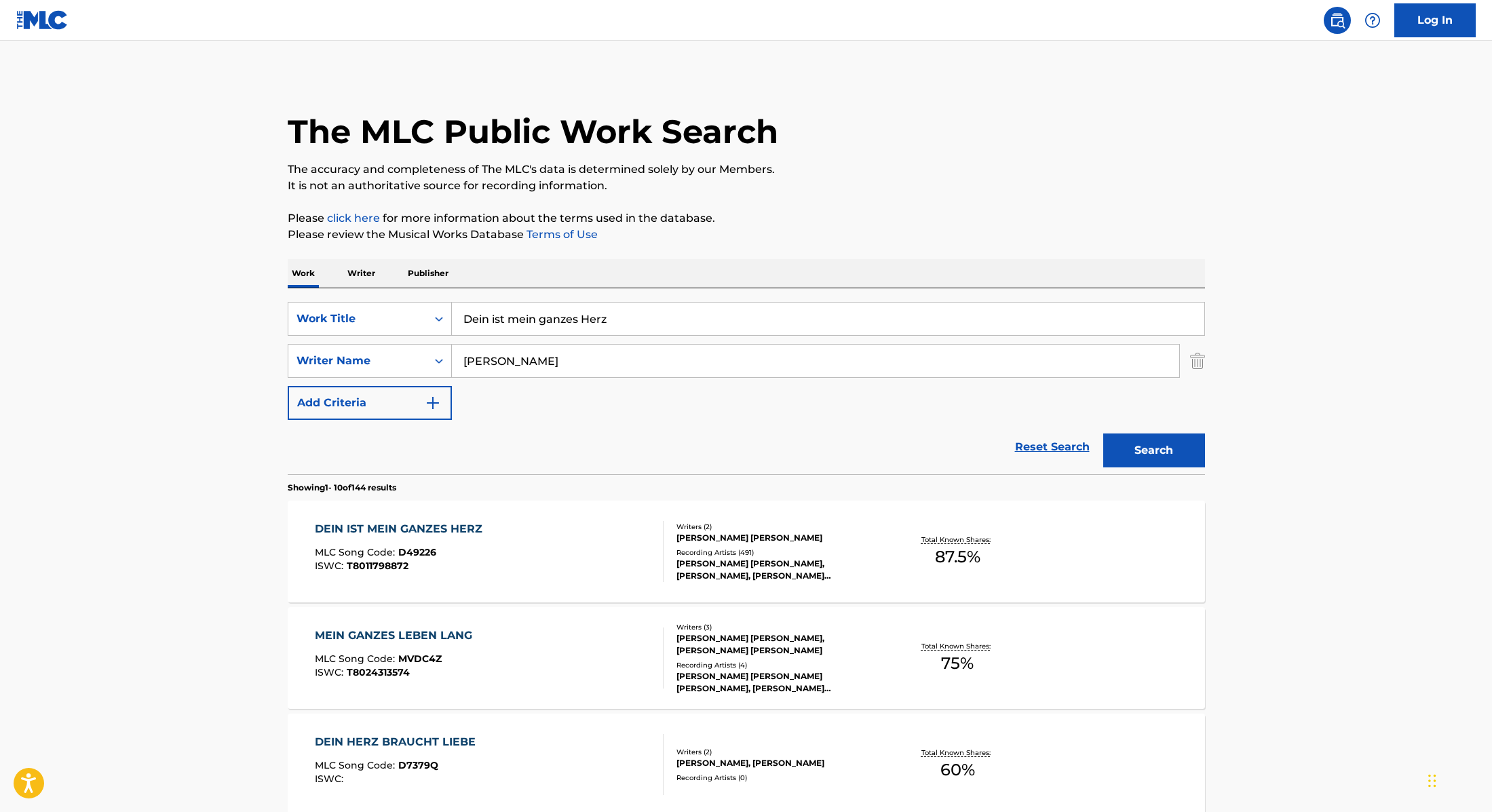
click at [583, 550] on div "DEIN IST MEIN GANZES HERZ MLC Song Code : D49226 ISWC : T8011798872" at bounding box center [489, 551] width 349 height 61
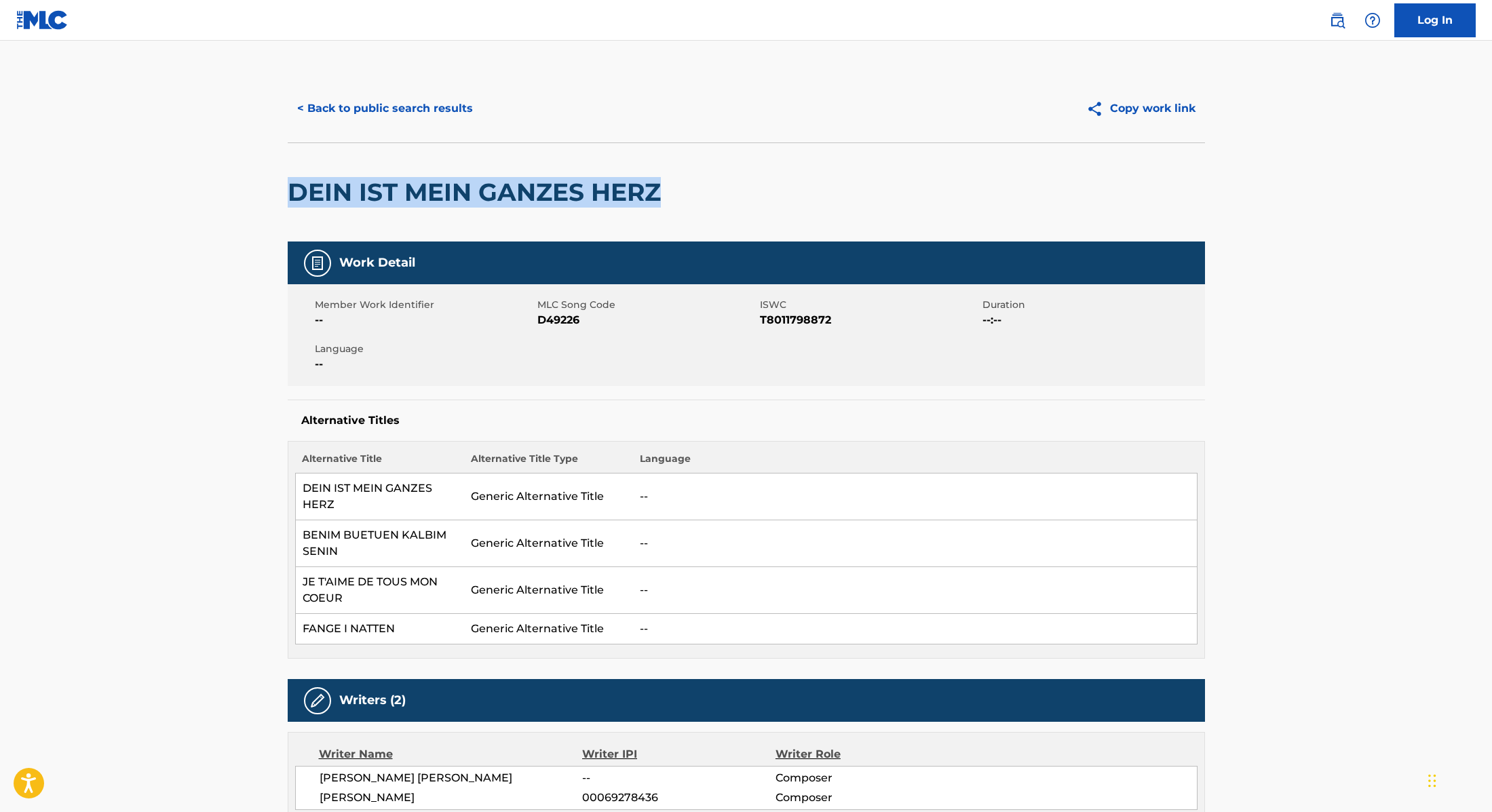
drag, startPoint x: 687, startPoint y: 188, endPoint x: 255, endPoint y: 168, distance: 432.5
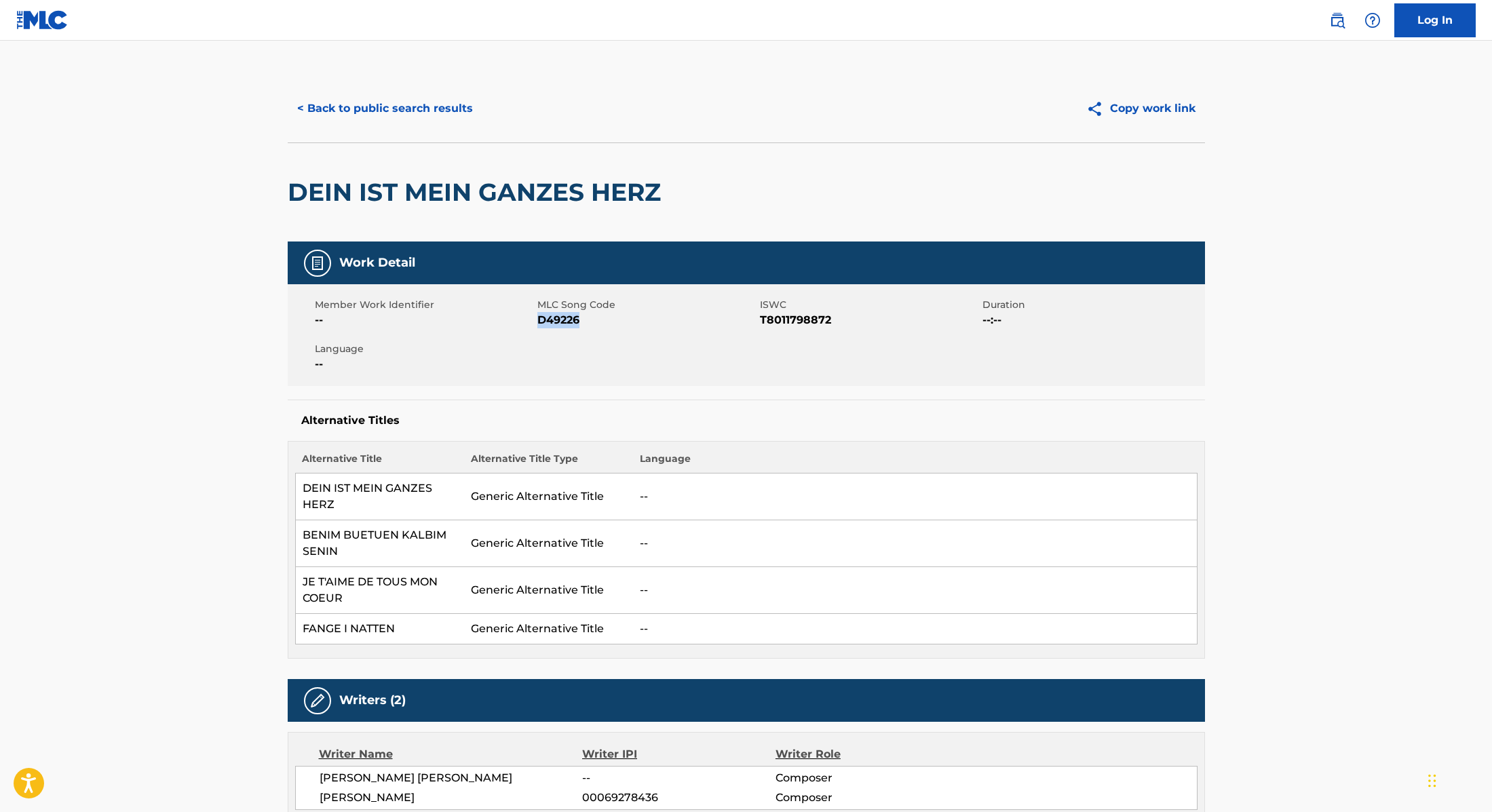
drag, startPoint x: 539, startPoint y: 321, endPoint x: 615, endPoint y: 319, distance: 76.0
click at [615, 319] on span "D49226" at bounding box center [647, 320] width 219 height 16
click at [428, 116] on button "< Back to public search results" at bounding box center [385, 108] width 195 height 34
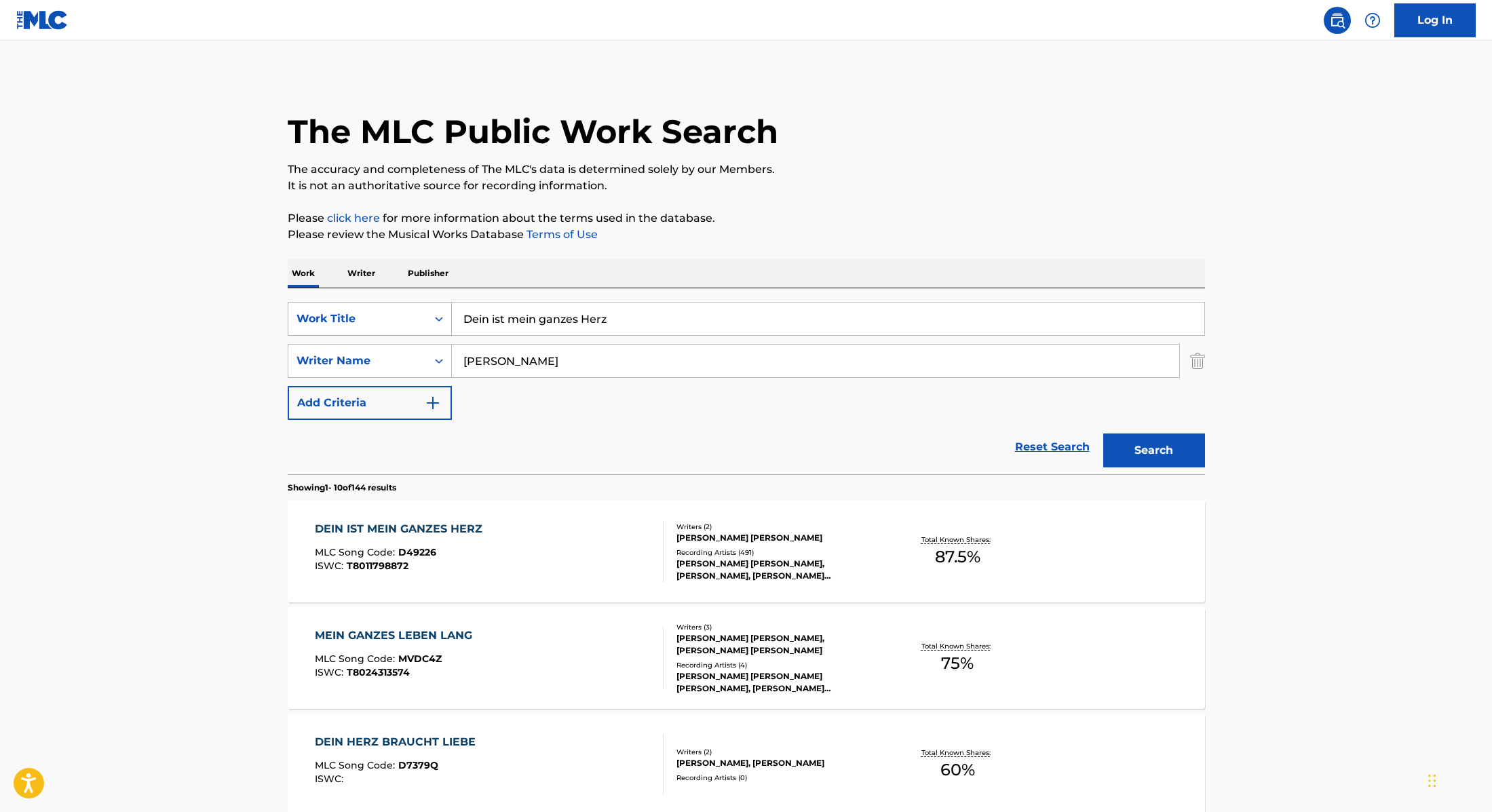
drag, startPoint x: 626, startPoint y: 318, endPoint x: 411, endPoint y: 304, distance: 215.5
click at [411, 304] on div "SearchWithCriteria9cc89112-0d42-42f8-b15c-104aad945215 Work Title Dein ist mein…" at bounding box center [746, 318] width 918 height 34
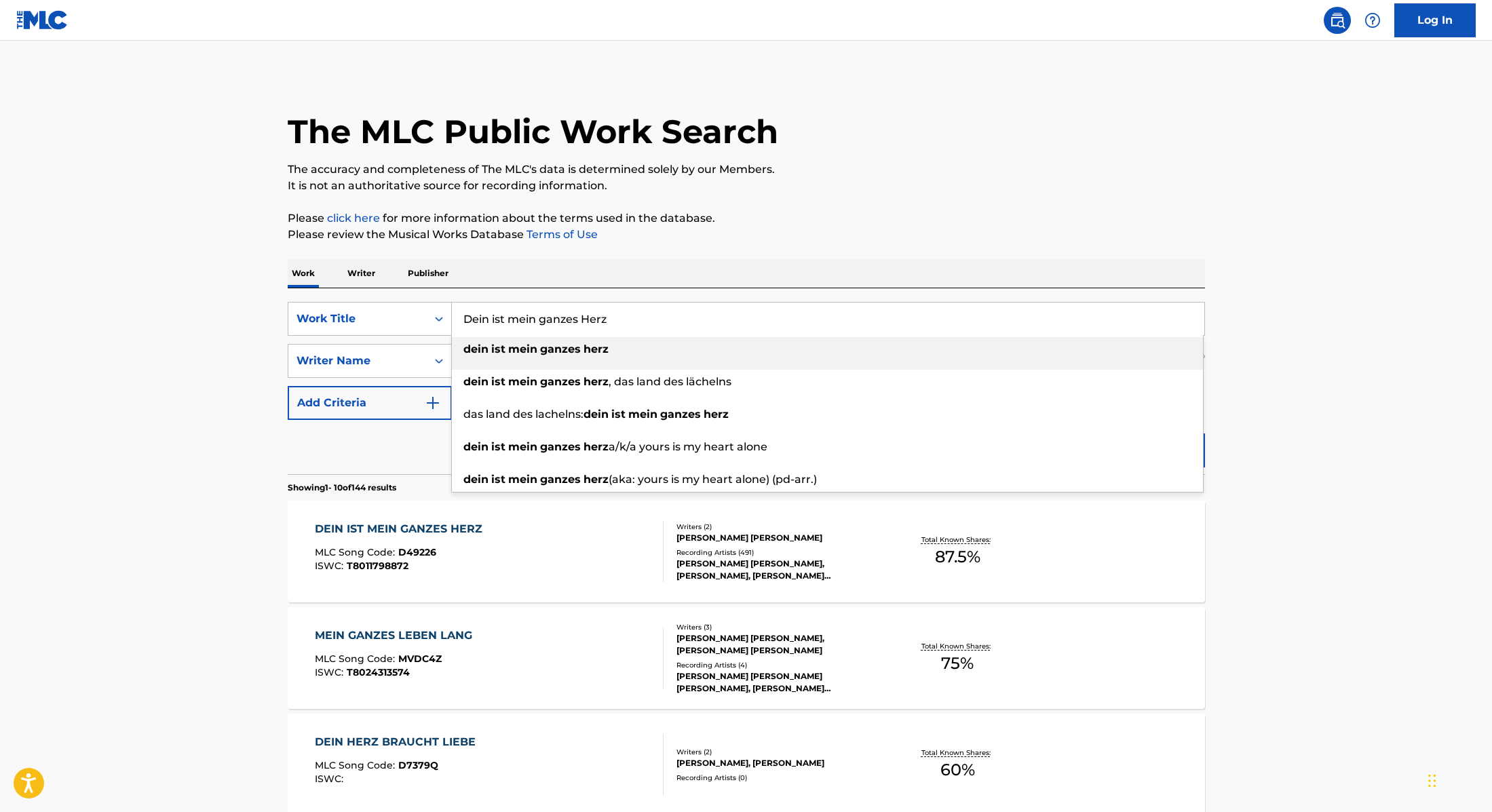
paste input "BIG TIMHeinz [PERSON_NAME]"
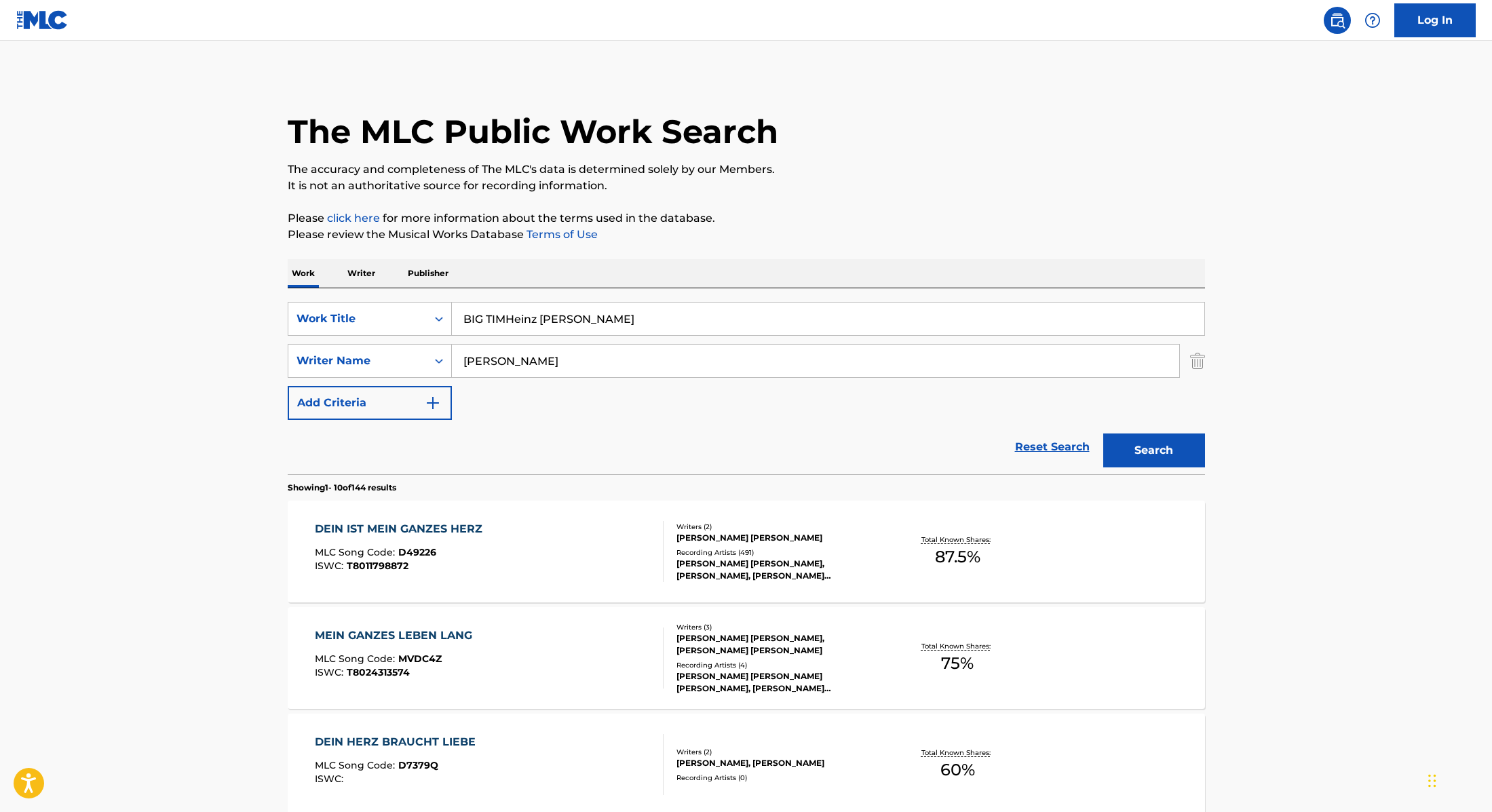
click at [507, 318] on input "BIG TIMHeinz [PERSON_NAME]" at bounding box center [828, 318] width 752 height 32
drag, startPoint x: 665, startPoint y: 317, endPoint x: 416, endPoint y: 302, distance: 249.5
click at [416, 302] on div "SearchWithCriteria9cc89112-0d42-42f8-b15c-104aad945215 Work Title BIG [PERSON_N…" at bounding box center [746, 318] width 918 height 34
paste input "Verdammt Ich [PERSON_NAME]' dich"
type input "Verdammt Ich [PERSON_NAME]' dich"
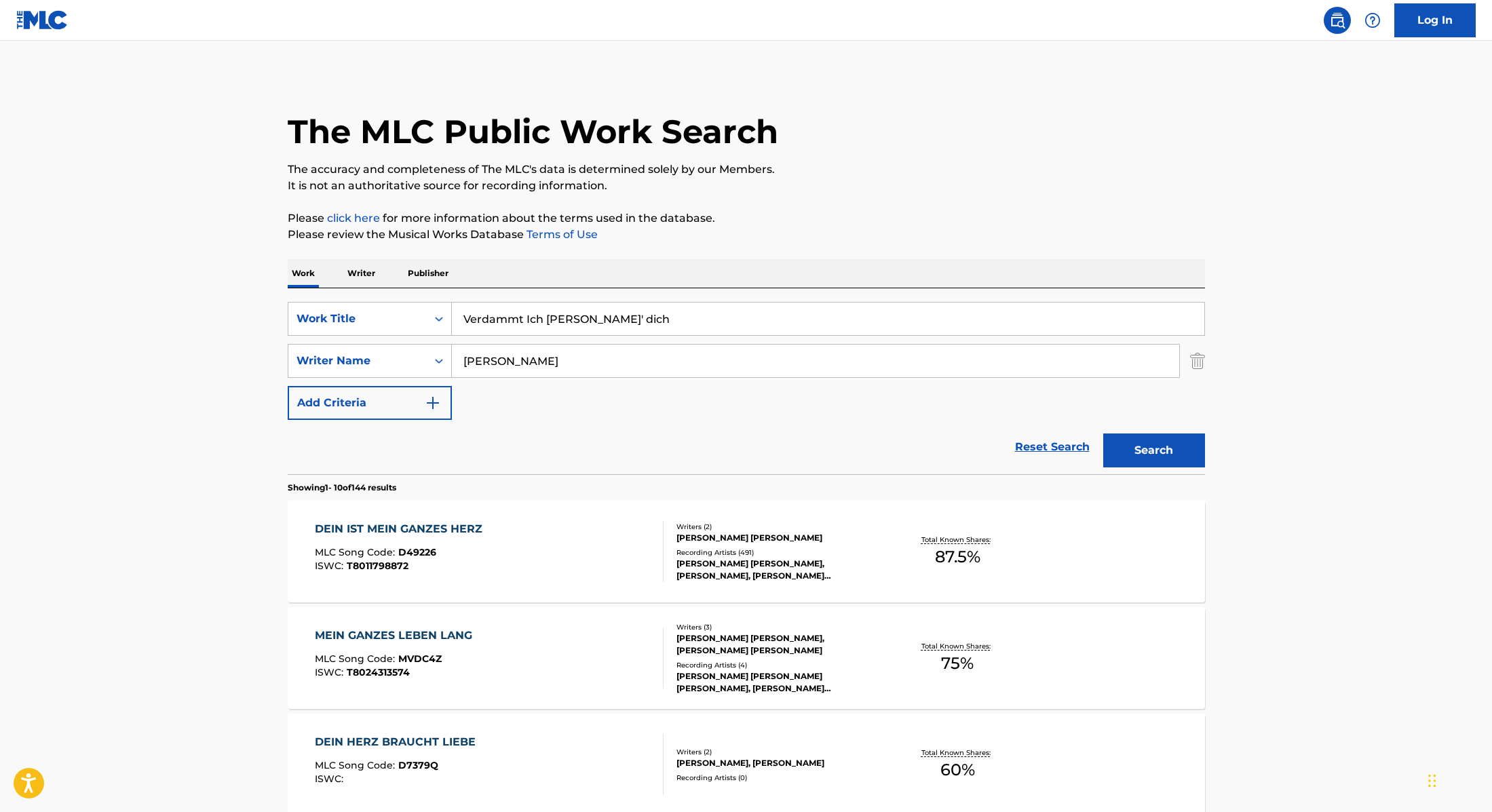
click at [818, 225] on p "Please click here for more information about the terms used in the database." at bounding box center [746, 218] width 918 height 16
drag, startPoint x: 509, startPoint y: 364, endPoint x: 435, endPoint y: 356, distance: 74.4
click at [435, 355] on div "SearchWithCriteria89e460e5-7744-4731-99c6-0be1078f7c3e Writer Name [PERSON_NAME]" at bounding box center [746, 361] width 918 height 34
click at [1103, 434] on button "Search" at bounding box center [1154, 451] width 102 height 34
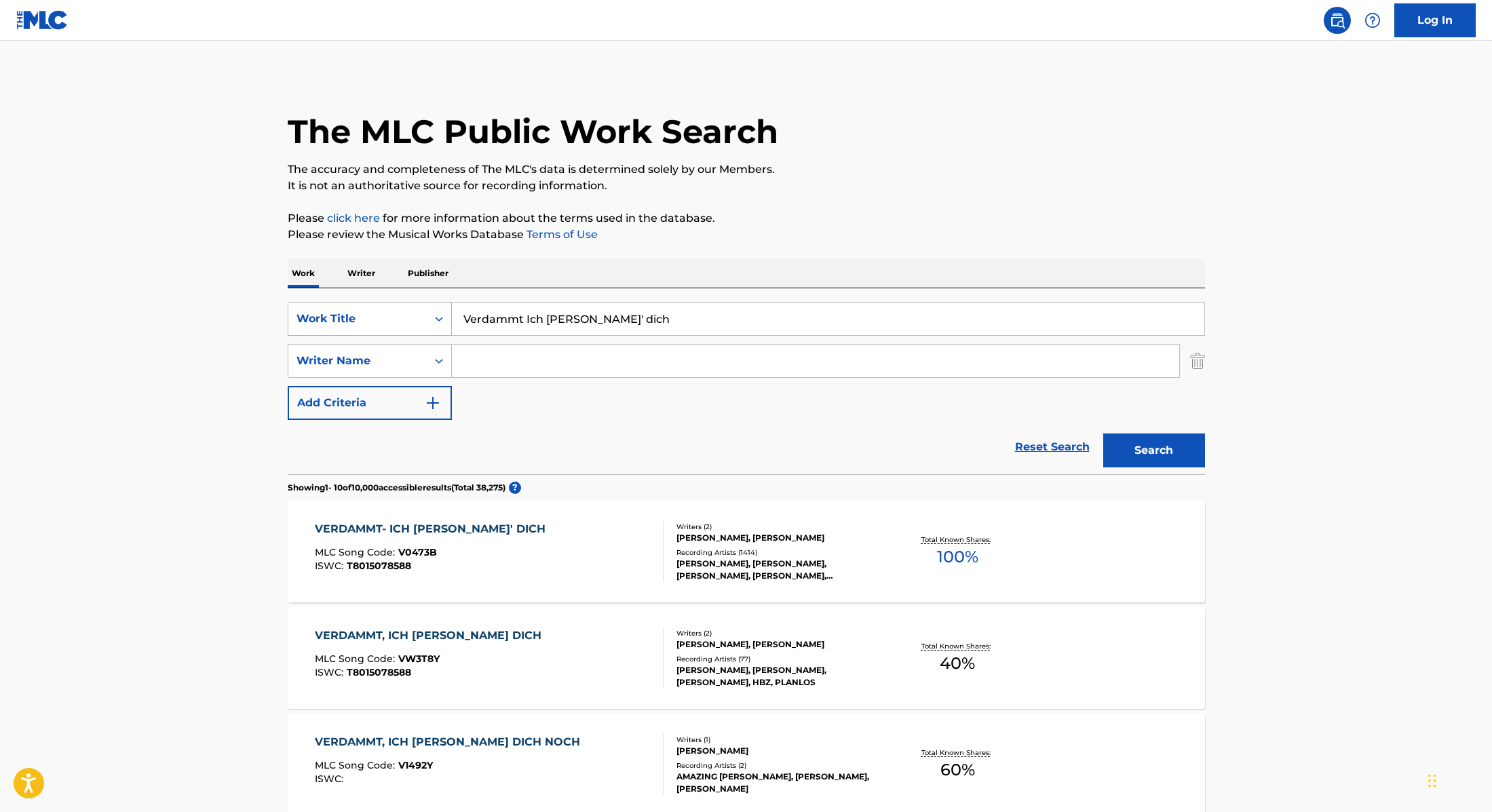
drag, startPoint x: 622, startPoint y: 324, endPoint x: 443, endPoint y: 319, distance: 179.1
click at [443, 319] on div "SearchWithCriteria9cc89112-0d42-42f8-b15c-104aad945215 Work Title Verdammt Ich …" at bounding box center [746, 318] width 918 height 34
click at [846, 233] on p "Please review the Musical Works Database Terms of Use" at bounding box center [746, 234] width 918 height 16
click at [1160, 455] on button "Search" at bounding box center [1154, 451] width 102 height 34
click at [629, 358] on input "Search Form" at bounding box center [816, 361] width 727 height 32
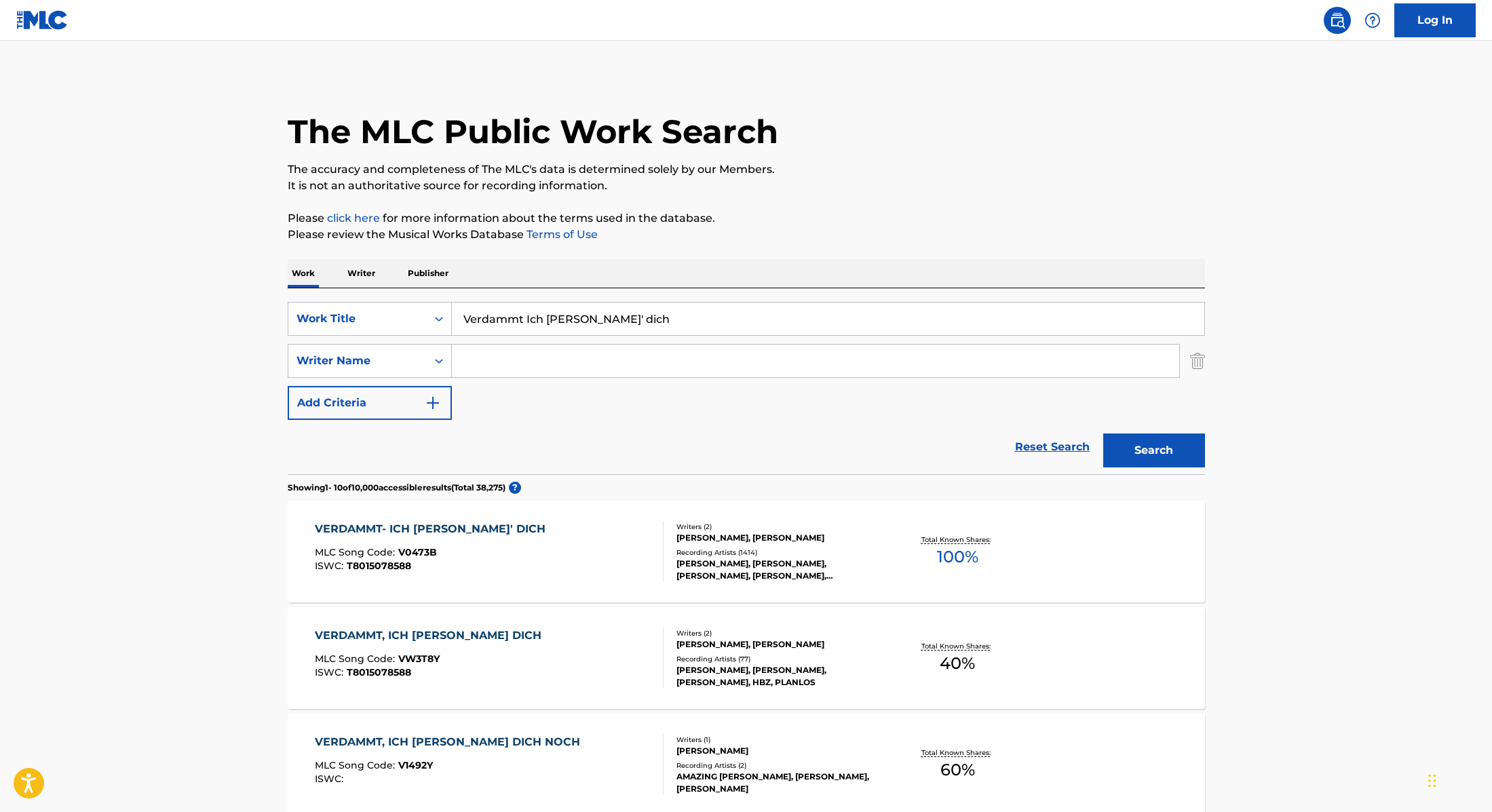
paste input "[PERSON_NAME]"
type input "[PERSON_NAME]"
click at [1159, 447] on button "Search" at bounding box center [1154, 451] width 102 height 34
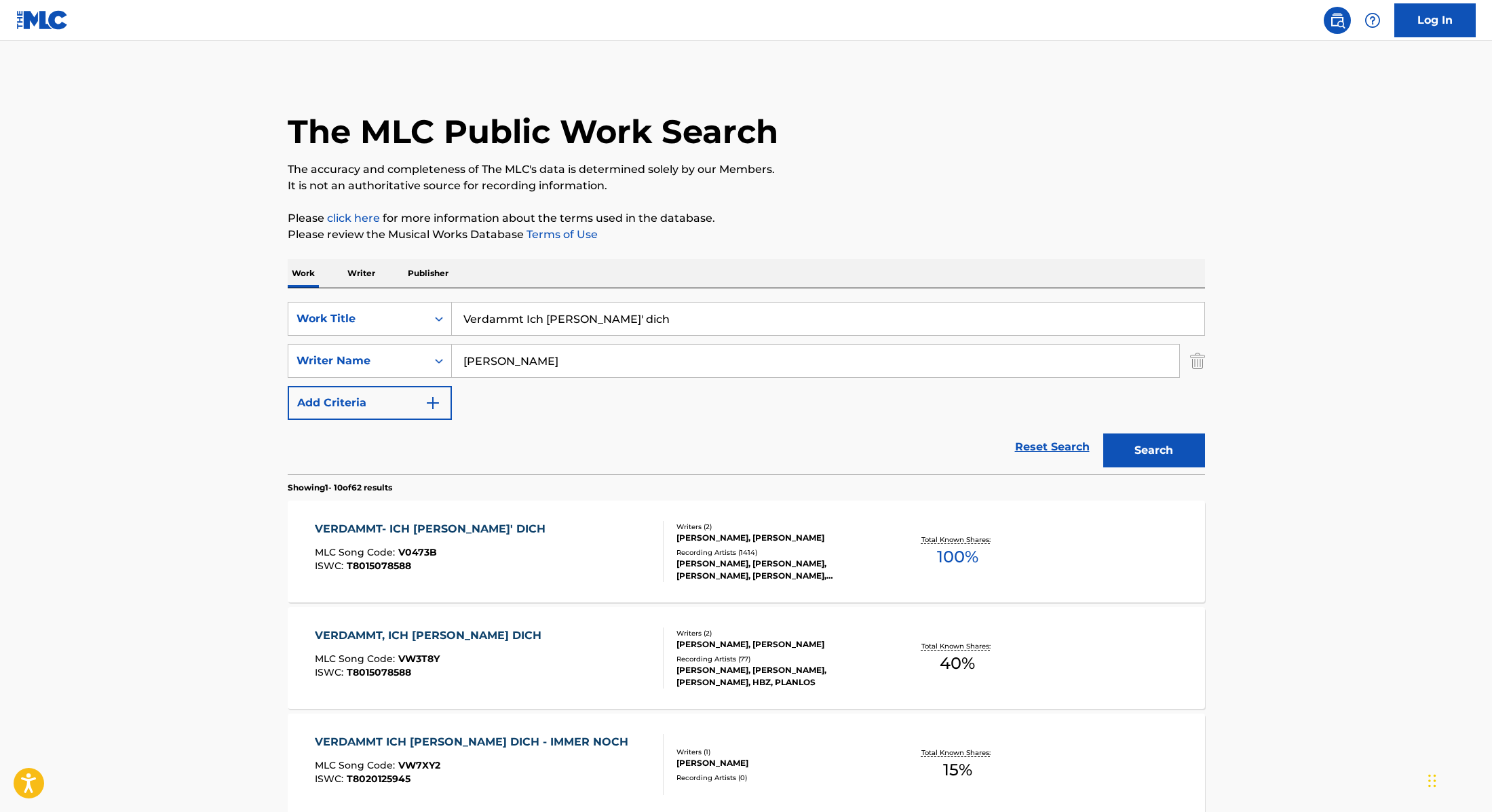
click at [615, 555] on div "VERDAMMT- ICH [PERSON_NAME]' DICH MLC Song Code : V0473B ISWC : T8015078588" at bounding box center [489, 551] width 349 height 61
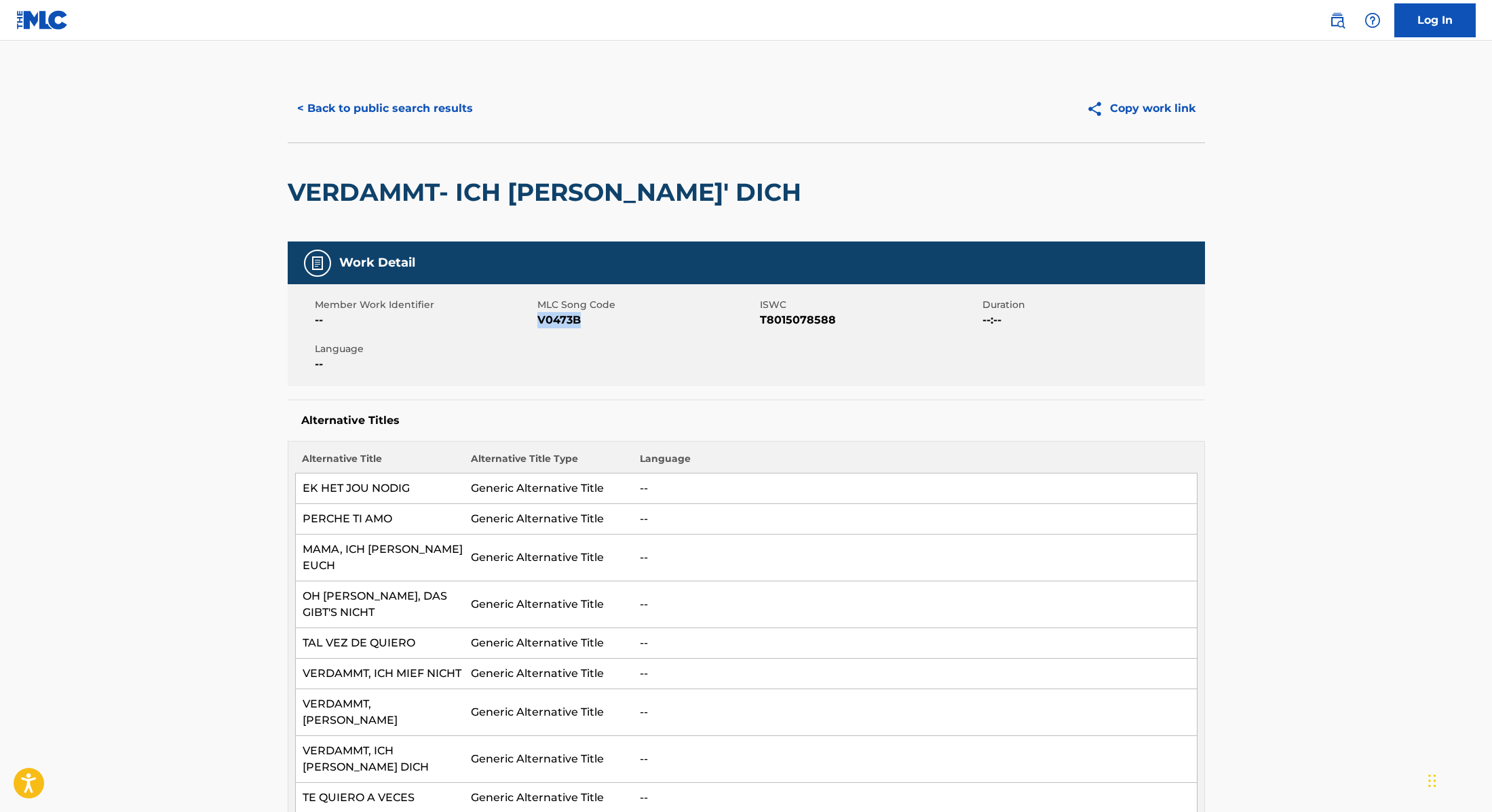
drag, startPoint x: 538, startPoint y: 320, endPoint x: 617, endPoint y: 320, distance: 79.0
click at [617, 320] on span "V0473B" at bounding box center [647, 320] width 219 height 16
click at [445, 108] on button "< Back to public search results" at bounding box center [385, 108] width 195 height 34
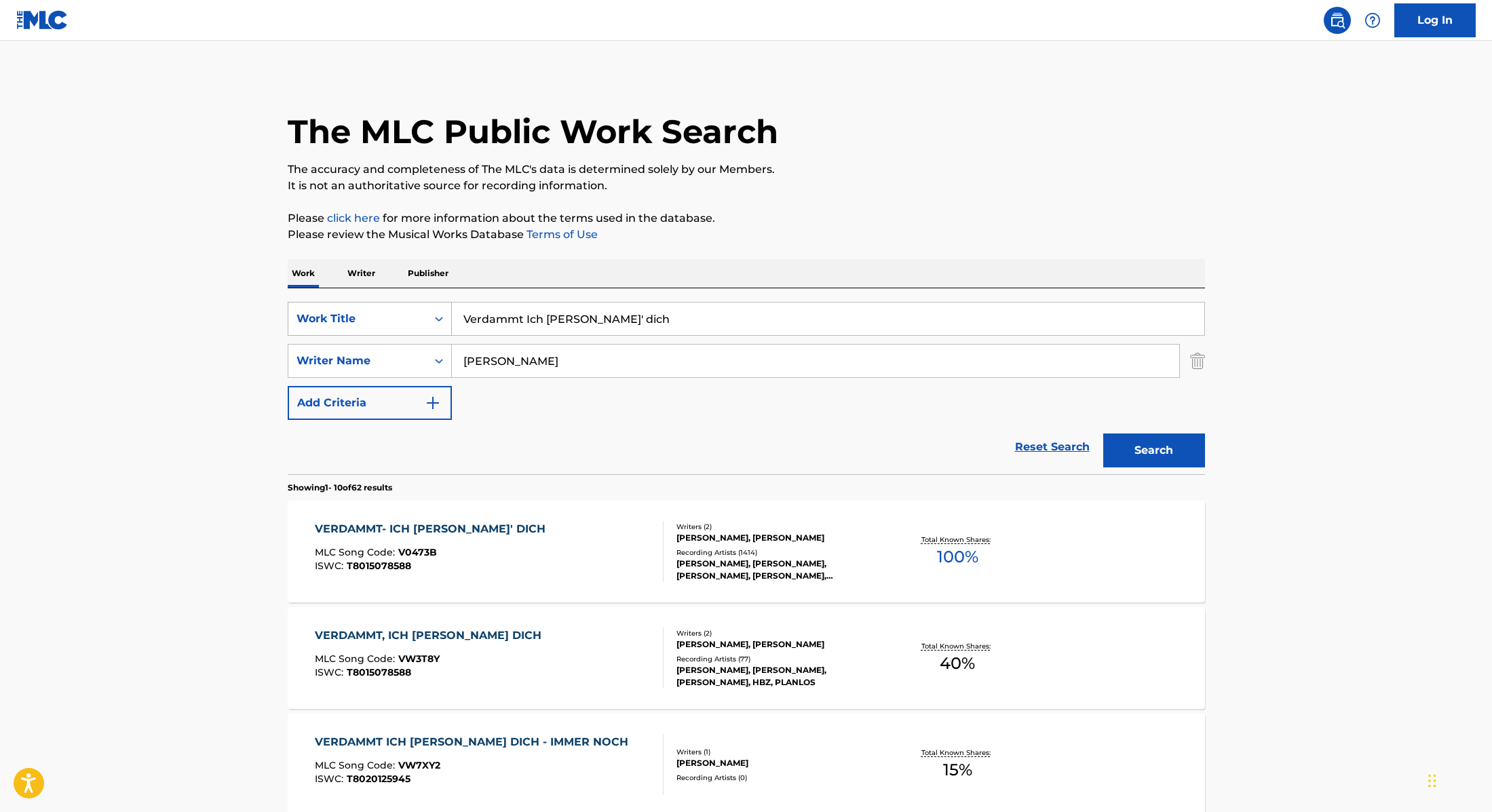
drag, startPoint x: 610, startPoint y: 321, endPoint x: 411, endPoint y: 317, distance: 199.0
click at [409, 317] on div "SearchWithCriteria9cc89112-0d42-42f8-b15c-104aad945215 Work Title Verdammt Ich …" at bounding box center [746, 318] width 918 height 34
